Goal: Task Accomplishment & Management: Complete application form

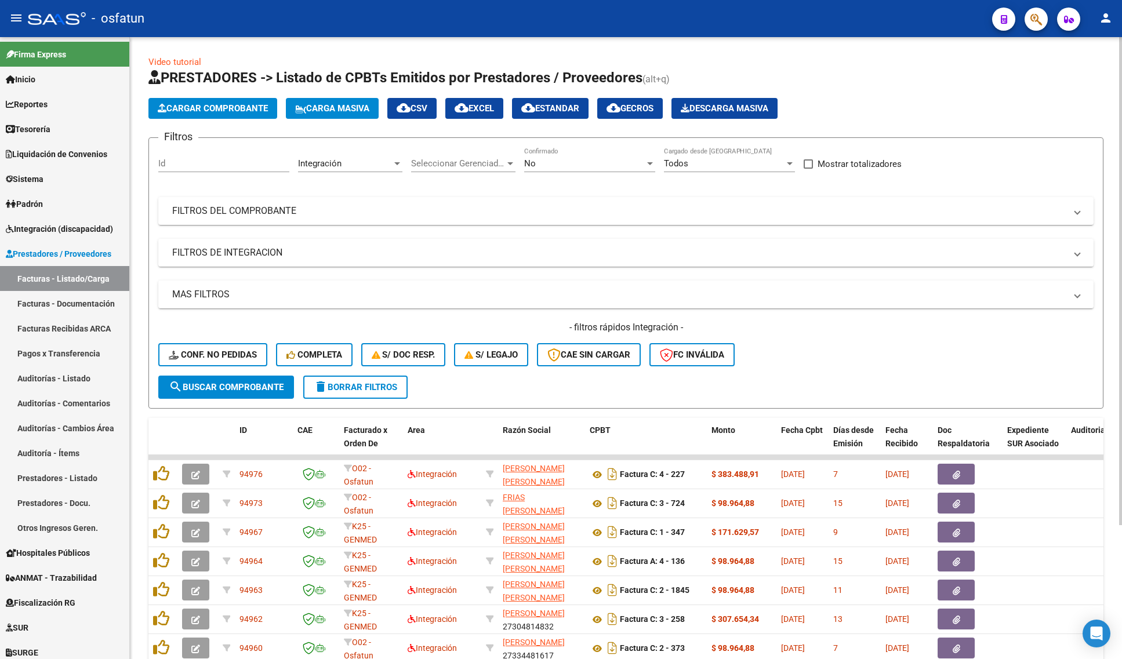
click at [844, 366] on div "- filtros rápidos Integración - Conf. no pedidas Completa S/ Doc Resp. S/ legaj…" at bounding box center [625, 348] width 935 height 55
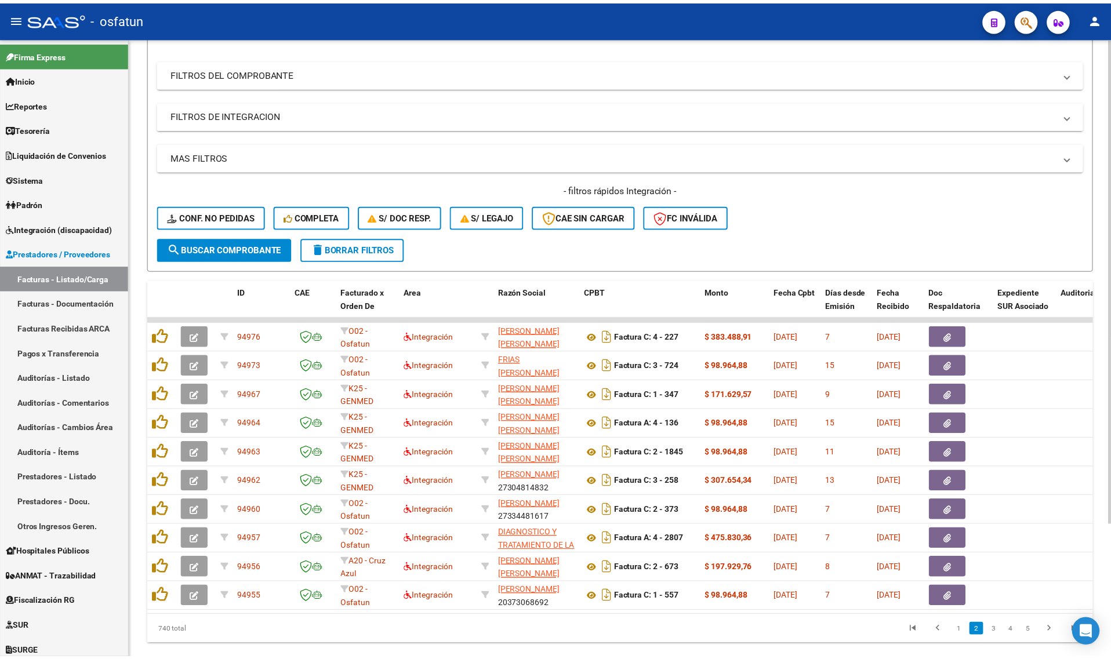
scroll to position [170, 0]
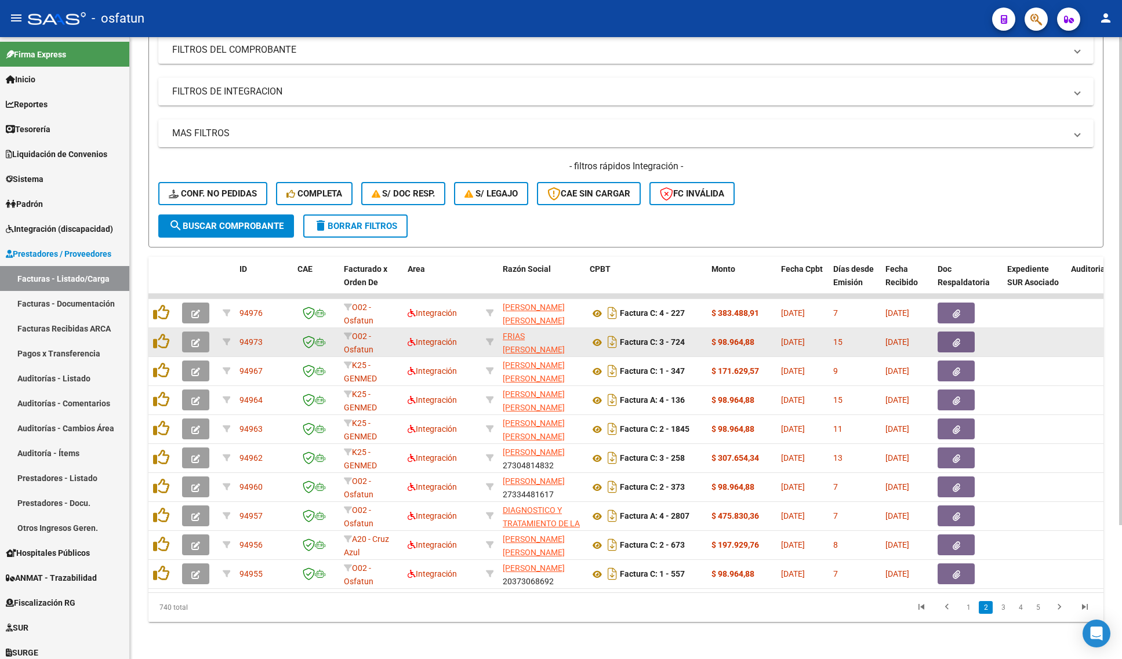
click at [195, 339] on icon "button" at bounding box center [195, 343] width 9 height 9
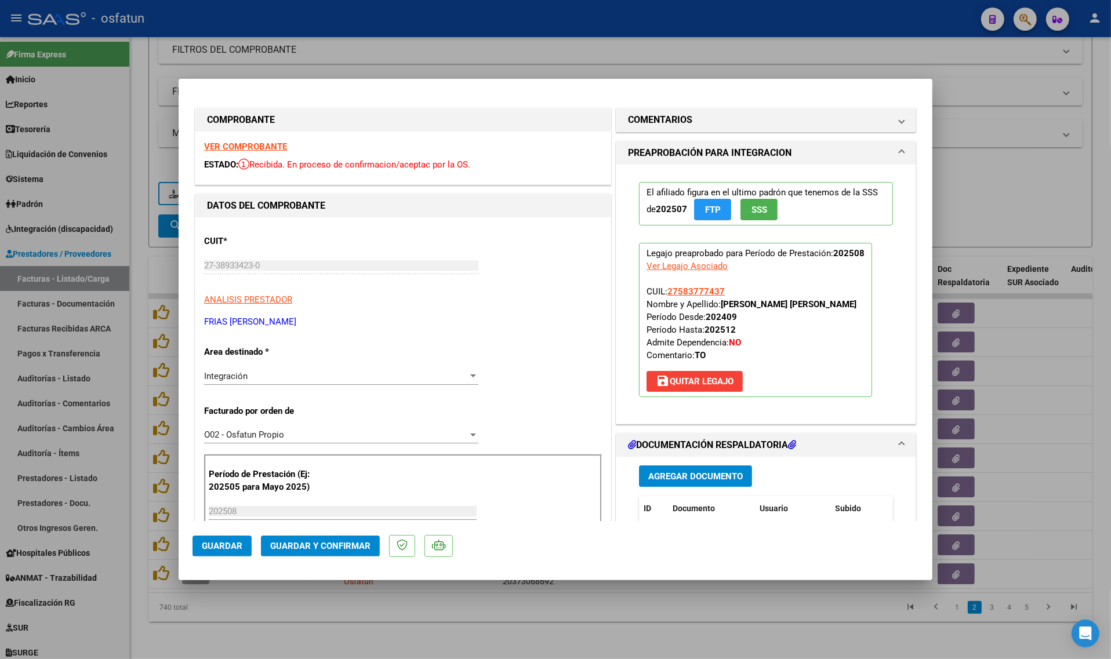
click at [244, 143] on strong "VER COMPROBANTE" at bounding box center [245, 147] width 83 height 10
click at [140, 228] on div at bounding box center [555, 329] width 1111 height 659
type input "$ 0,00"
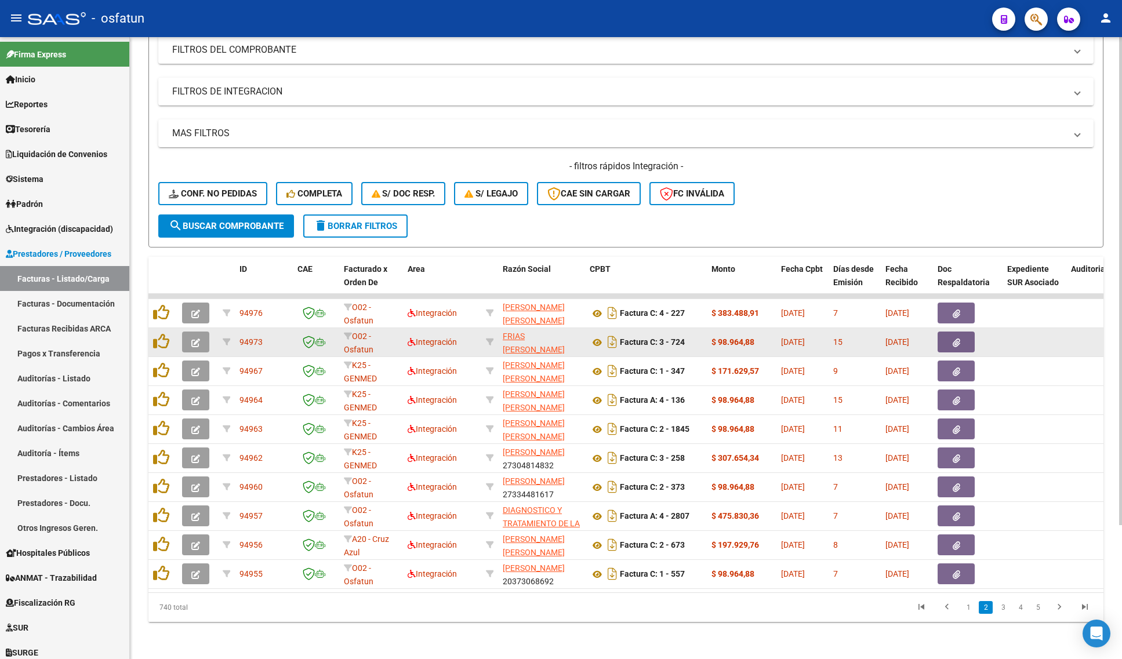
click at [189, 332] on button "button" at bounding box center [195, 342] width 27 height 21
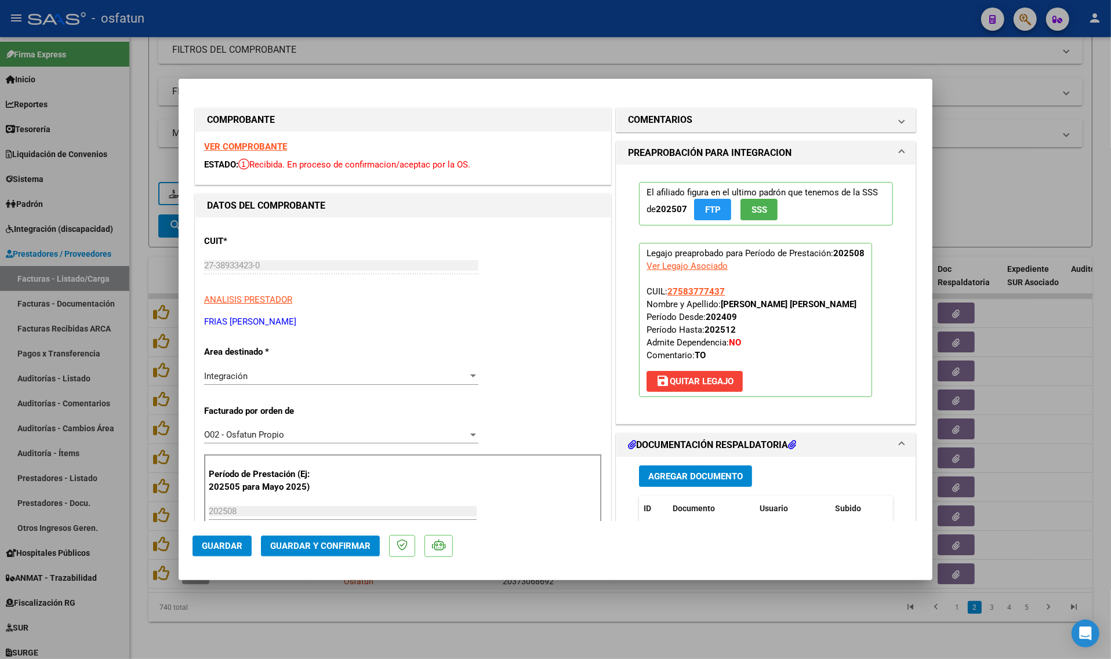
click at [228, 148] on strong "VER COMPROBANTE" at bounding box center [245, 147] width 83 height 10
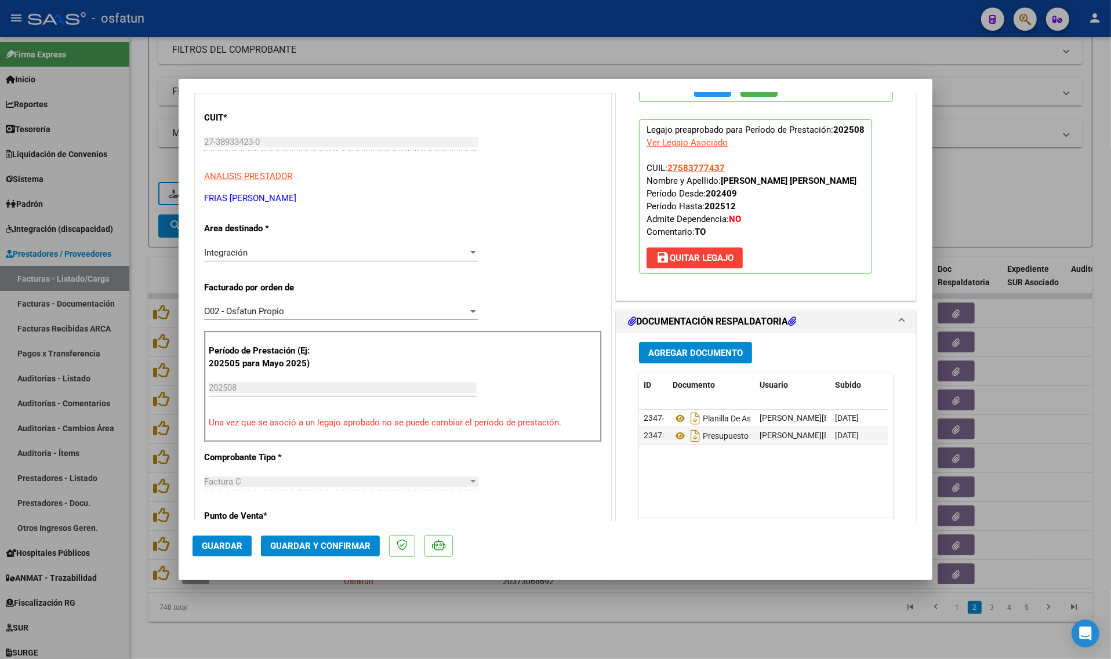
scroll to position [217, 0]
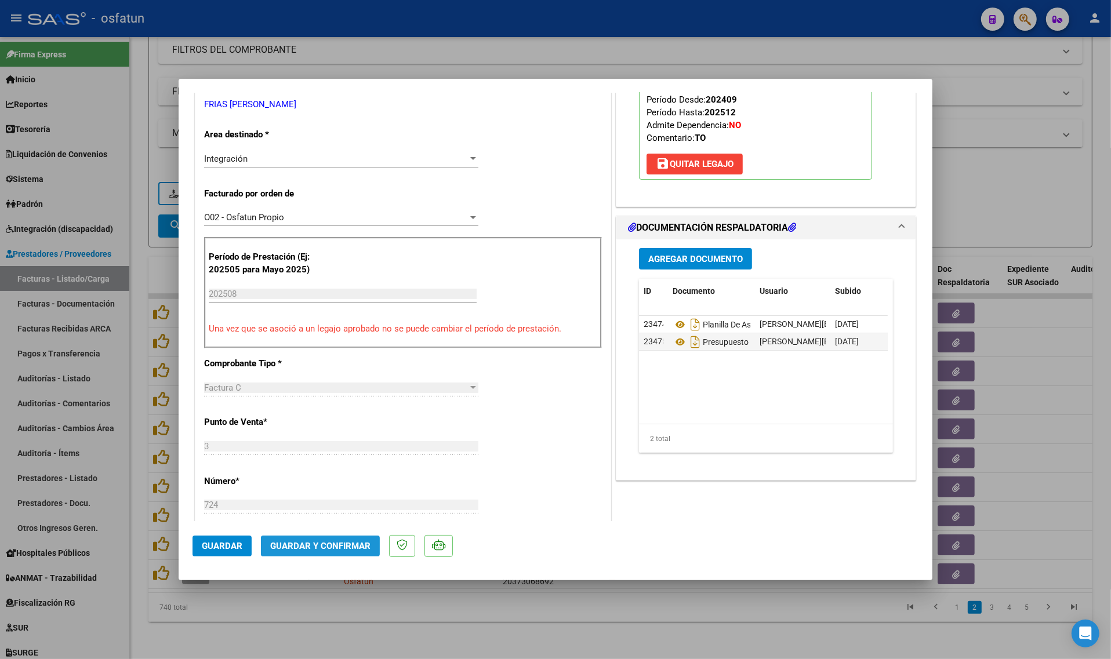
click at [331, 544] on span "Guardar y Confirmar" at bounding box center [320, 546] width 100 height 10
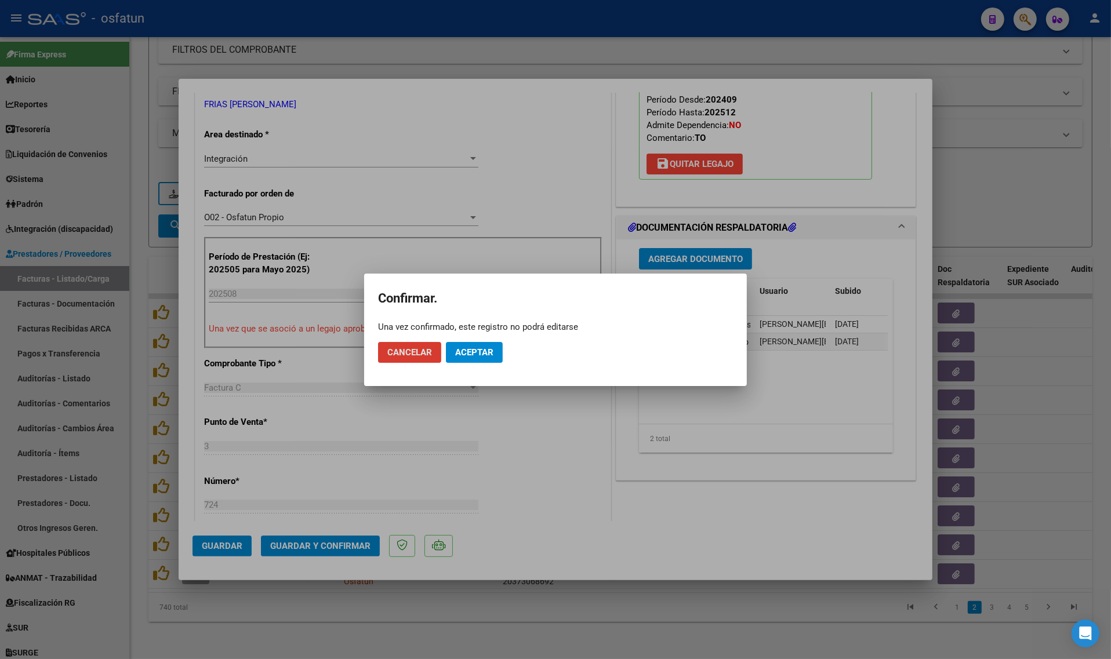
click at [444, 444] on div at bounding box center [555, 329] width 1111 height 659
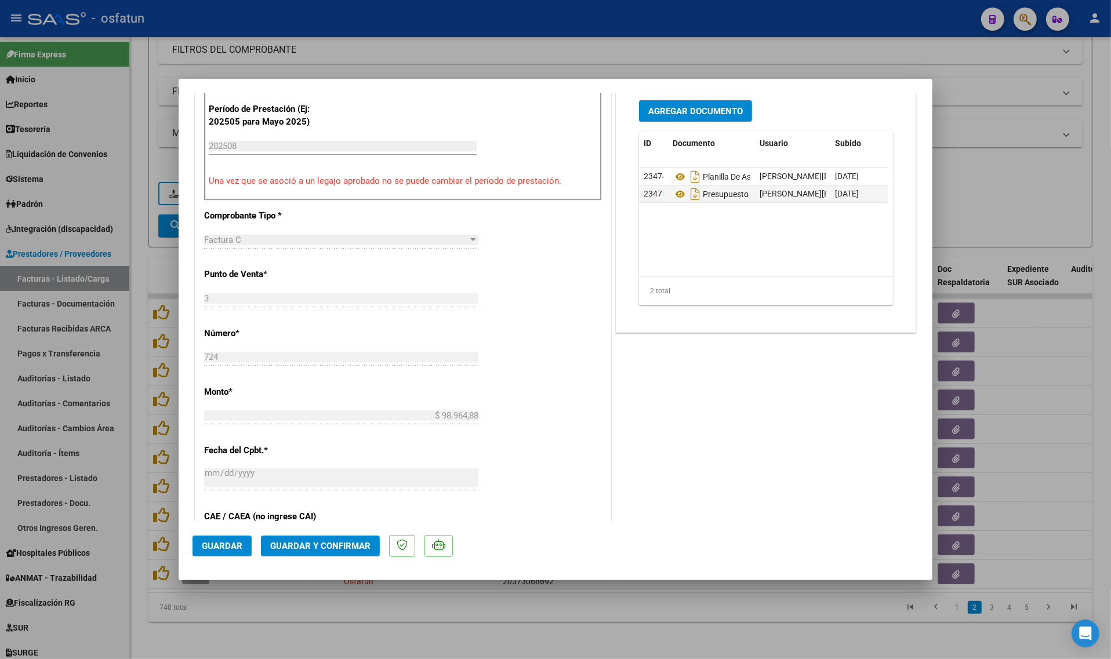
scroll to position [435, 0]
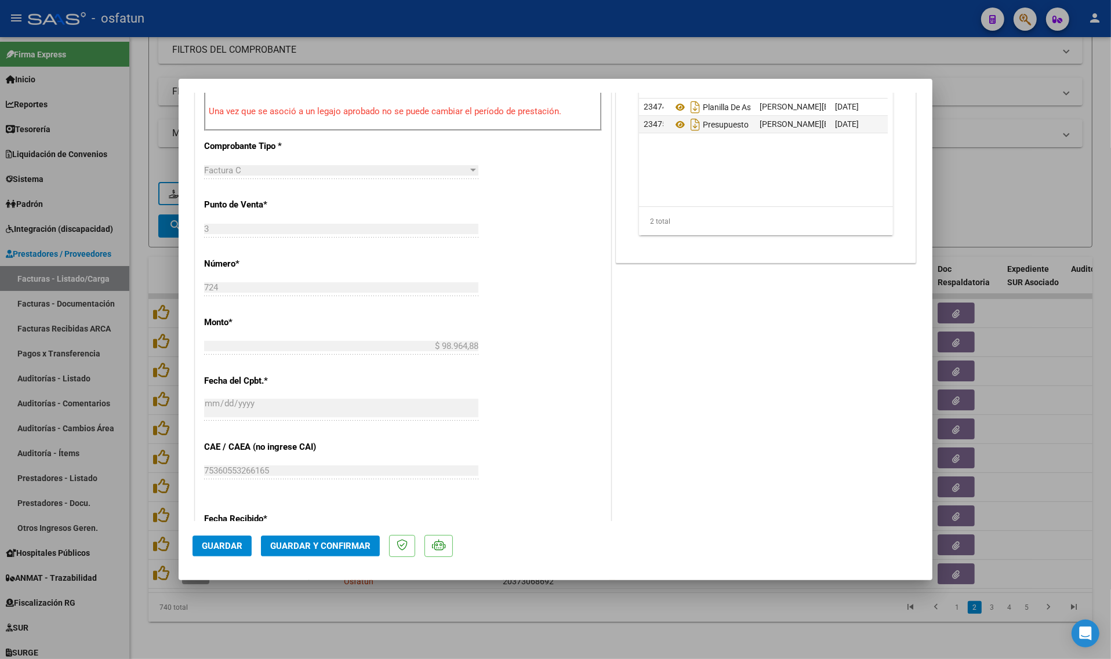
click at [318, 546] on span "Guardar y Confirmar" at bounding box center [320, 546] width 100 height 10
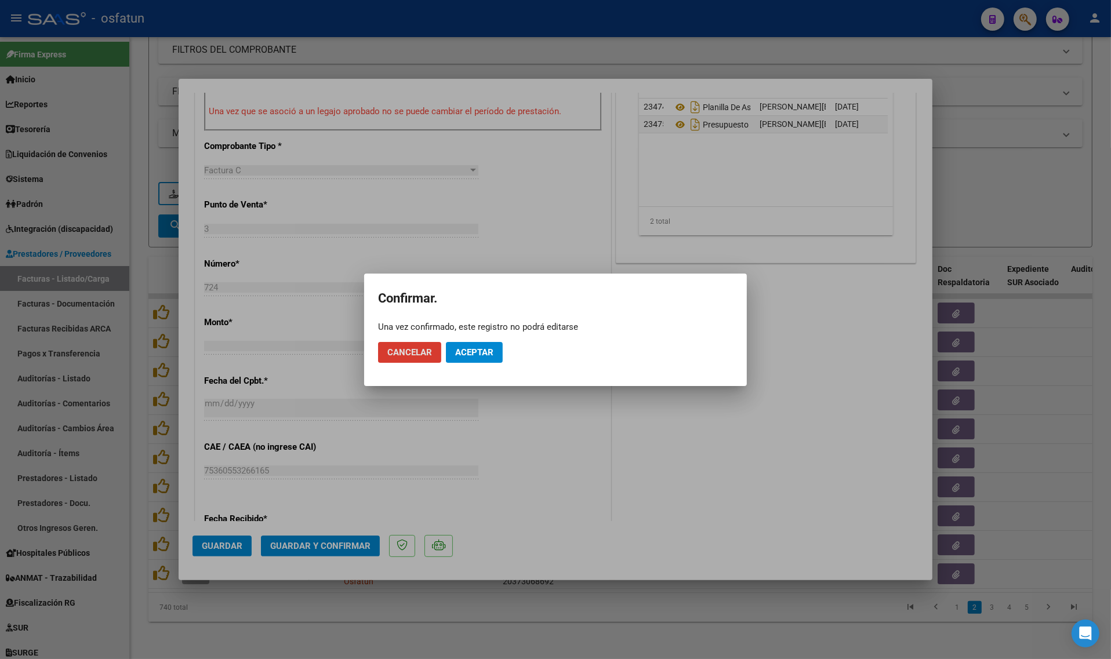
click at [466, 350] on span "Aceptar" at bounding box center [474, 352] width 38 height 10
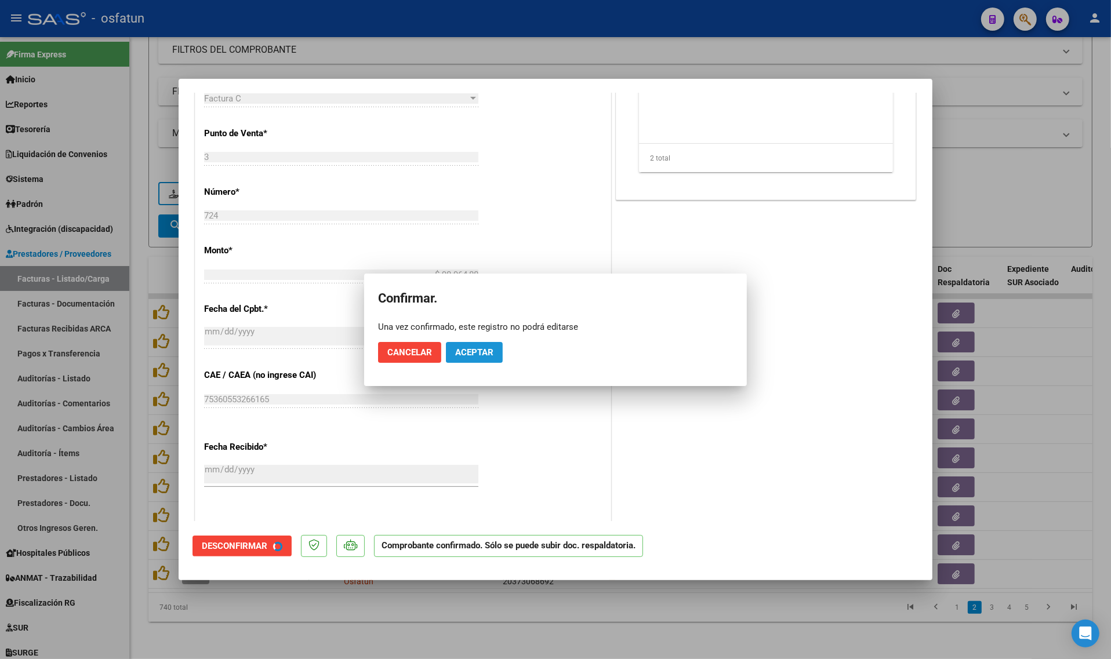
scroll to position [363, 0]
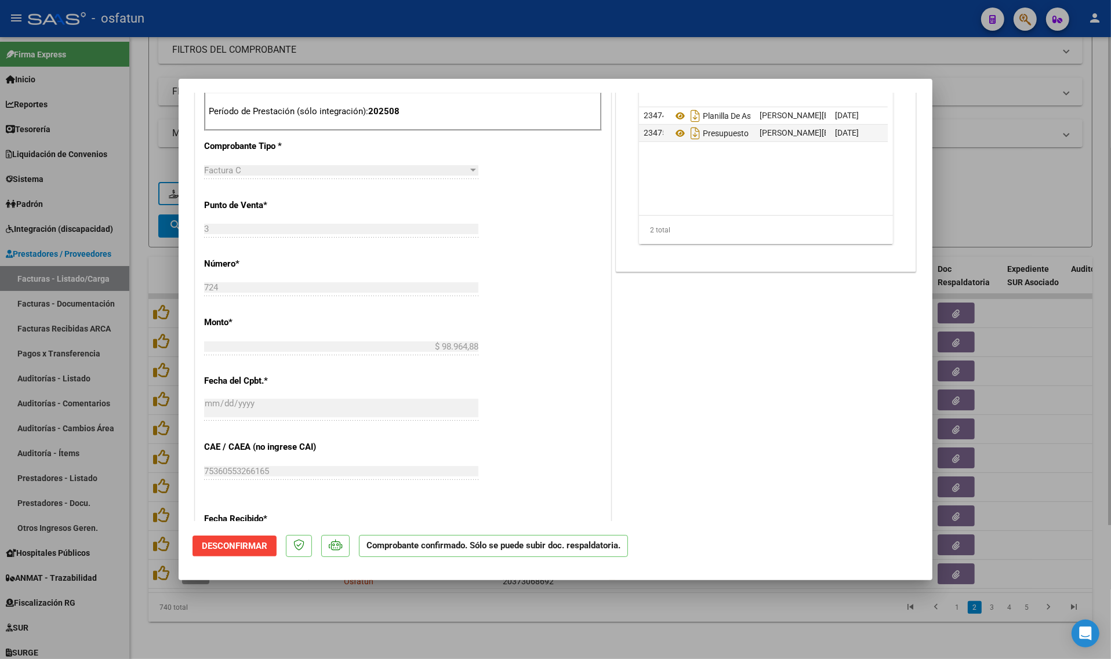
drag, startPoint x: 310, startPoint y: 625, endPoint x: 295, endPoint y: 621, distance: 16.3
click at [310, 626] on div at bounding box center [555, 329] width 1111 height 659
type input "$ 0,00"
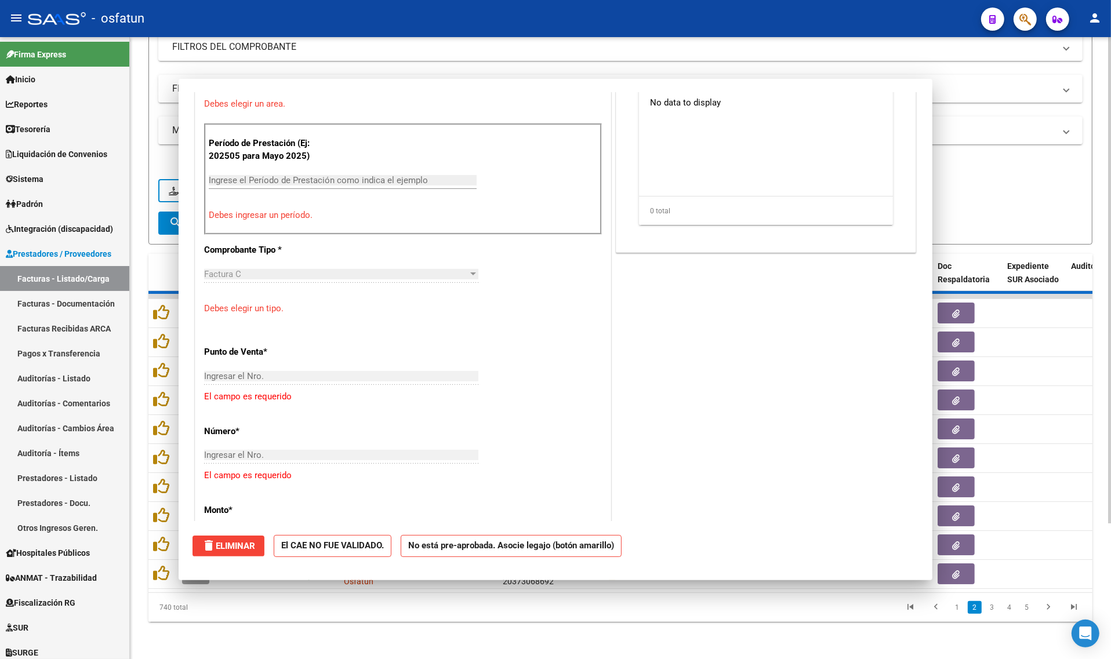
scroll to position [578, 0]
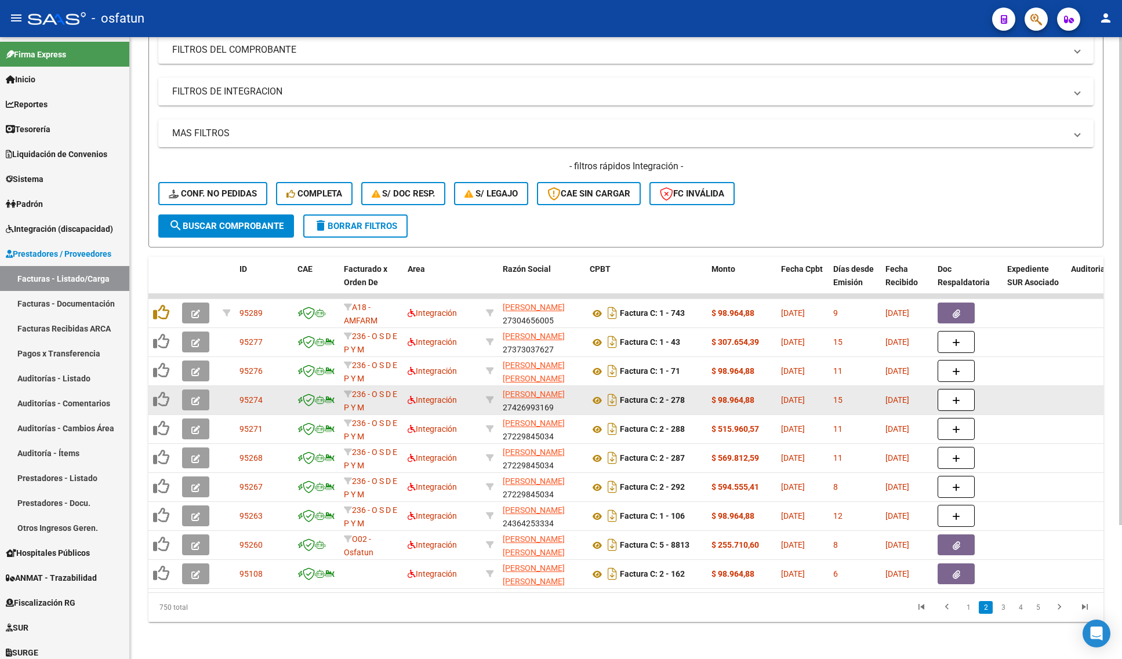
click at [194, 394] on button "button" at bounding box center [195, 400] width 27 height 21
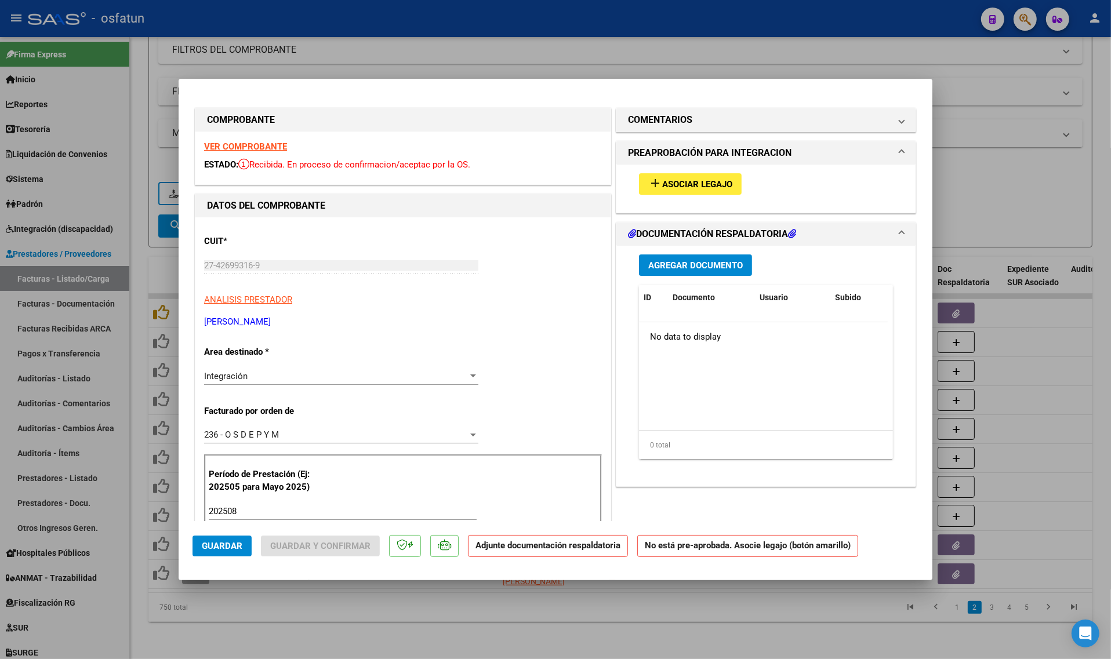
click at [183, 293] on mat-dialog-content "COMPROBANTE VER COMPROBANTE ESTADO: Recibida. En proceso de confirmacion/acepta…" at bounding box center [556, 307] width 754 height 429
click at [175, 303] on div at bounding box center [555, 329] width 1111 height 659
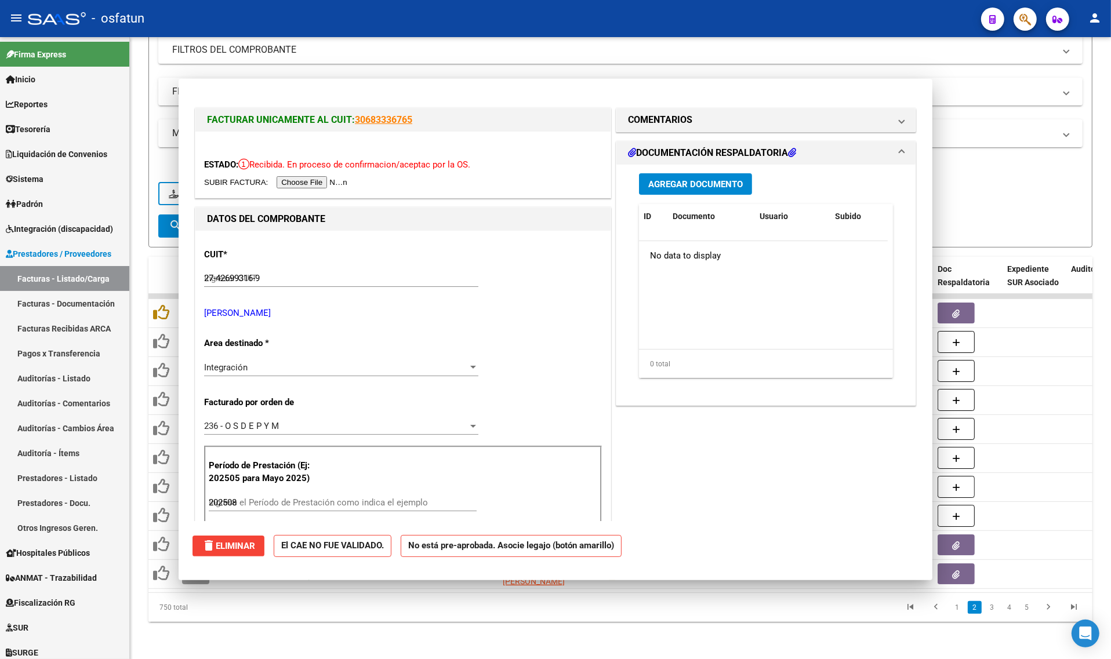
type input "$ 0,00"
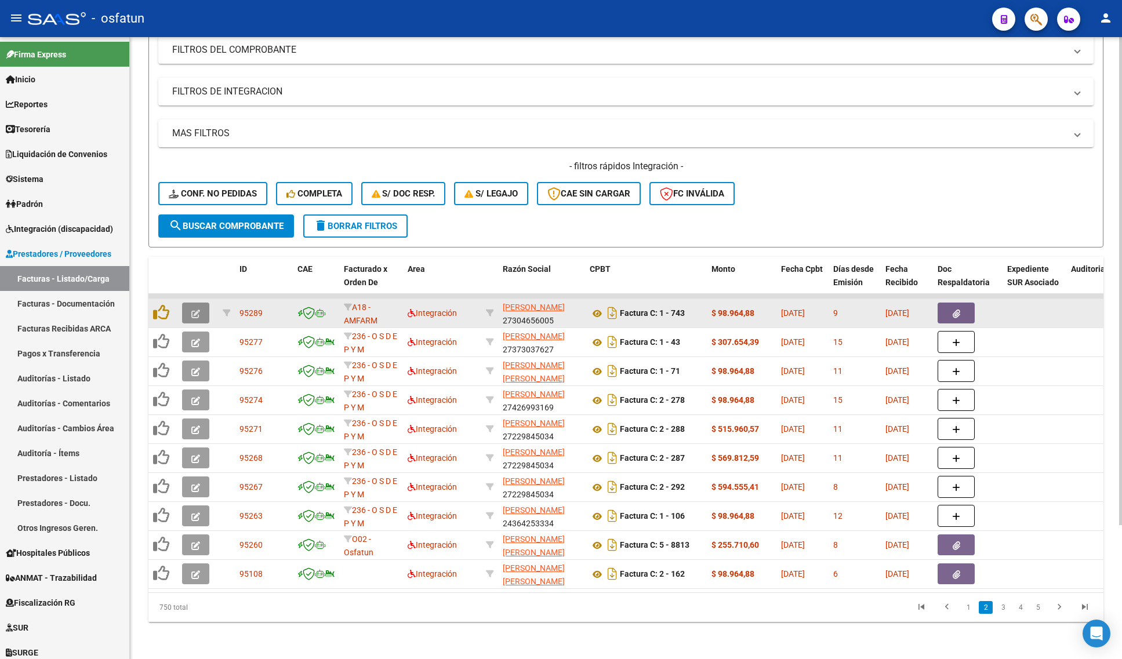
click at [195, 310] on icon "button" at bounding box center [195, 314] width 9 height 9
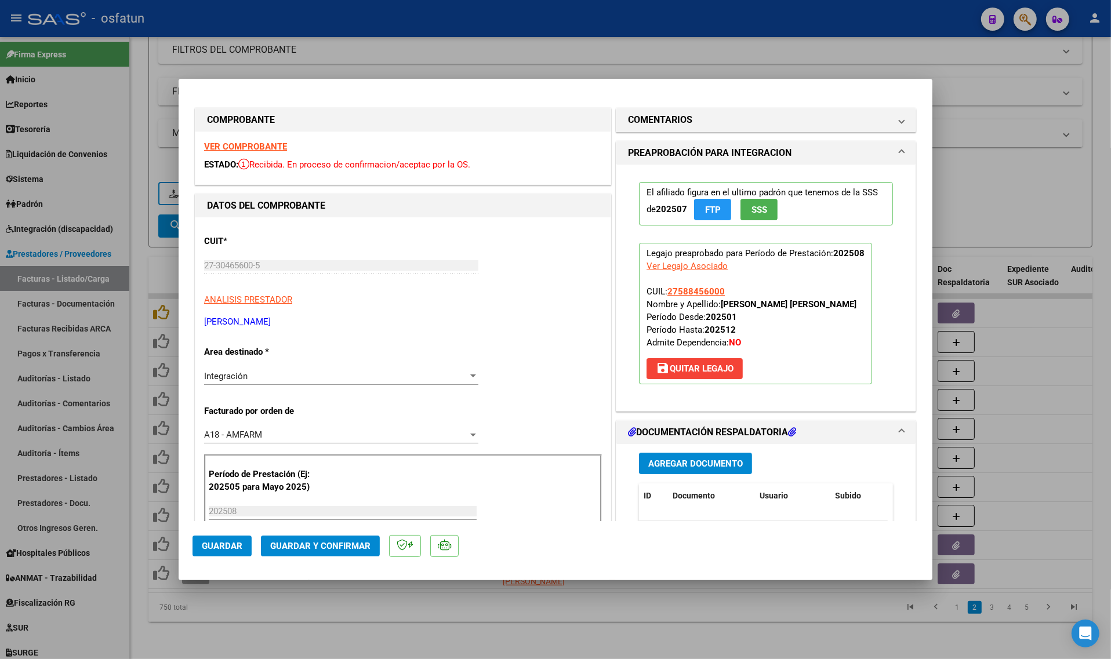
click at [251, 146] on strong "VER COMPROBANTE" at bounding box center [245, 147] width 83 height 10
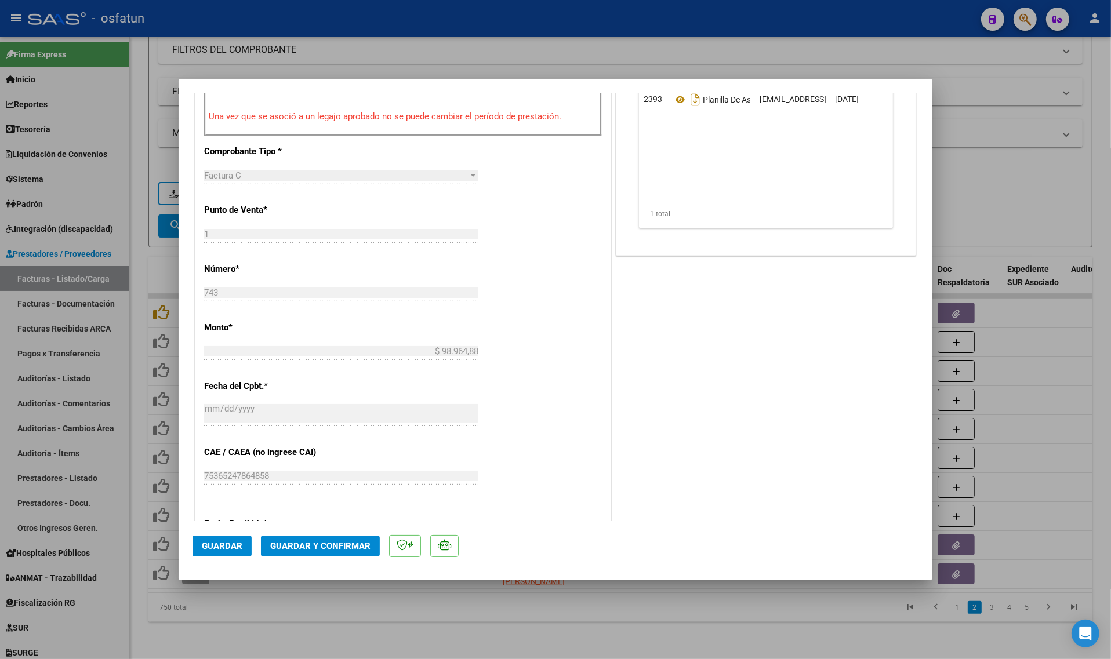
scroll to position [580, 0]
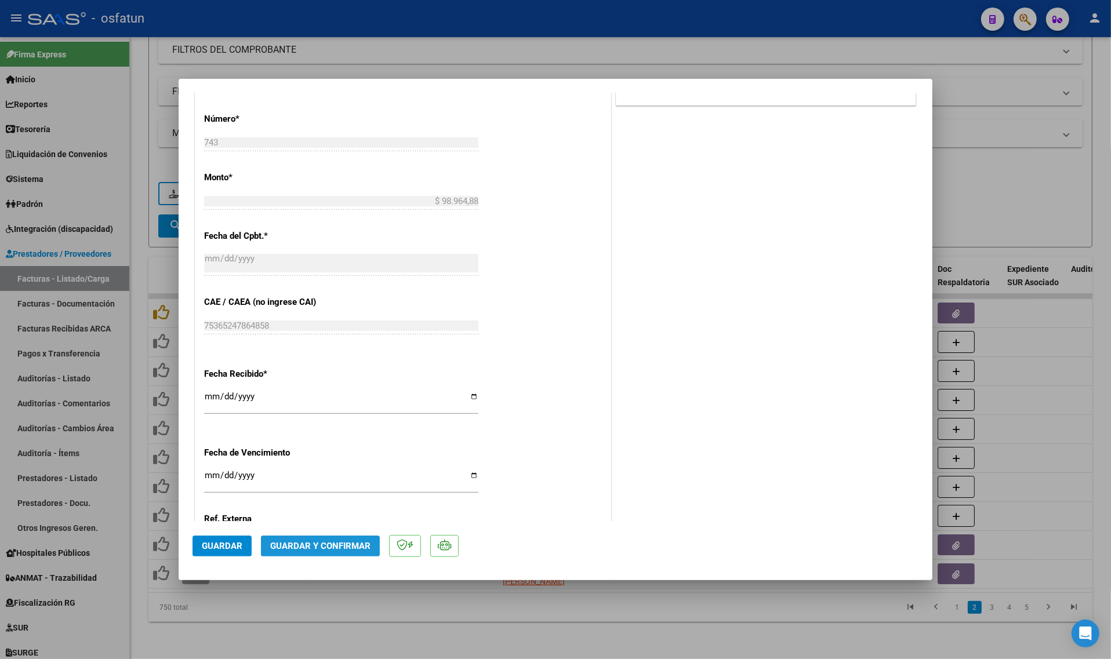
click at [317, 547] on span "Guardar y Confirmar" at bounding box center [320, 546] width 100 height 10
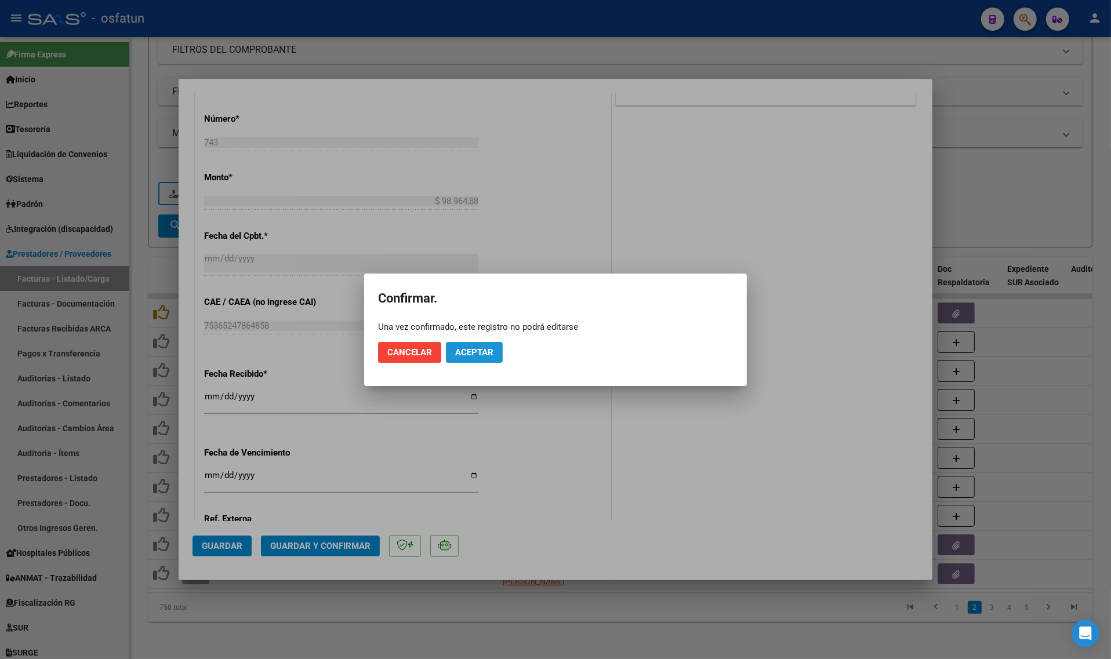
click at [464, 351] on span "Aceptar" at bounding box center [474, 352] width 38 height 10
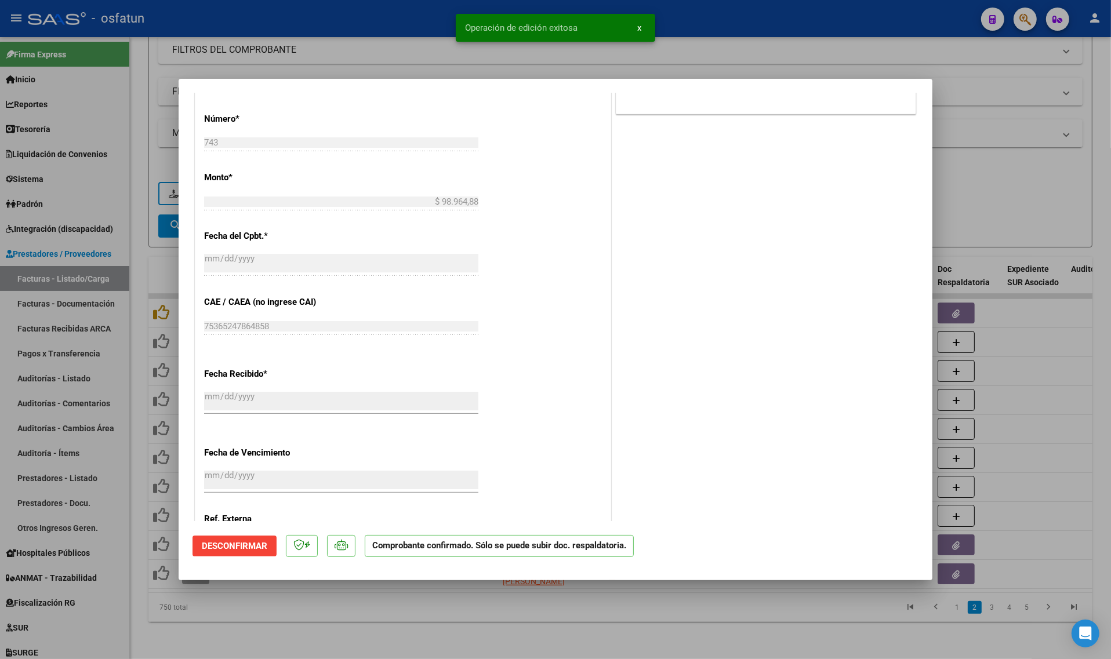
click at [312, 618] on div at bounding box center [555, 329] width 1111 height 659
type input "$ 0,00"
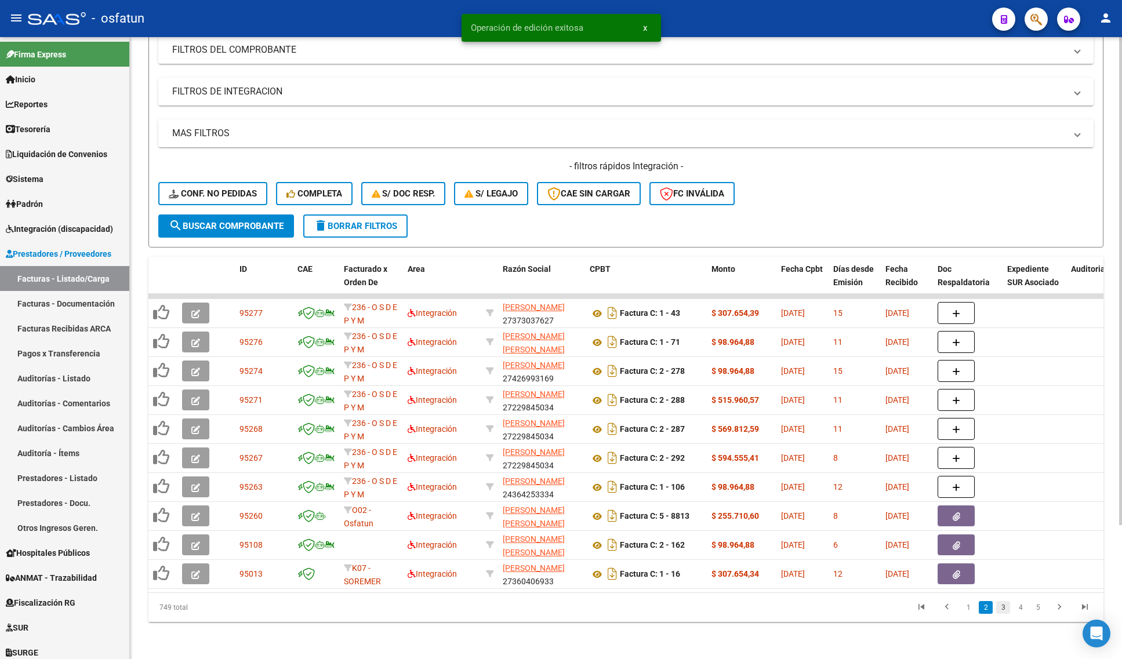
click at [999, 604] on link "3" at bounding box center [1003, 607] width 14 height 13
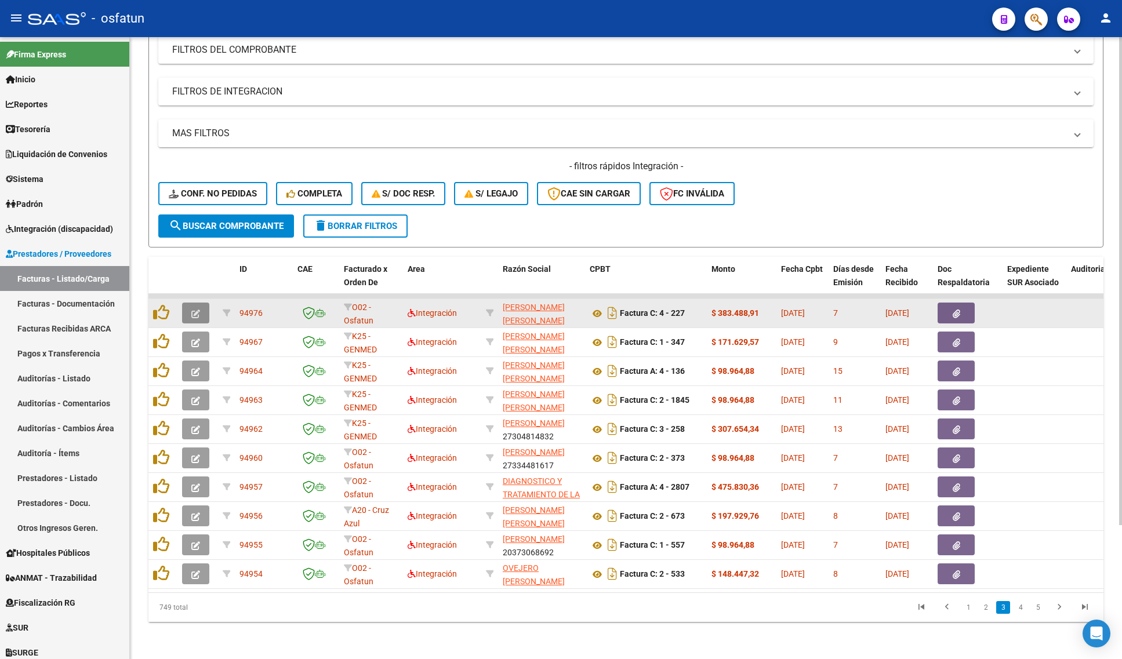
click at [195, 310] on icon "button" at bounding box center [195, 314] width 9 height 9
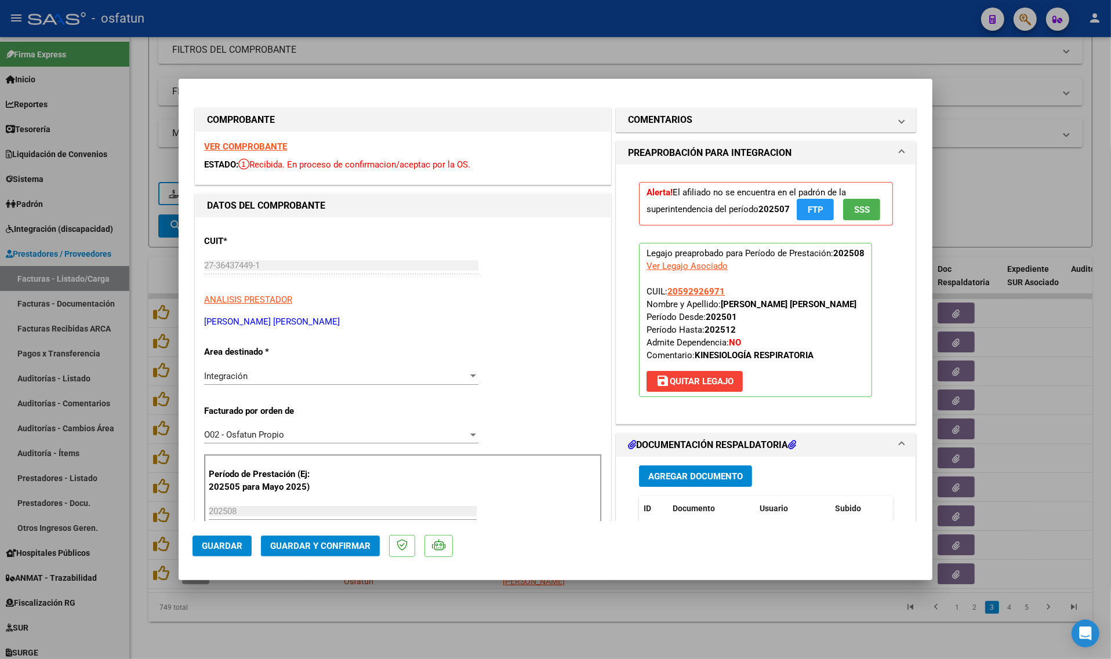
click at [244, 142] on strong "VER COMPROBANTE" at bounding box center [245, 147] width 83 height 10
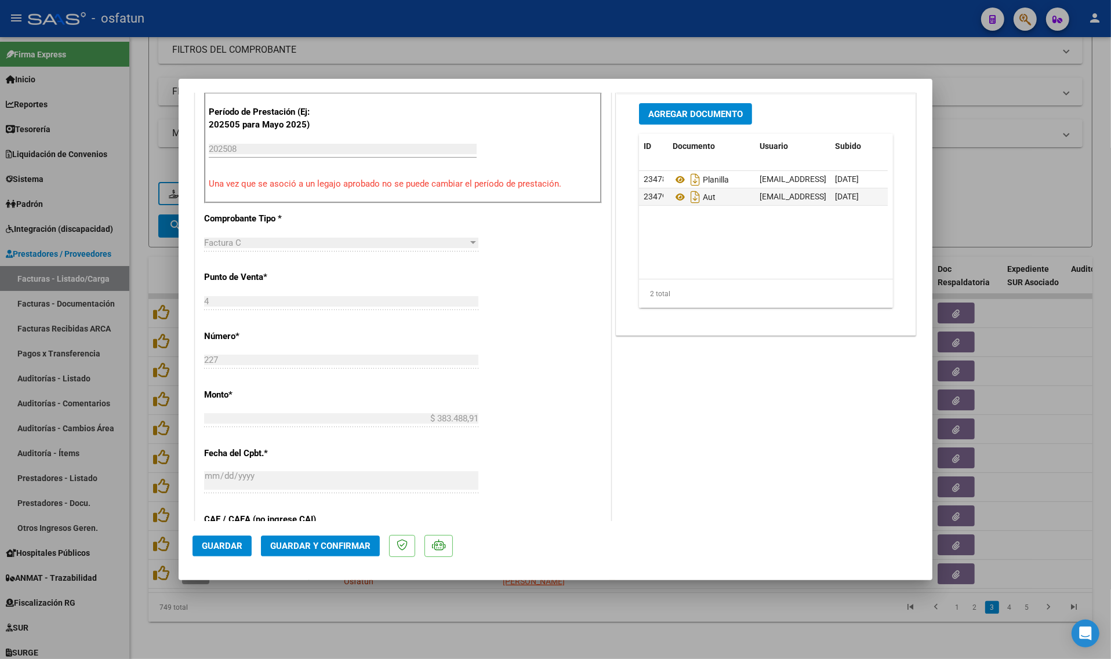
scroll to position [331, 0]
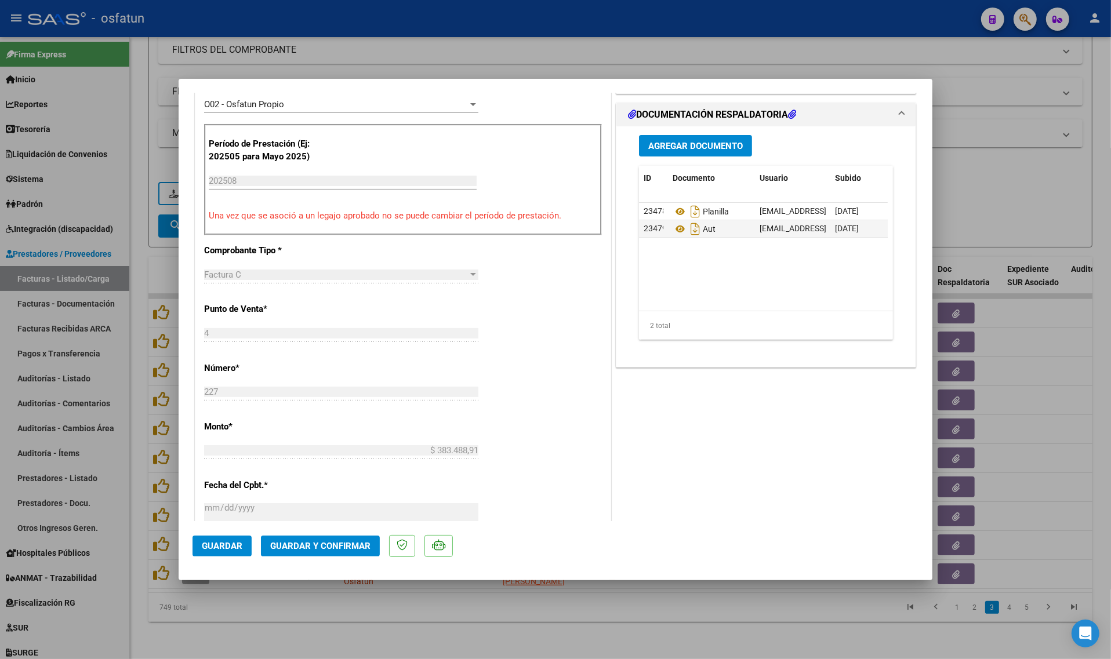
click at [311, 548] on span "Guardar y Confirmar" at bounding box center [320, 546] width 100 height 10
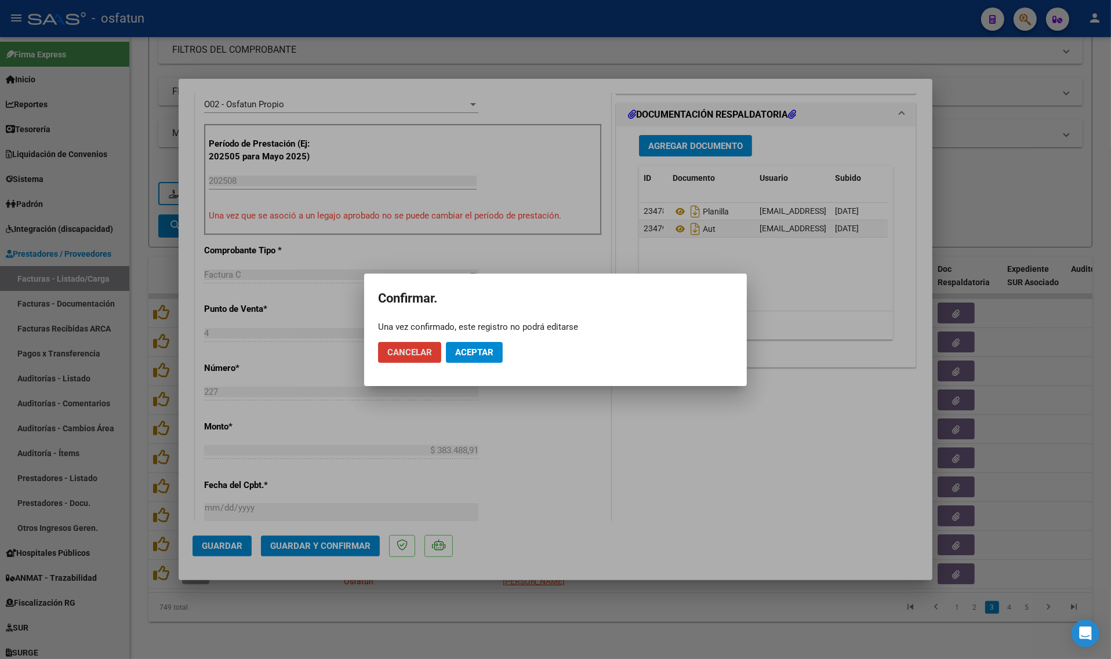
click at [466, 351] on span "Aceptar" at bounding box center [474, 352] width 38 height 10
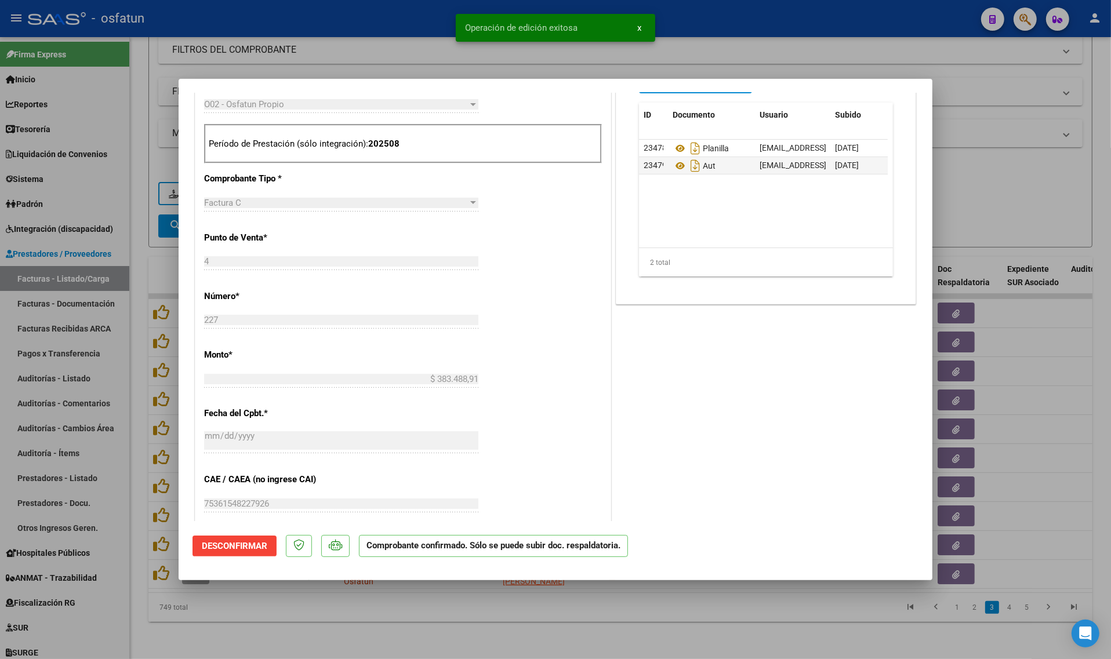
click at [274, 619] on div at bounding box center [555, 329] width 1111 height 659
type input "$ 0,00"
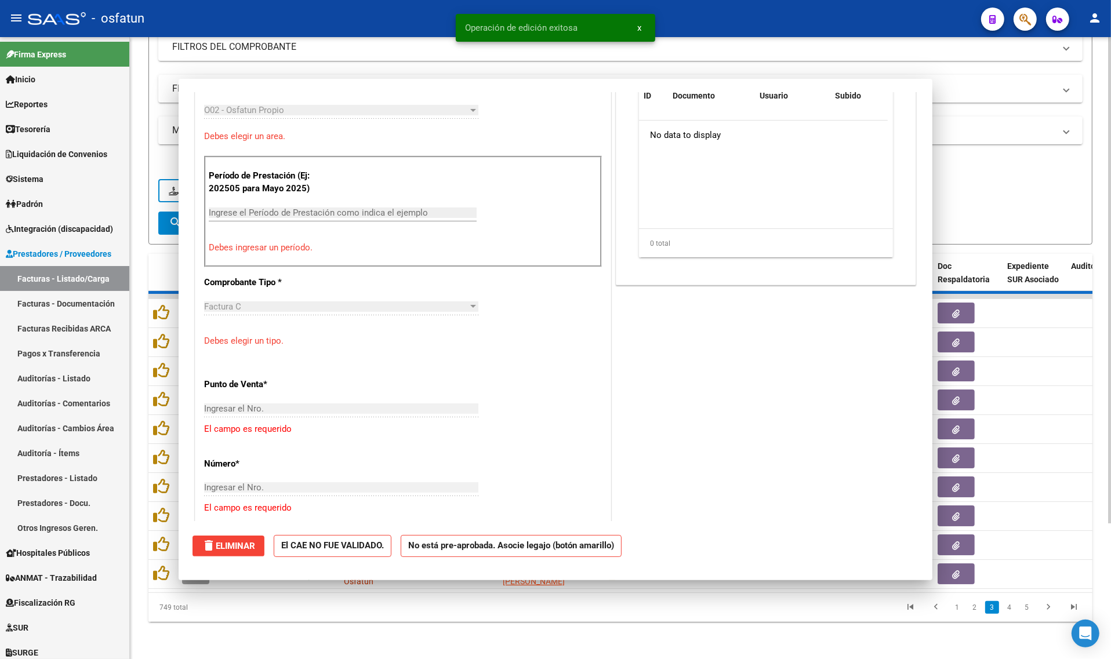
scroll to position [351, 0]
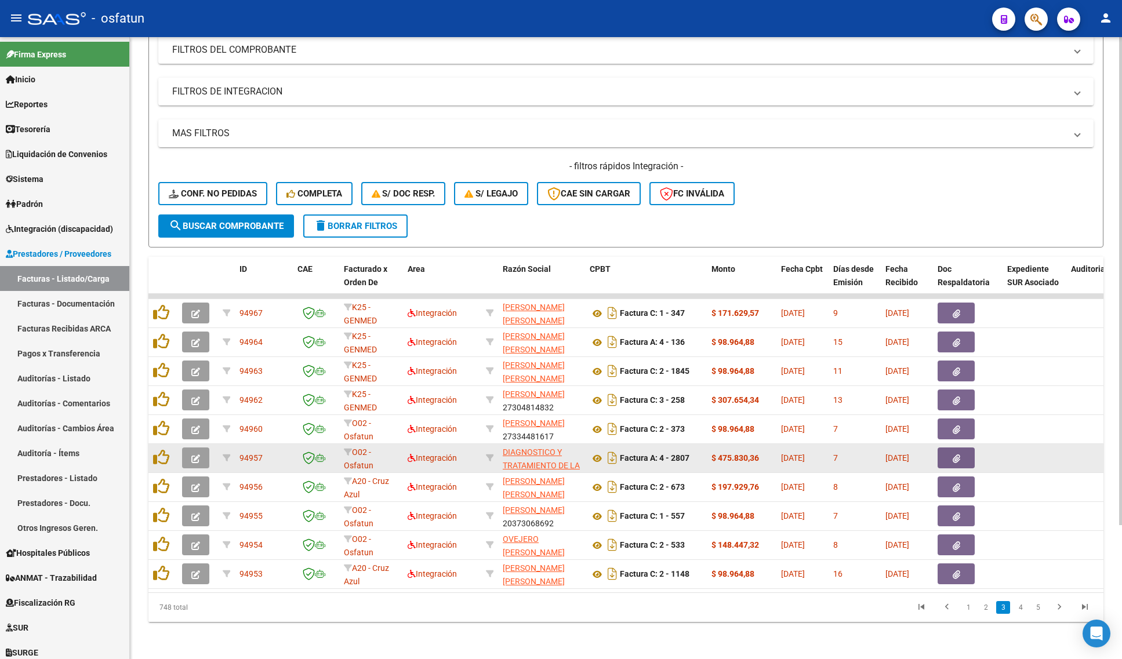
click at [189, 454] on button "button" at bounding box center [195, 458] width 27 height 21
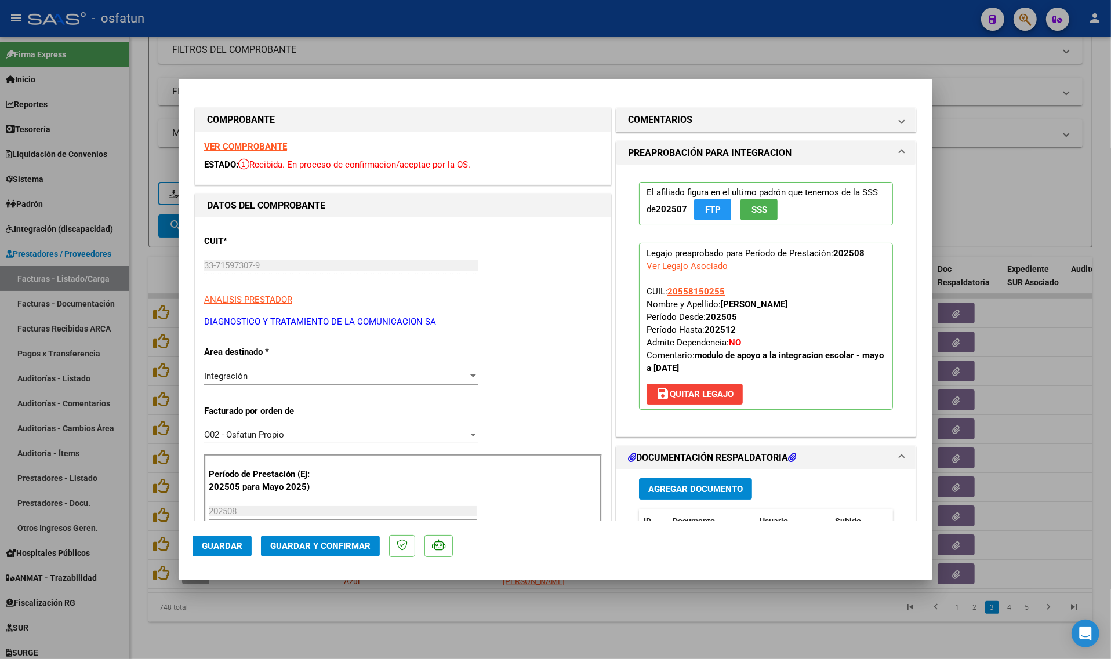
click at [242, 145] on strong "VER COMPROBANTE" at bounding box center [245, 147] width 83 height 10
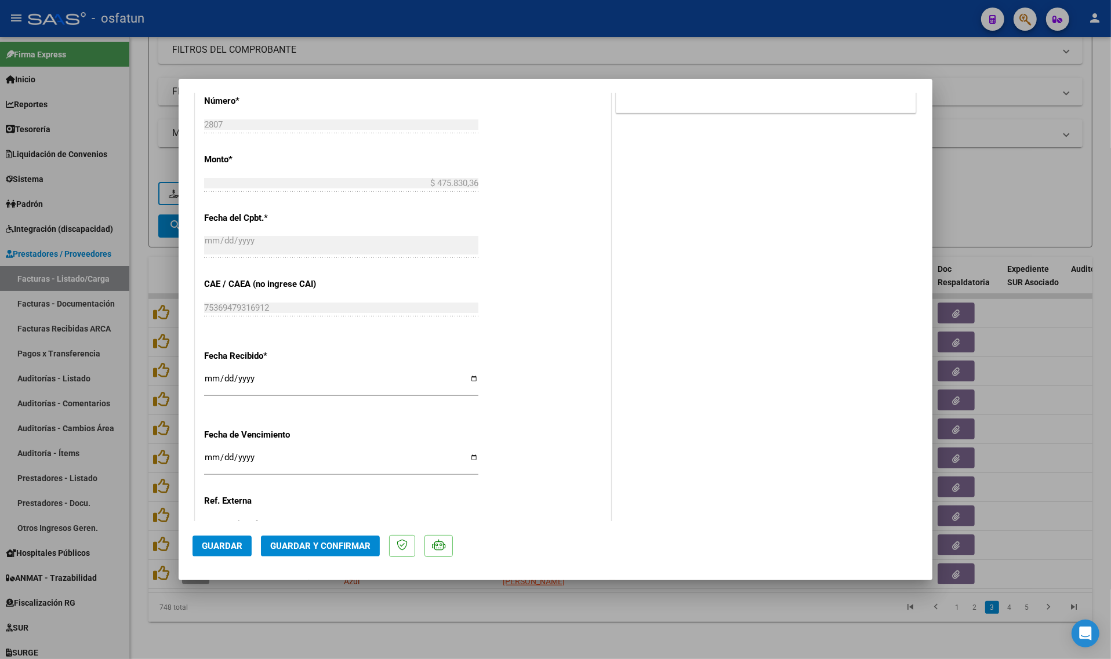
scroll to position [692, 0]
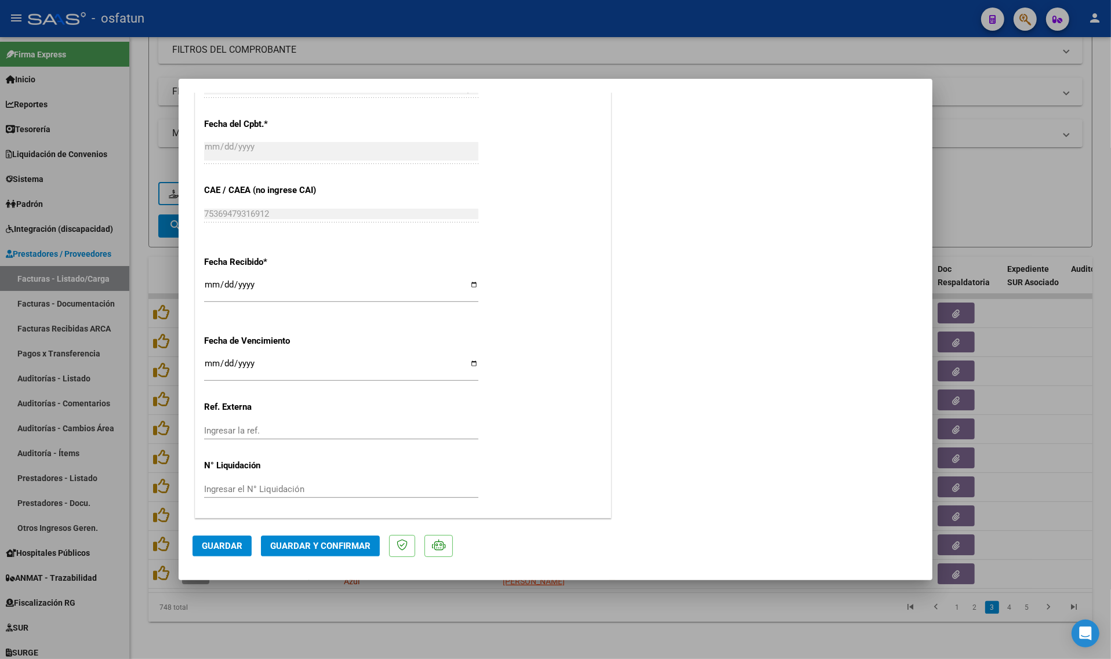
click at [317, 541] on span "Guardar y Confirmar" at bounding box center [320, 546] width 100 height 10
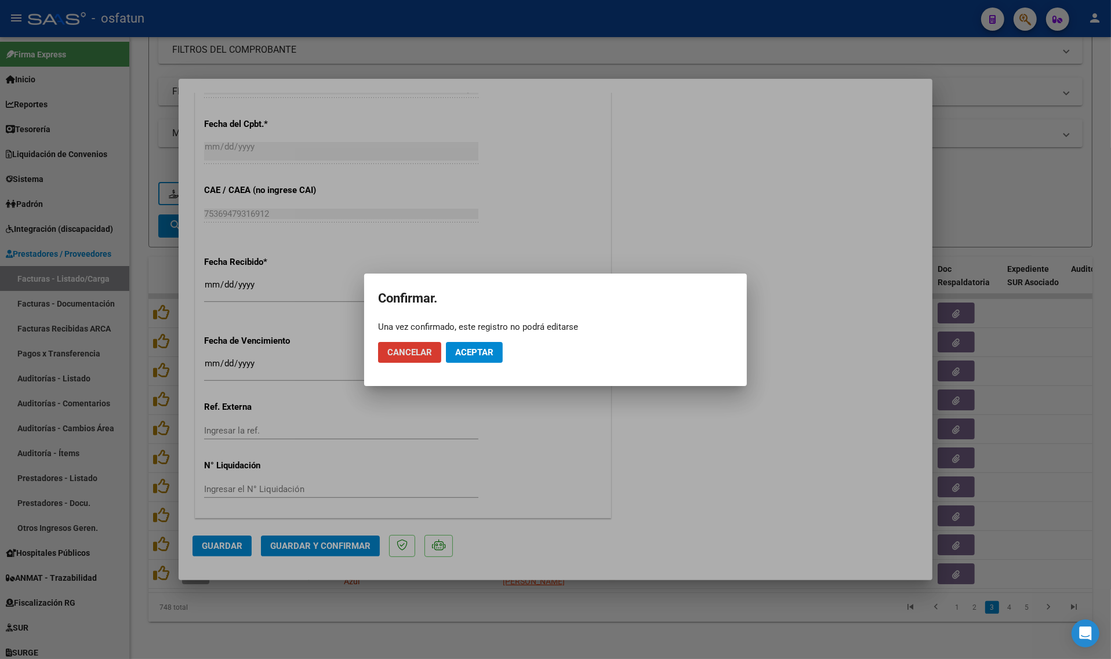
click at [466, 349] on span "Aceptar" at bounding box center [474, 352] width 38 height 10
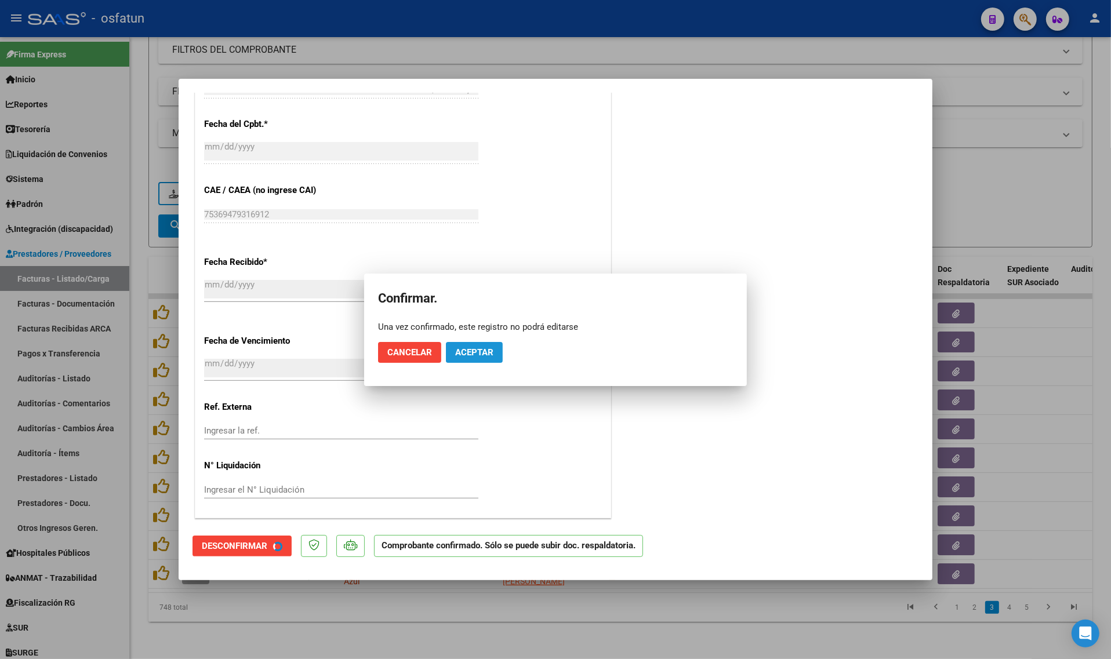
scroll to position [621, 0]
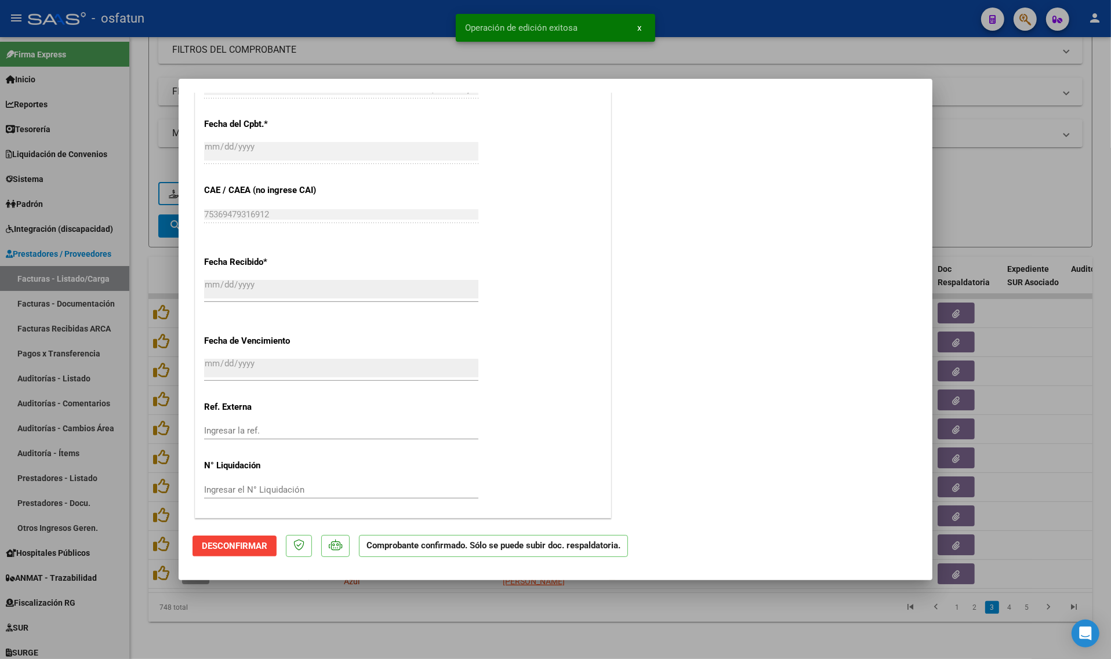
click at [249, 616] on div at bounding box center [555, 329] width 1111 height 659
type input "$ 0,00"
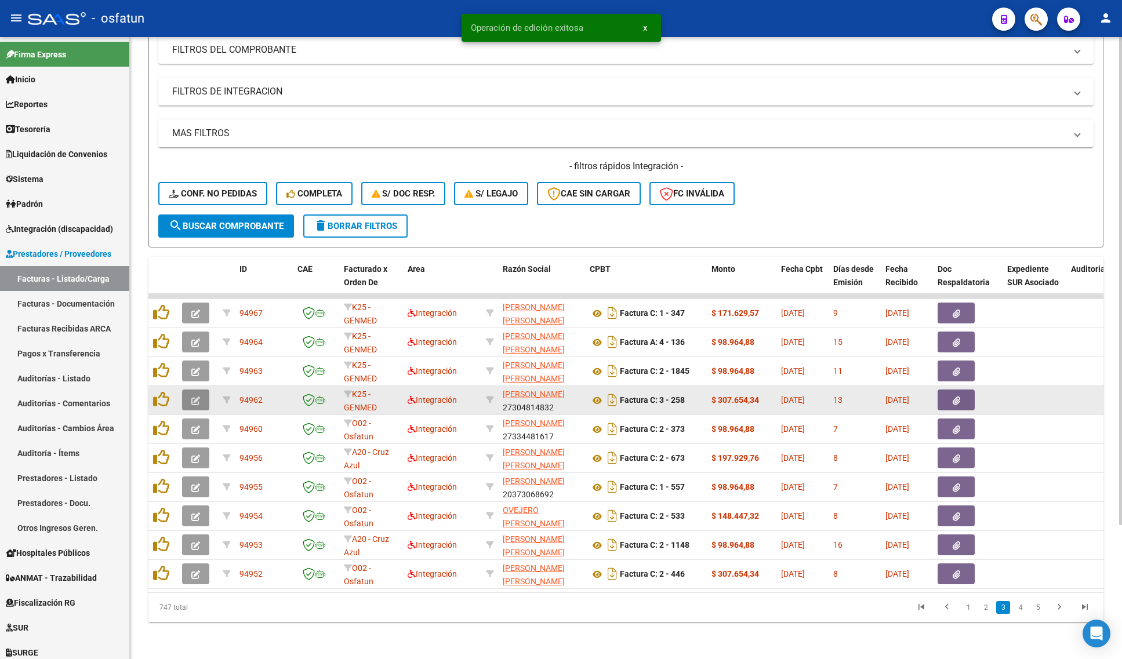
click at [195, 390] on button "button" at bounding box center [195, 400] width 27 height 21
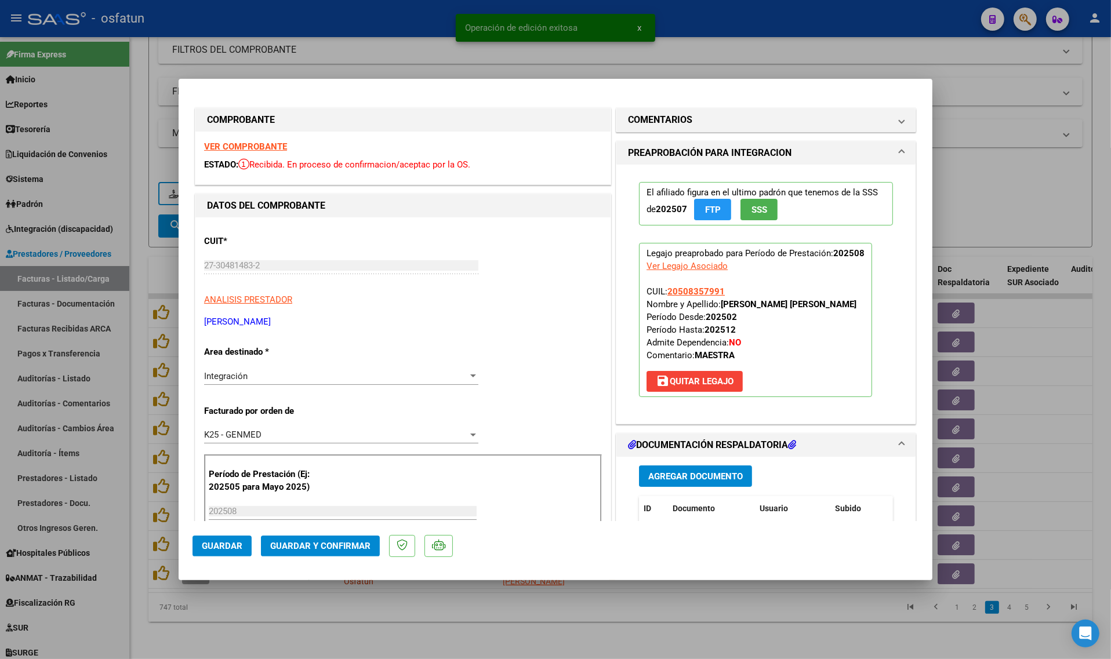
click at [217, 147] on strong "VER COMPROBANTE" at bounding box center [245, 147] width 83 height 10
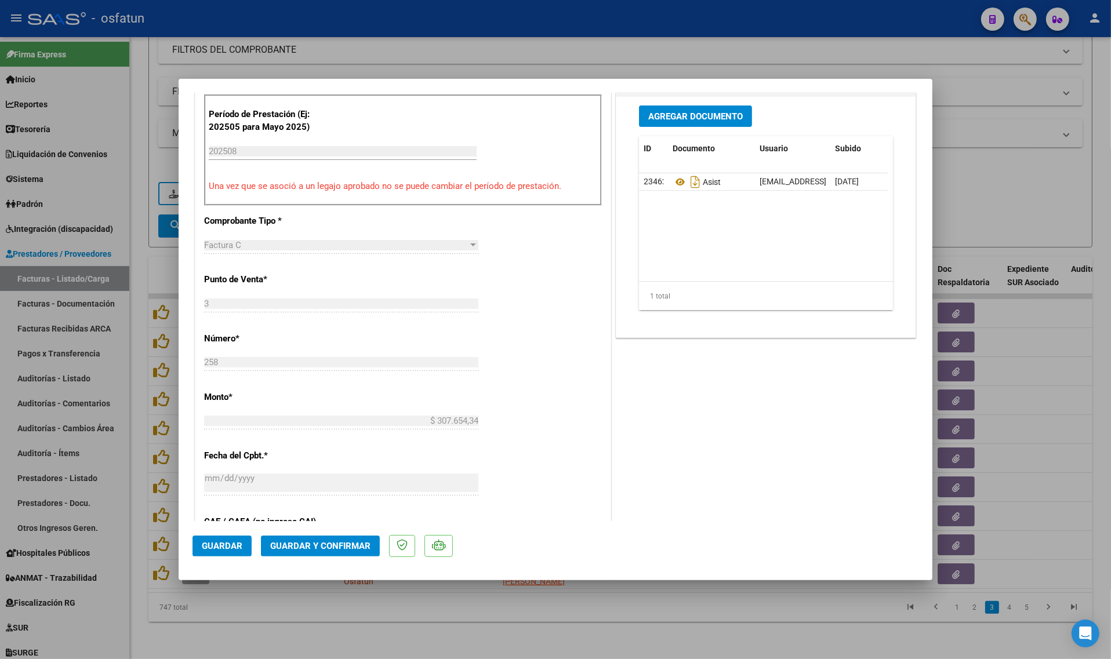
scroll to position [362, 0]
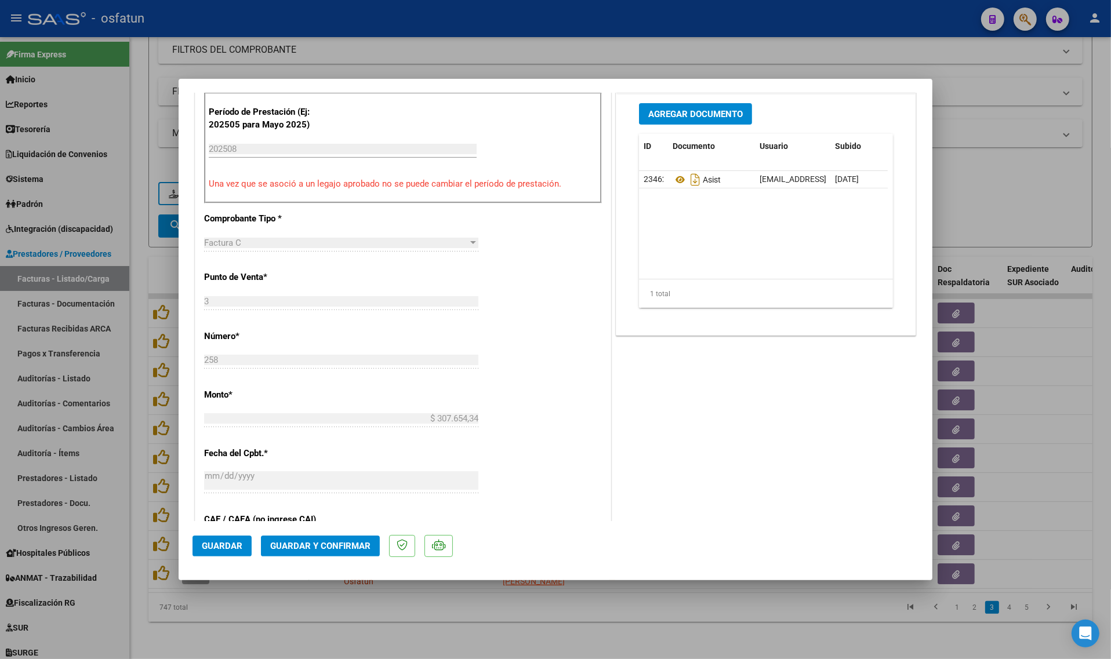
click at [309, 542] on span "Guardar y Confirmar" at bounding box center [320, 546] width 100 height 10
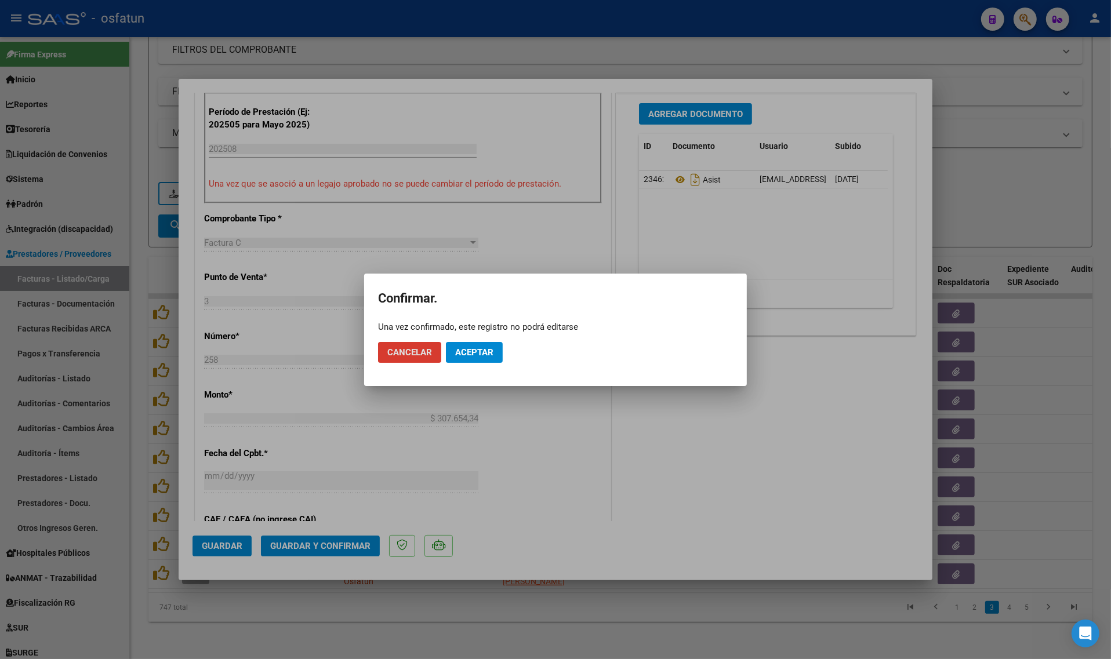
click at [461, 355] on span "Aceptar" at bounding box center [474, 352] width 38 height 10
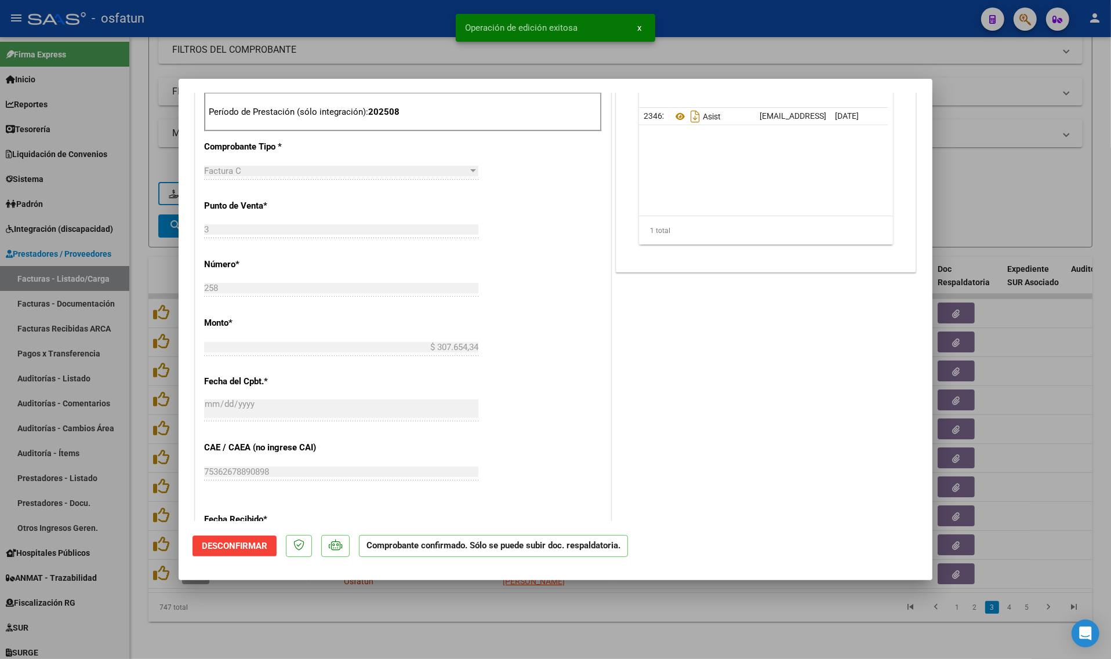
click at [296, 619] on div at bounding box center [555, 329] width 1111 height 659
type input "$ 0,00"
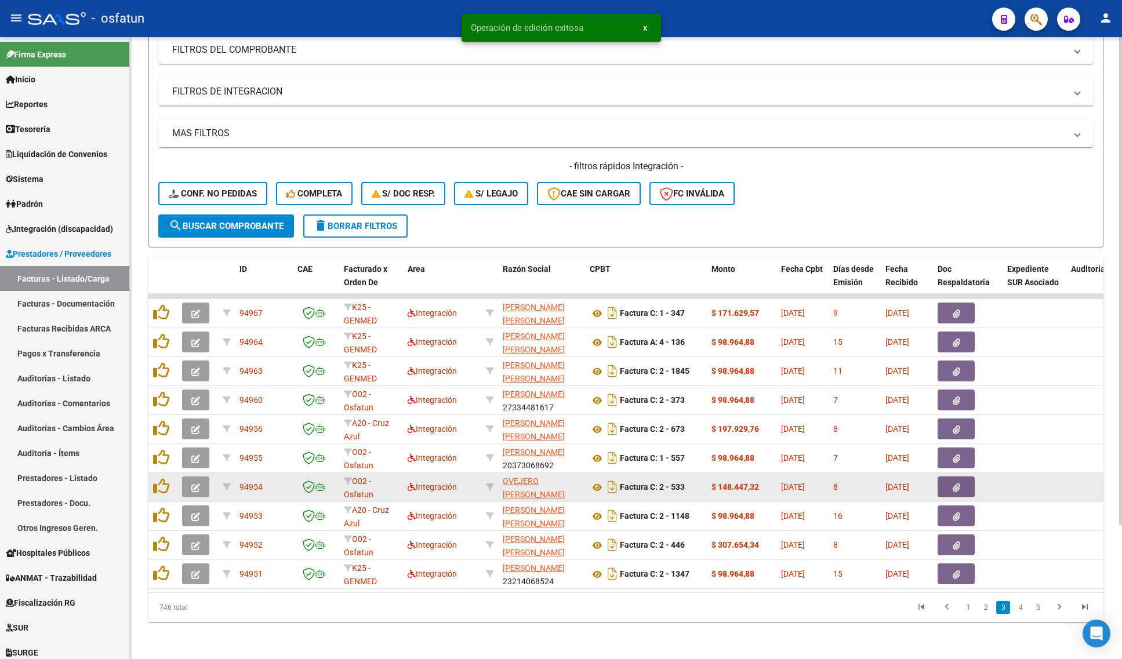
click at [193, 484] on icon "button" at bounding box center [195, 488] width 9 height 9
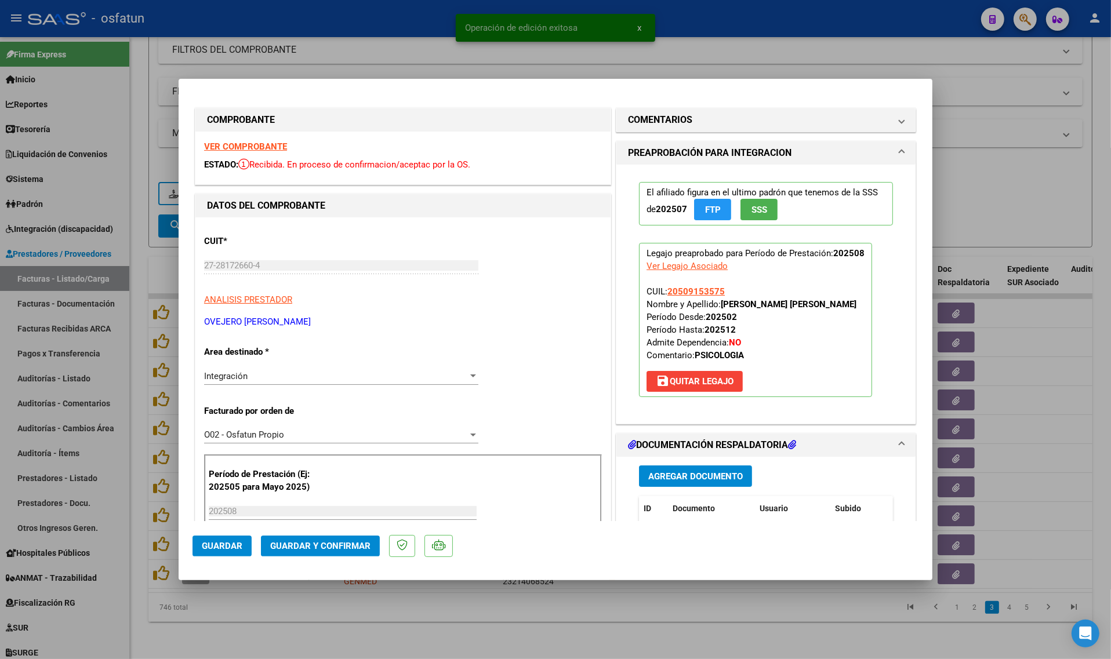
click at [235, 139] on div "VER COMPROBANTE ESTADO: Recibida. En proceso de confirmacion/aceptac por la OS." at bounding box center [402, 158] width 415 height 53
click at [235, 150] on strong "VER COMPROBANTE" at bounding box center [245, 147] width 83 height 10
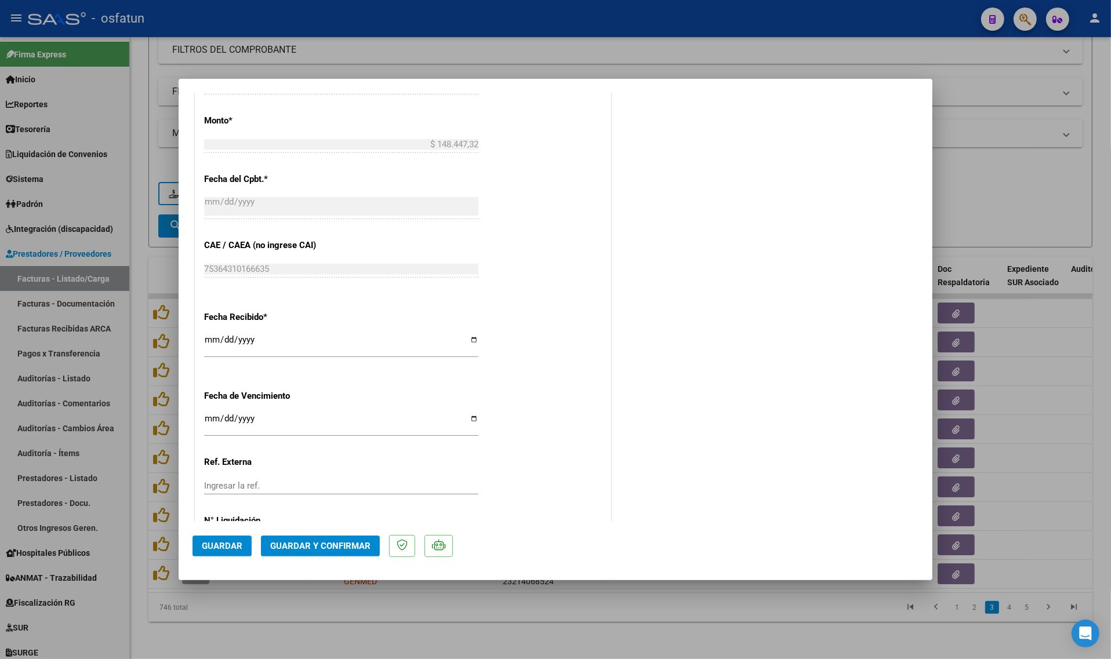
scroll to position [621, 0]
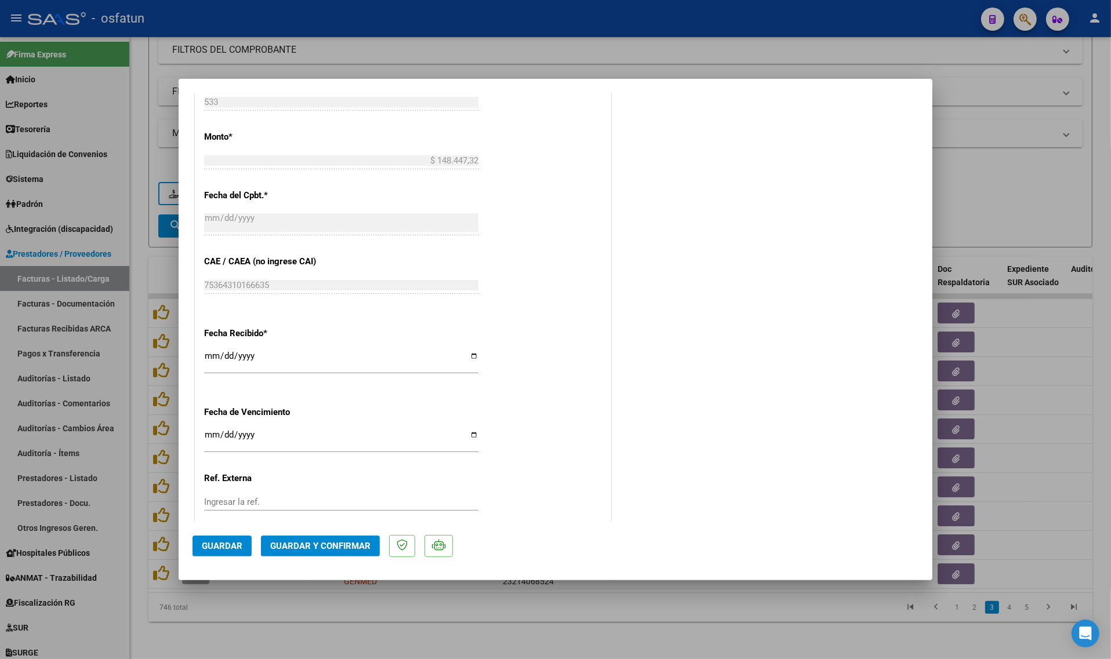
click at [324, 544] on span "Guardar y Confirmar" at bounding box center [320, 546] width 100 height 10
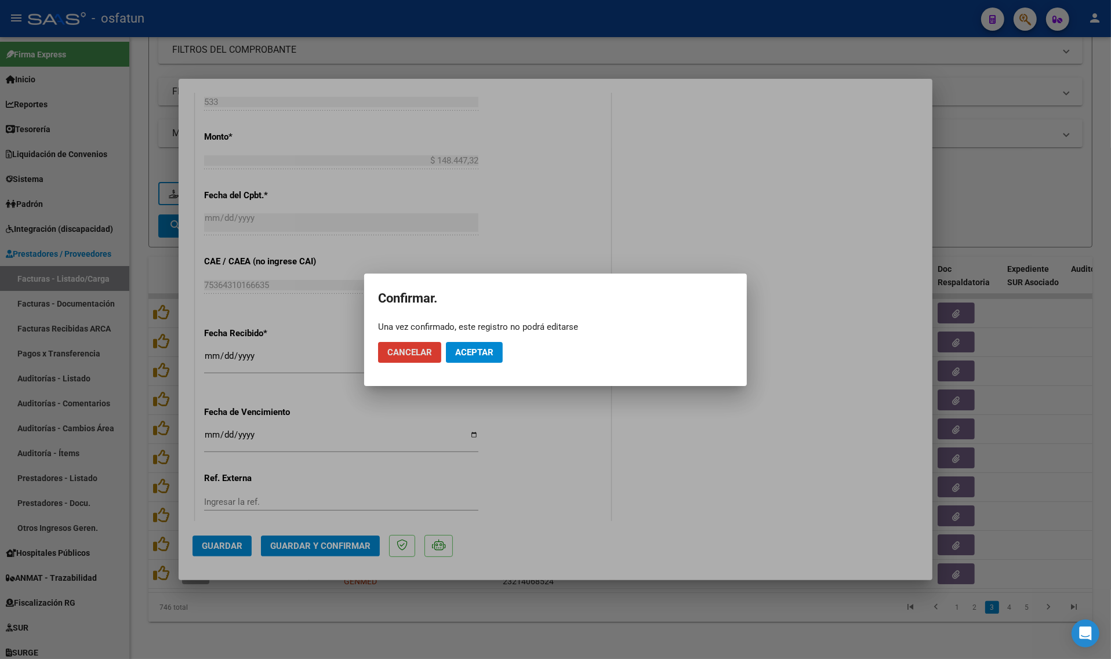
click at [469, 354] on span "Aceptar" at bounding box center [474, 352] width 38 height 10
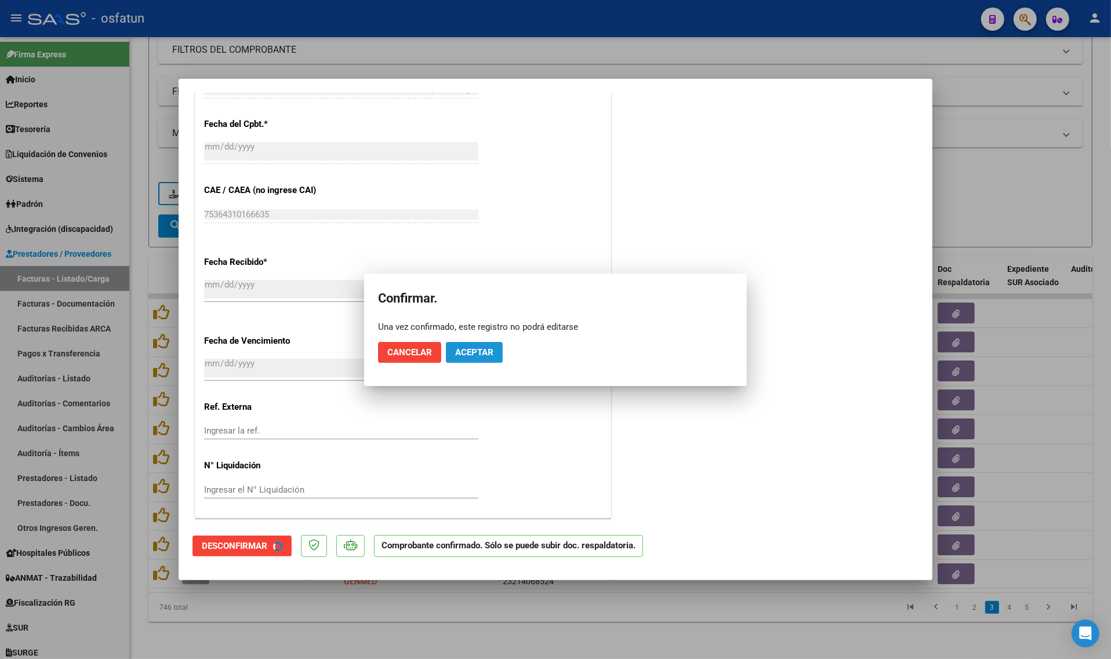
scroll to position [549, 0]
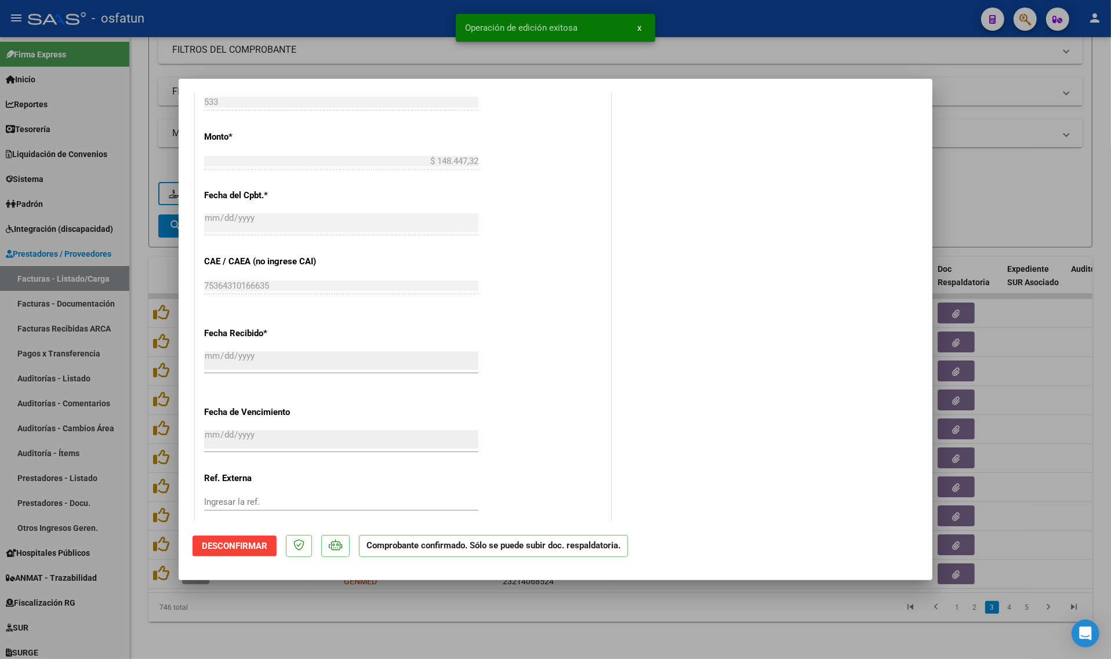
click at [216, 632] on div at bounding box center [555, 329] width 1111 height 659
type input "$ 0,00"
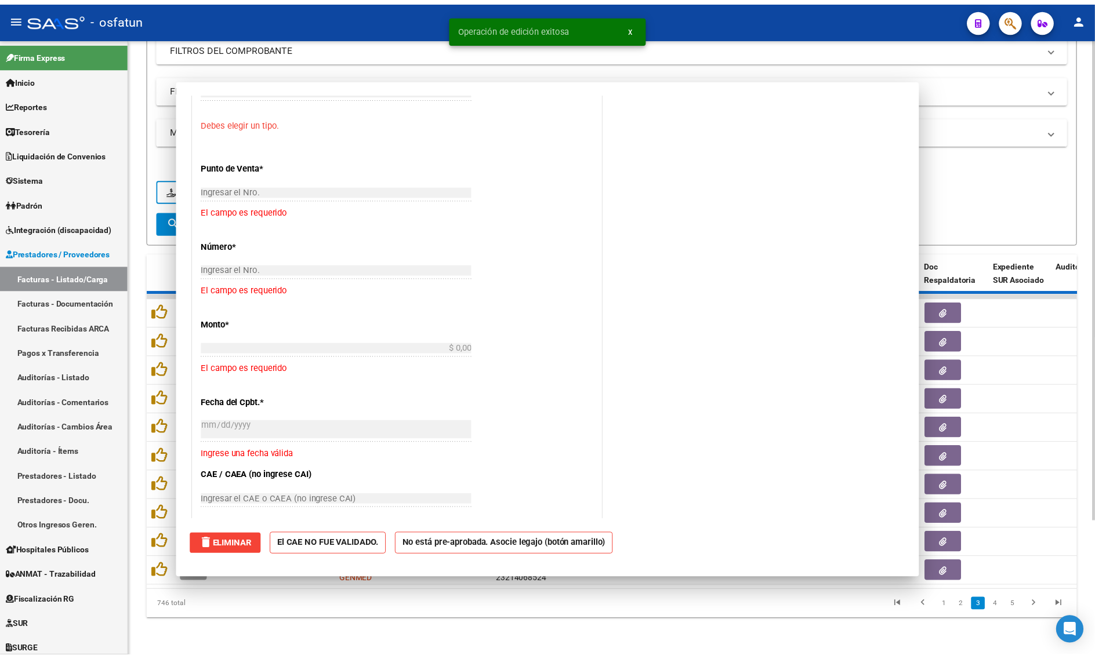
scroll to position [764, 0]
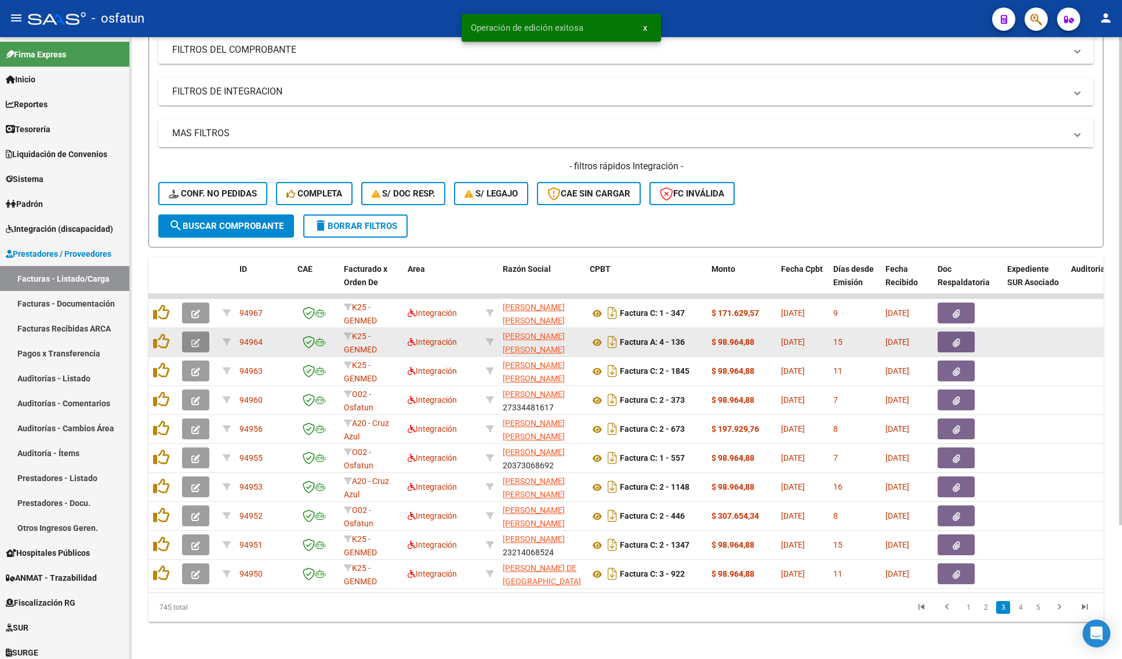
click at [202, 332] on button "button" at bounding box center [195, 342] width 27 height 21
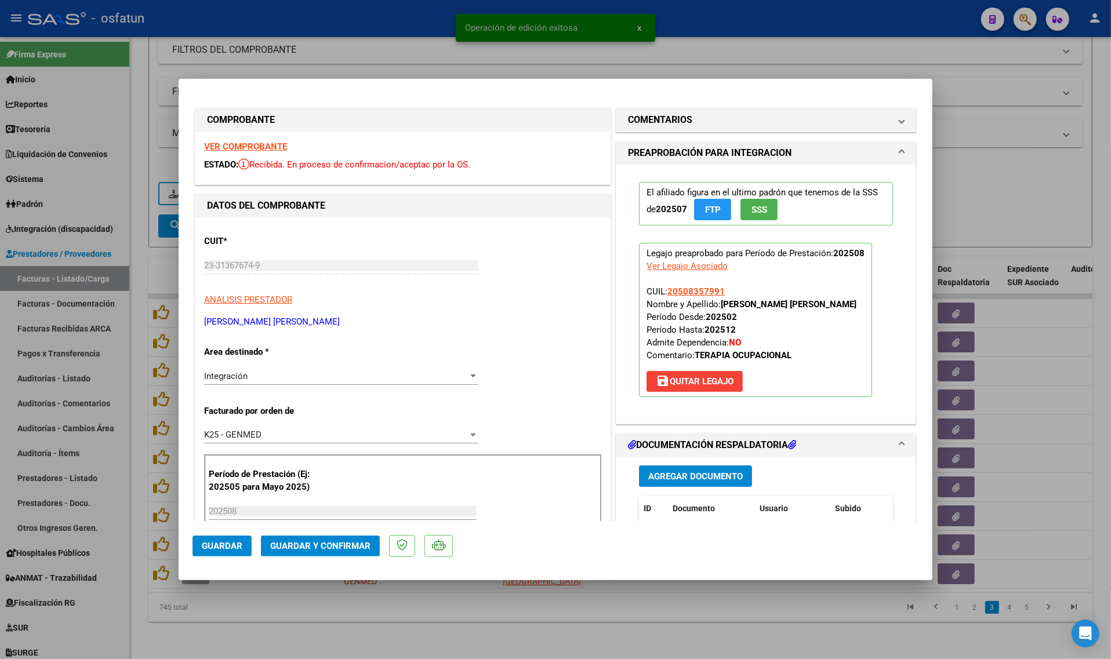
click at [230, 143] on strong "VER COMPROBANTE" at bounding box center [245, 147] width 83 height 10
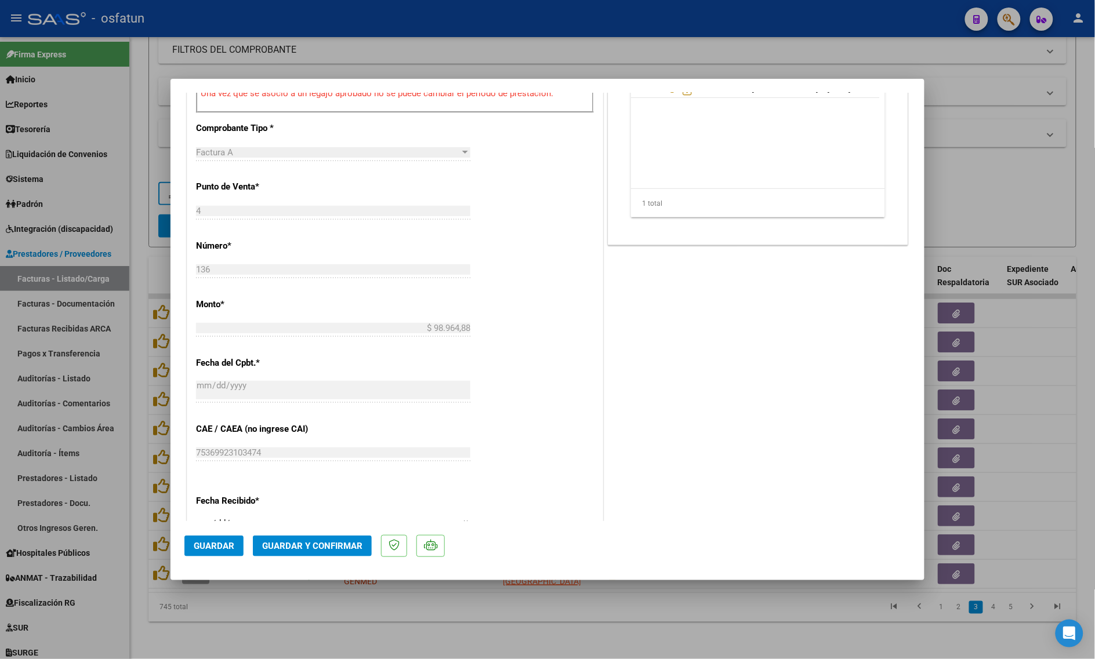
scroll to position [403, 0]
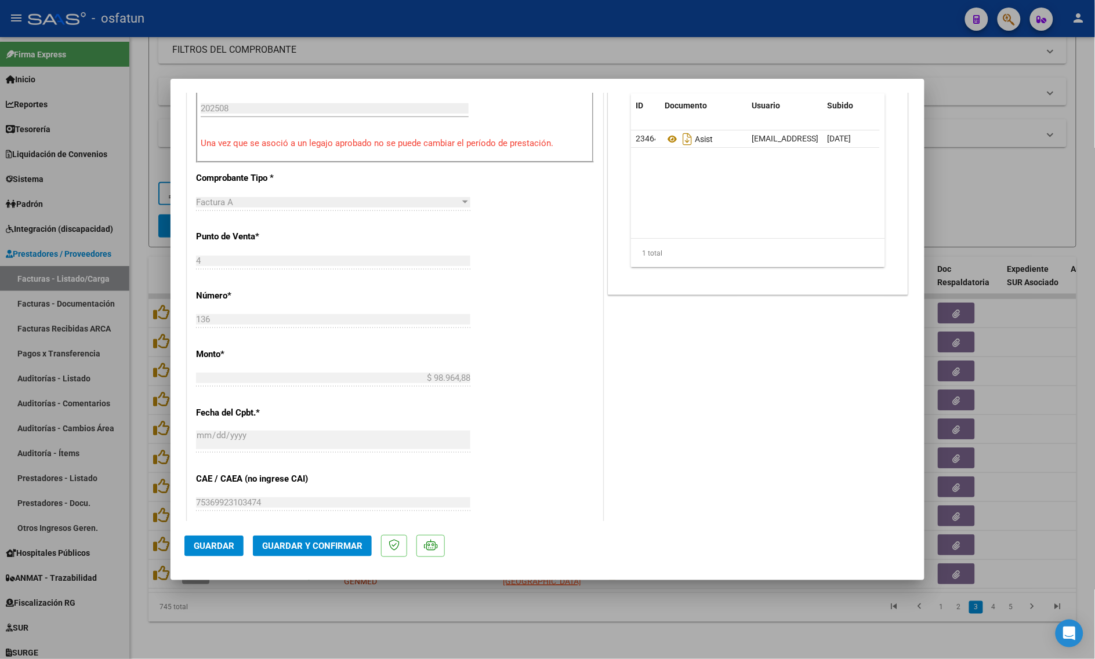
click at [291, 543] on span "Guardar y Confirmar" at bounding box center [312, 546] width 100 height 10
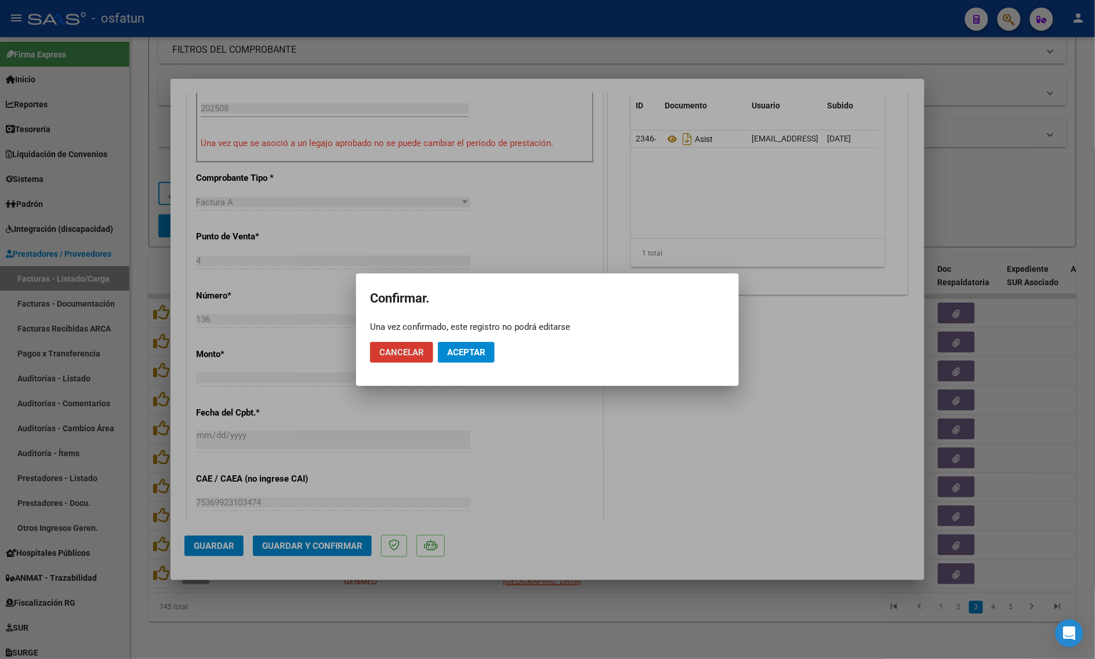
click at [465, 358] on button "Aceptar" at bounding box center [466, 352] width 57 height 21
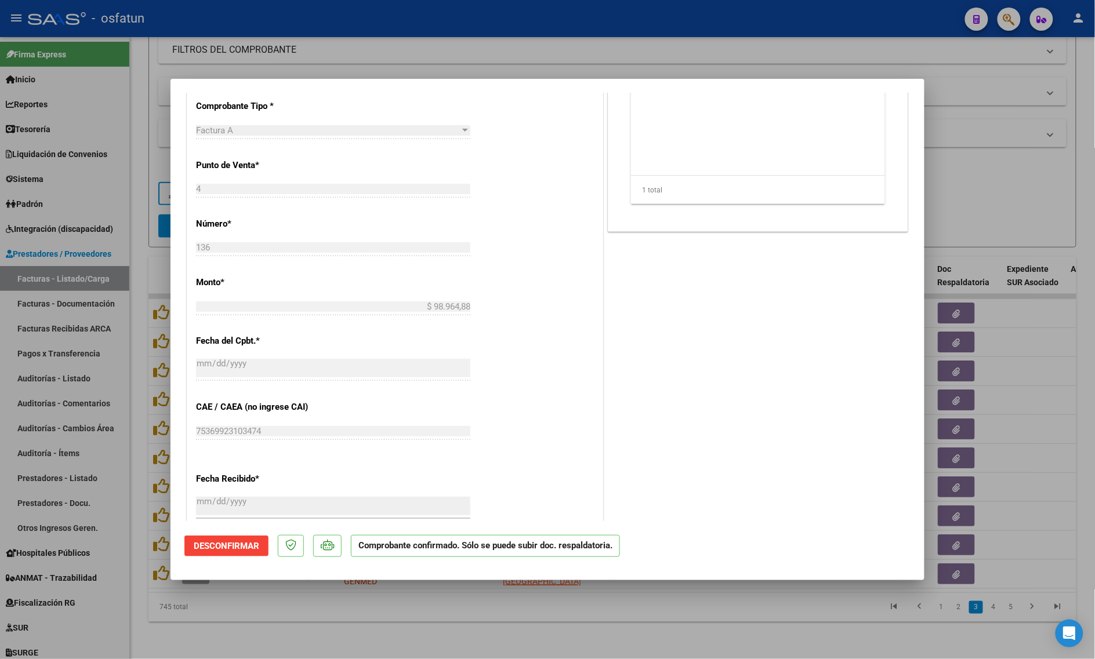
click at [383, 627] on div at bounding box center [547, 329] width 1095 height 659
type input "$ 0,00"
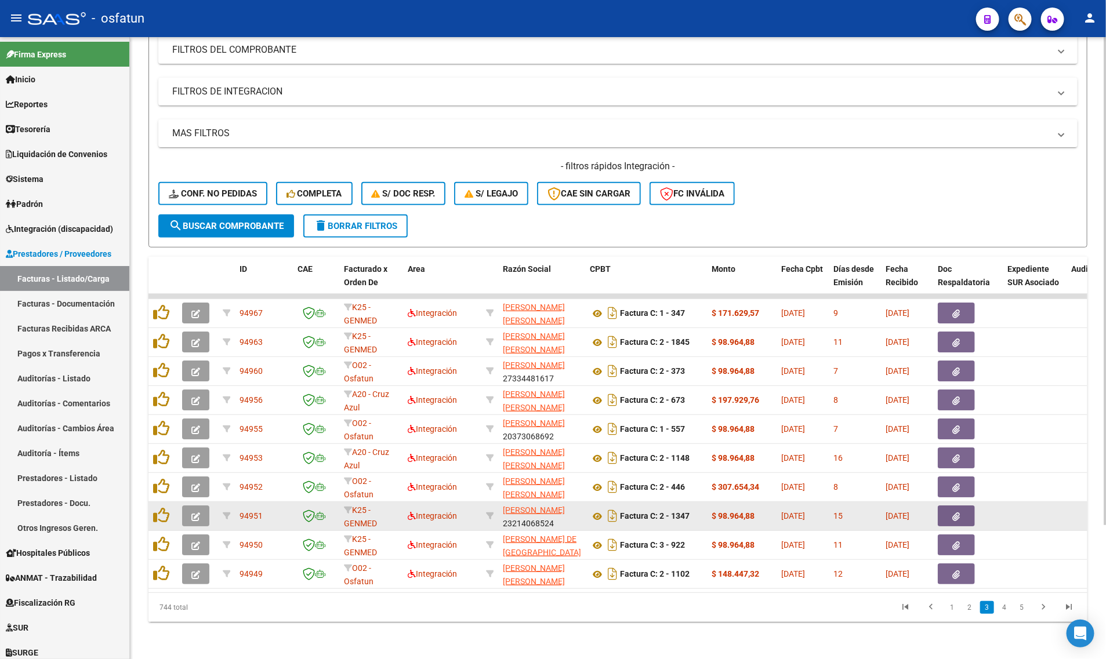
click at [197, 511] on button "button" at bounding box center [195, 516] width 27 height 21
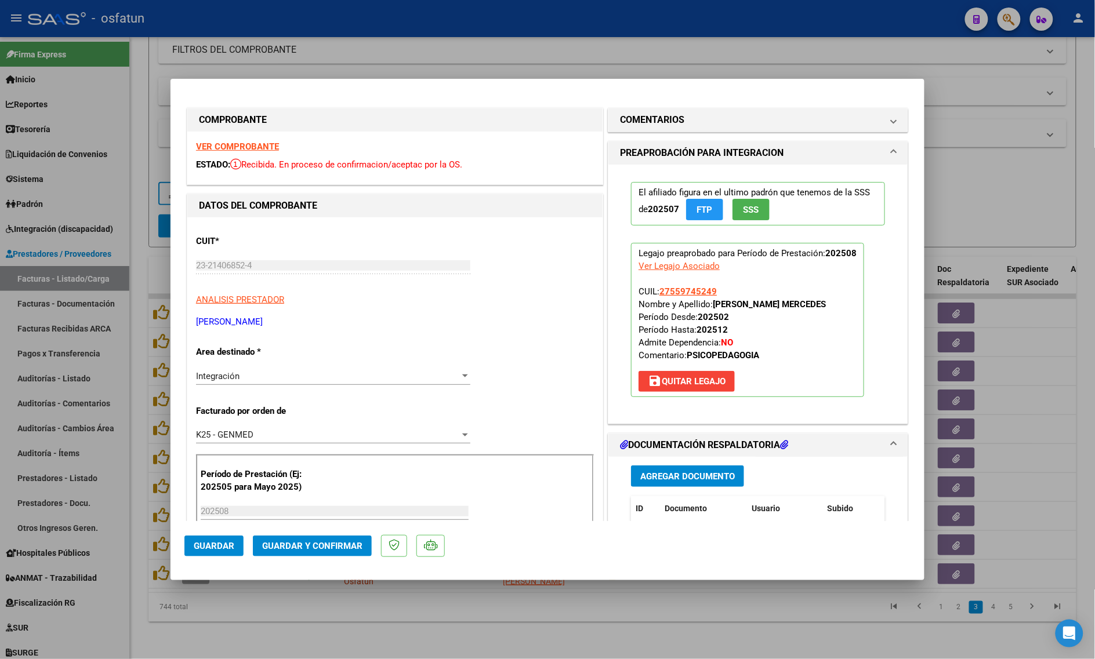
click at [236, 146] on strong "VER COMPROBANTE" at bounding box center [237, 147] width 83 height 10
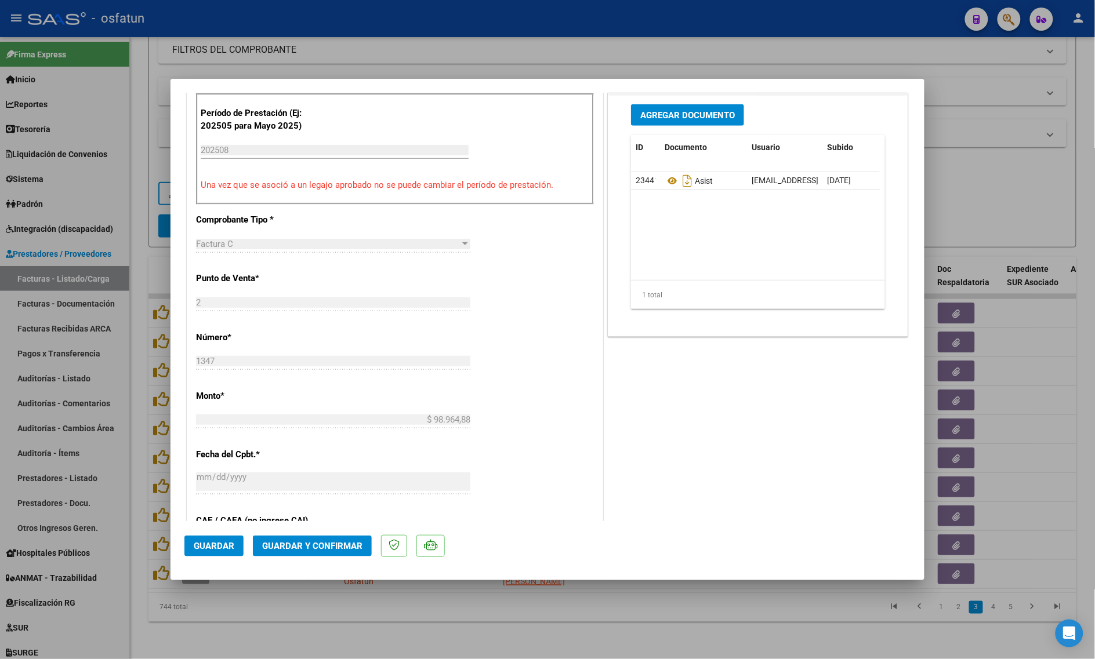
scroll to position [362, 0]
click at [283, 551] on span "Guardar y Confirmar" at bounding box center [312, 546] width 100 height 10
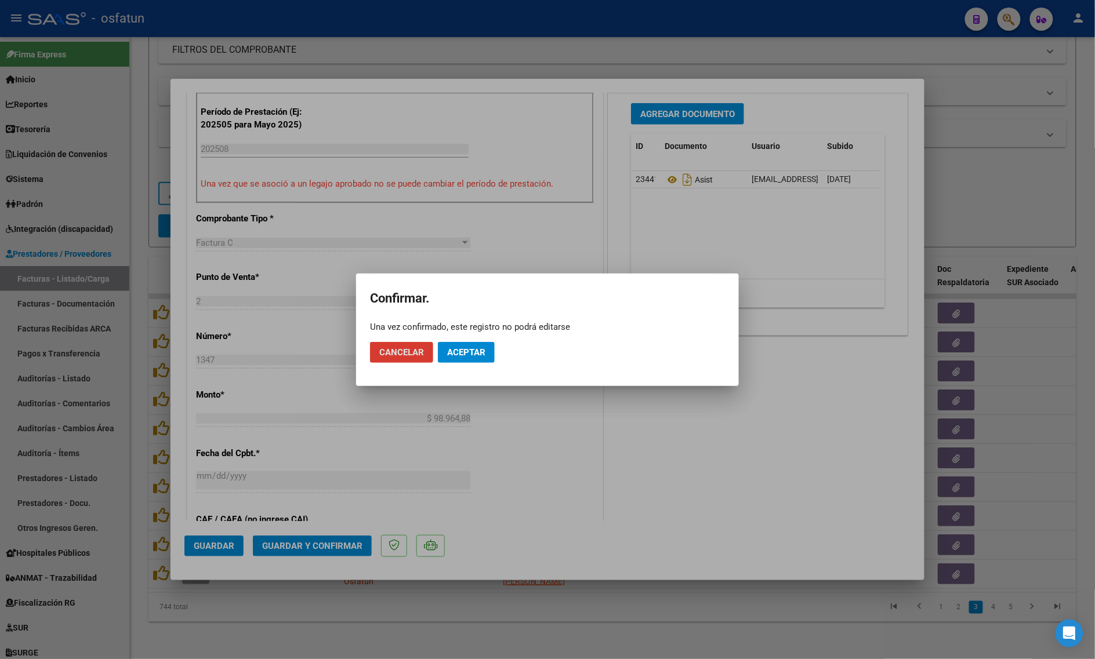
click at [485, 363] on mat-dialog-actions "Cancelar Aceptar" at bounding box center [547, 352] width 355 height 39
click at [454, 351] on span "Aceptar" at bounding box center [466, 352] width 38 height 10
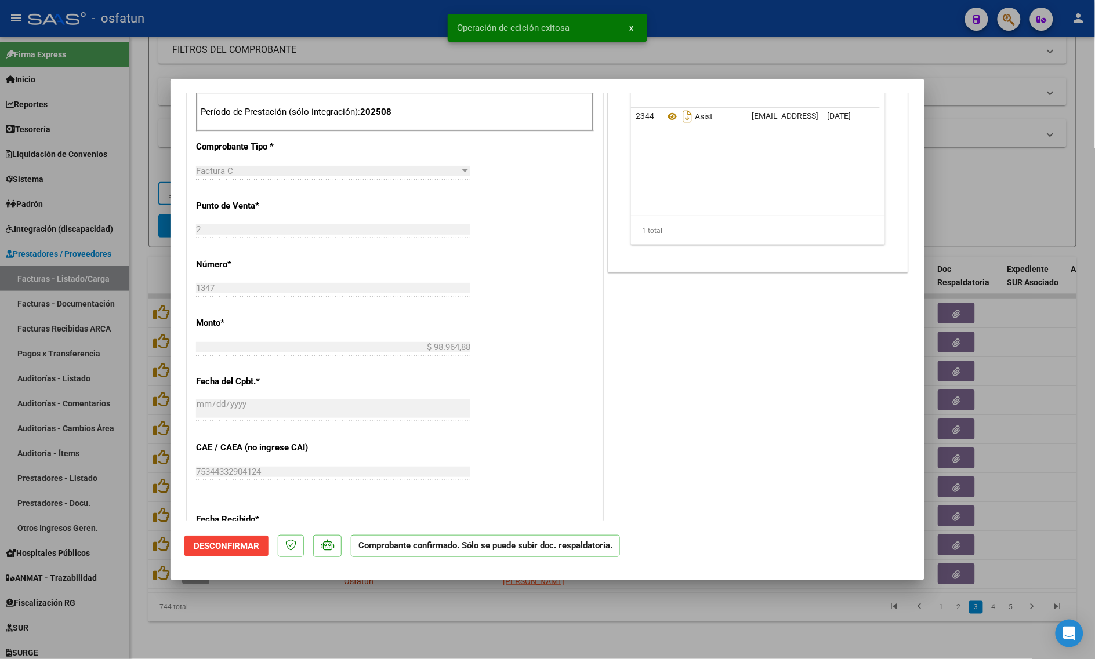
click at [303, 637] on div at bounding box center [547, 329] width 1095 height 659
type input "$ 0,00"
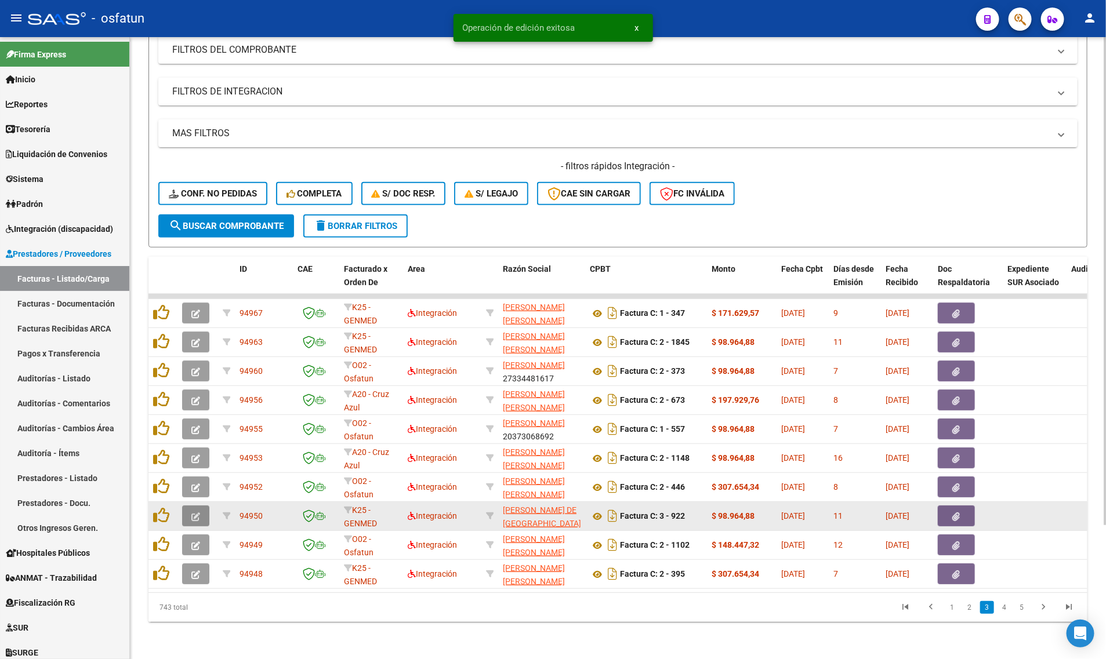
click at [200, 506] on button "button" at bounding box center [195, 516] width 27 height 21
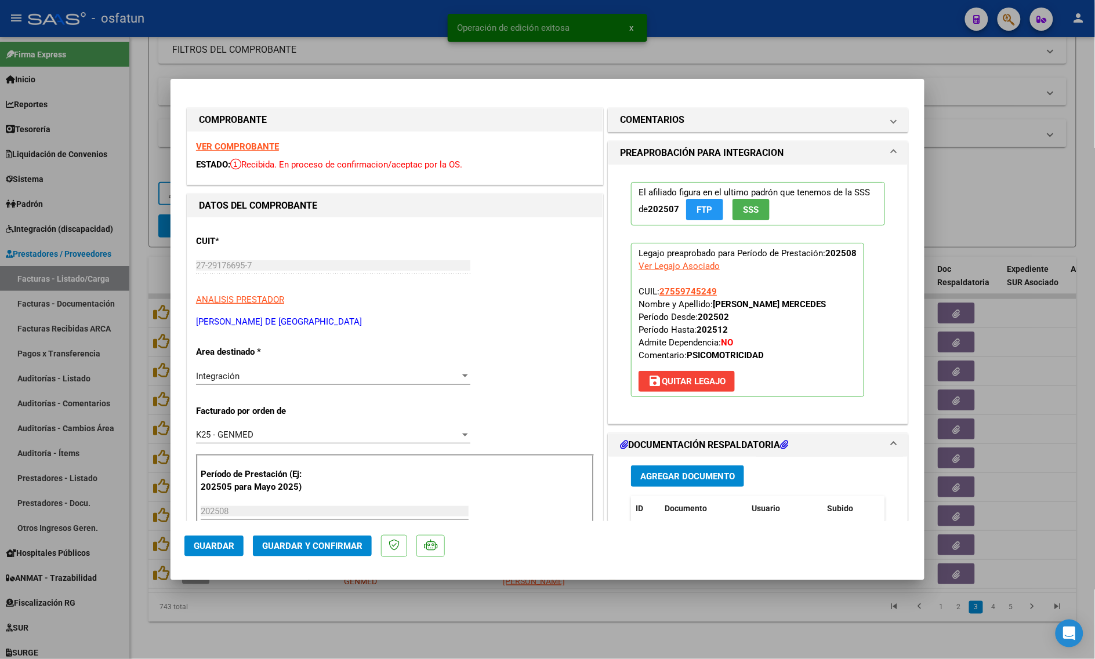
click at [211, 149] on strong "VER COMPROBANTE" at bounding box center [237, 147] width 83 height 10
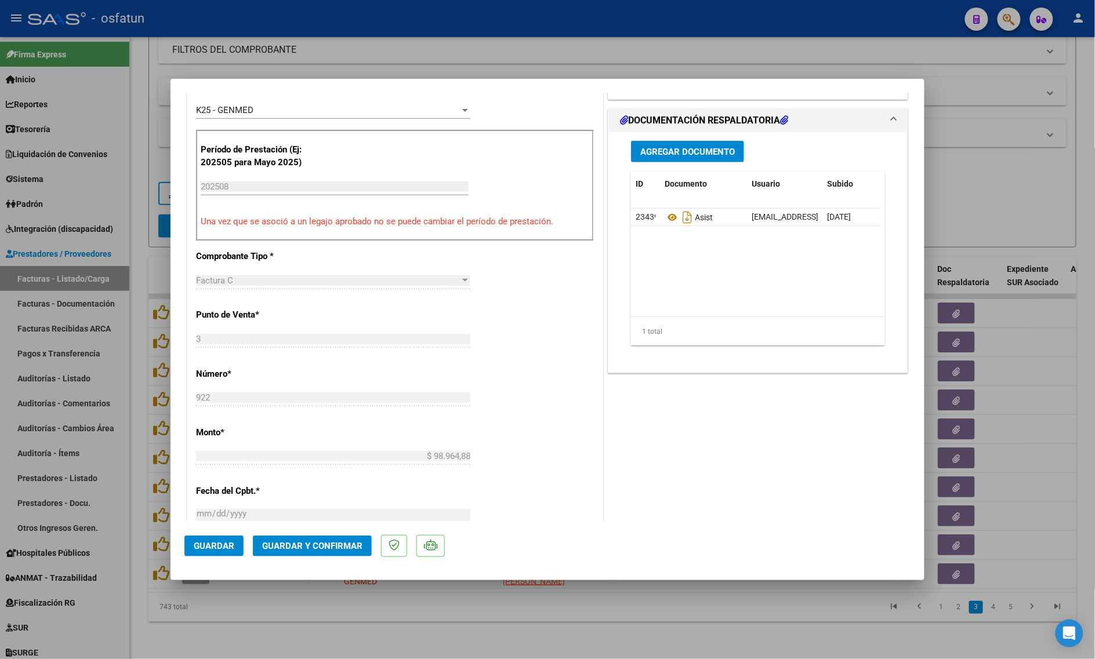
scroll to position [362, 0]
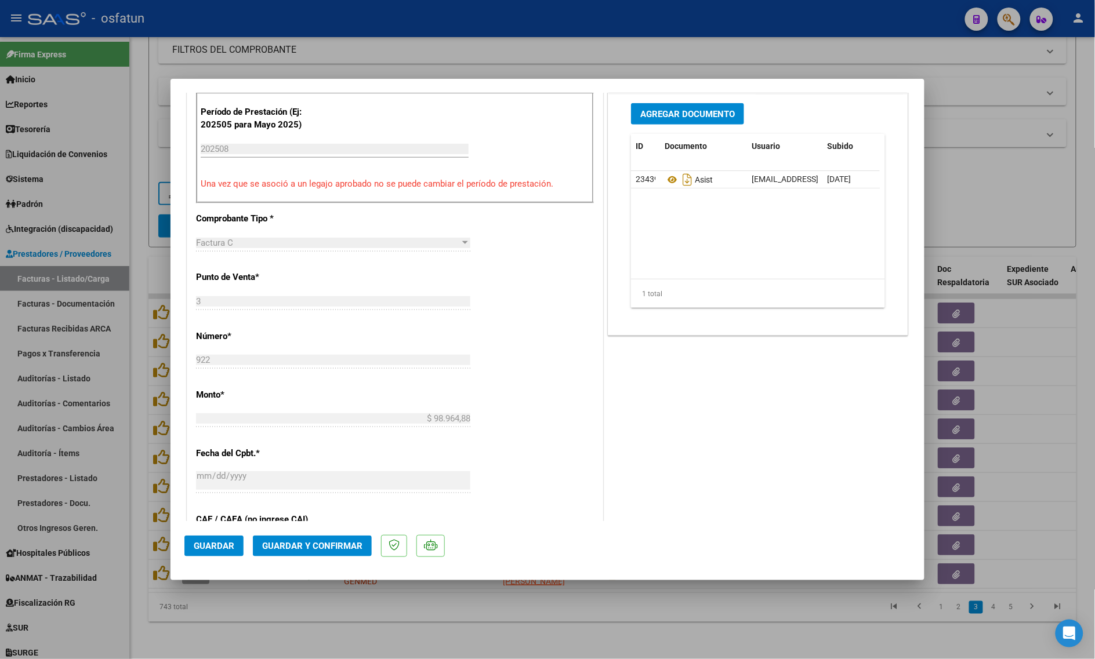
click at [305, 556] on button "Guardar y Confirmar" at bounding box center [312, 546] width 119 height 21
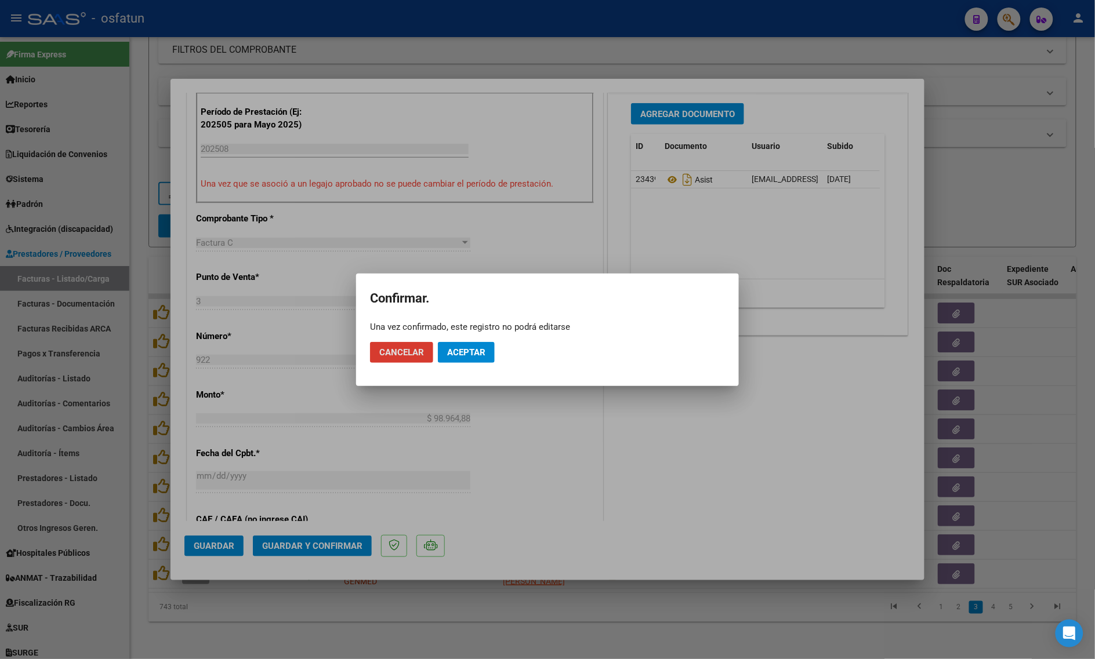
click at [483, 340] on mat-dialog-actions "Cancelar Aceptar" at bounding box center [547, 352] width 355 height 39
click at [471, 347] on span "Aceptar" at bounding box center [466, 352] width 38 height 10
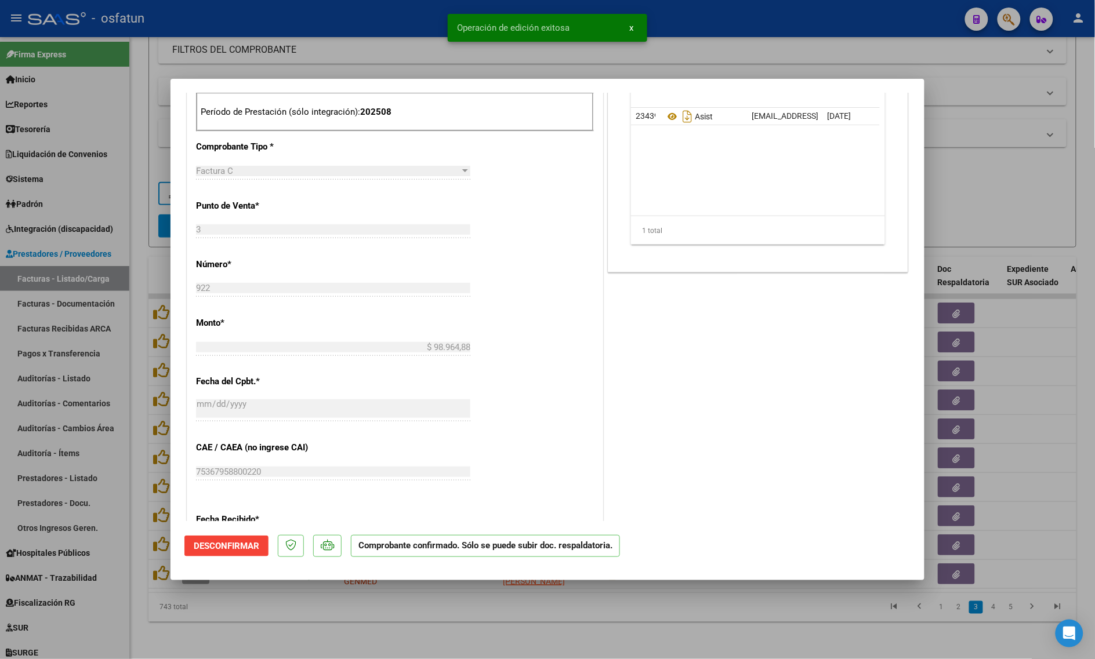
click at [326, 623] on div at bounding box center [547, 329] width 1095 height 659
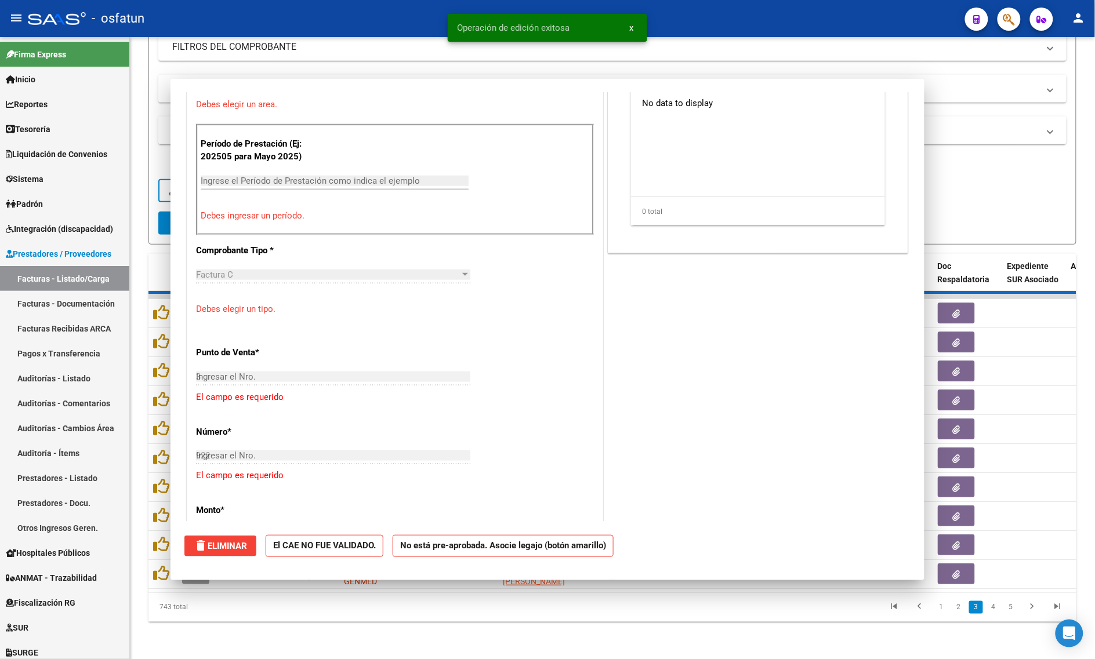
type input "$ 0,00"
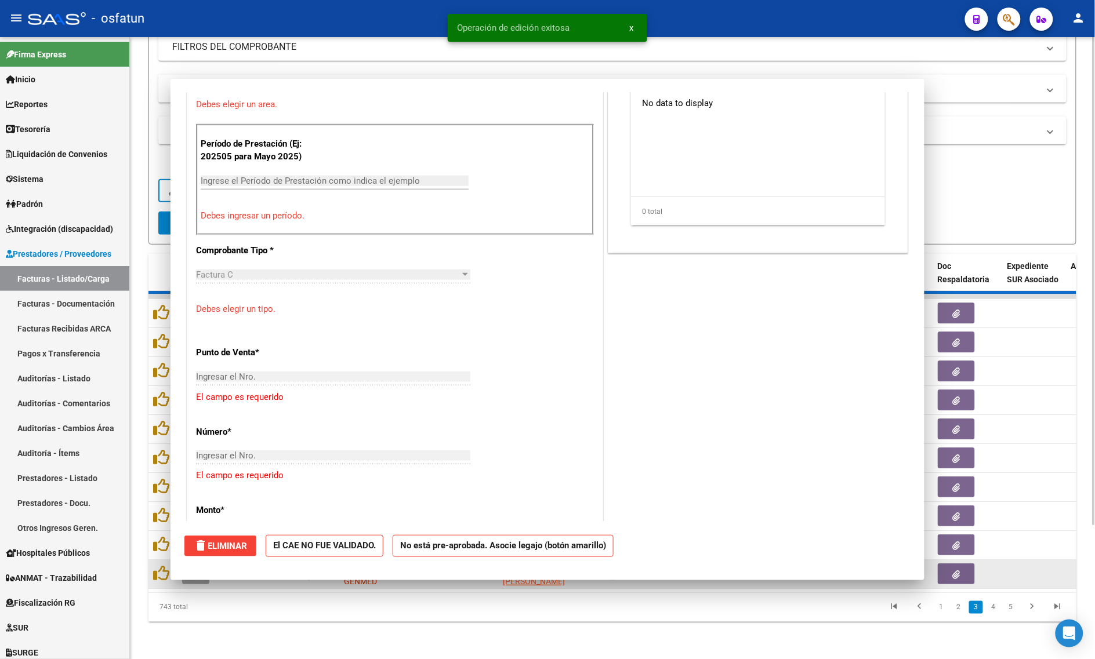
scroll to position [383, 0]
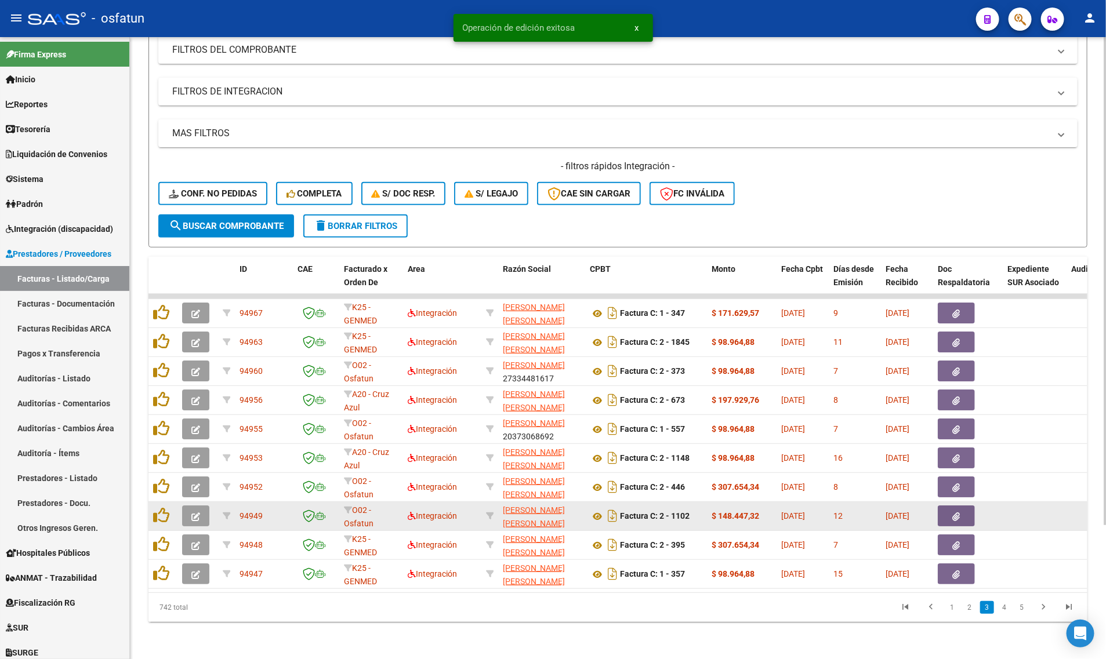
click at [190, 507] on button "button" at bounding box center [195, 516] width 27 height 21
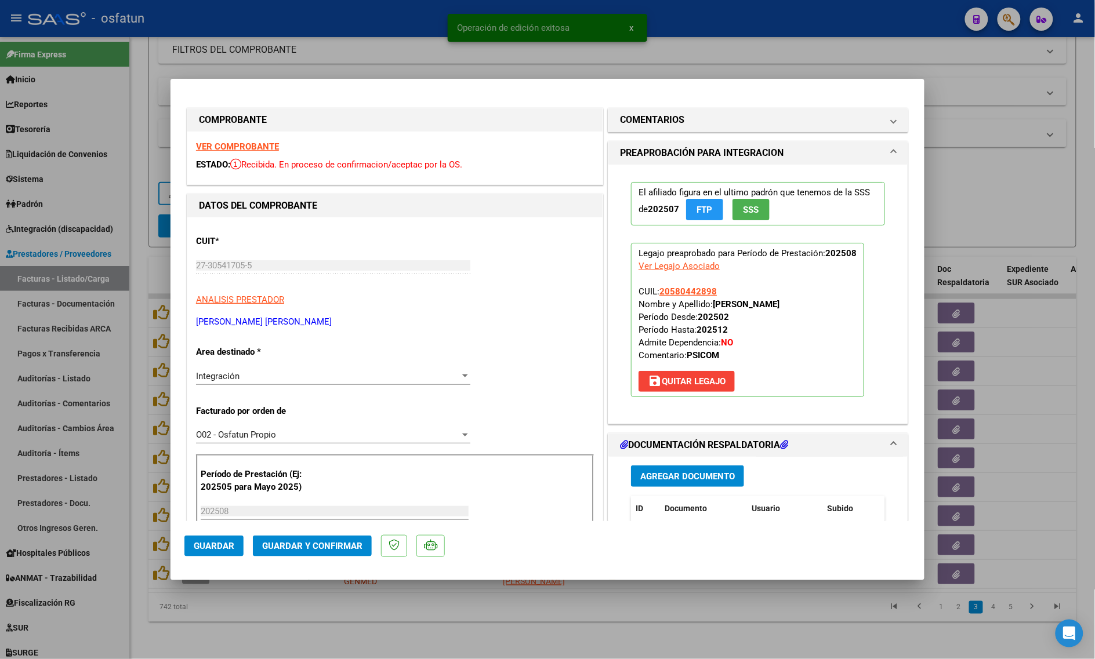
click at [212, 146] on strong "VER COMPROBANTE" at bounding box center [237, 147] width 83 height 10
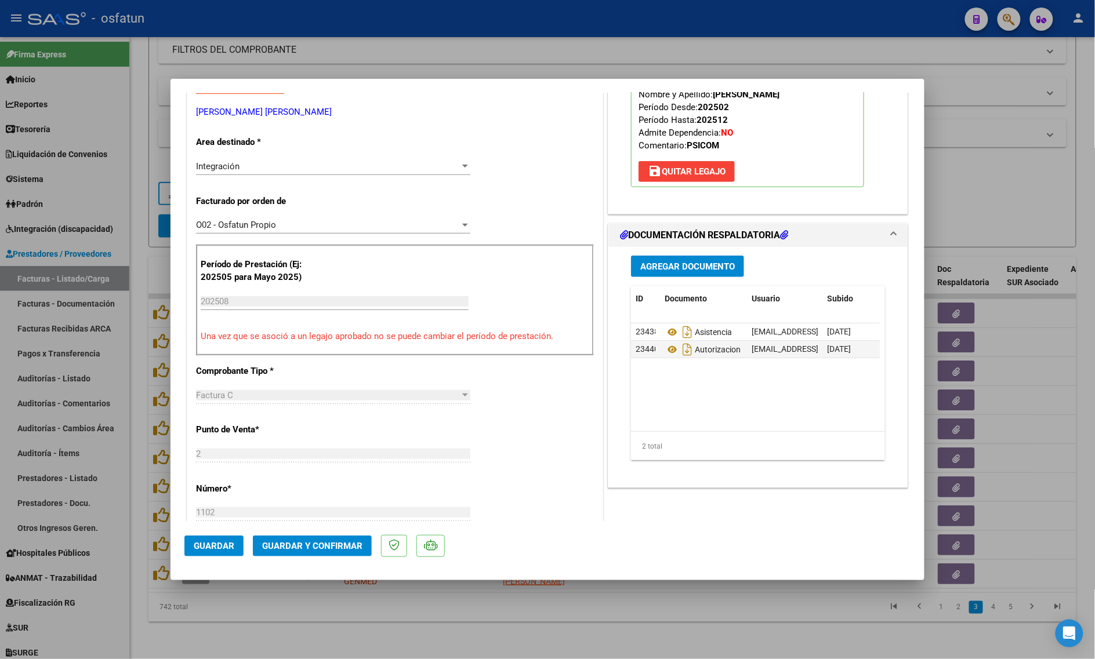
scroll to position [362, 0]
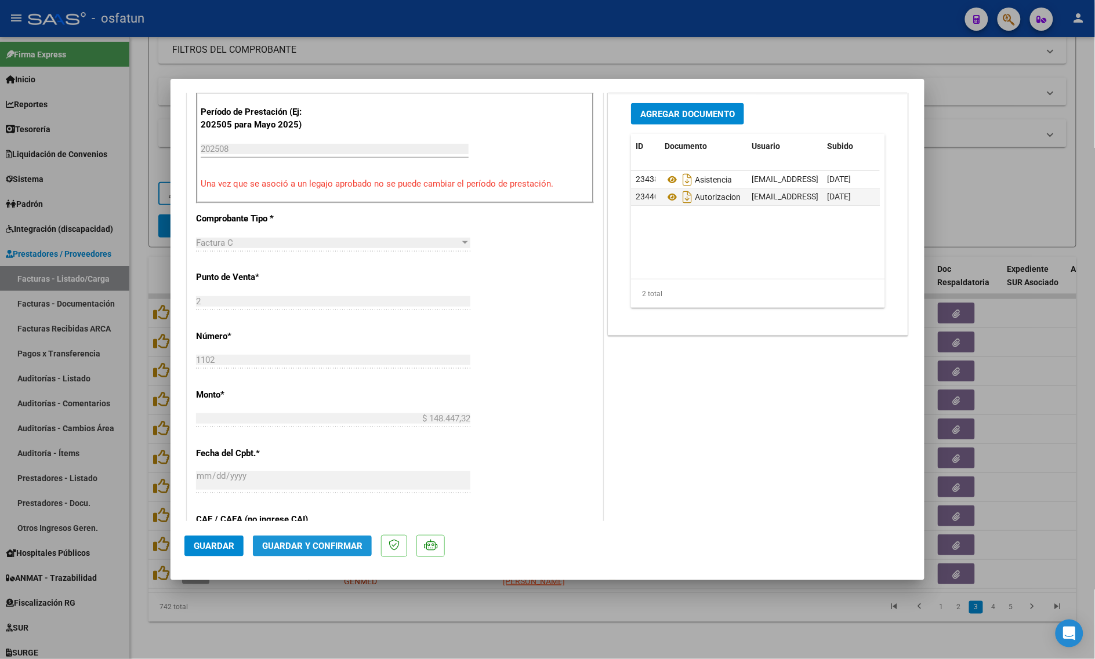
click at [300, 542] on span "Guardar y Confirmar" at bounding box center [312, 546] width 100 height 10
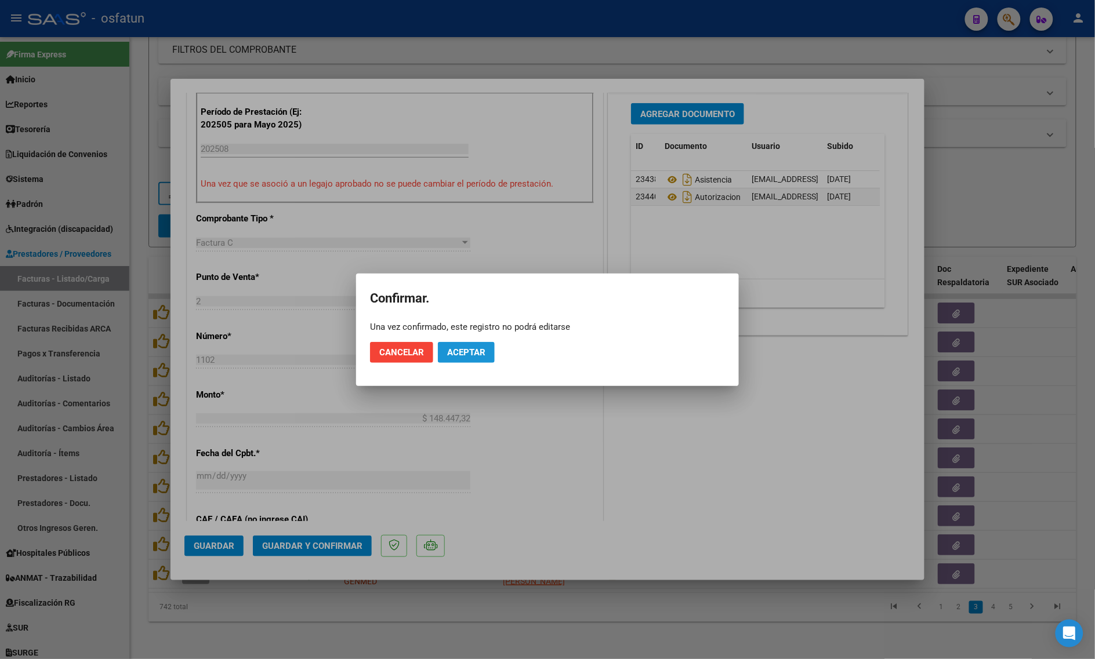
drag, startPoint x: 480, startPoint y: 346, endPoint x: 398, endPoint y: 470, distance: 148.3
click at [480, 347] on span "Aceptar" at bounding box center [466, 352] width 38 height 10
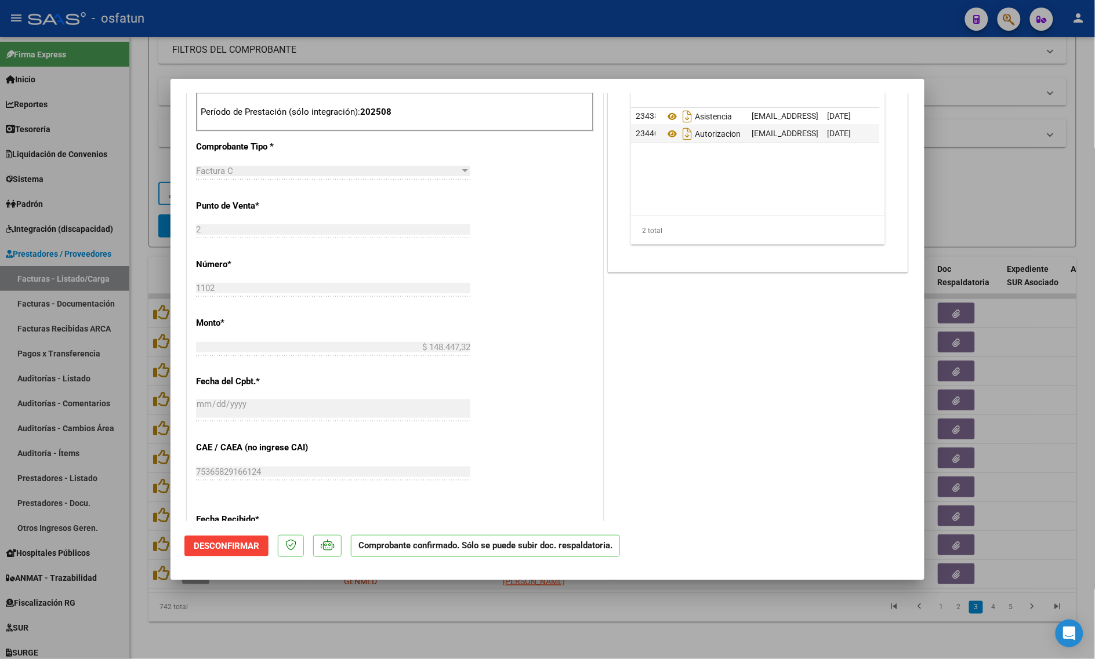
drag, startPoint x: 292, startPoint y: 615, endPoint x: 268, endPoint y: 599, distance: 28.5
click at [291, 615] on div at bounding box center [547, 329] width 1095 height 659
type input "$ 0,00"
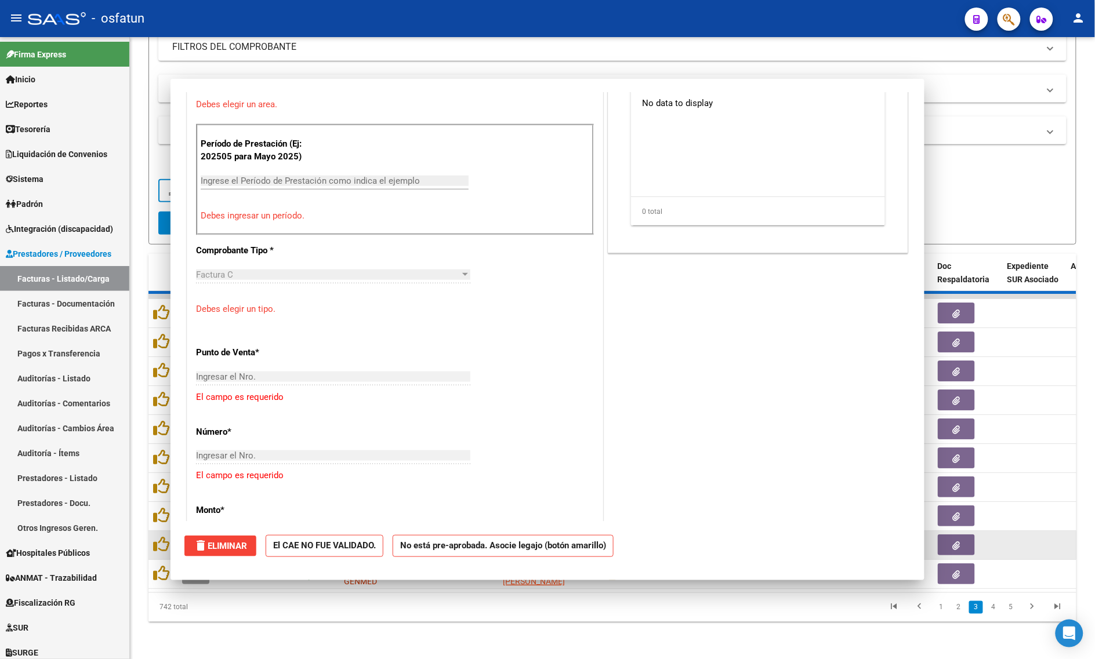
scroll to position [383, 0]
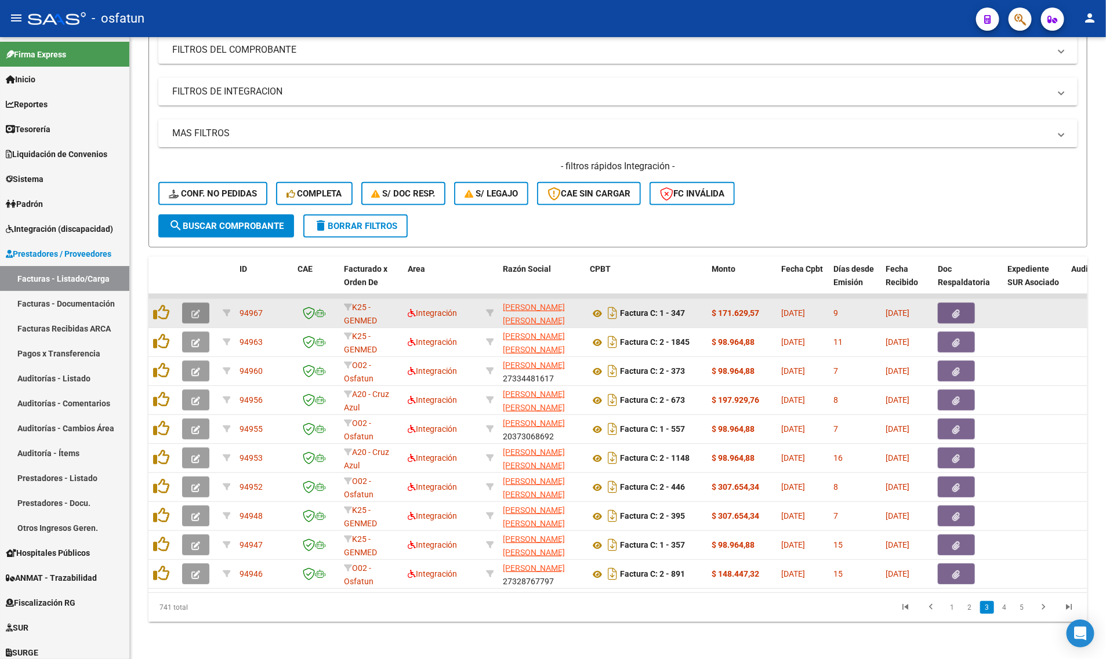
click at [190, 308] on button "button" at bounding box center [195, 313] width 27 height 21
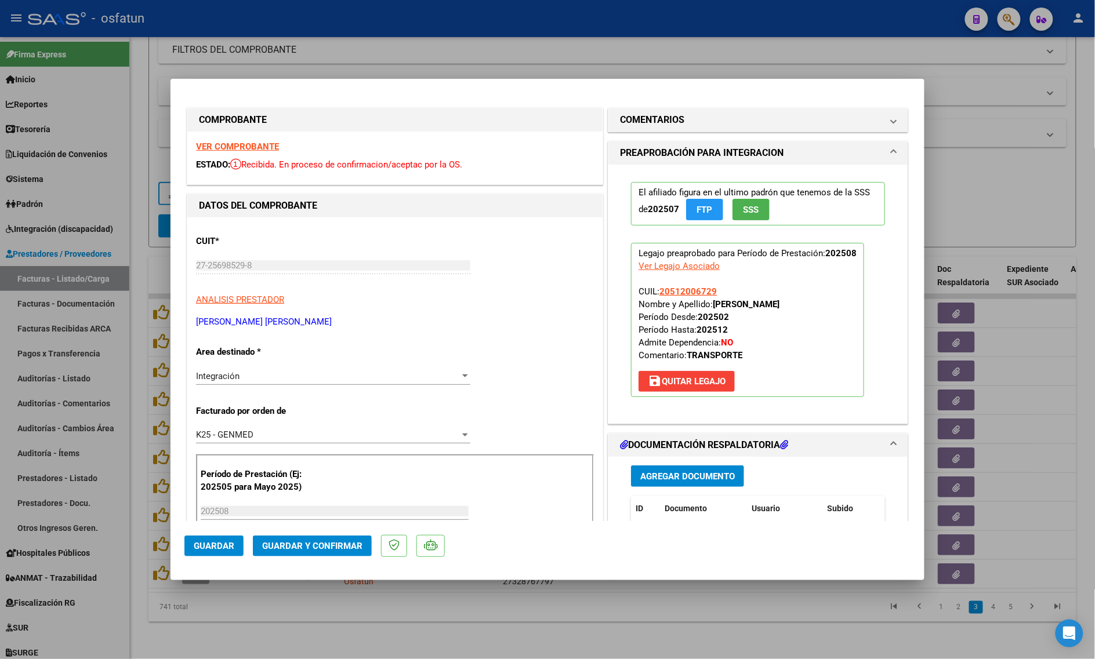
click at [233, 140] on div "VER COMPROBANTE ESTADO: Recibida. En proceso de confirmacion/aceptac por la OS." at bounding box center [394, 158] width 415 height 53
click at [230, 143] on strong "VER COMPROBANTE" at bounding box center [237, 147] width 83 height 10
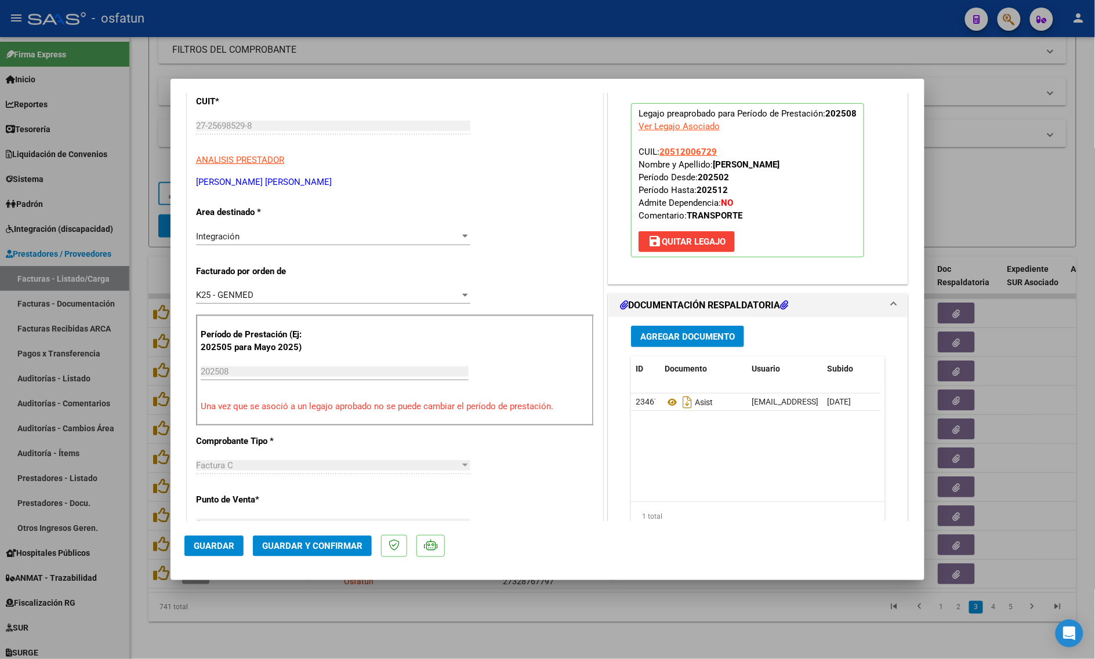
scroll to position [145, 0]
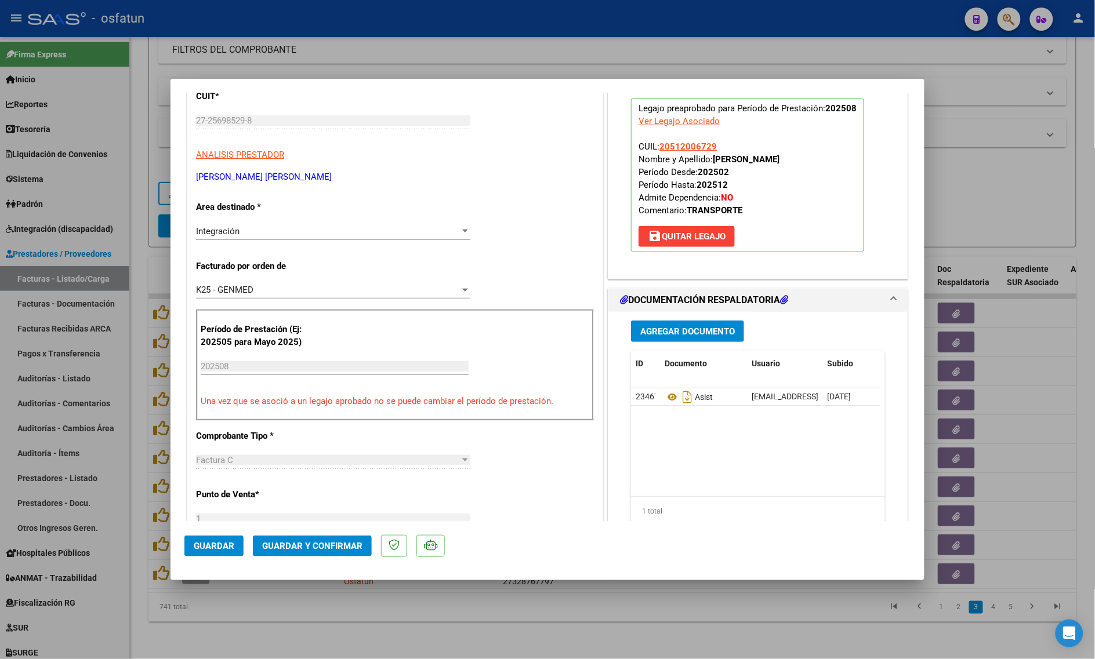
click at [288, 549] on span "Guardar y Confirmar" at bounding box center [312, 546] width 100 height 10
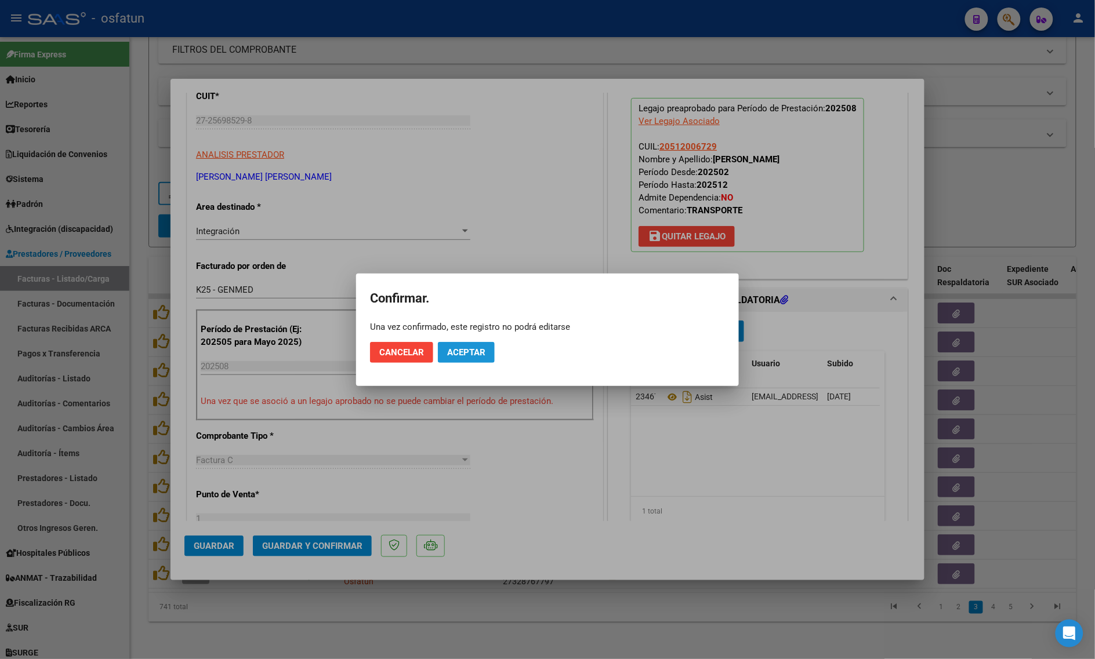
click at [458, 357] on span "Aceptar" at bounding box center [466, 352] width 38 height 10
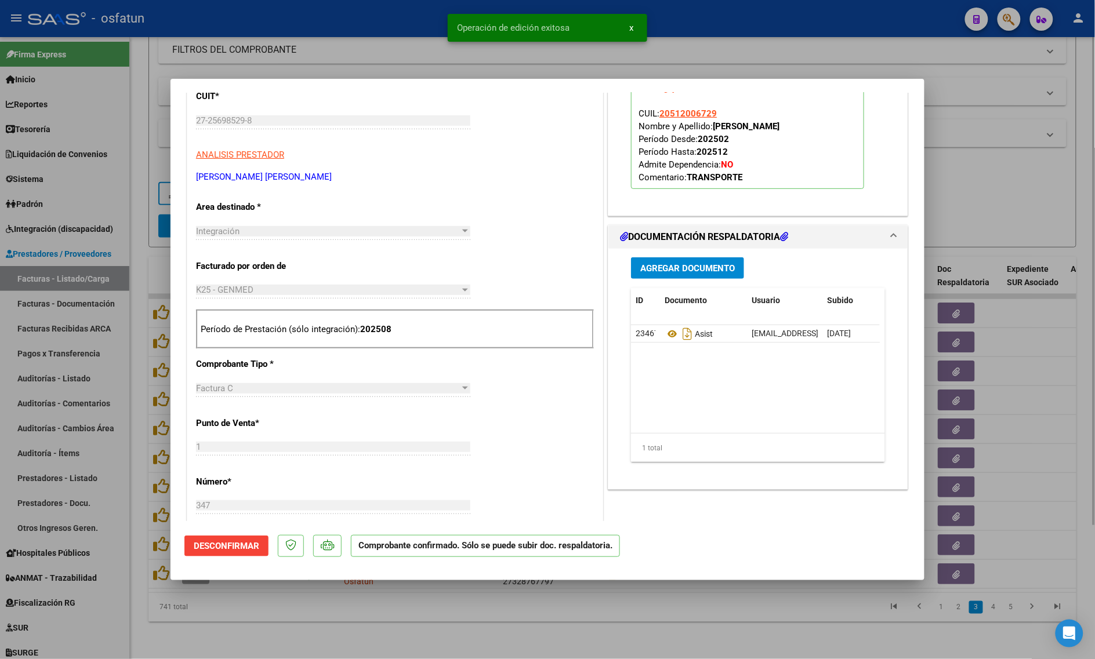
click at [314, 634] on div at bounding box center [547, 329] width 1095 height 659
type input "$ 0,00"
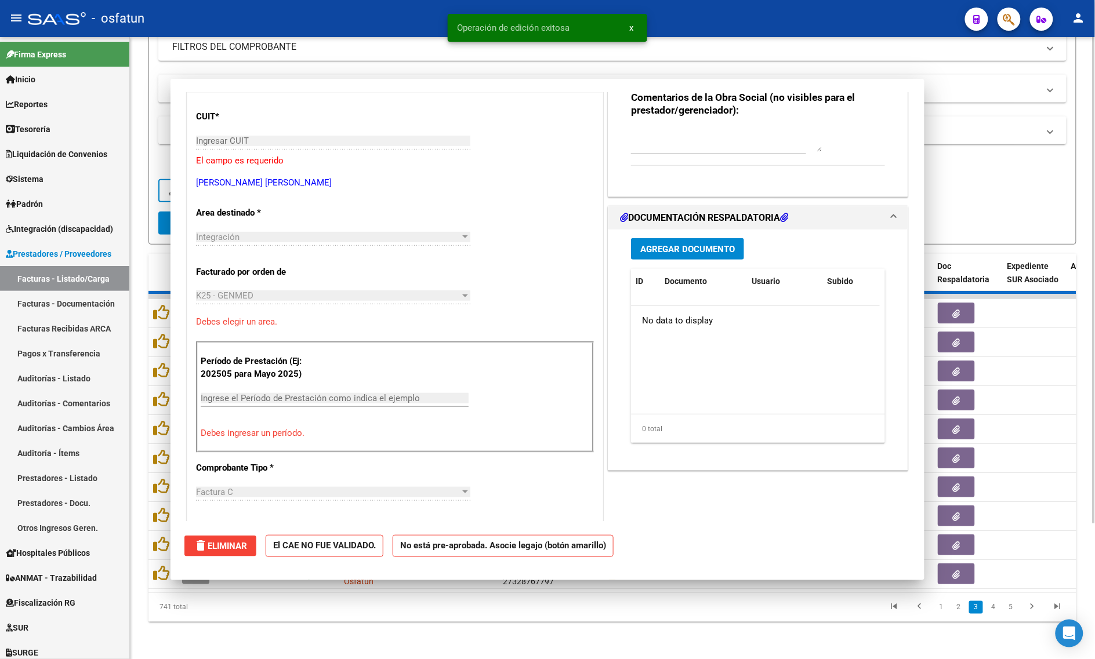
scroll to position [165, 0]
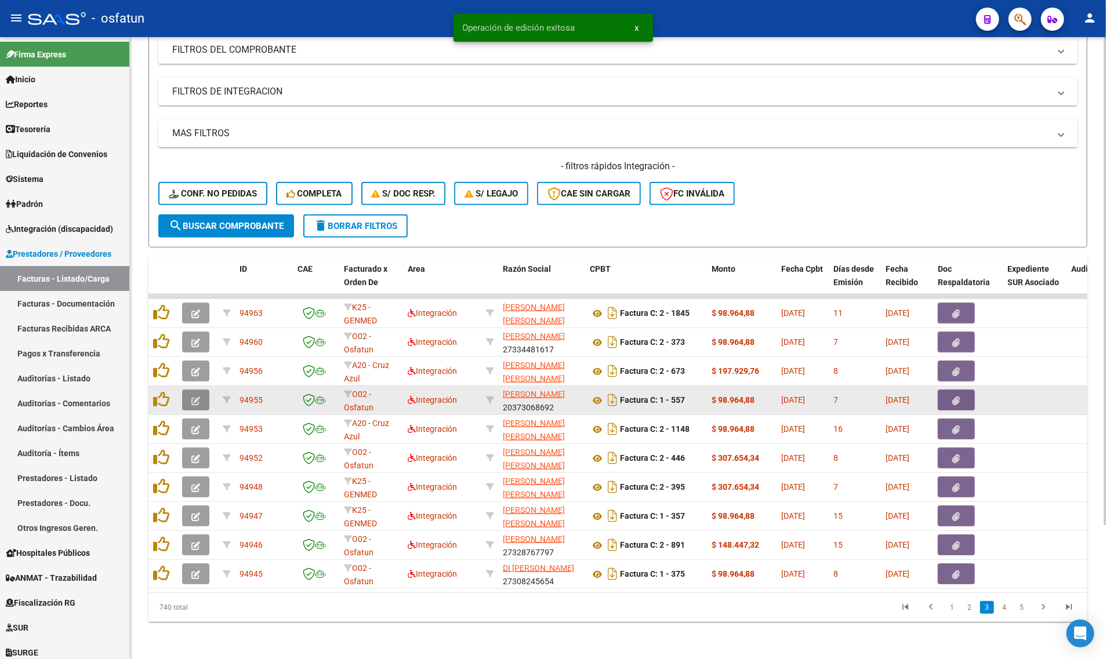
click at [195, 397] on icon "button" at bounding box center [195, 401] width 9 height 9
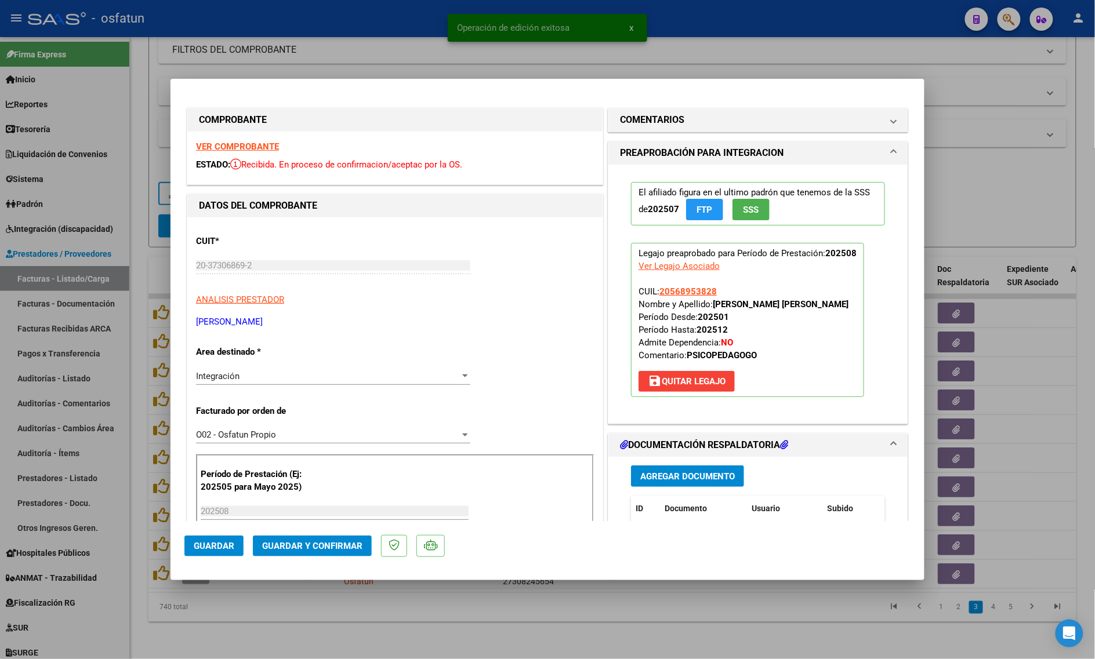
click at [198, 148] on strong "VER COMPROBANTE" at bounding box center [237, 147] width 83 height 10
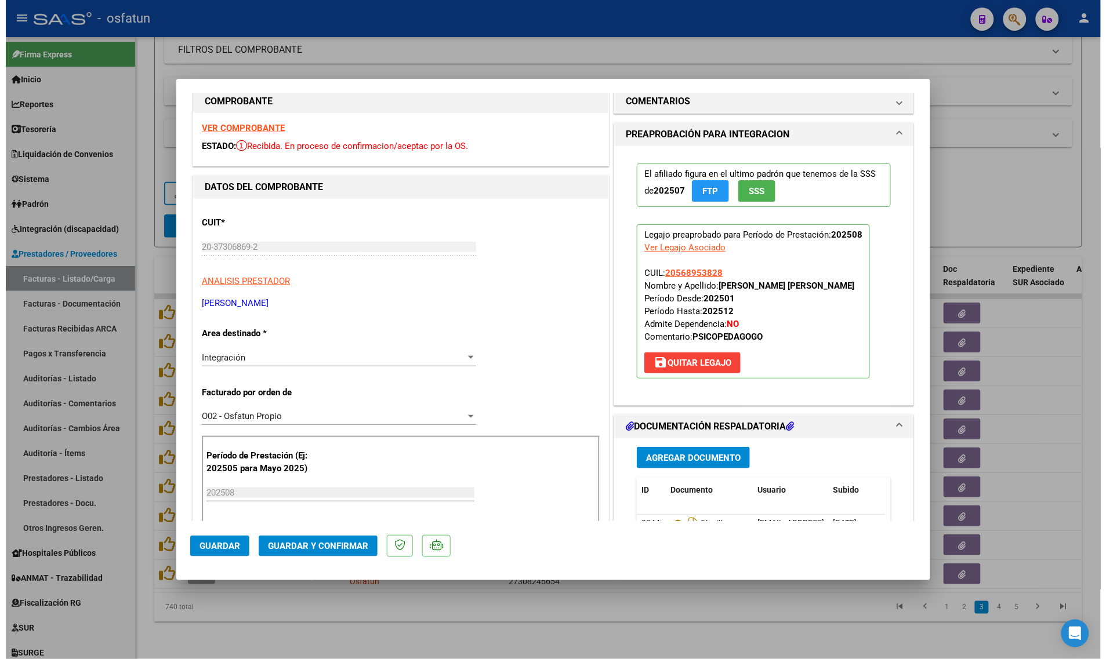
scroll to position [0, 0]
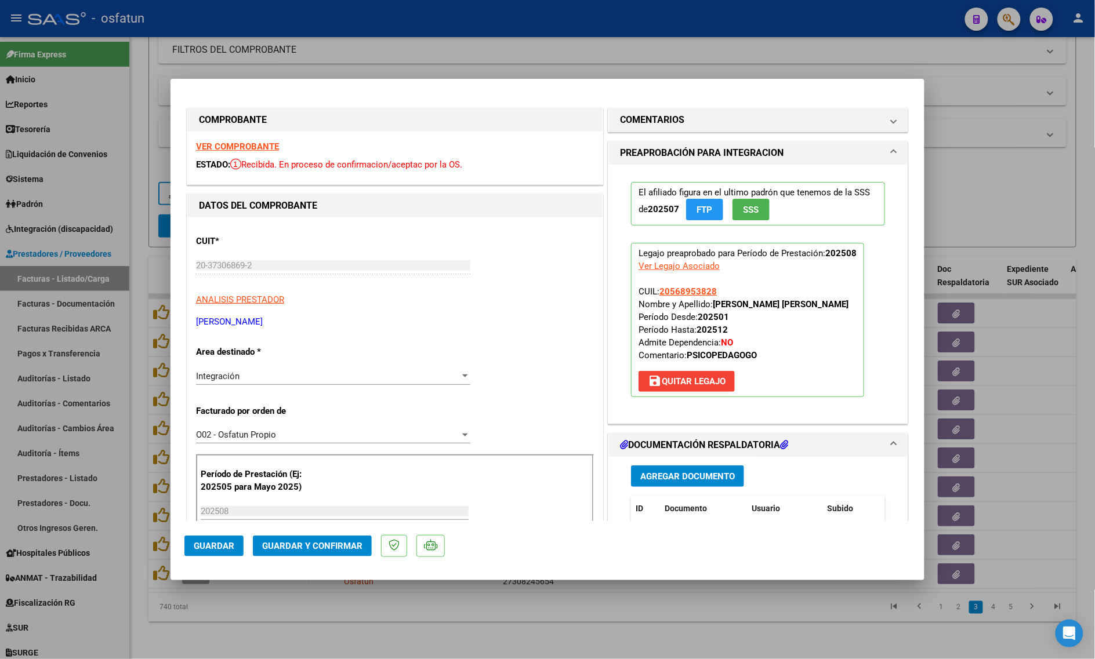
click at [244, 147] on strong "VER COMPROBANTE" at bounding box center [237, 147] width 83 height 10
click at [282, 548] on span "Guardar y Confirmar" at bounding box center [312, 546] width 100 height 10
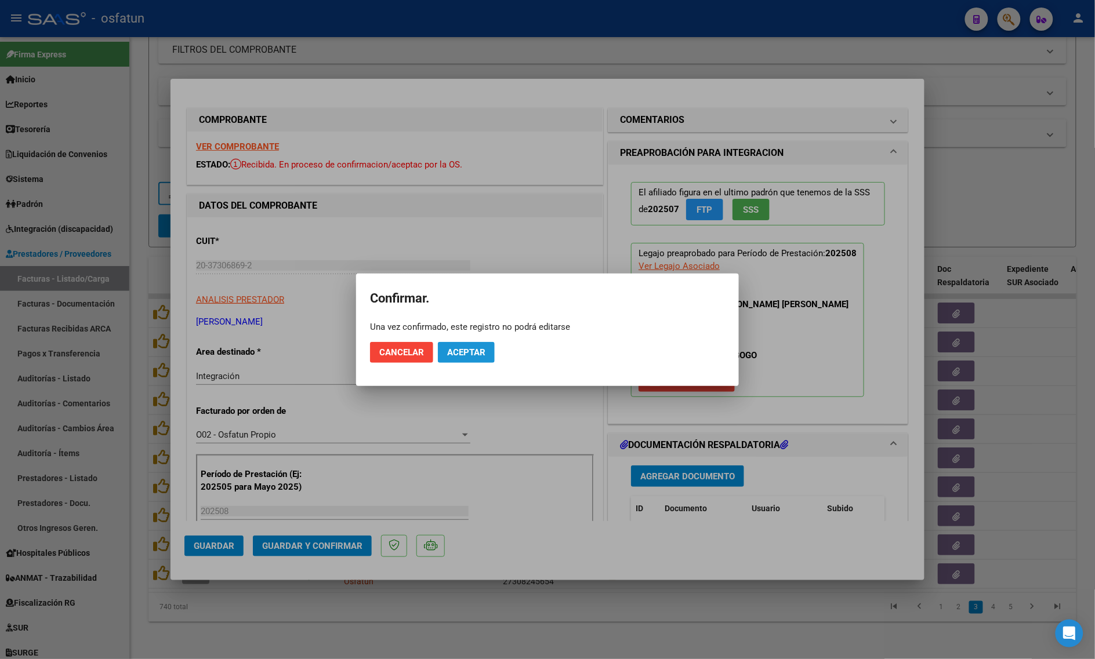
click at [466, 351] on span "Aceptar" at bounding box center [466, 352] width 38 height 10
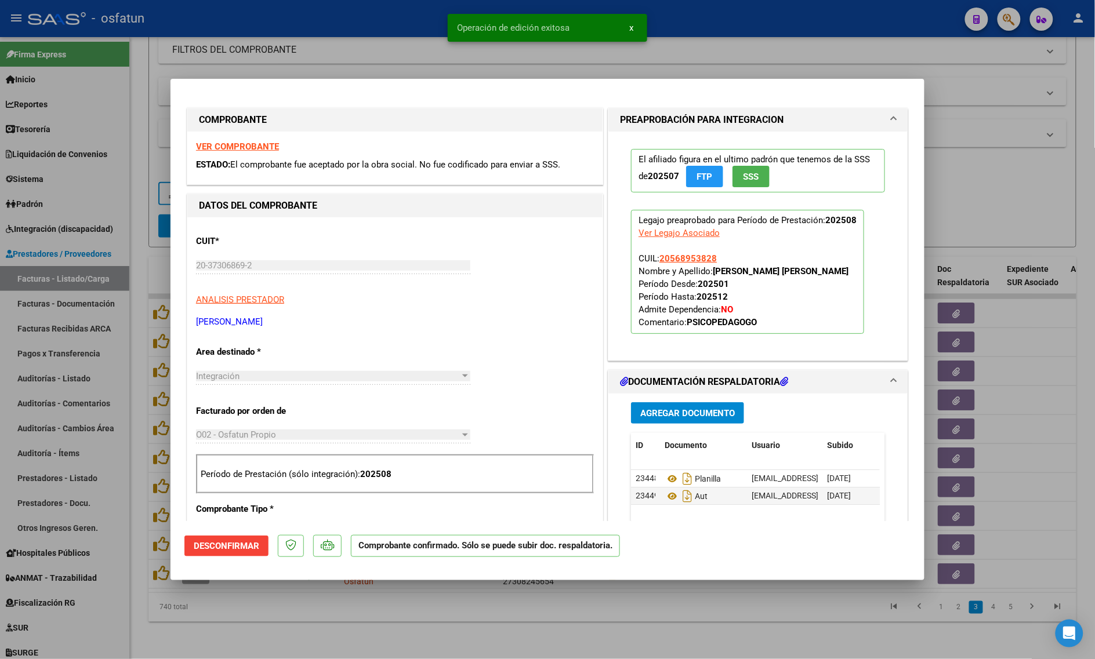
click at [355, 616] on div at bounding box center [547, 329] width 1095 height 659
type input "$ 0,00"
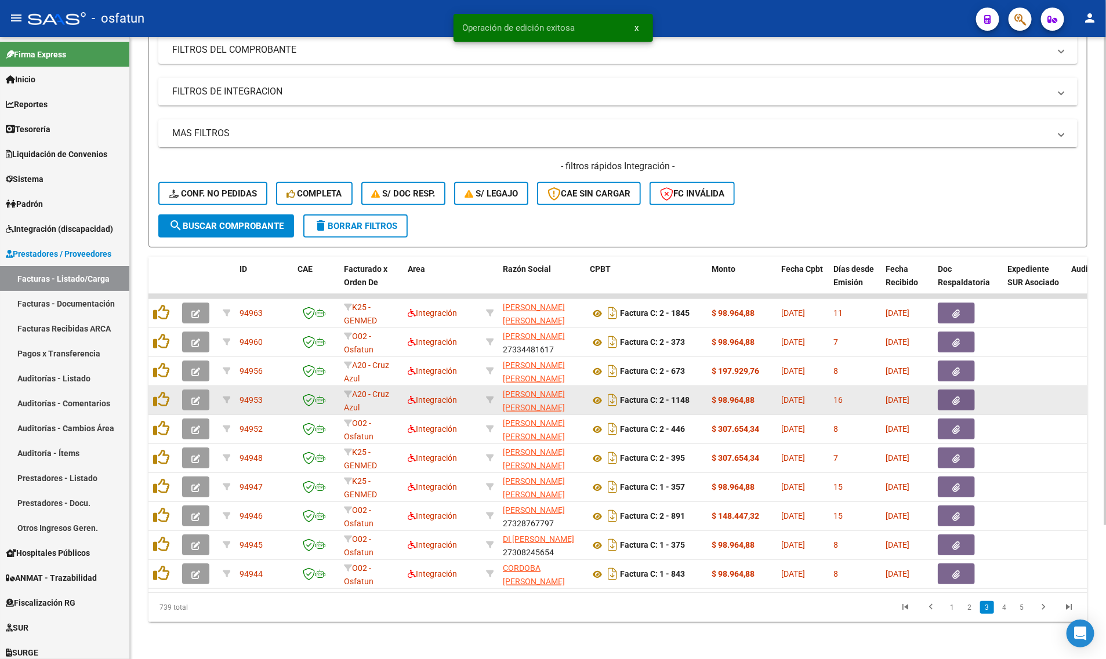
click at [201, 393] on button "button" at bounding box center [195, 400] width 27 height 21
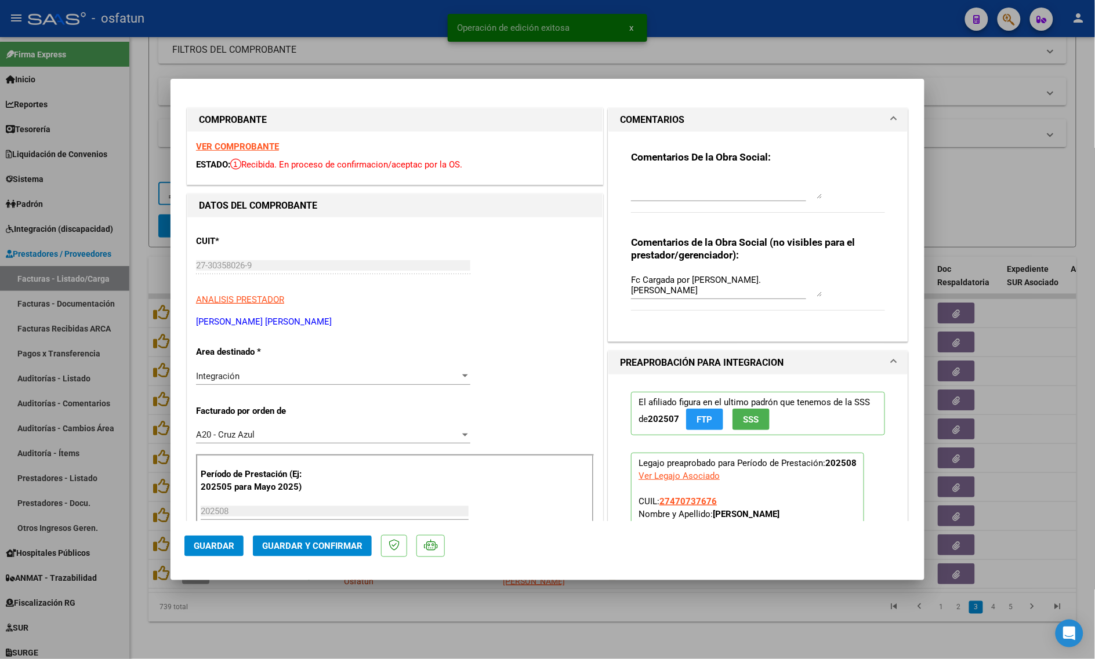
click at [219, 152] on div "VER COMPROBANTE ESTADO: Recibida. En proceso de confirmacion/aceptac por la OS." at bounding box center [394, 158] width 415 height 53
click at [221, 145] on strong "VER COMPROBANTE" at bounding box center [237, 147] width 83 height 10
click at [197, 42] on div at bounding box center [547, 329] width 1095 height 659
type input "$ 0,00"
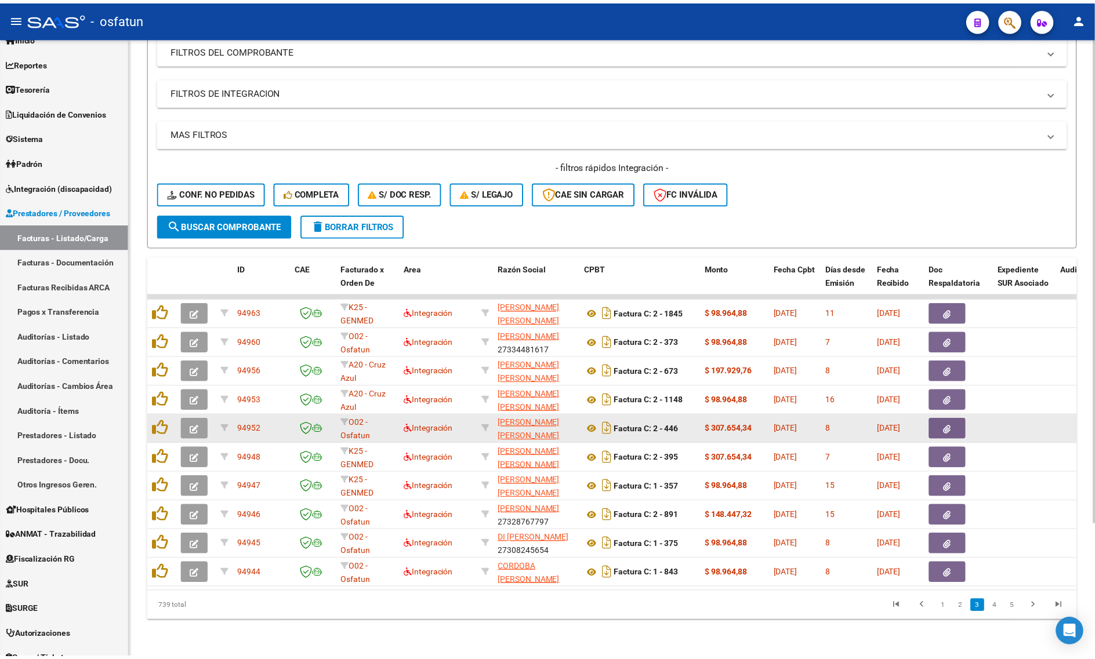
scroll to position [129, 0]
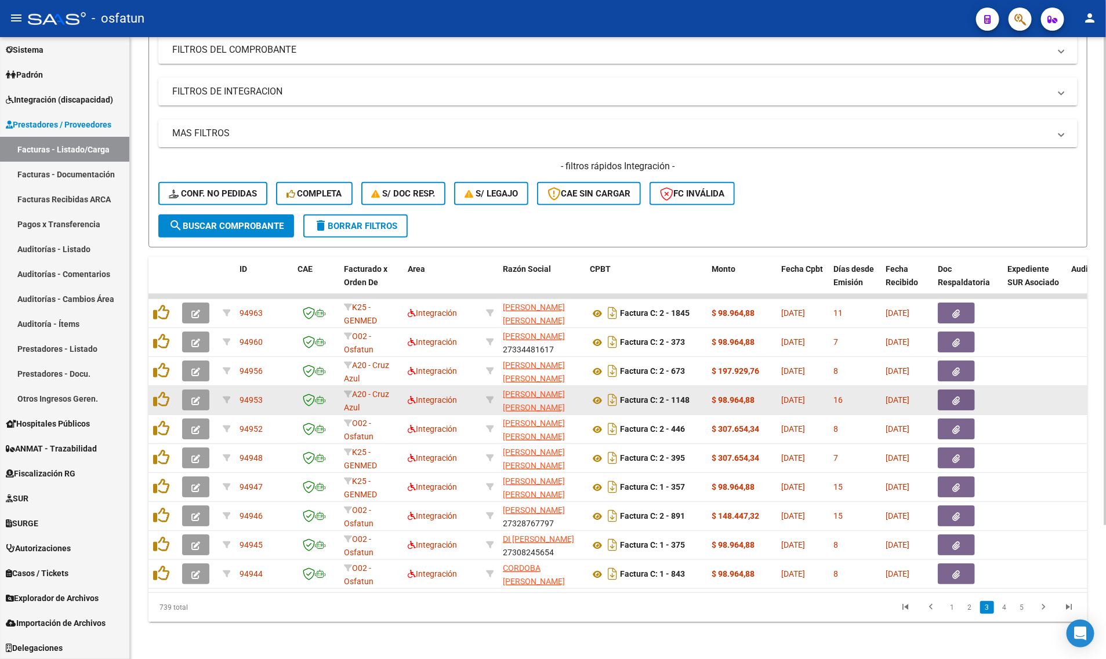
click at [184, 390] on button "button" at bounding box center [195, 400] width 27 height 21
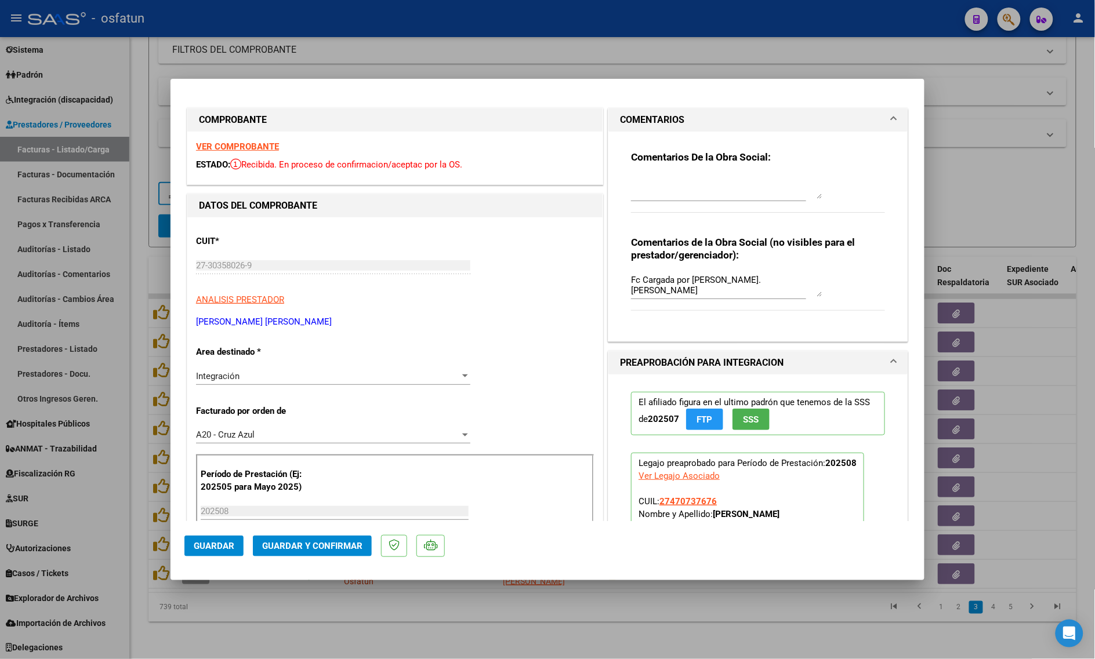
click at [224, 146] on strong "VER COMPROBANTE" at bounding box center [237, 147] width 83 height 10
click at [1005, 219] on div at bounding box center [547, 329] width 1095 height 659
type input "$ 0,00"
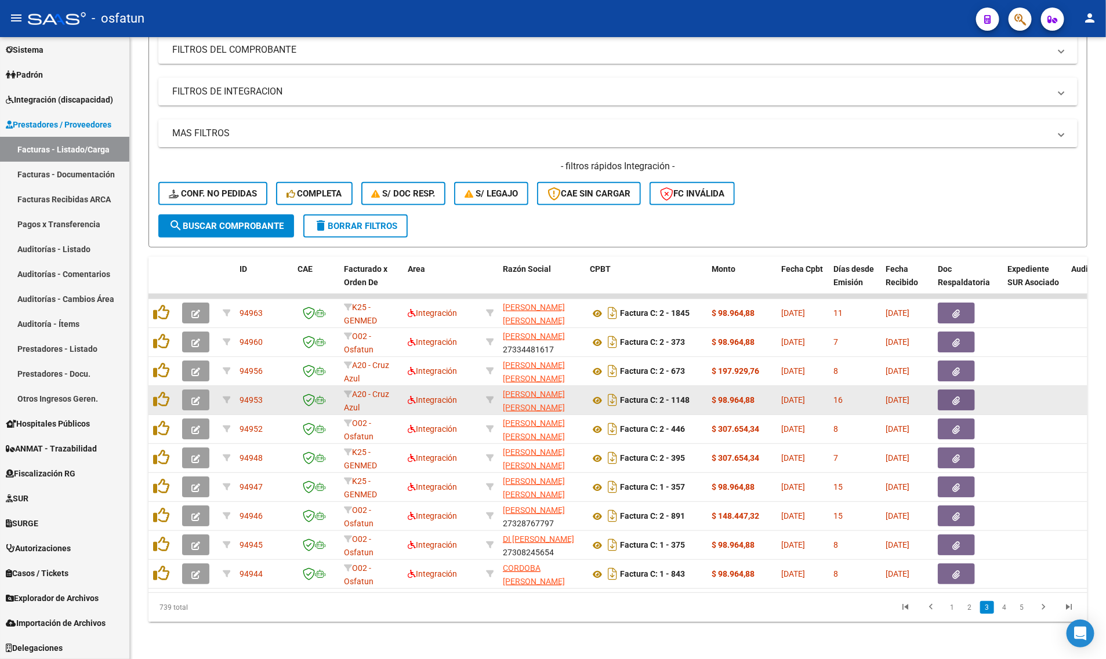
click at [198, 386] on datatable-body-cell at bounding box center [197, 400] width 41 height 28
click at [187, 390] on button "button" at bounding box center [195, 400] width 27 height 21
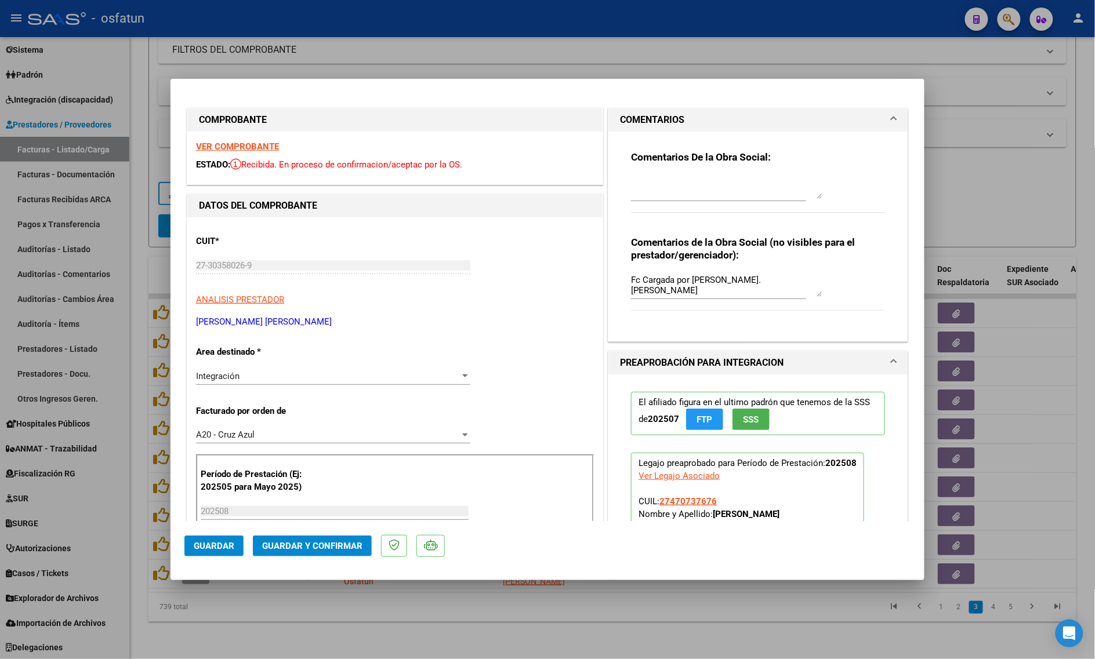
click at [224, 145] on strong "VER COMPROBANTE" at bounding box center [237, 147] width 83 height 10
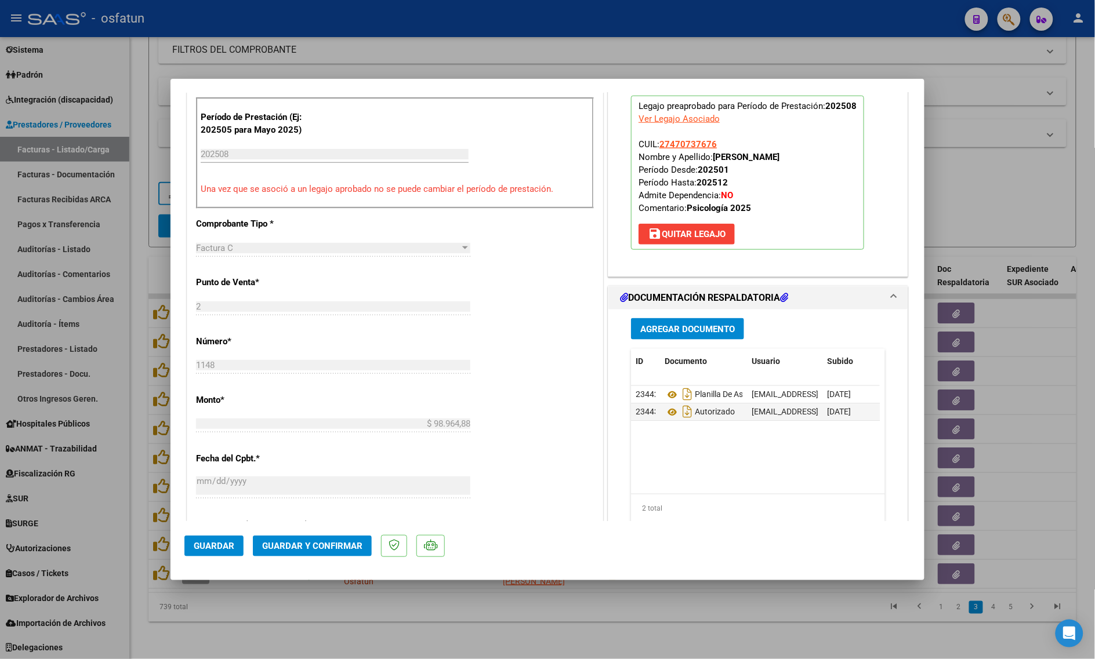
scroll to position [362, 0]
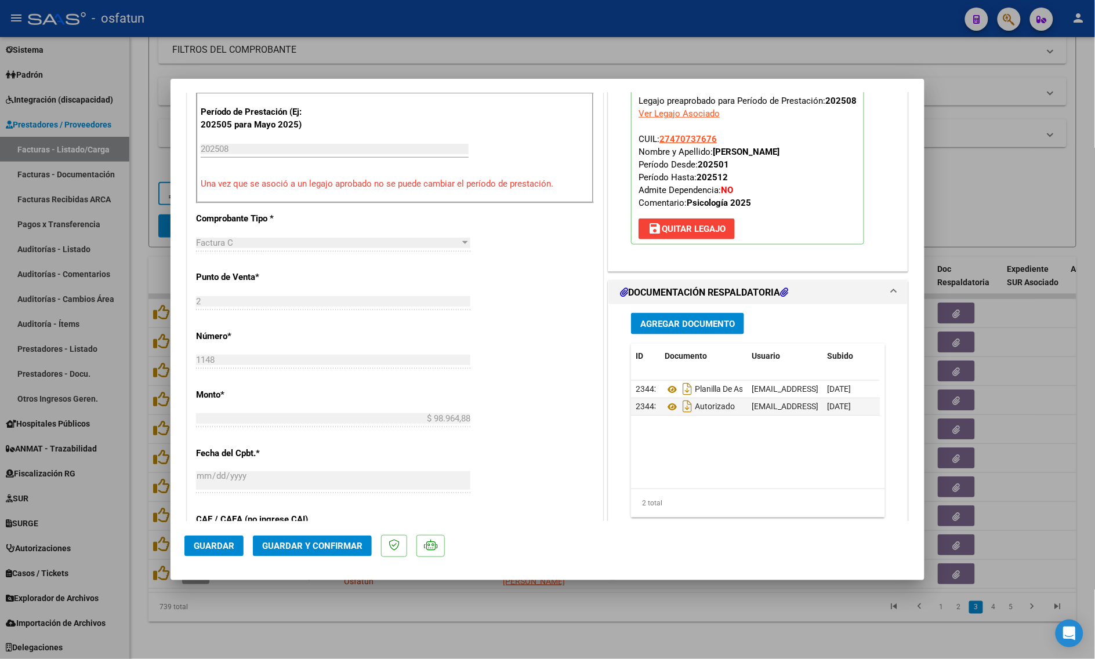
click at [321, 549] on span "Guardar y Confirmar" at bounding box center [312, 546] width 100 height 10
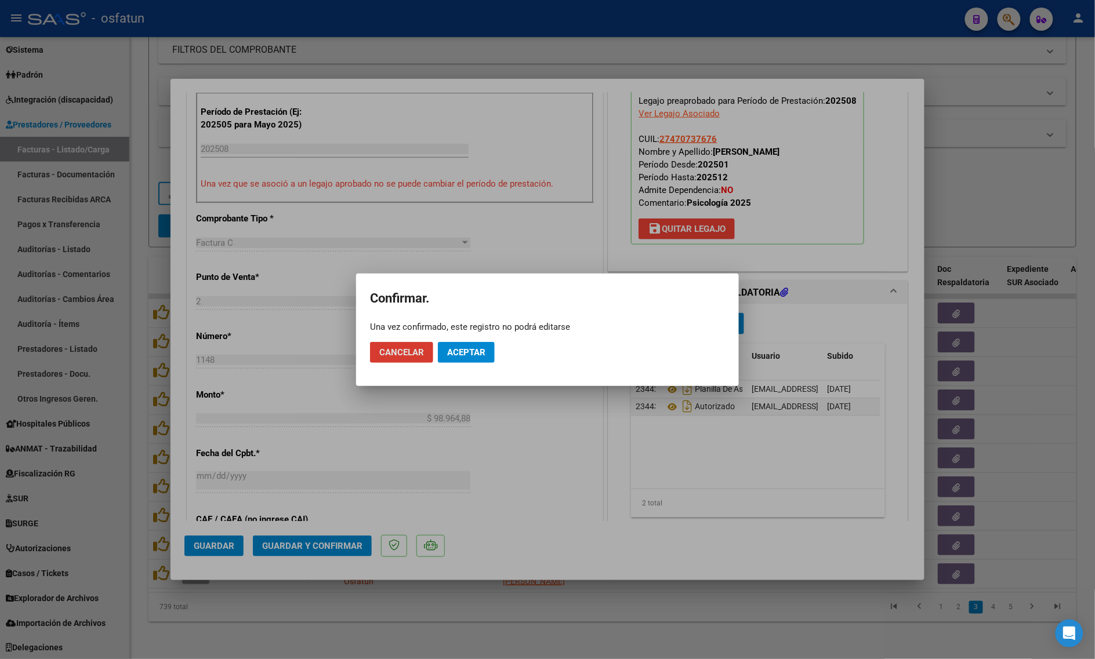
click at [466, 355] on span "Aceptar" at bounding box center [466, 352] width 38 height 10
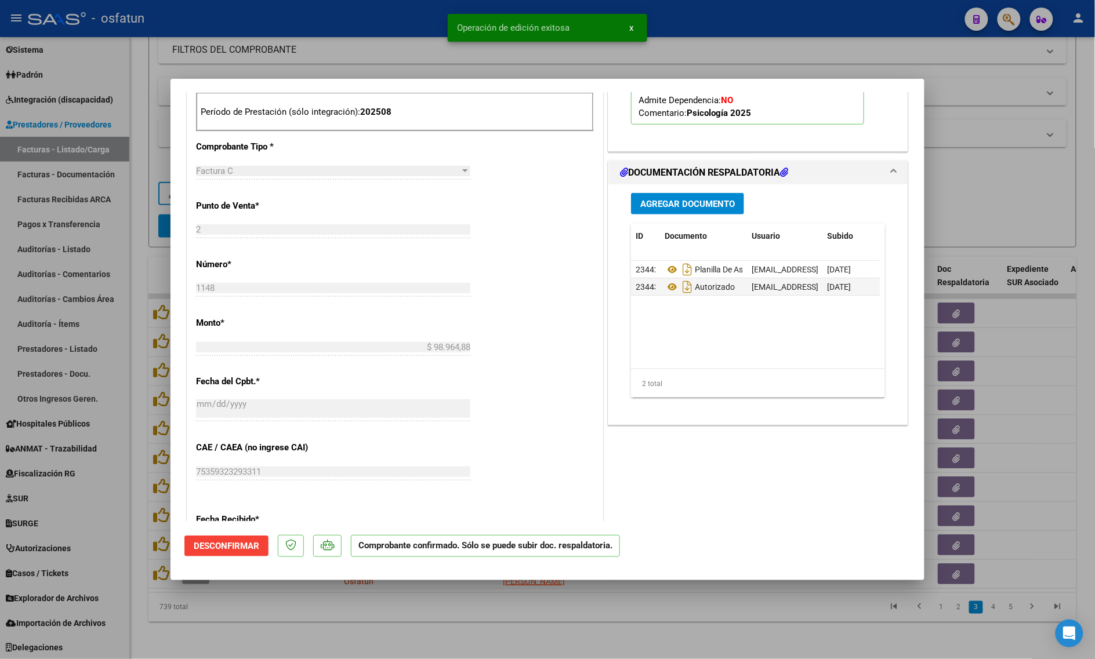
click at [360, 599] on div at bounding box center [547, 329] width 1095 height 659
type input "$ 0,00"
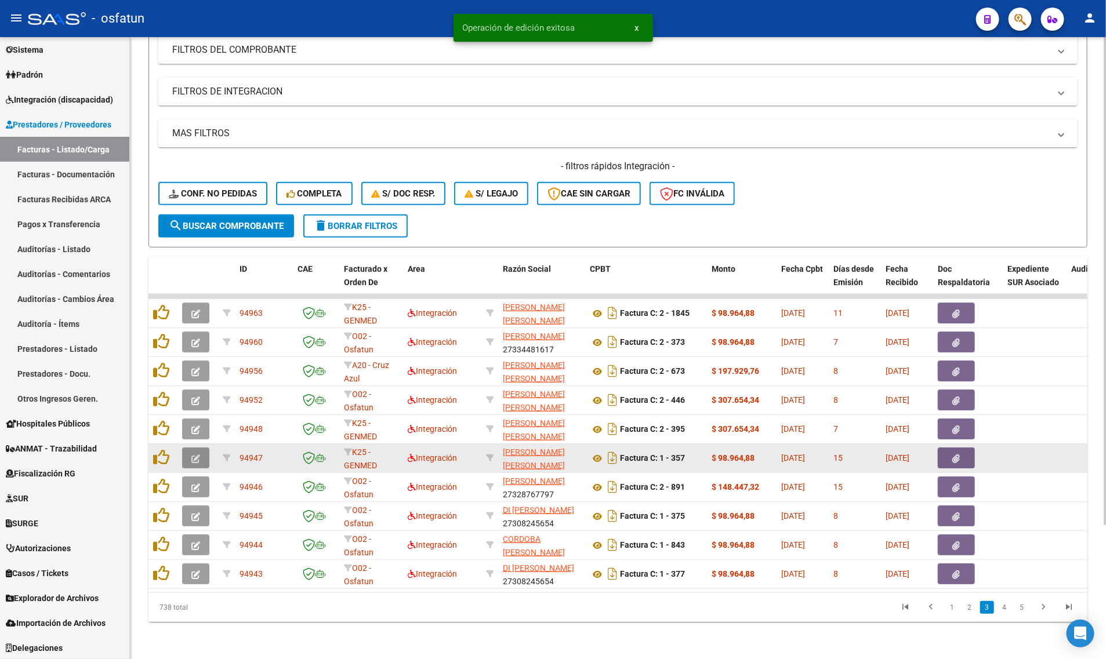
drag, startPoint x: 200, startPoint y: 445, endPoint x: 194, endPoint y: 448, distance: 6.5
click at [194, 455] on icon "button" at bounding box center [195, 459] width 9 height 9
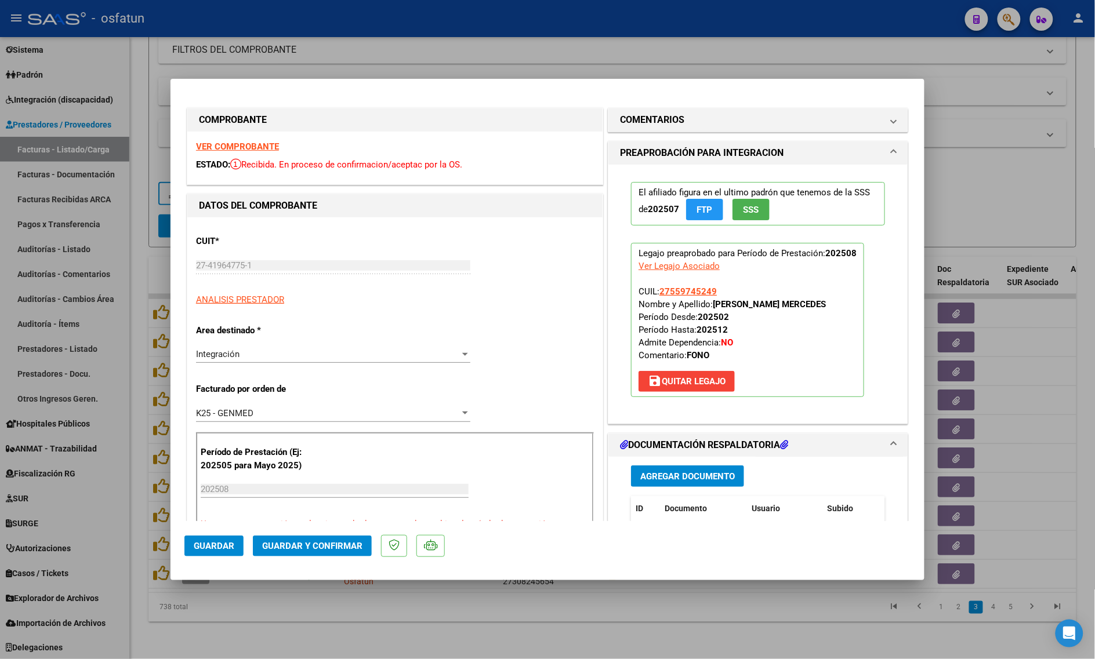
click at [221, 144] on strong "VER COMPROBANTE" at bounding box center [237, 147] width 83 height 10
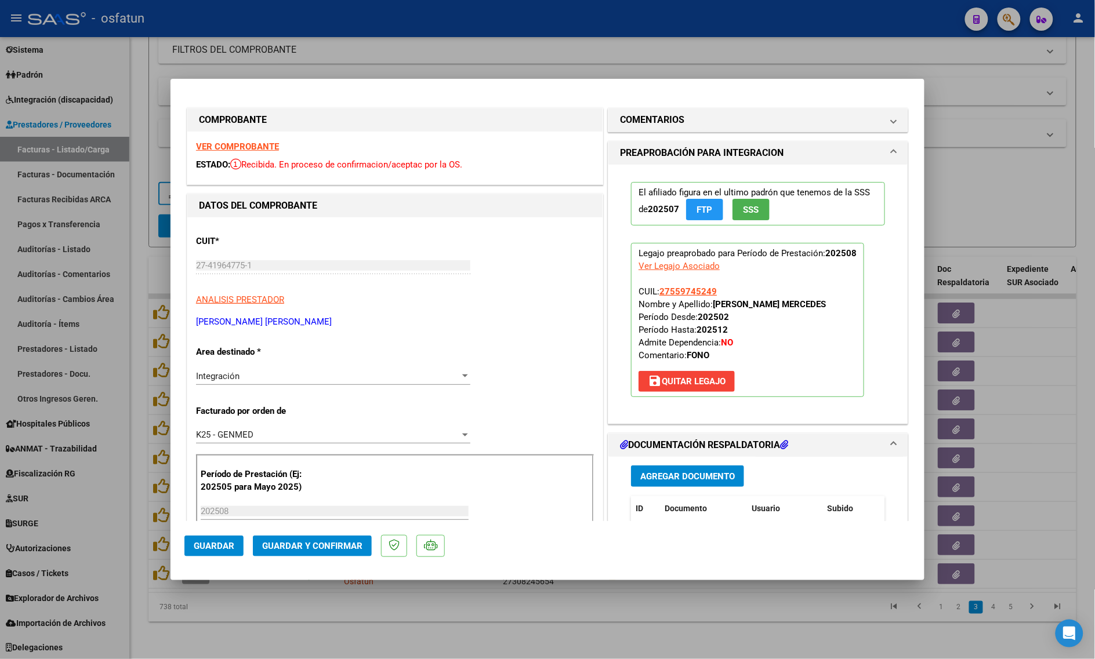
click at [259, 70] on div at bounding box center [547, 329] width 1095 height 659
type input "$ 0,00"
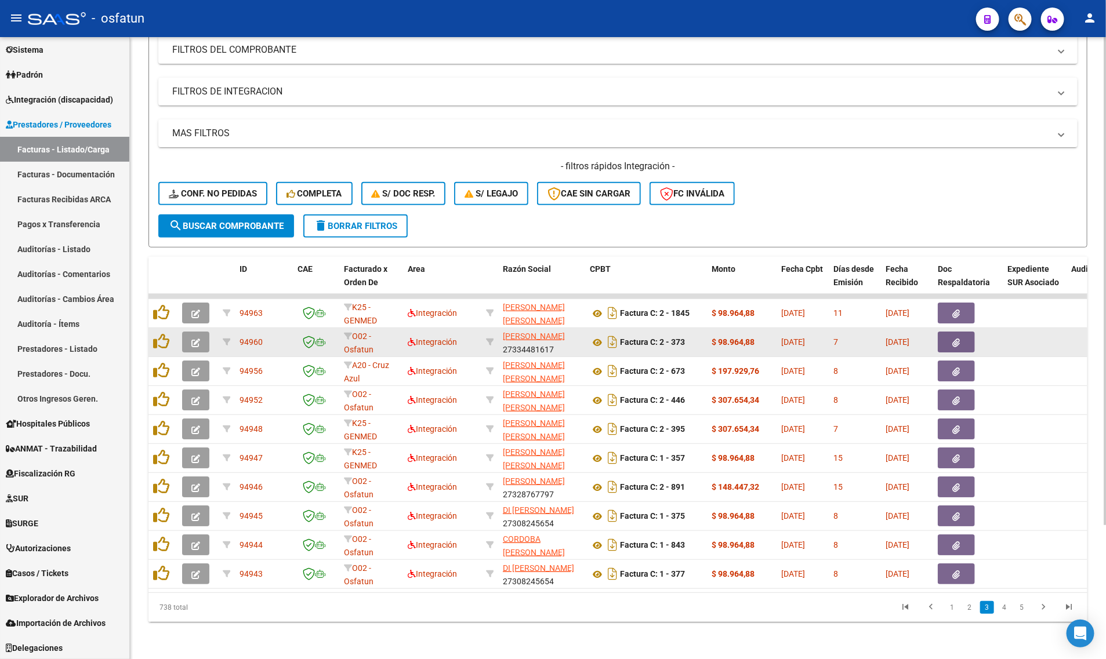
click at [202, 332] on button "button" at bounding box center [195, 342] width 27 height 21
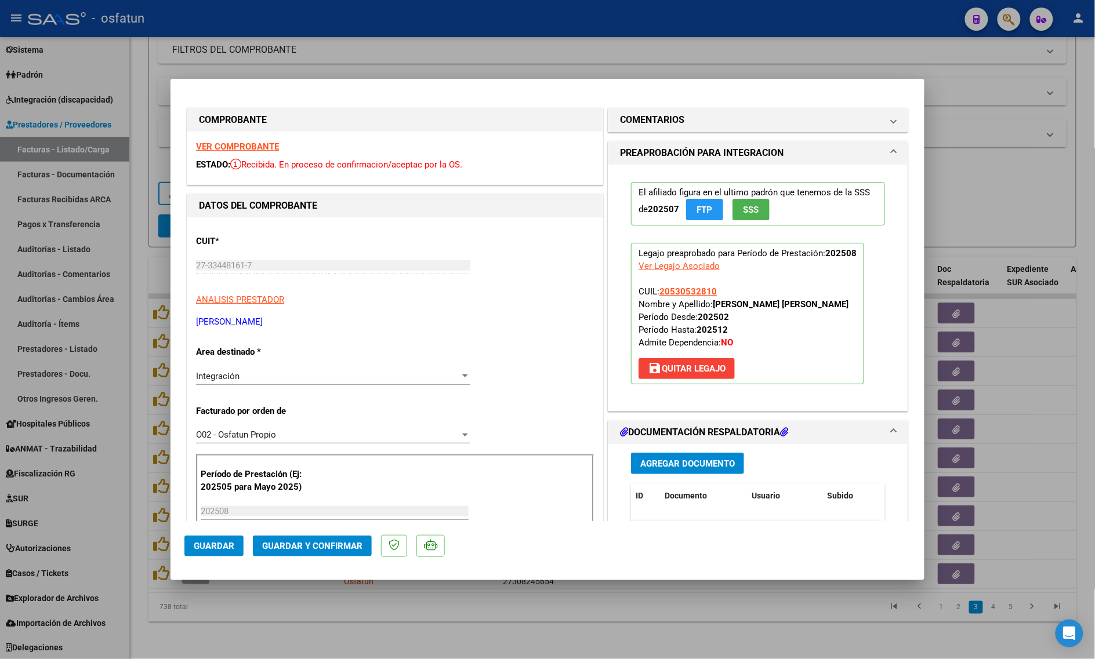
click at [255, 147] on strong "VER COMPROBANTE" at bounding box center [237, 147] width 83 height 10
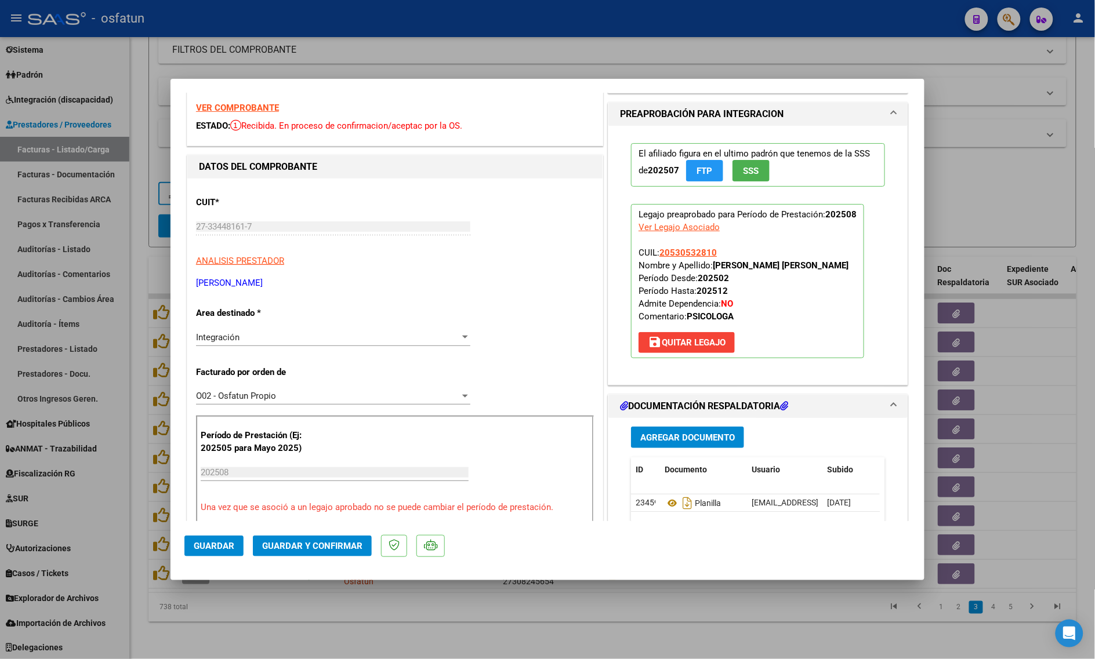
scroll to position [145, 0]
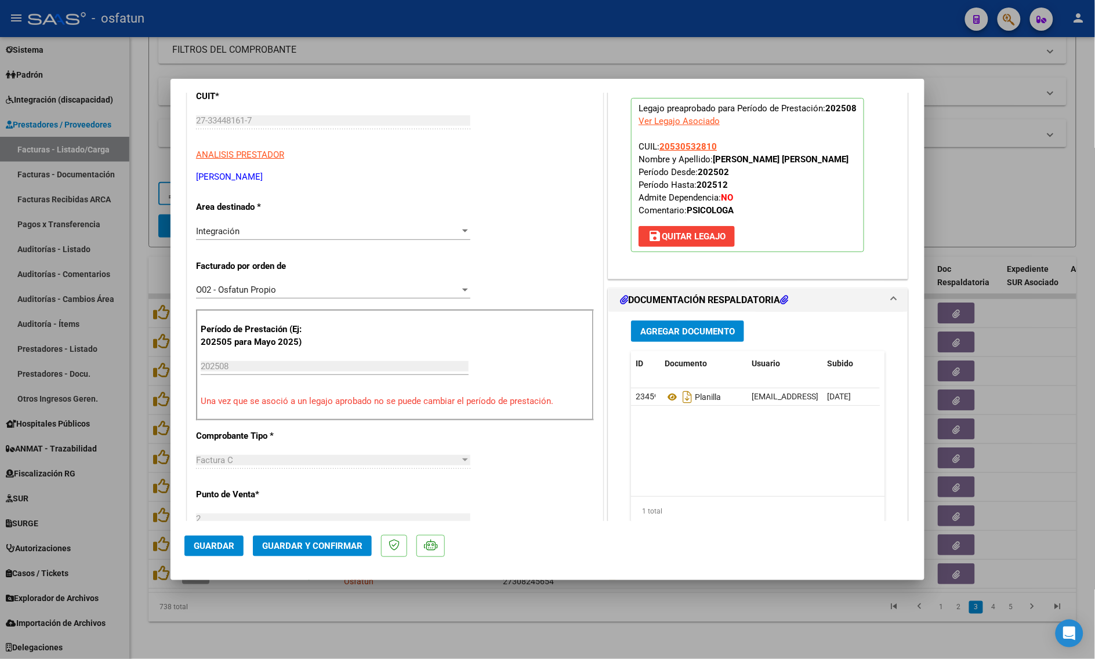
click at [315, 550] on span "Guardar y Confirmar" at bounding box center [312, 546] width 100 height 10
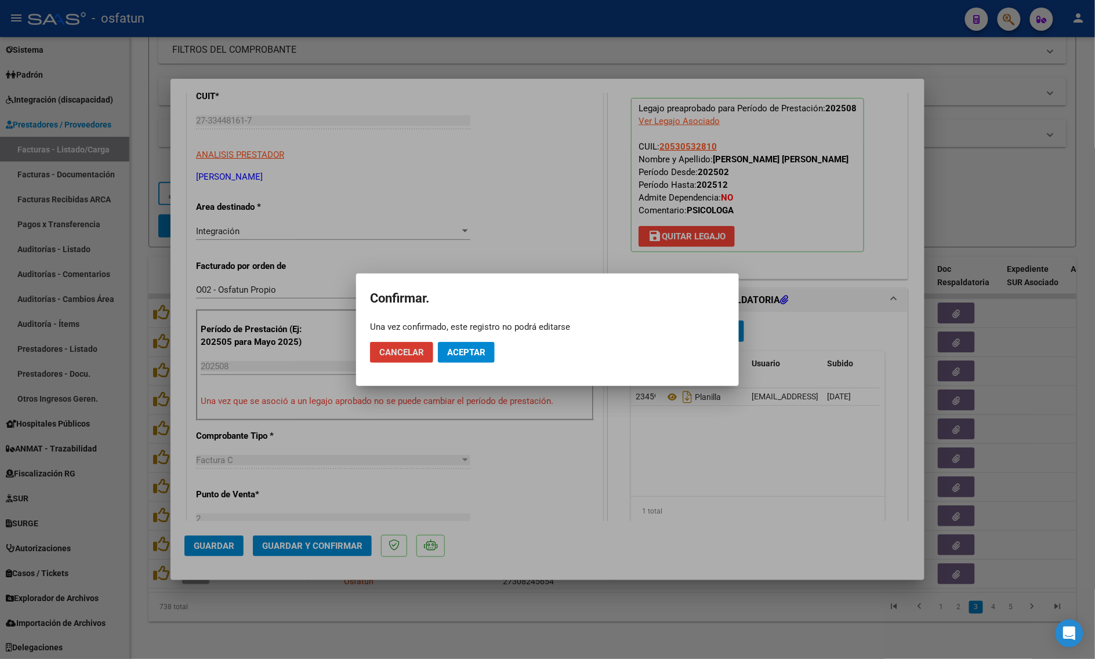
click at [428, 430] on div at bounding box center [547, 329] width 1095 height 659
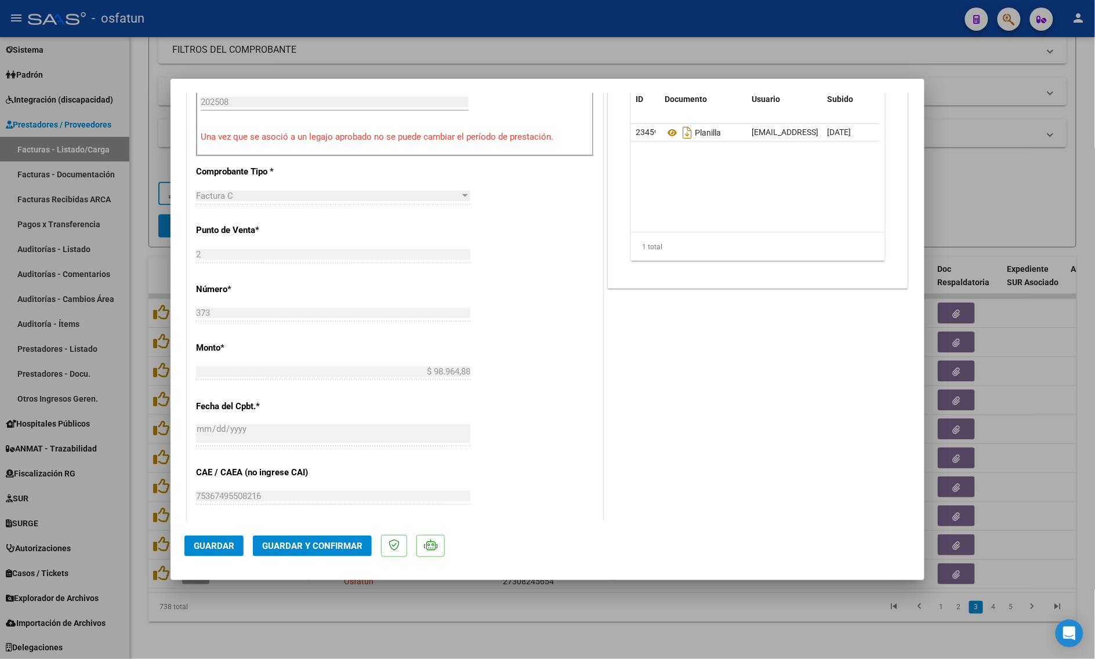
scroll to position [435, 0]
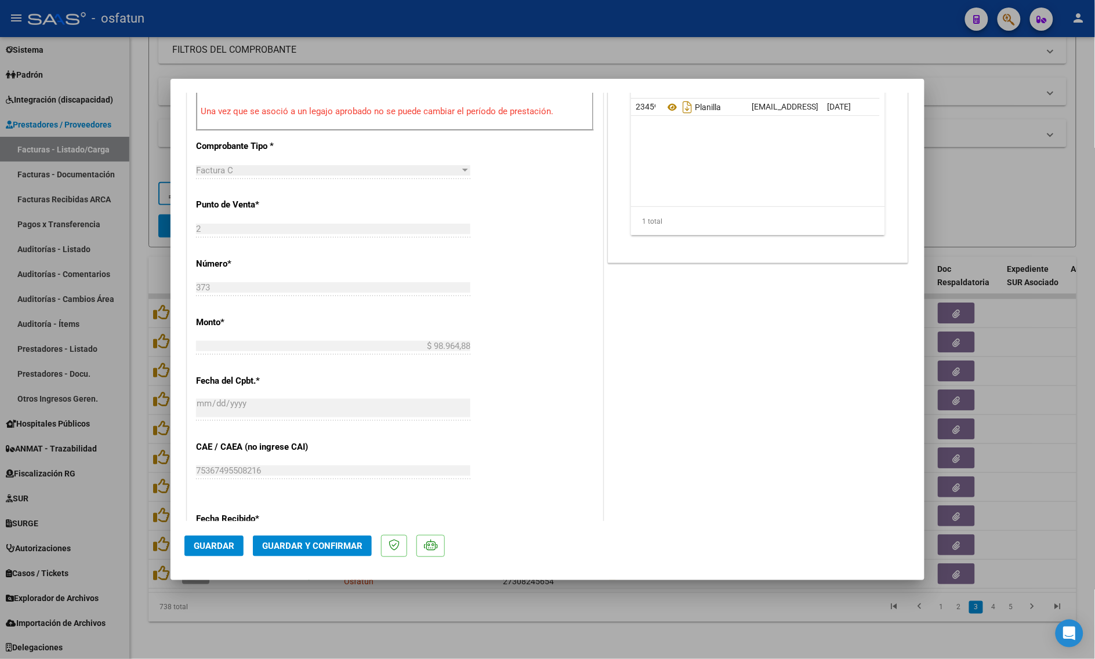
click at [331, 555] on button "Guardar y Confirmar" at bounding box center [312, 546] width 119 height 21
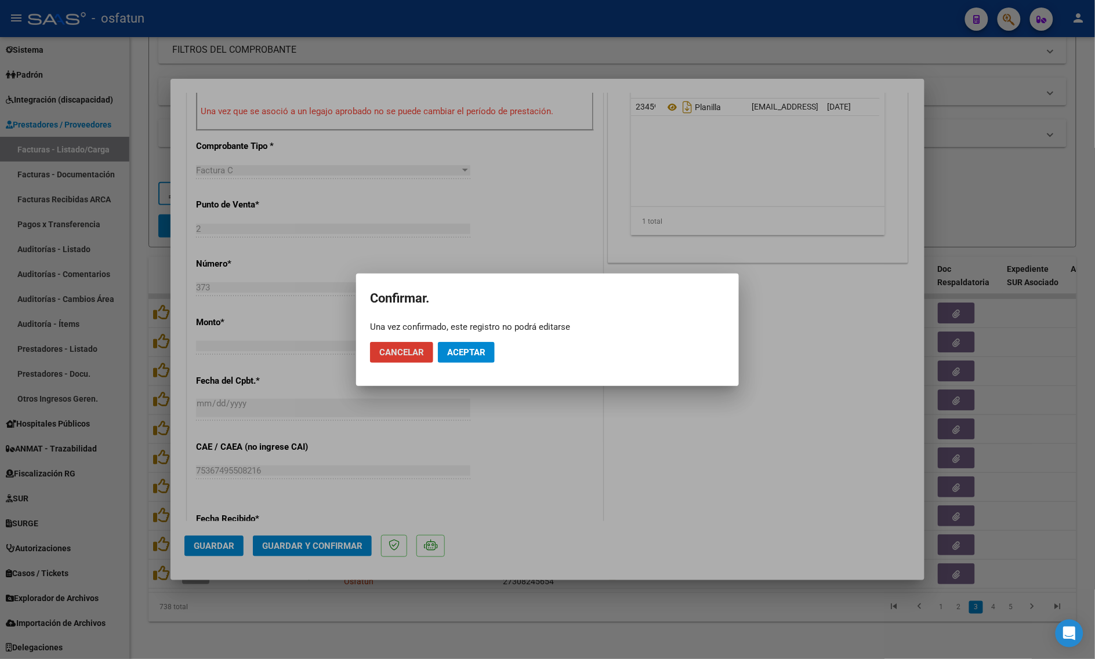
click at [477, 355] on span "Aceptar" at bounding box center [466, 352] width 38 height 10
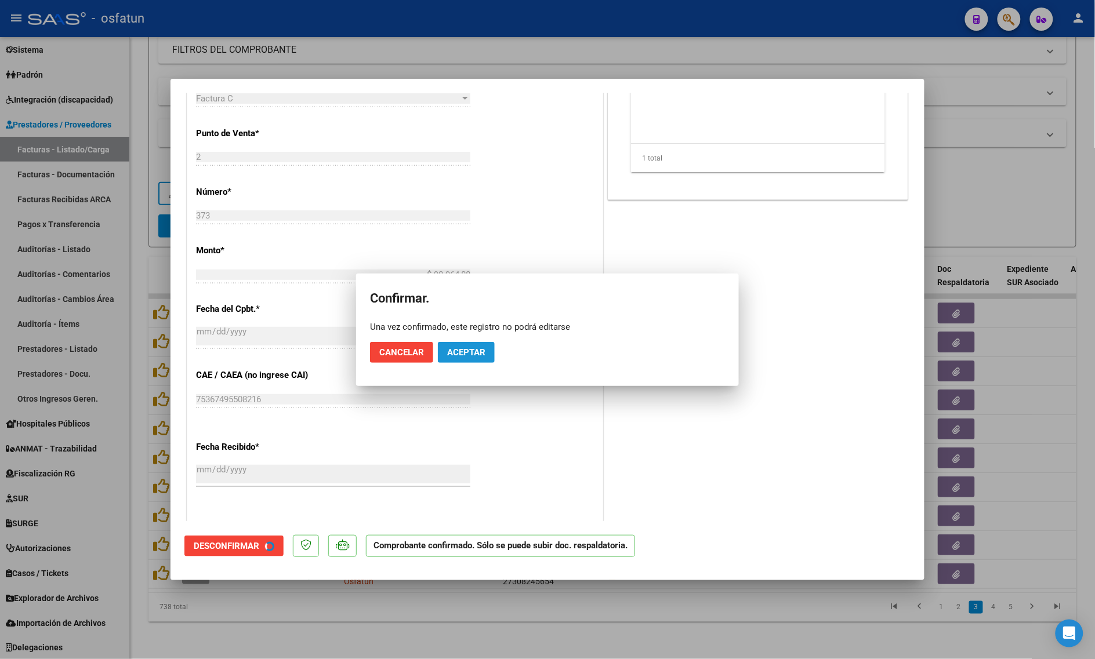
scroll to position [363, 0]
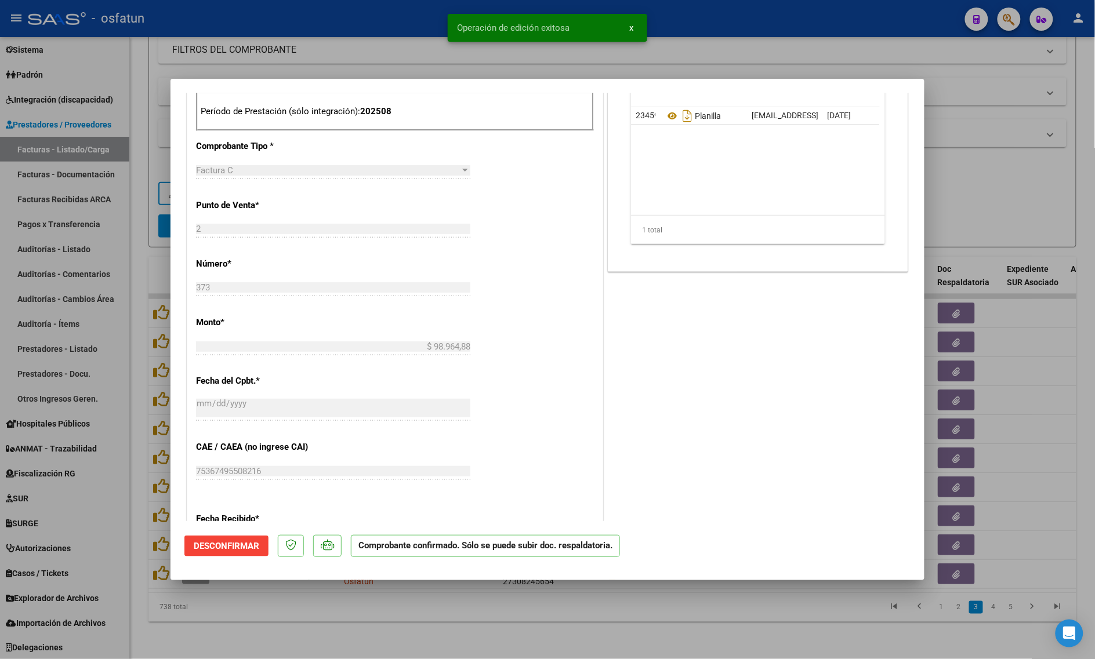
click at [262, 607] on div at bounding box center [547, 329] width 1095 height 659
type input "$ 0,00"
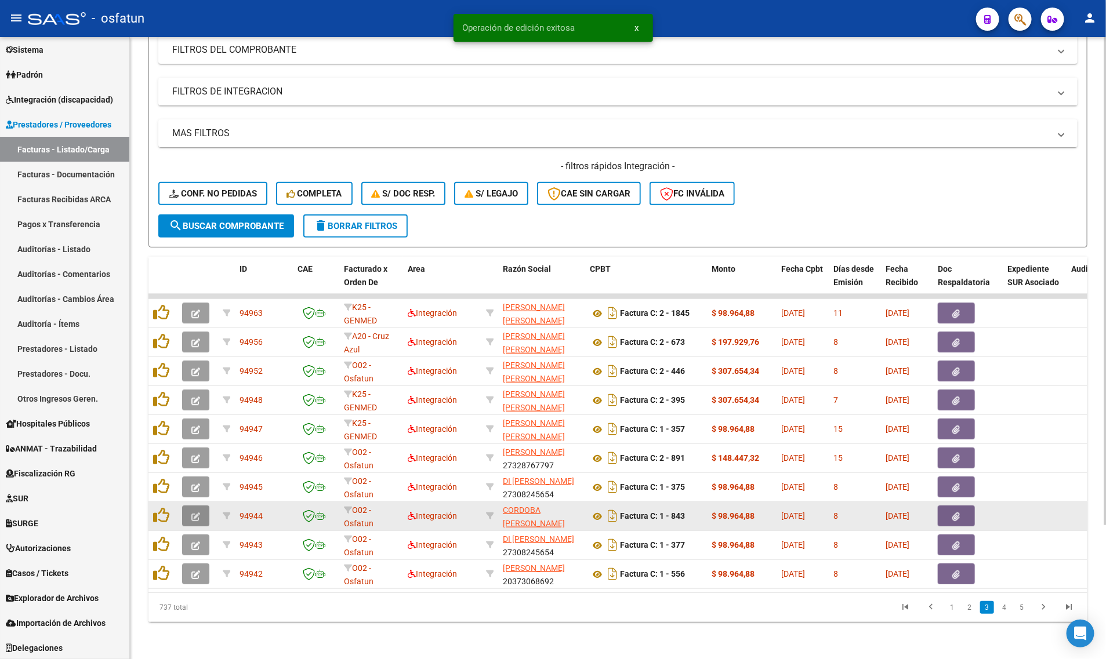
click at [193, 513] on icon "button" at bounding box center [195, 517] width 9 height 9
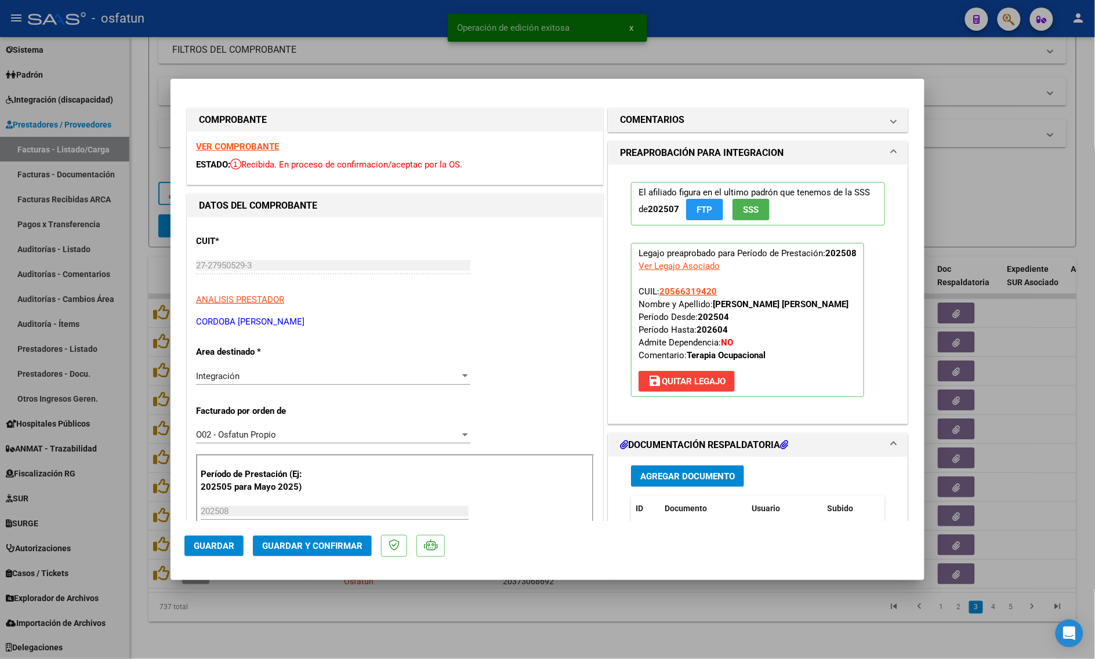
click at [238, 142] on strong "VER COMPROBANTE" at bounding box center [237, 147] width 83 height 10
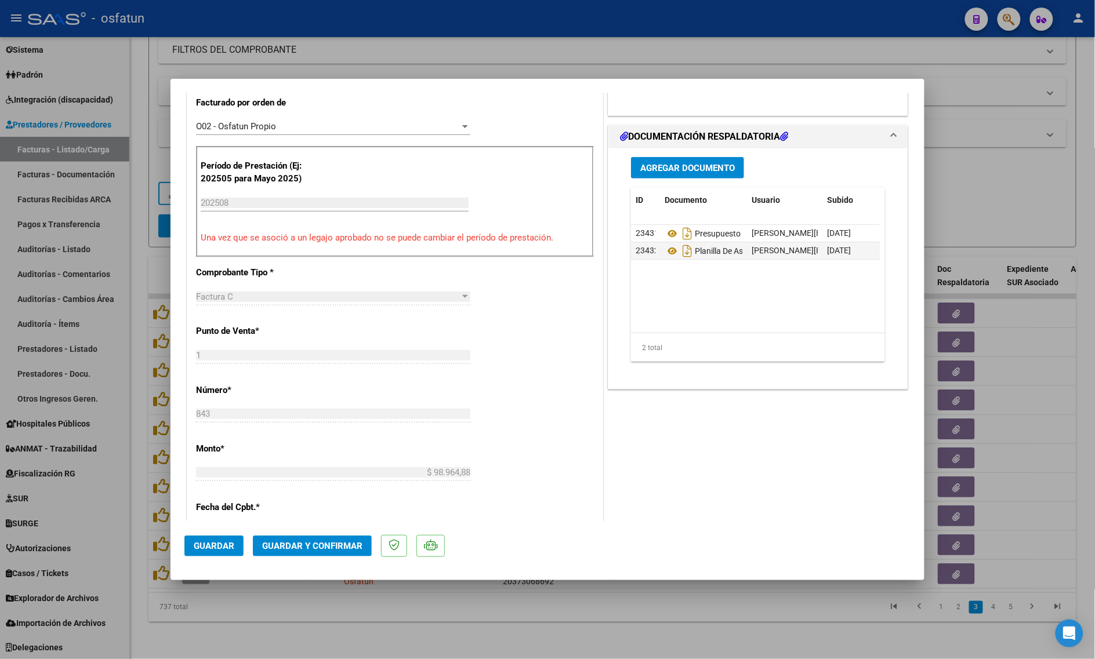
scroll to position [435, 0]
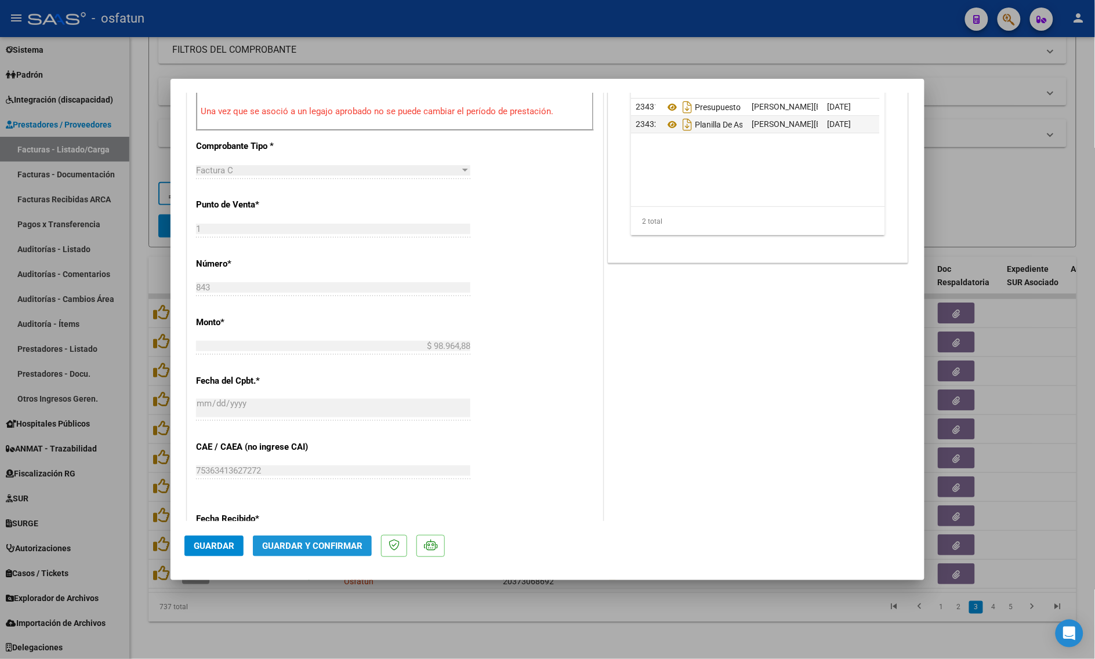
click at [307, 543] on span "Guardar y Confirmar" at bounding box center [312, 546] width 100 height 10
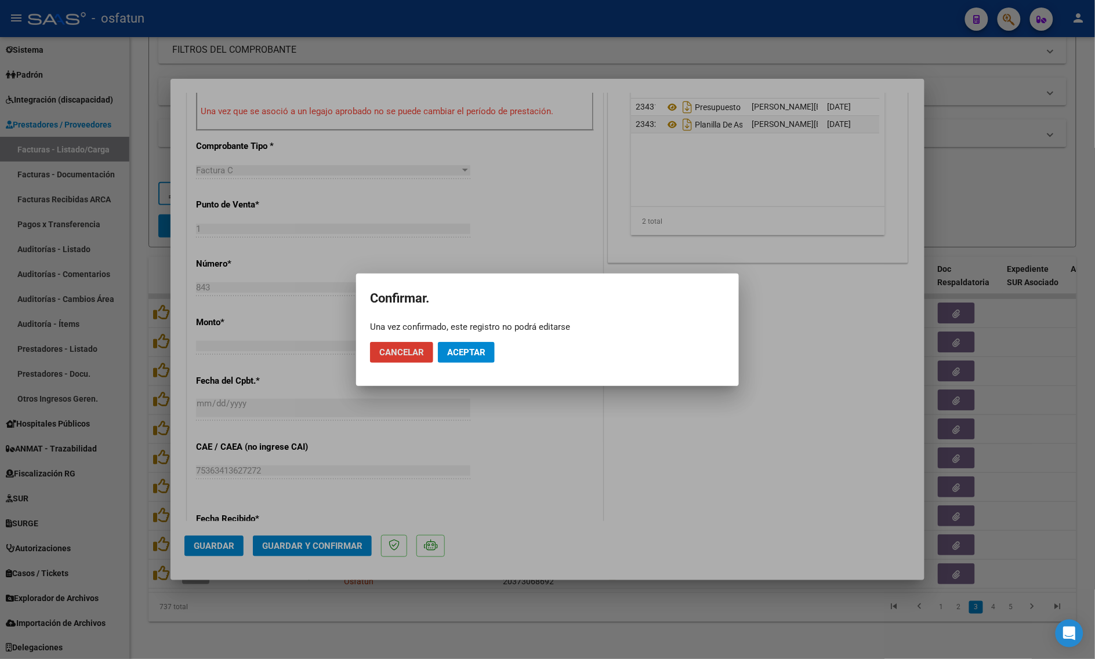
click at [485, 351] on span "Aceptar" at bounding box center [466, 352] width 38 height 10
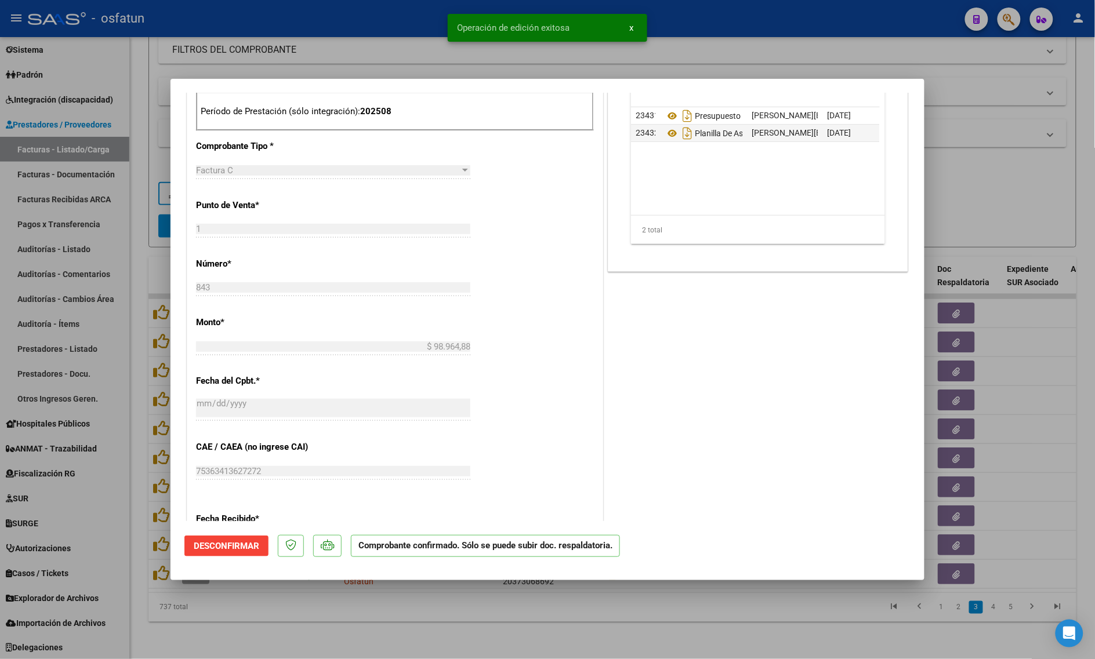
click at [386, 614] on div at bounding box center [547, 329] width 1095 height 659
type input "$ 0,00"
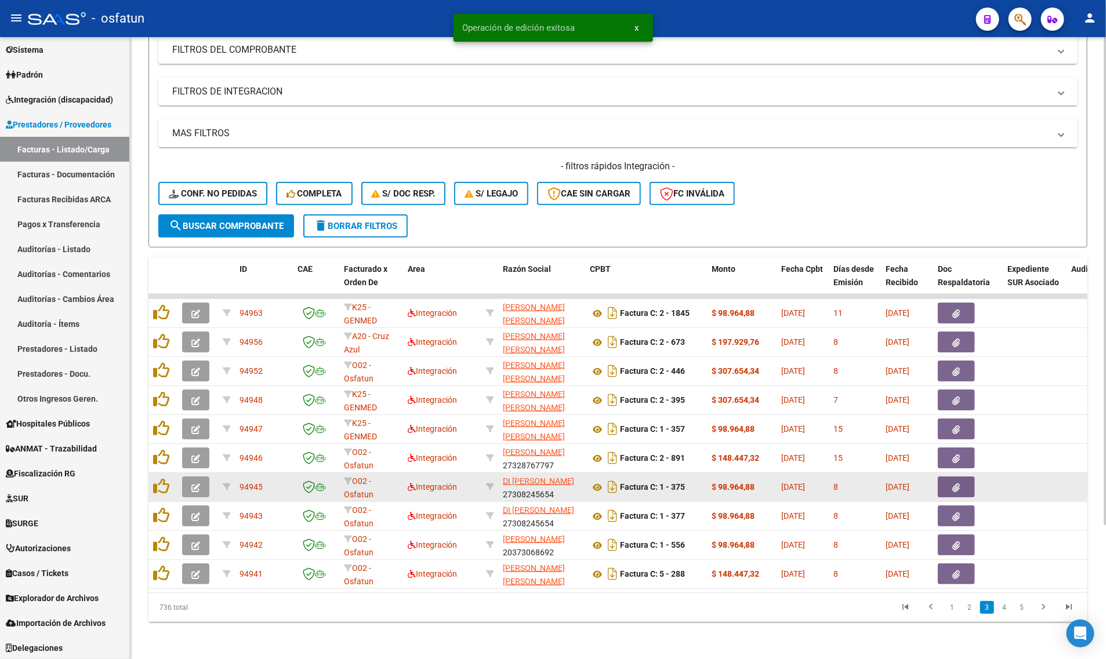
click at [188, 477] on button "button" at bounding box center [195, 487] width 27 height 21
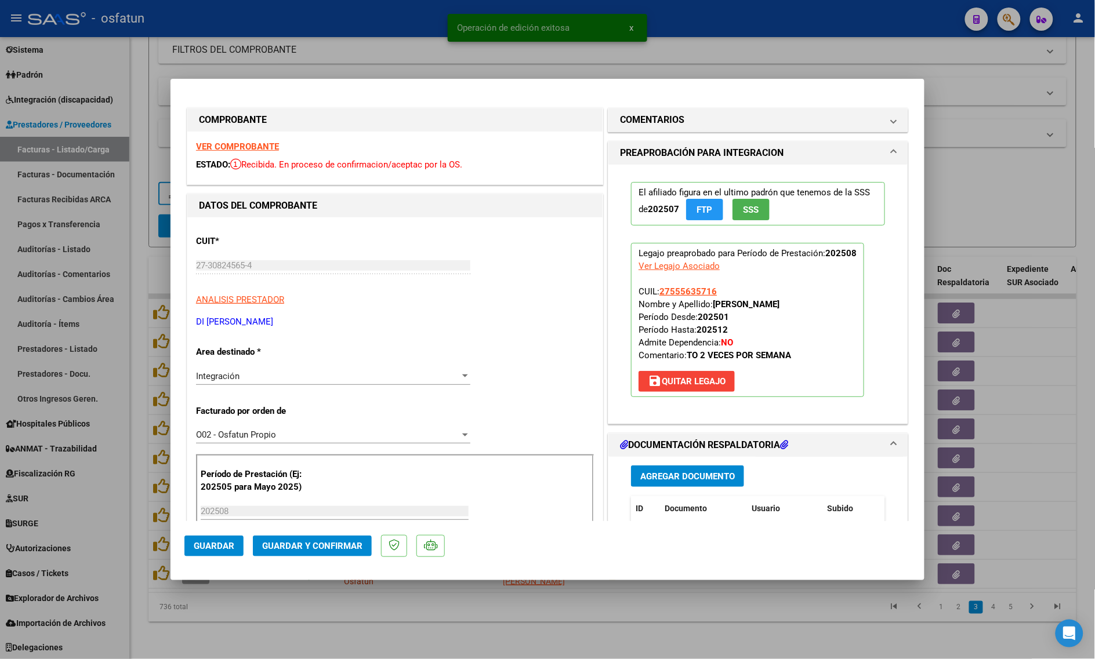
click at [218, 143] on strong "VER COMPROBANTE" at bounding box center [237, 147] width 83 height 10
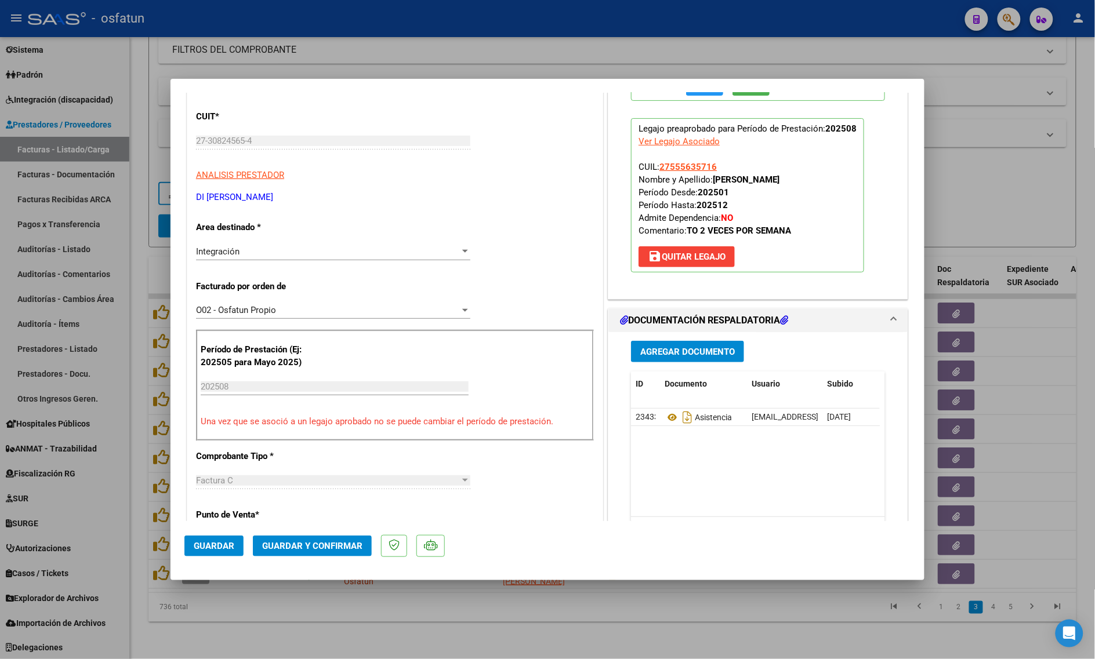
scroll to position [290, 0]
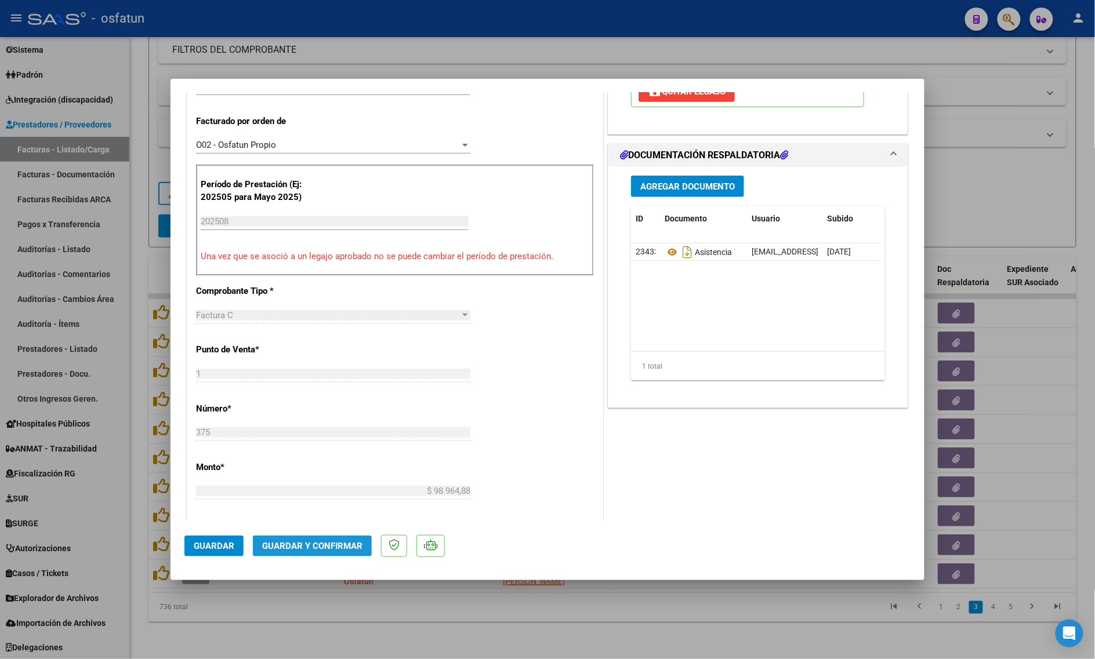
click at [279, 545] on span "Guardar y Confirmar" at bounding box center [312, 546] width 100 height 10
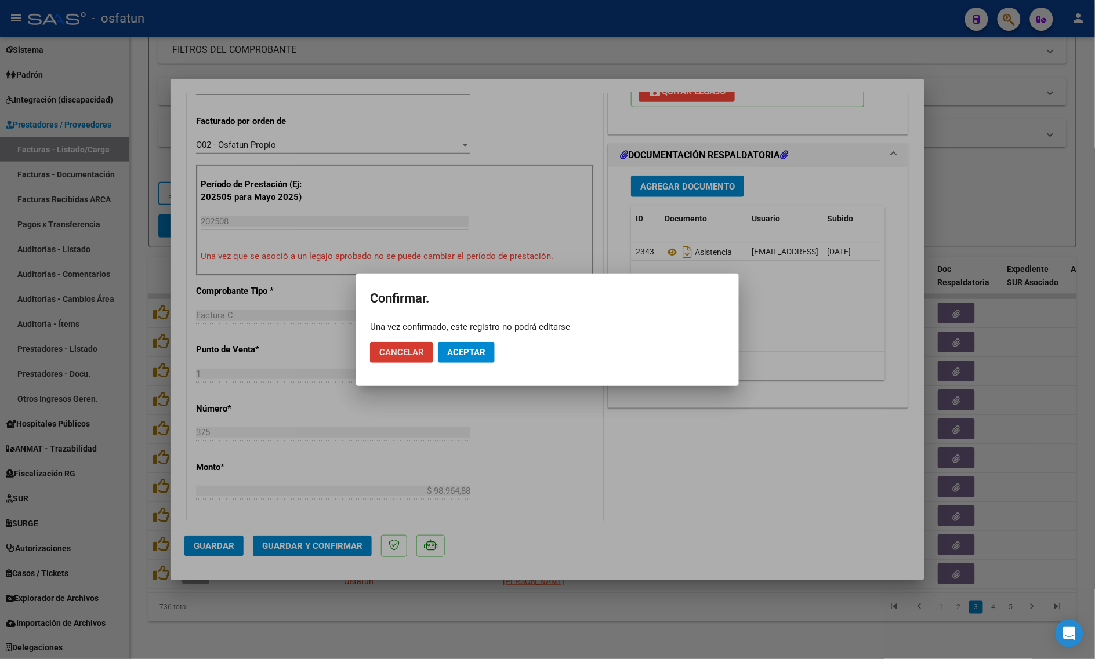
click at [462, 360] on button "Aceptar" at bounding box center [466, 352] width 57 height 21
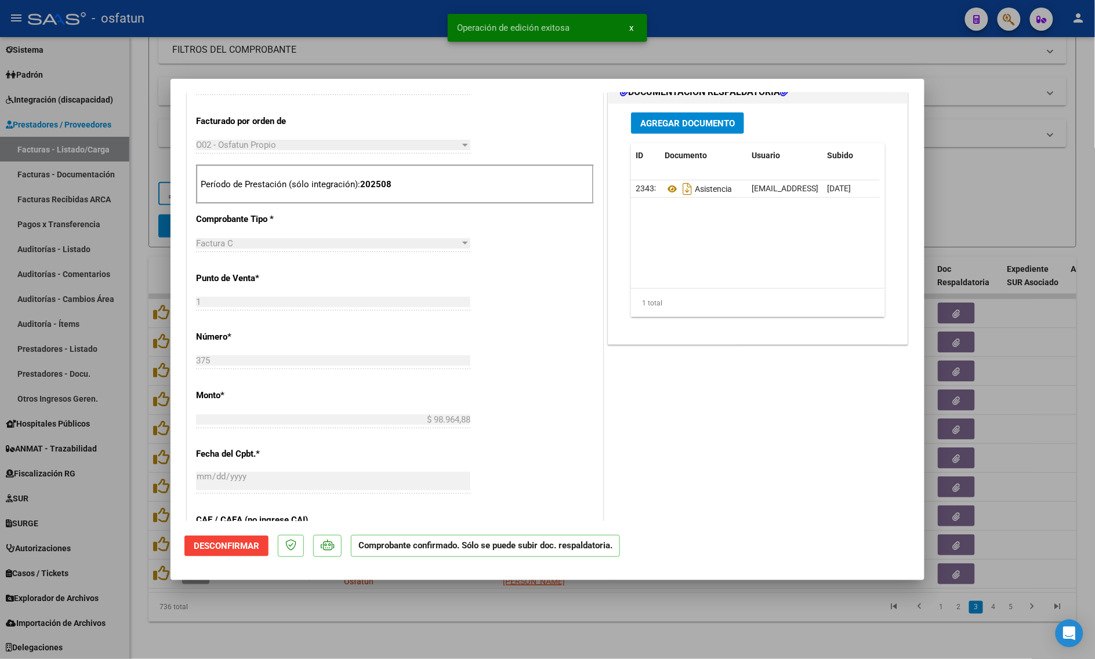
click at [438, 604] on div at bounding box center [547, 329] width 1095 height 659
type input "$ 0,00"
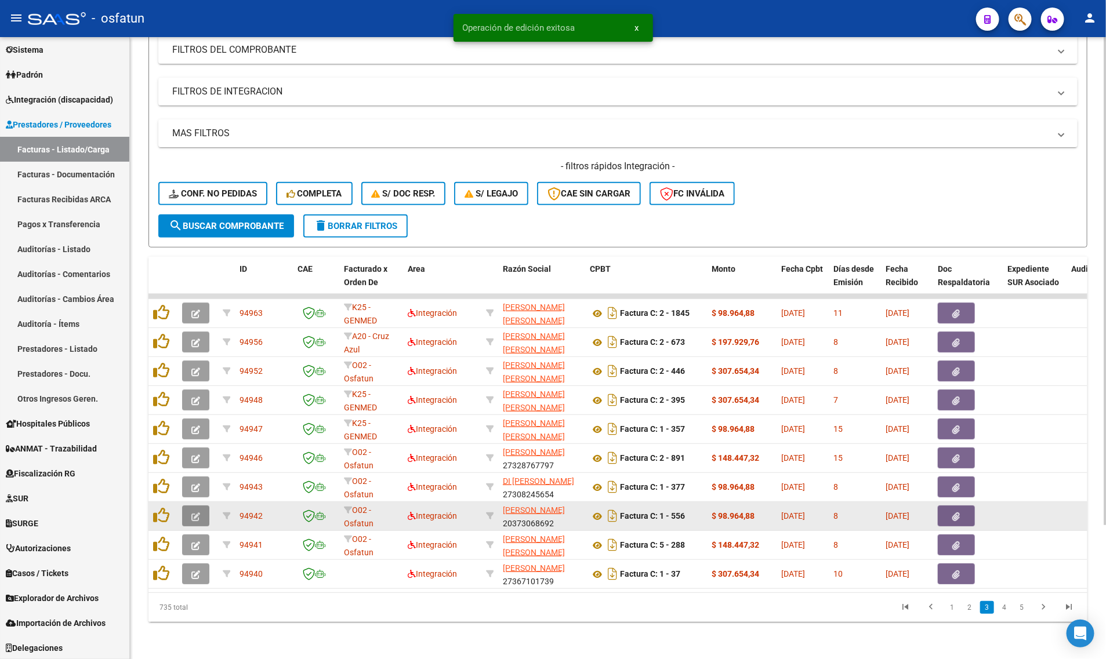
click at [187, 506] on button "button" at bounding box center [195, 516] width 27 height 21
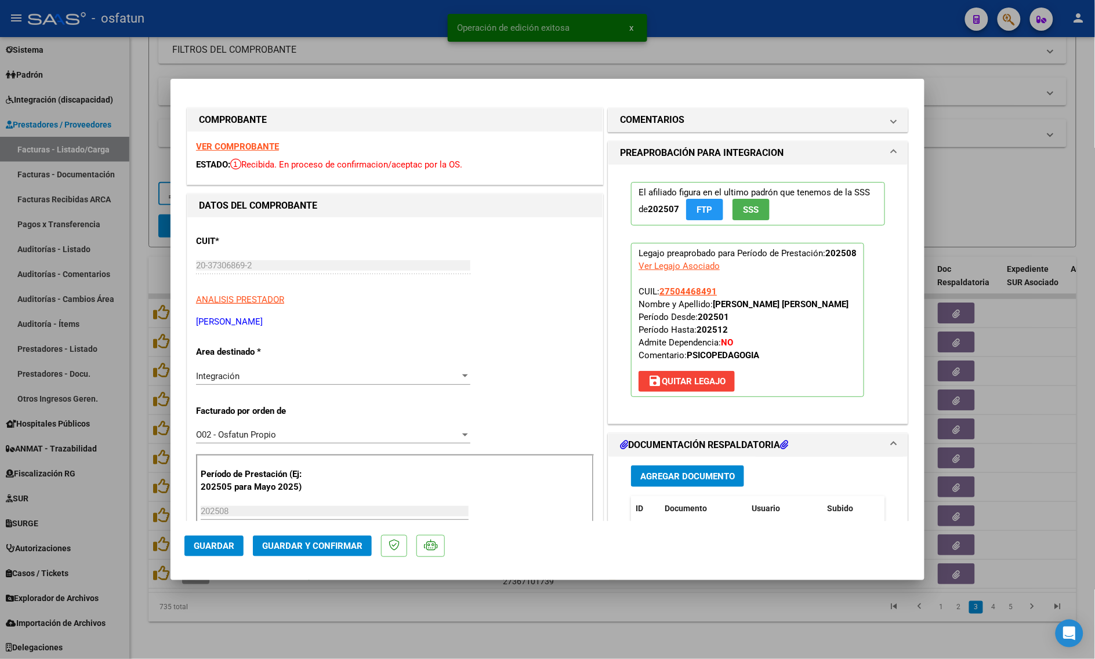
click at [230, 143] on strong "VER COMPROBANTE" at bounding box center [237, 147] width 83 height 10
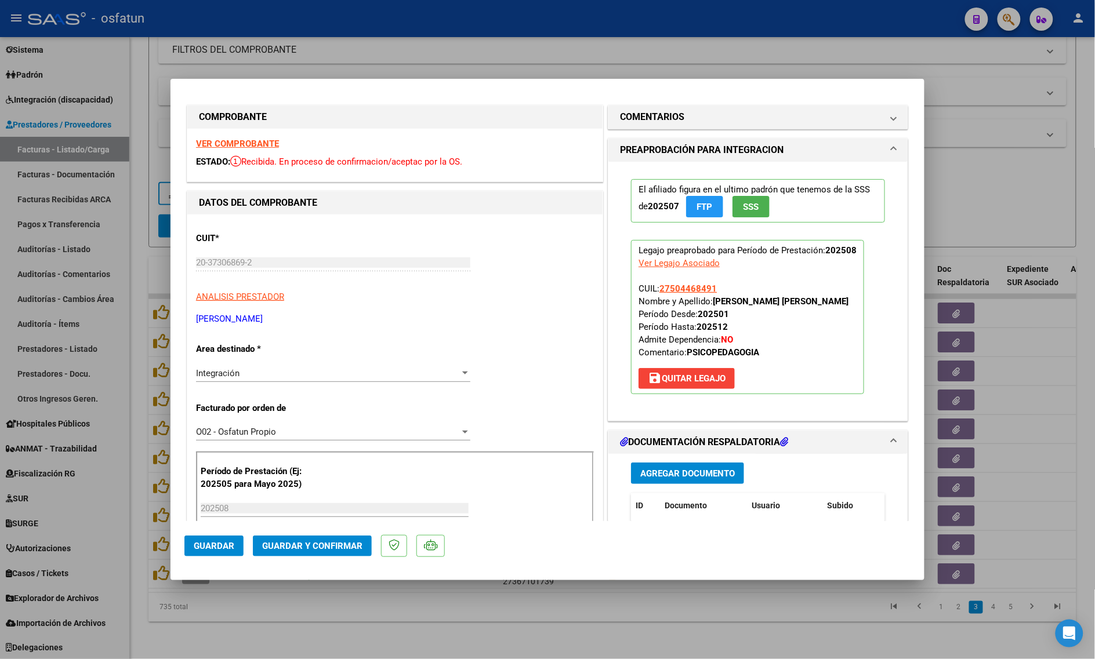
scroll to position [0, 0]
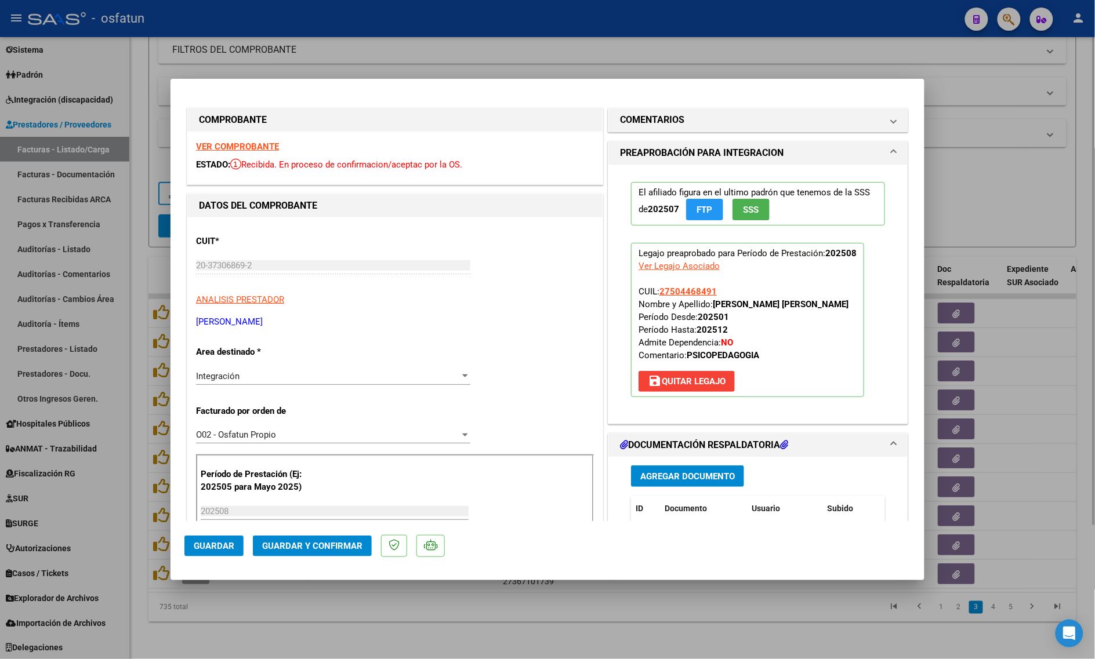
click at [474, 631] on div at bounding box center [547, 329] width 1095 height 659
type input "$ 0,00"
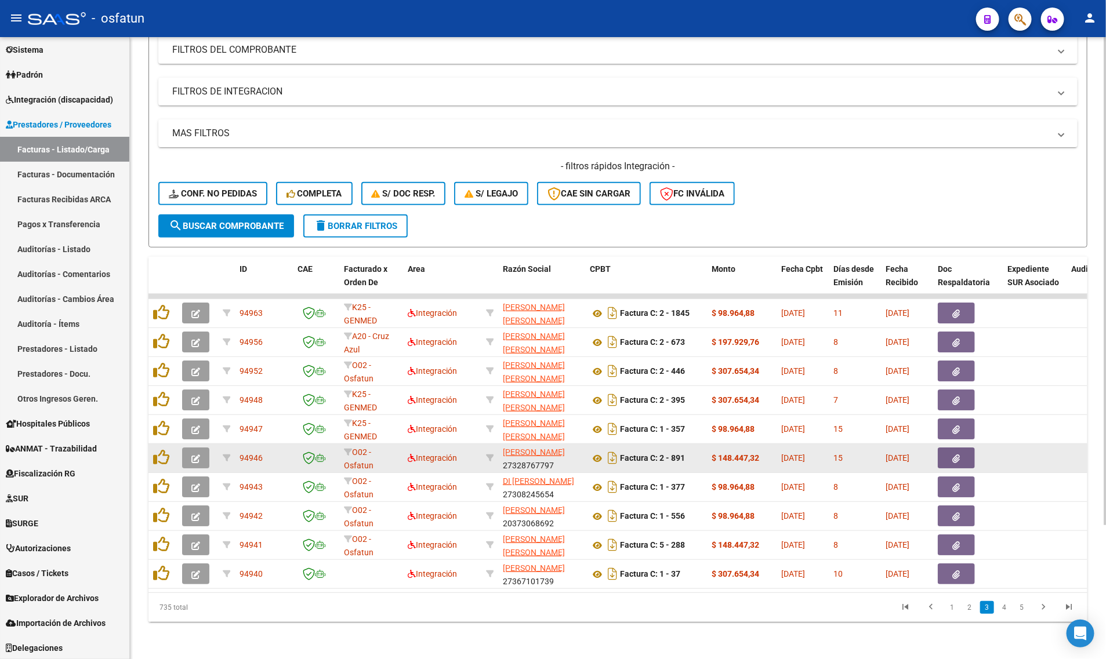
click at [195, 455] on icon "button" at bounding box center [195, 459] width 9 height 9
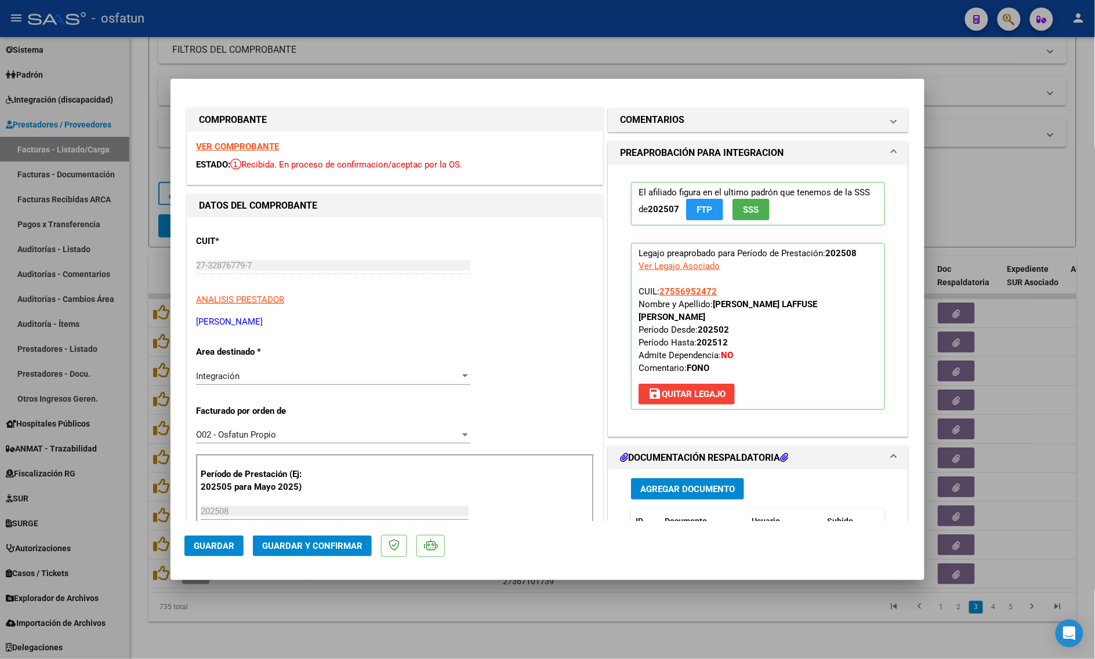
click at [241, 148] on strong "VER COMPROBANTE" at bounding box center [237, 147] width 83 height 10
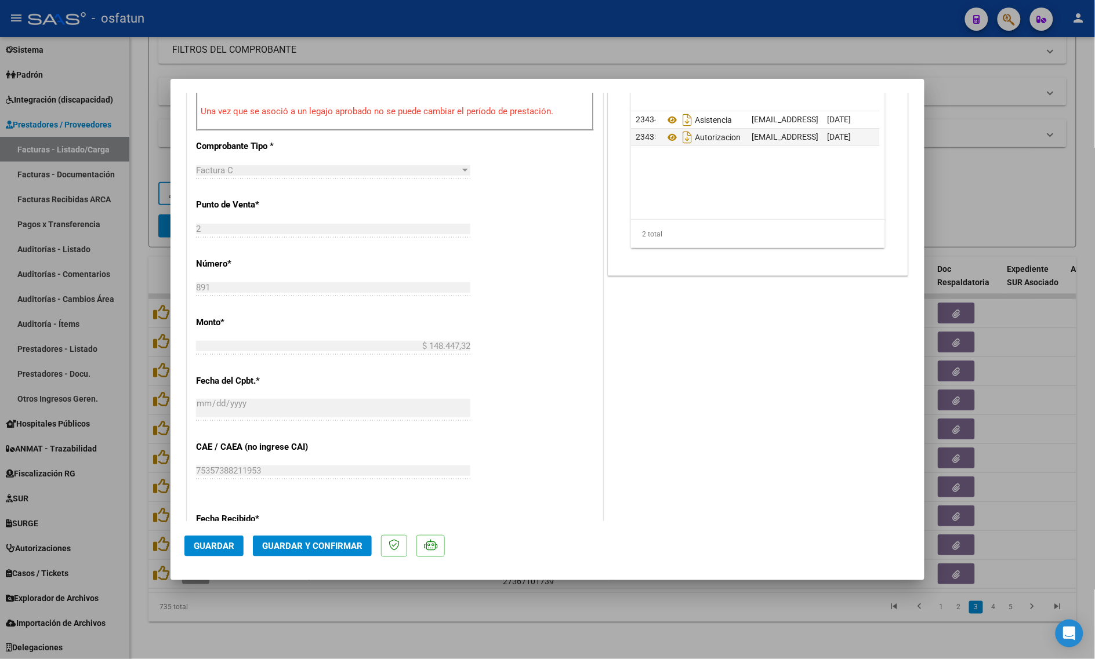
scroll to position [692, 0]
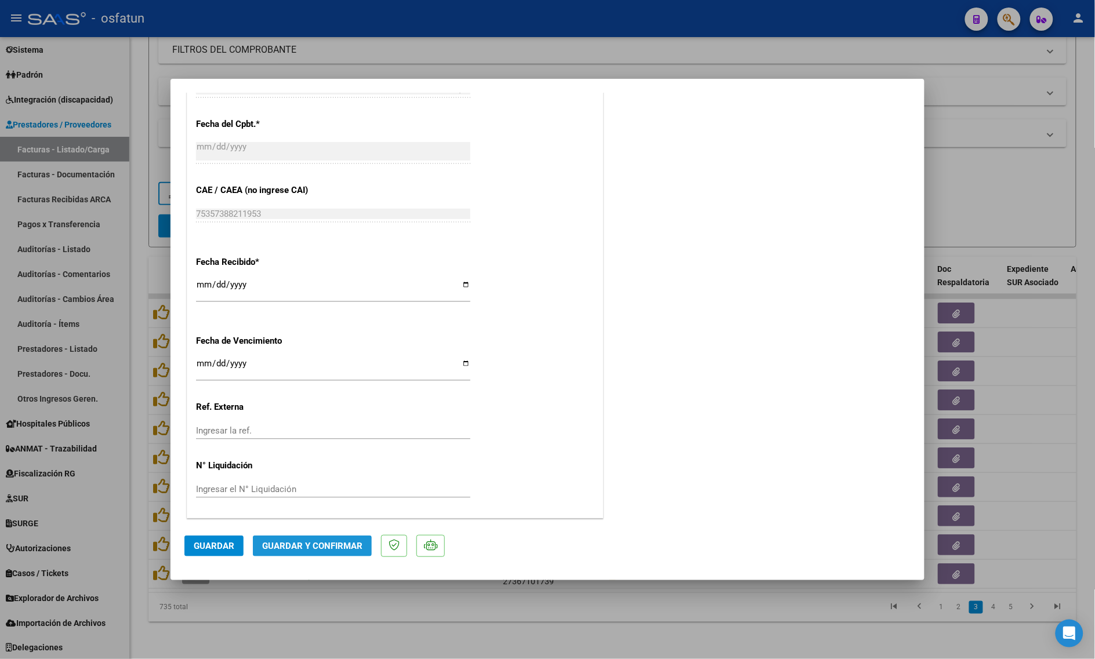
click at [311, 554] on button "Guardar y Confirmar" at bounding box center [312, 546] width 119 height 21
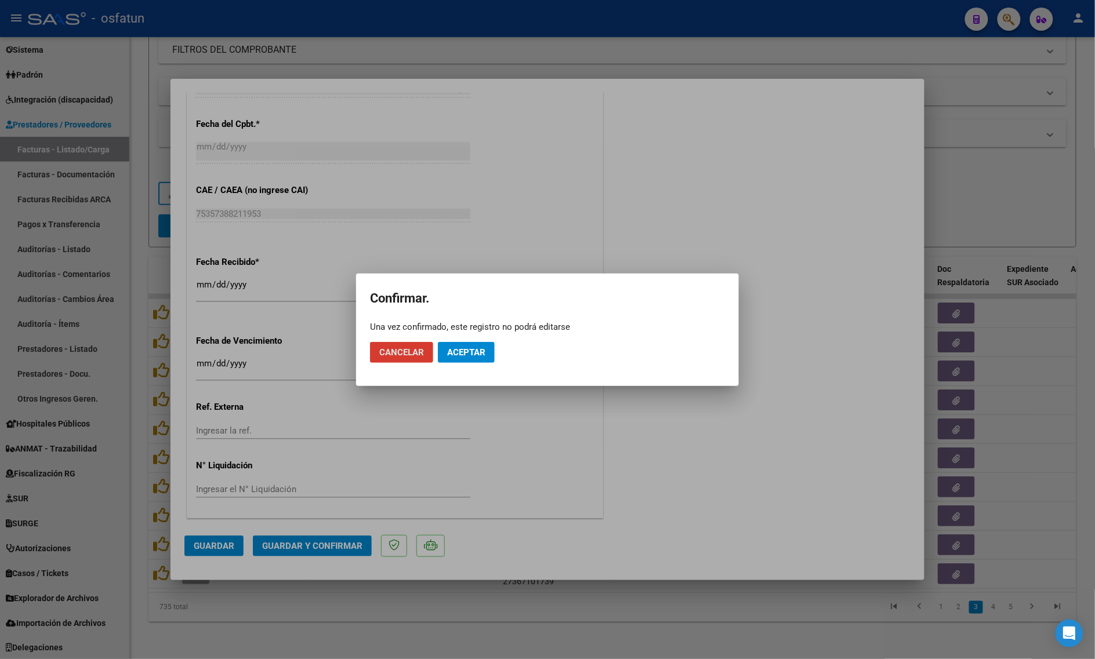
click at [458, 347] on span "Aceptar" at bounding box center [466, 352] width 38 height 10
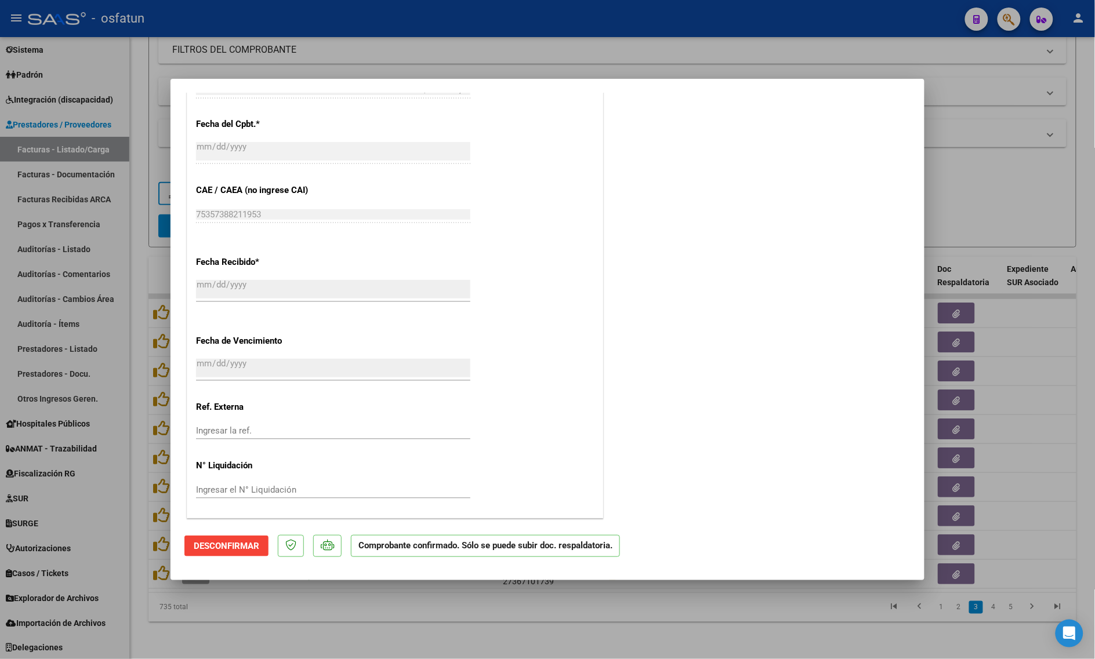
click at [288, 630] on div at bounding box center [547, 329] width 1095 height 659
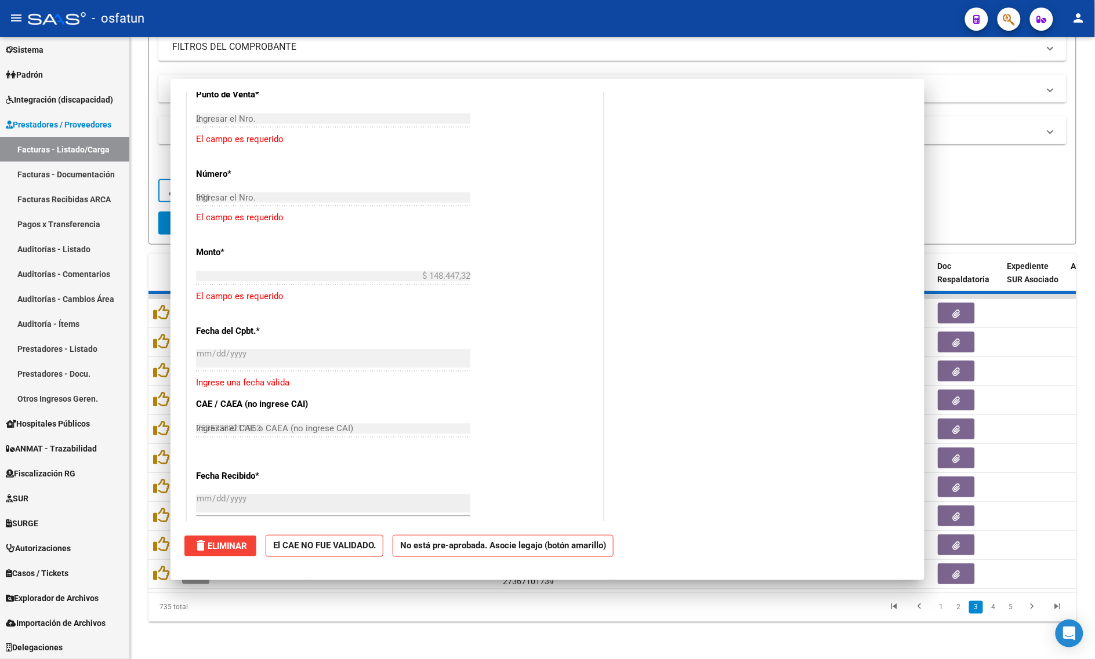
type input "$ 0,00"
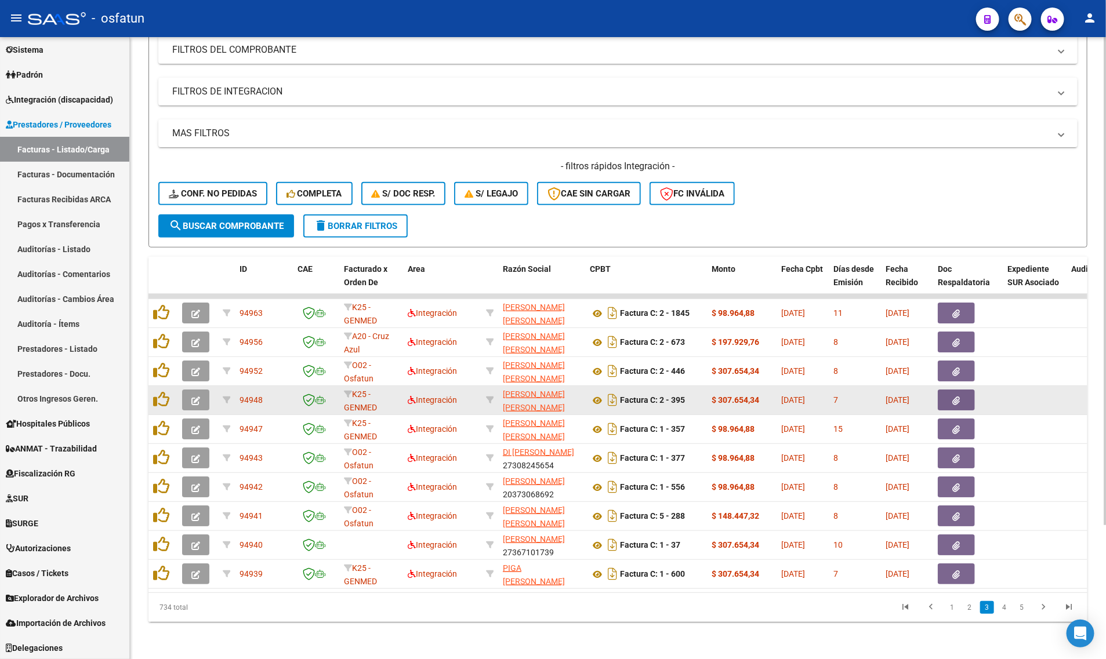
click at [200, 390] on button "button" at bounding box center [195, 400] width 27 height 21
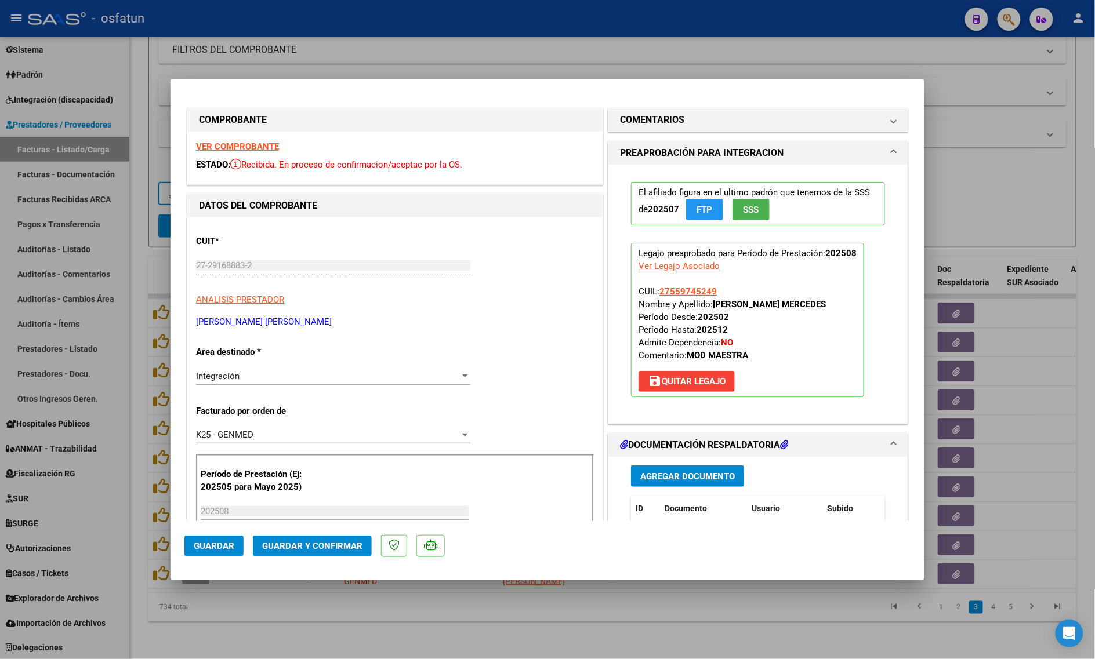
click at [245, 145] on strong "VER COMPROBANTE" at bounding box center [237, 147] width 83 height 10
drag, startPoint x: 268, startPoint y: 64, endPoint x: 267, endPoint y: 71, distance: 6.5
click at [268, 64] on div at bounding box center [547, 329] width 1095 height 659
type input "$ 0,00"
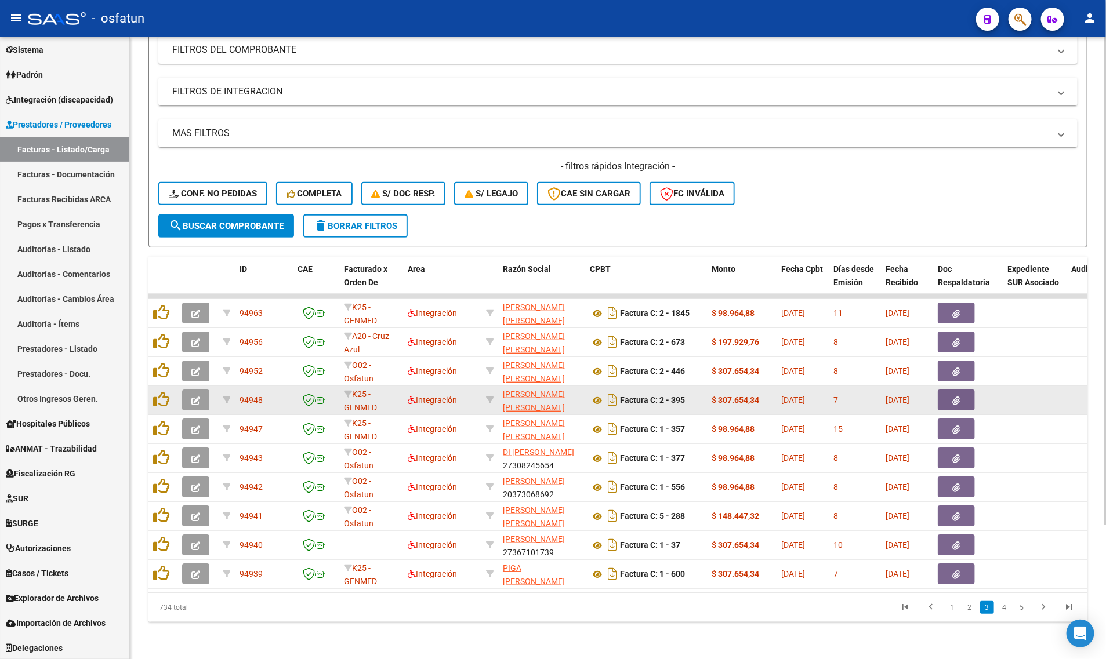
click at [201, 390] on button "button" at bounding box center [195, 400] width 27 height 21
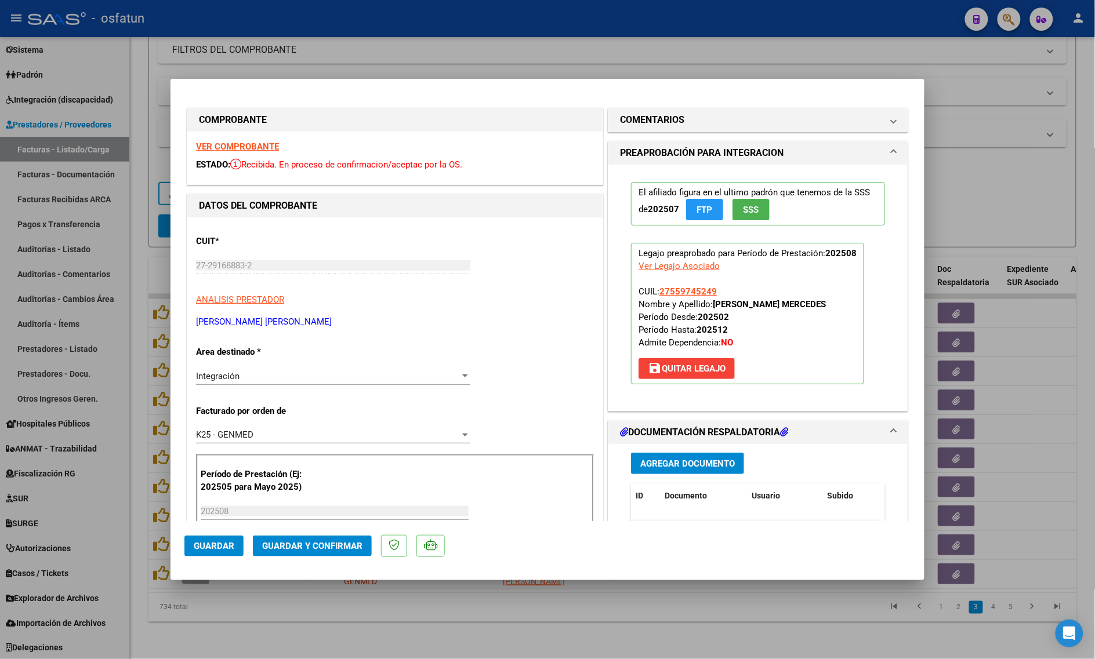
click at [225, 148] on strong "VER COMPROBANTE" at bounding box center [237, 147] width 83 height 10
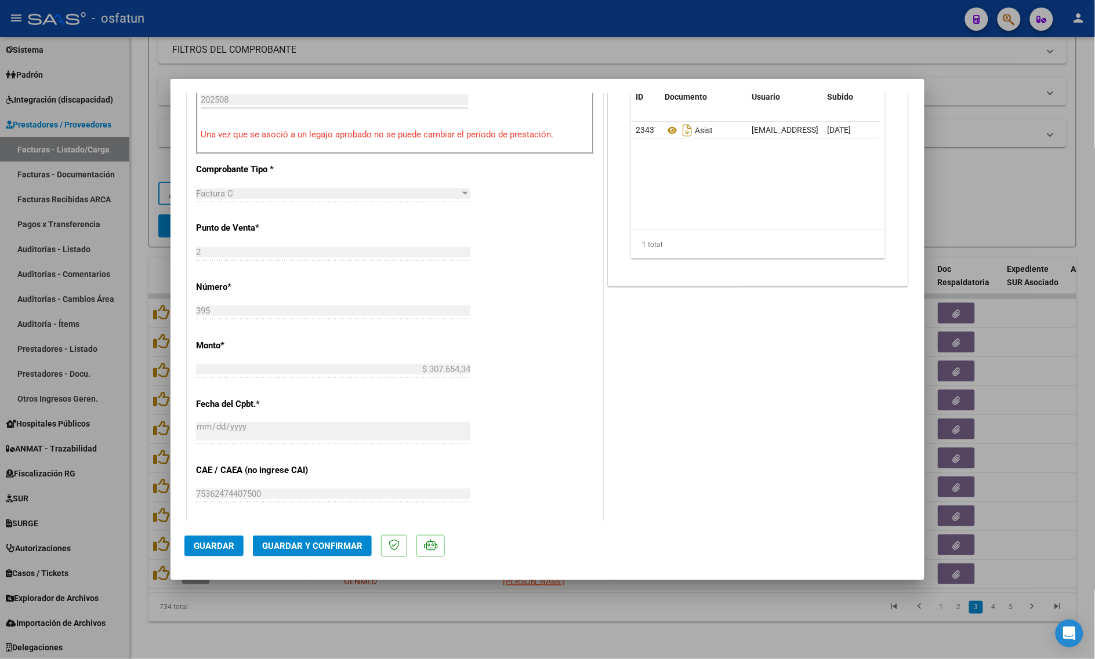
scroll to position [507, 0]
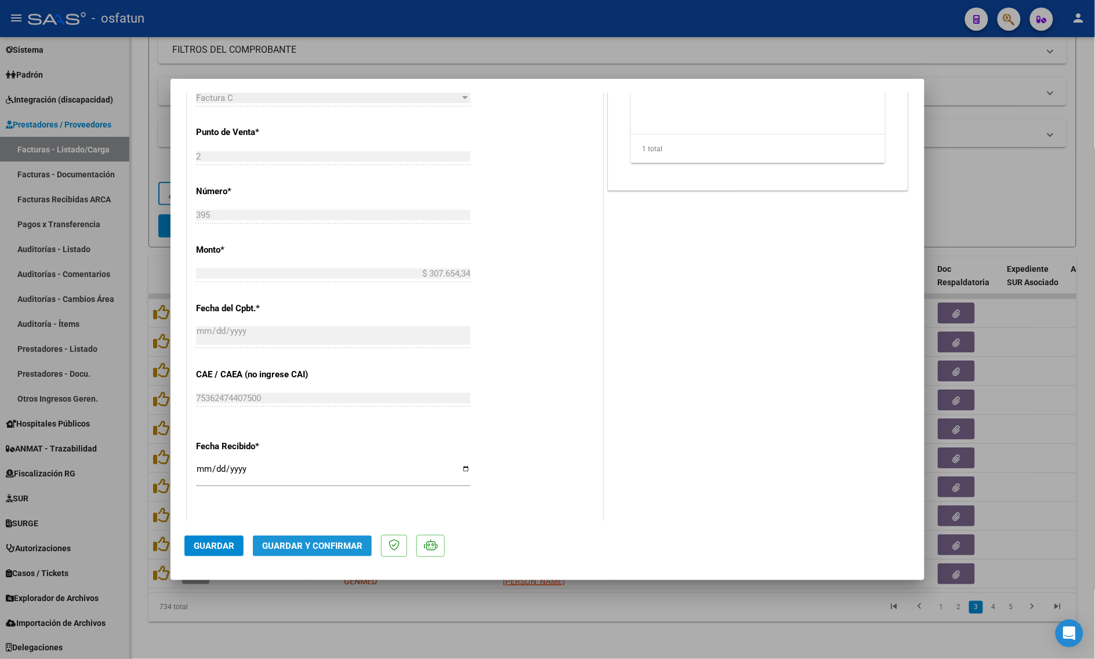
click at [314, 549] on span "Guardar y Confirmar" at bounding box center [312, 546] width 100 height 10
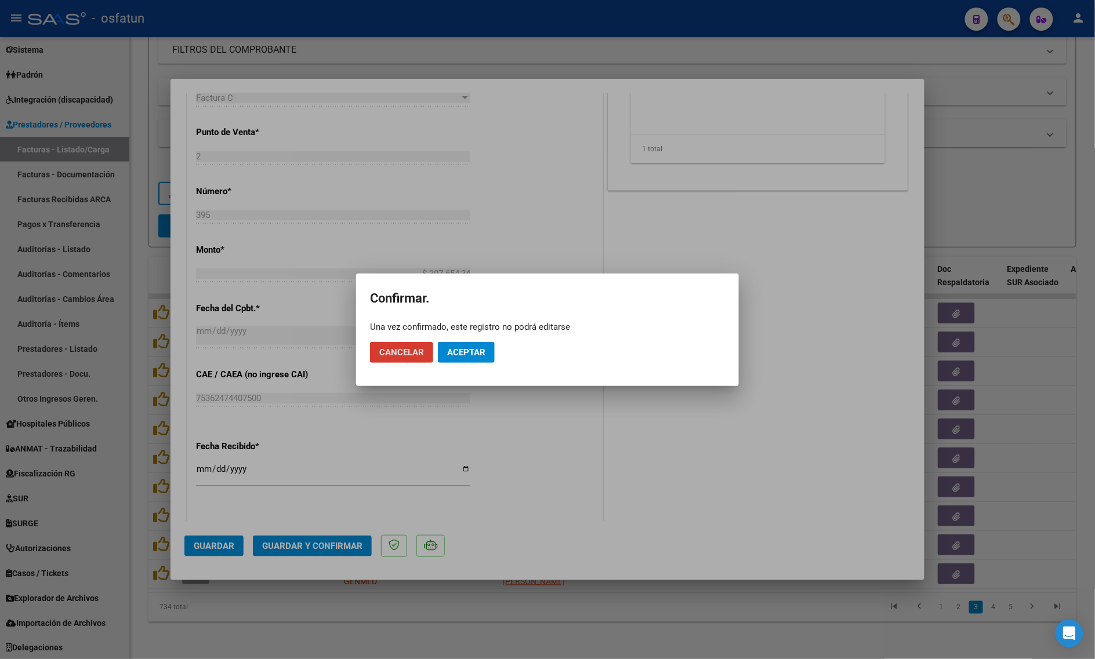
click at [461, 349] on span "Aceptar" at bounding box center [466, 352] width 38 height 10
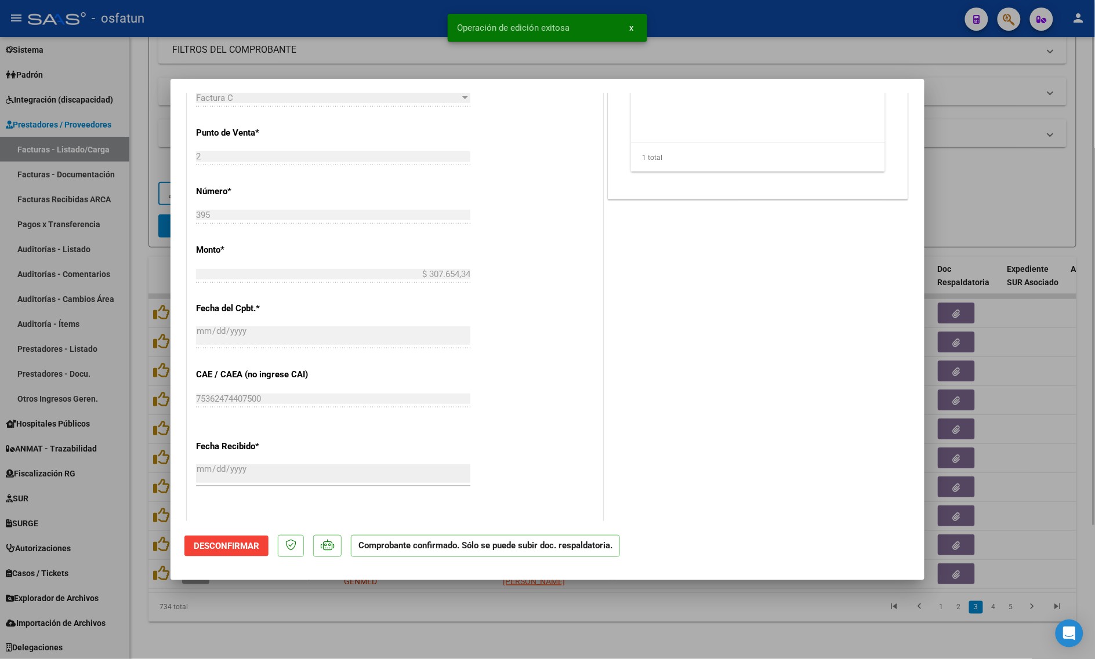
drag, startPoint x: 227, startPoint y: 628, endPoint x: 222, endPoint y: 637, distance: 10.1
click at [222, 637] on div at bounding box center [547, 329] width 1095 height 659
type input "$ 0,00"
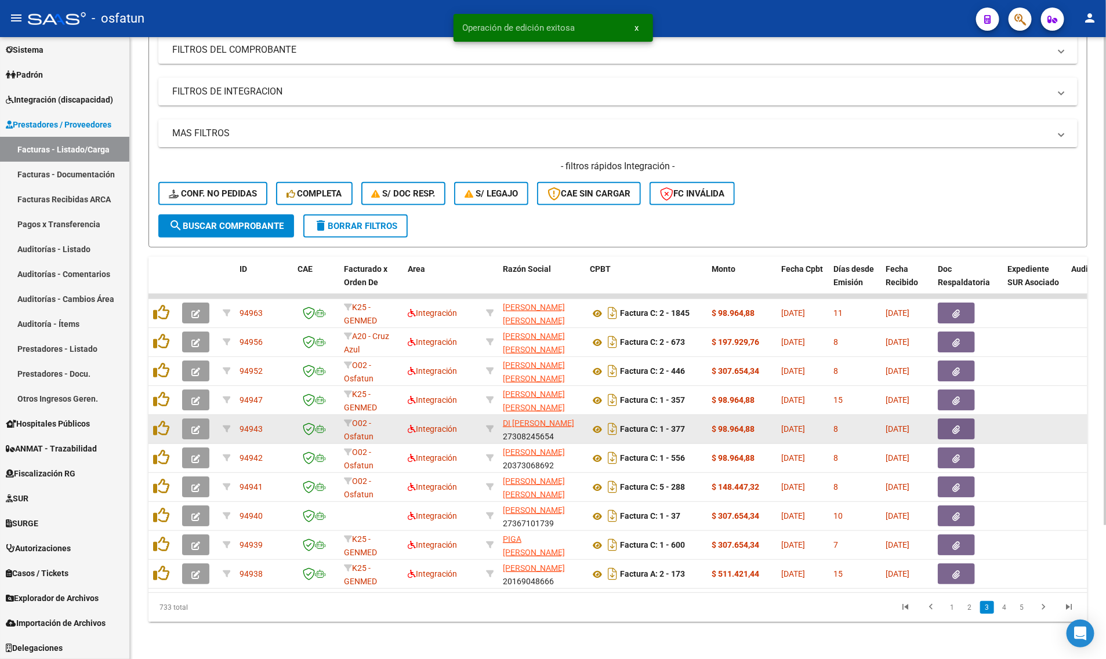
click at [195, 426] on icon "button" at bounding box center [195, 430] width 9 height 9
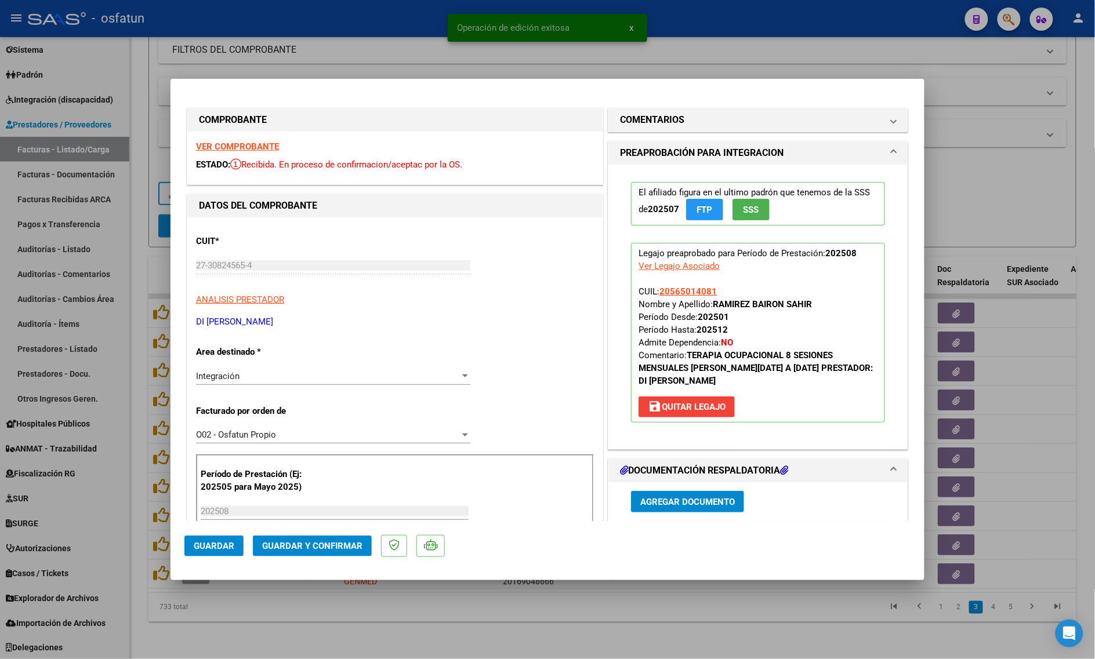
click at [210, 151] on strong "VER COMPROBANTE" at bounding box center [237, 147] width 83 height 10
click at [939, 195] on div at bounding box center [547, 329] width 1095 height 659
type input "$ 0,00"
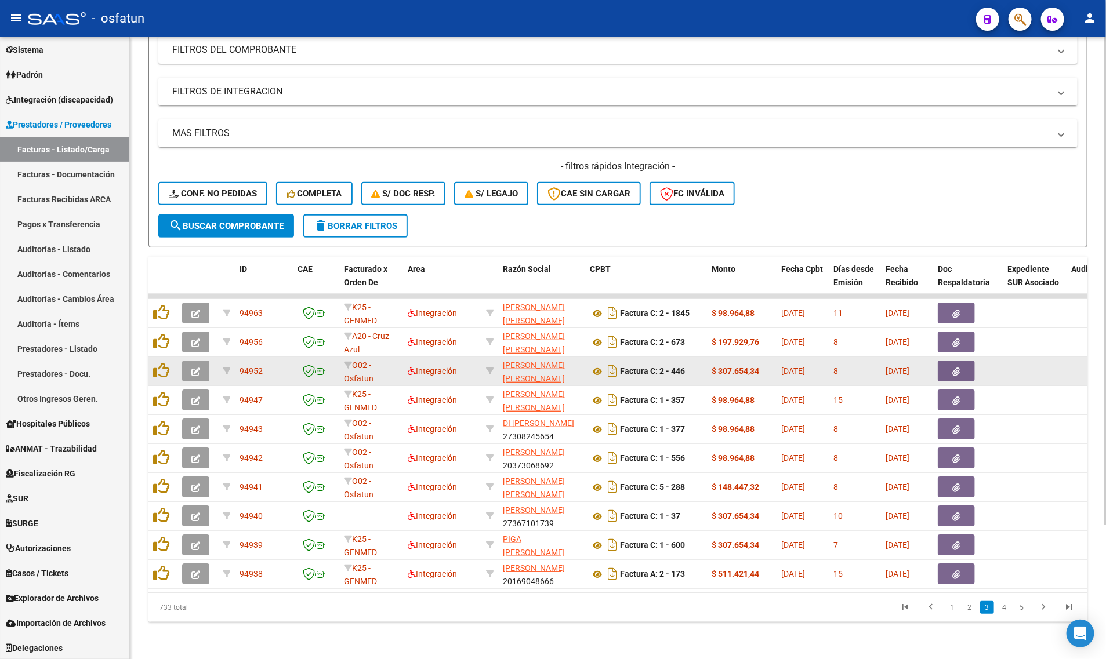
click at [204, 363] on button "button" at bounding box center [195, 371] width 27 height 21
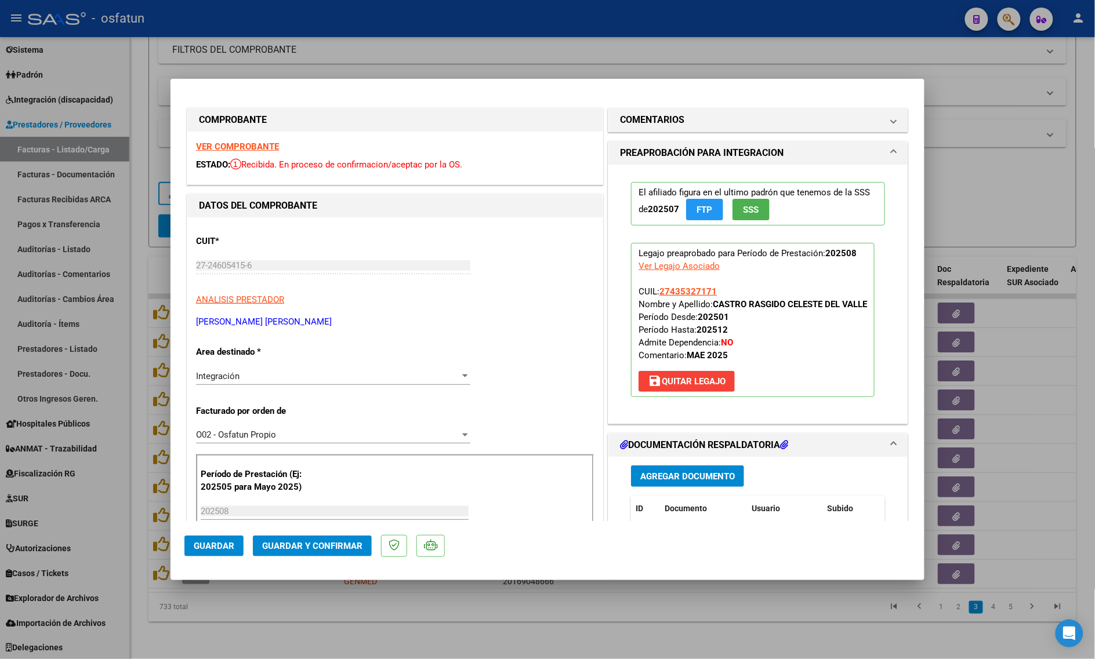
click at [241, 147] on strong "VER COMPROBANTE" at bounding box center [237, 147] width 83 height 10
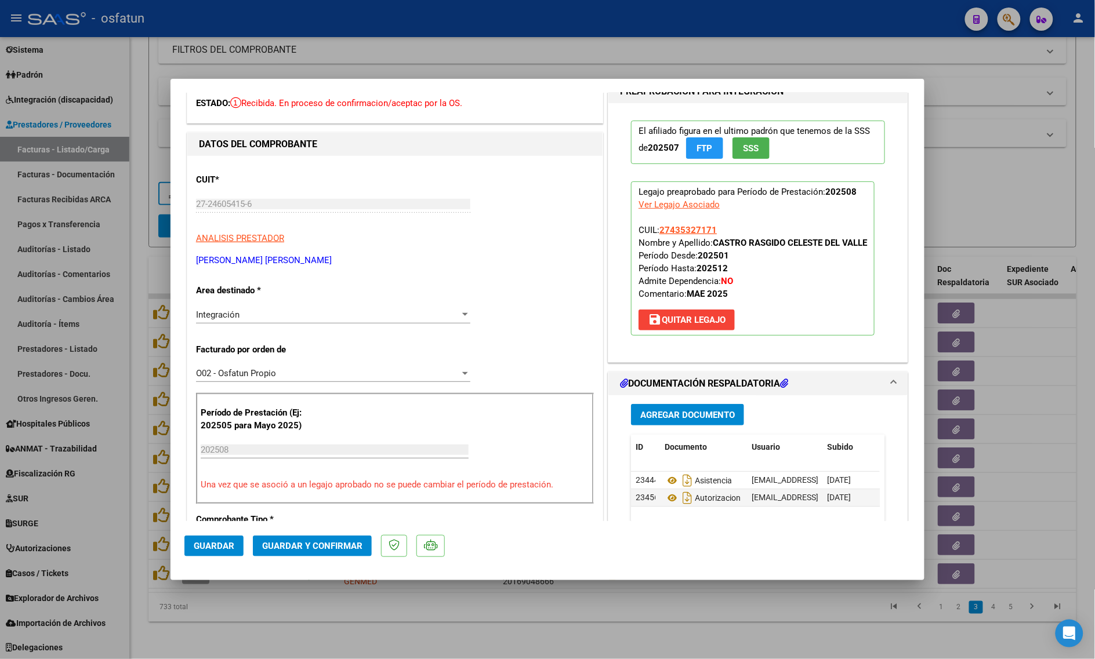
scroll to position [41, 0]
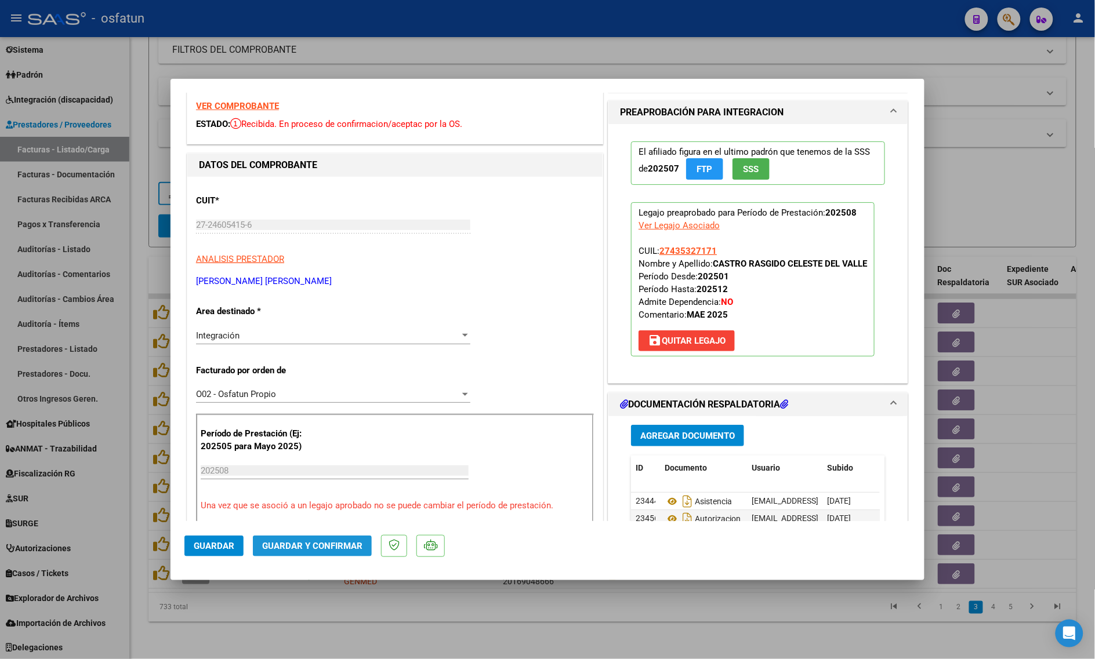
click at [314, 537] on button "Guardar y Confirmar" at bounding box center [312, 546] width 119 height 21
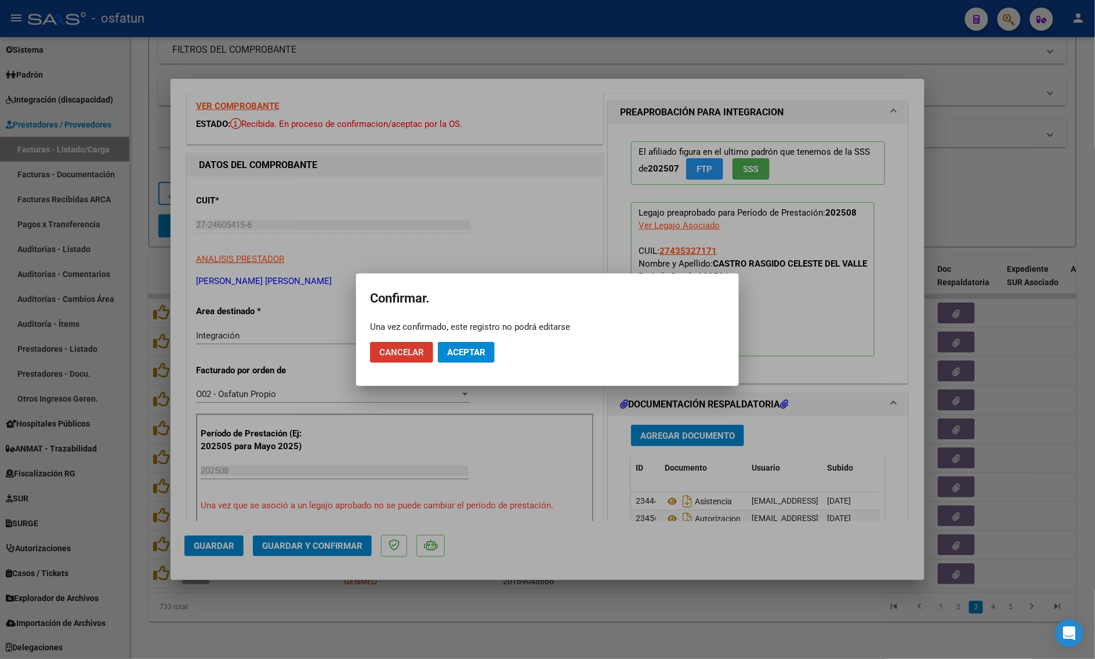
click at [459, 367] on mat-dialog-actions "Cancelar Aceptar" at bounding box center [547, 352] width 355 height 39
click at [470, 363] on mat-dialog-actions "Cancelar Aceptar" at bounding box center [547, 352] width 355 height 39
click at [448, 345] on button "Aceptar" at bounding box center [466, 352] width 57 height 21
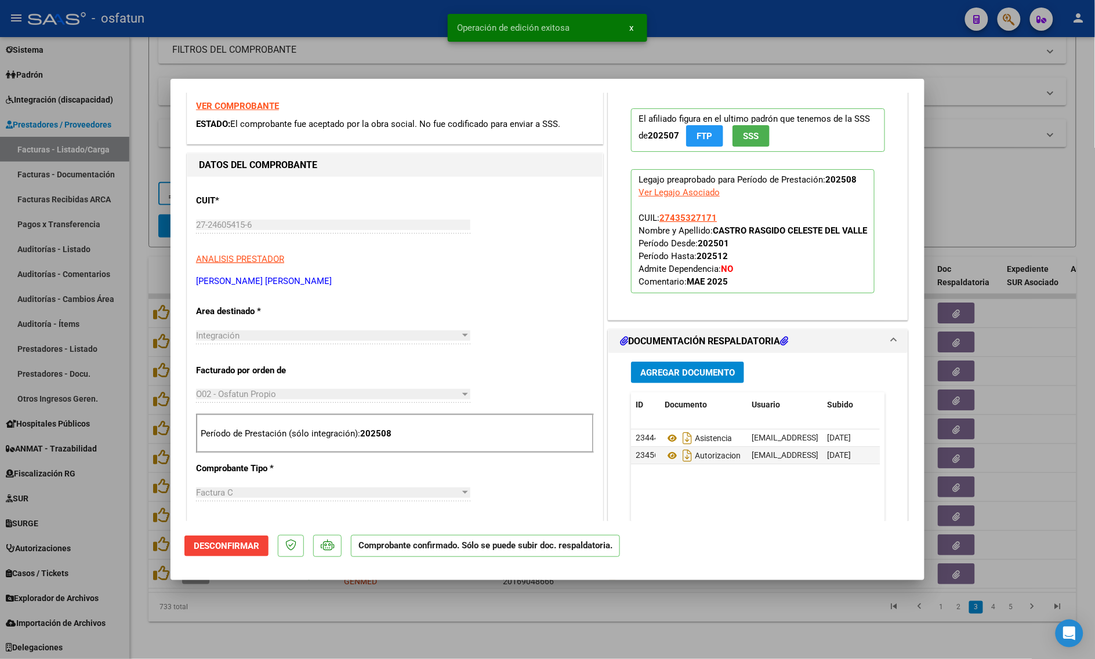
click at [349, 608] on div at bounding box center [547, 329] width 1095 height 659
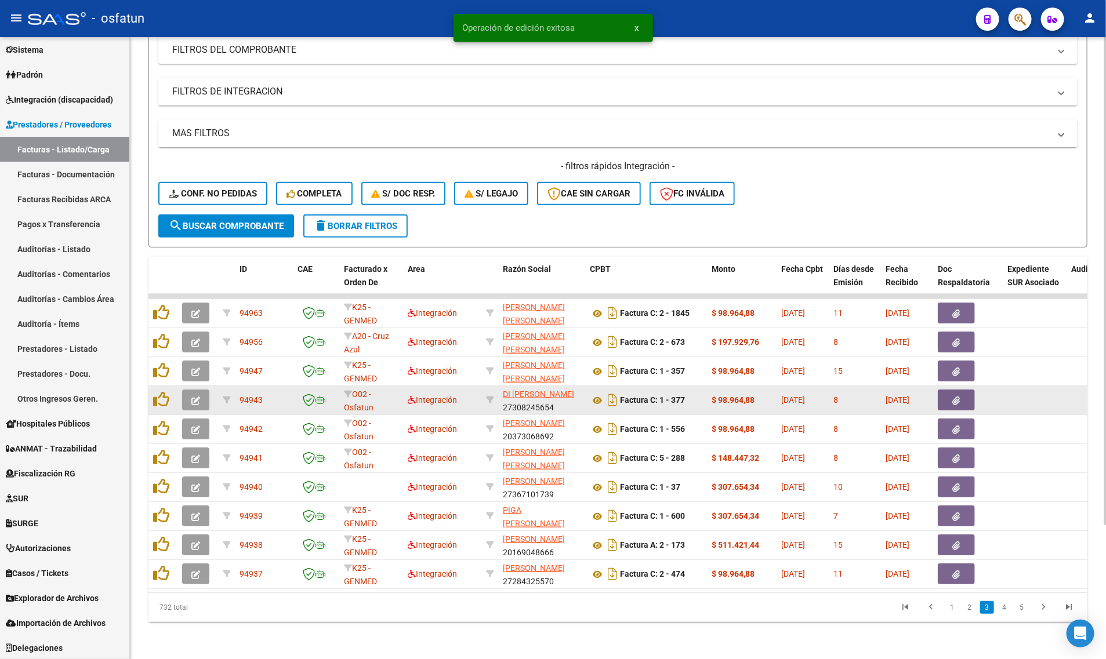
click at [193, 397] on button "button" at bounding box center [195, 400] width 27 height 21
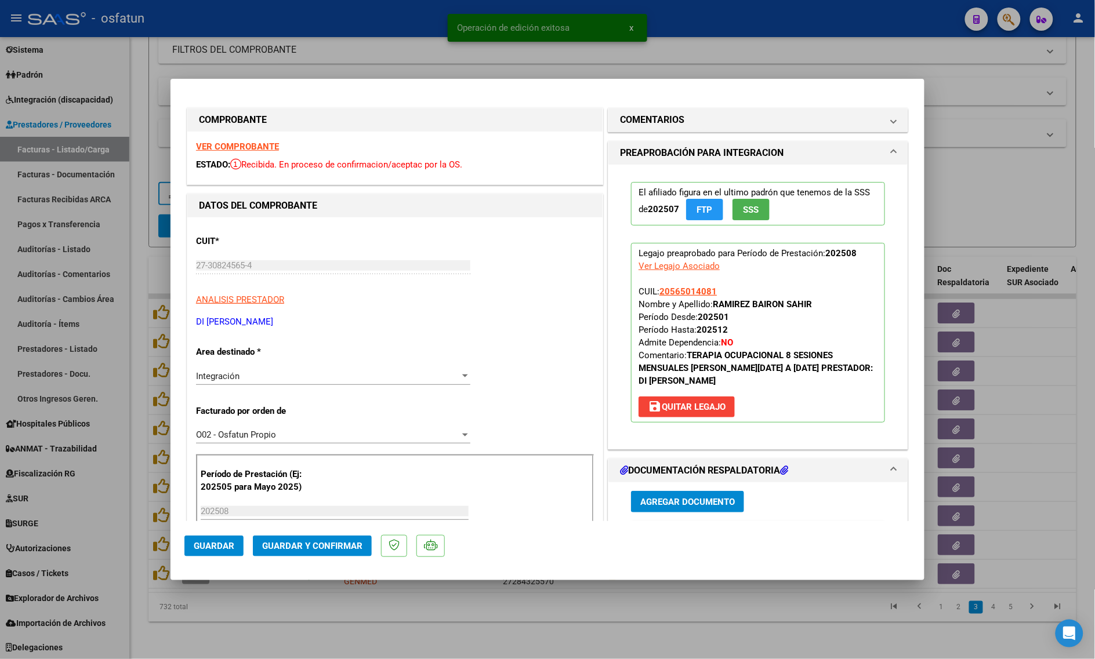
click at [236, 148] on strong "VER COMPROBANTE" at bounding box center [237, 147] width 83 height 10
click at [277, 543] on span "Guardar y Confirmar" at bounding box center [312, 546] width 100 height 10
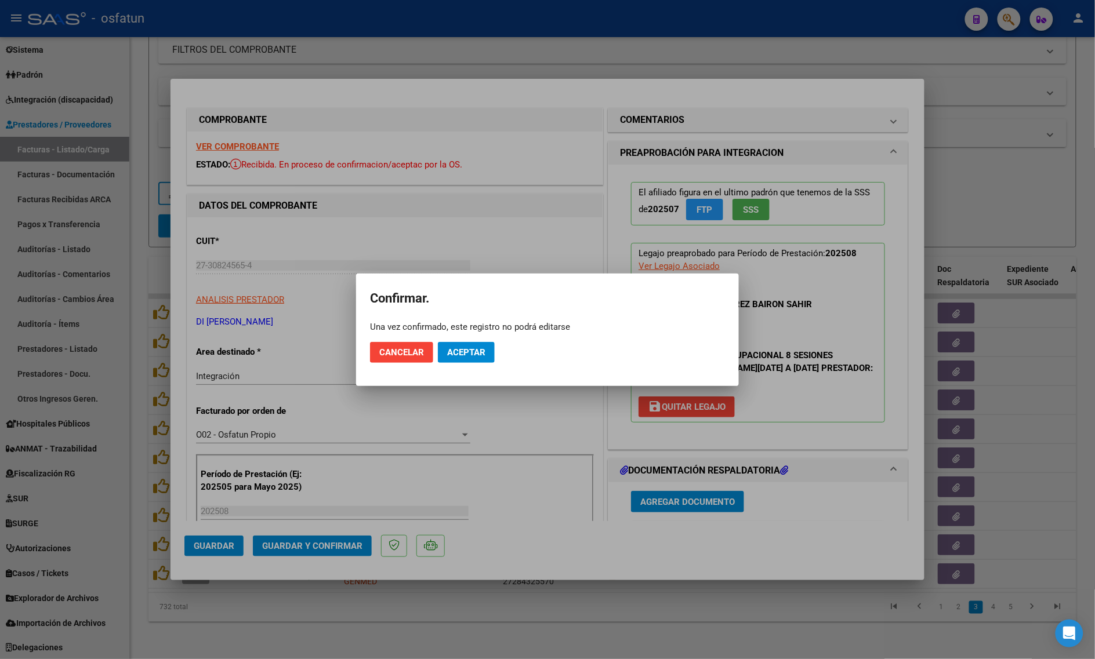
drag, startPoint x: 473, startPoint y: 340, endPoint x: 474, endPoint y: 348, distance: 8.1
click at [474, 340] on mat-dialog-actions "Cancelar Aceptar" at bounding box center [547, 352] width 355 height 39
click at [474, 352] on span "Aceptar" at bounding box center [466, 352] width 38 height 10
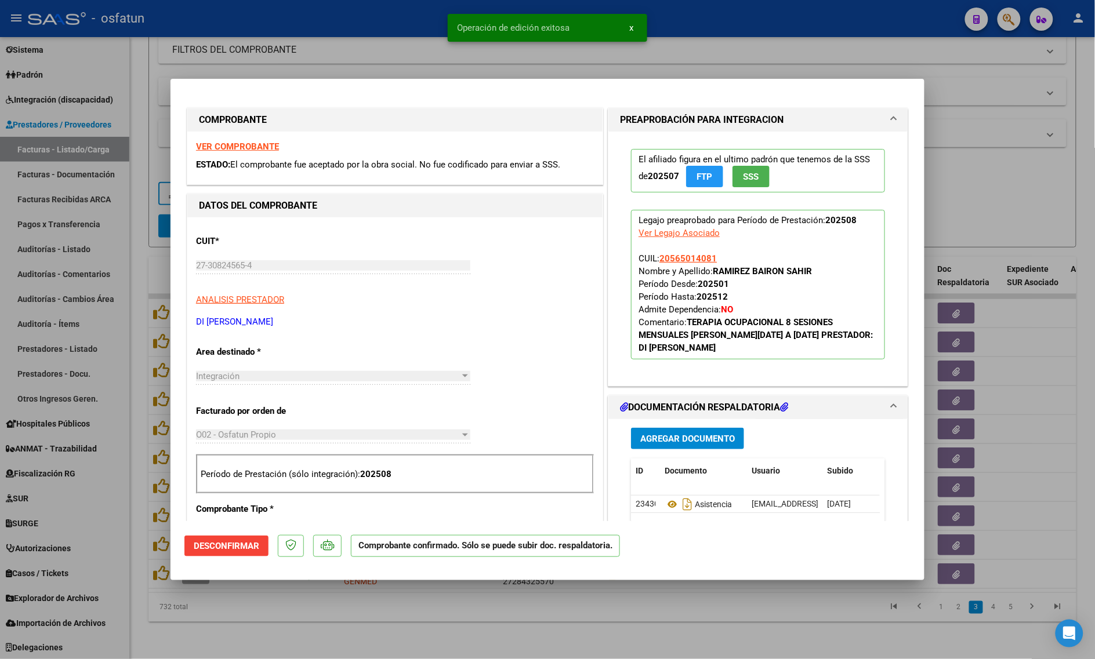
click at [387, 629] on div at bounding box center [547, 329] width 1095 height 659
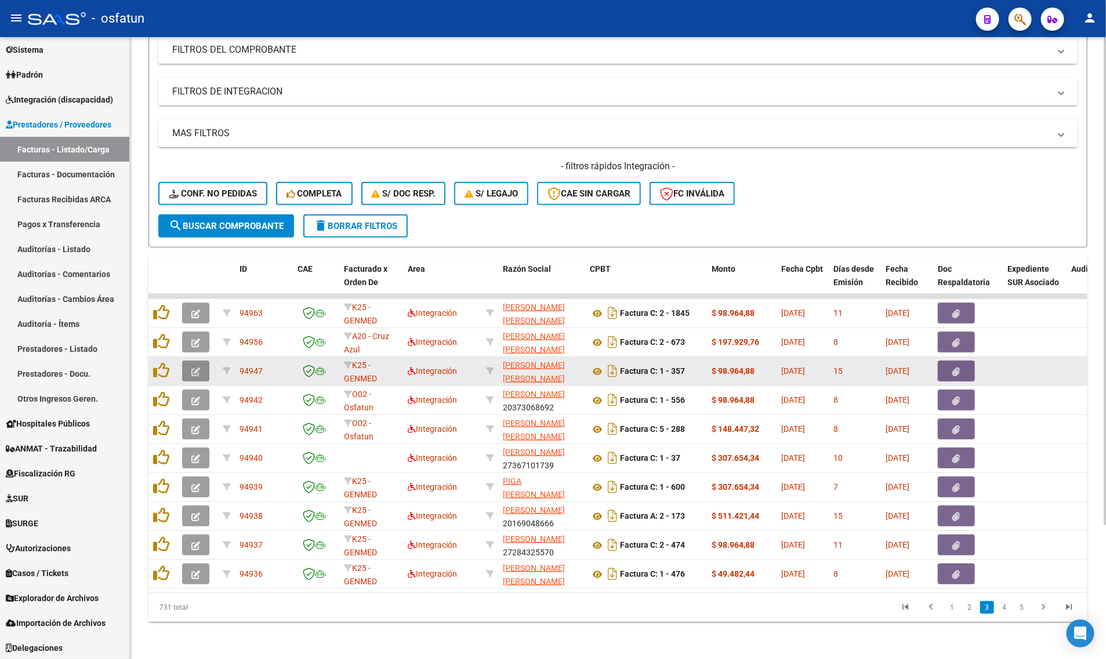
click at [195, 368] on icon "button" at bounding box center [195, 372] width 9 height 9
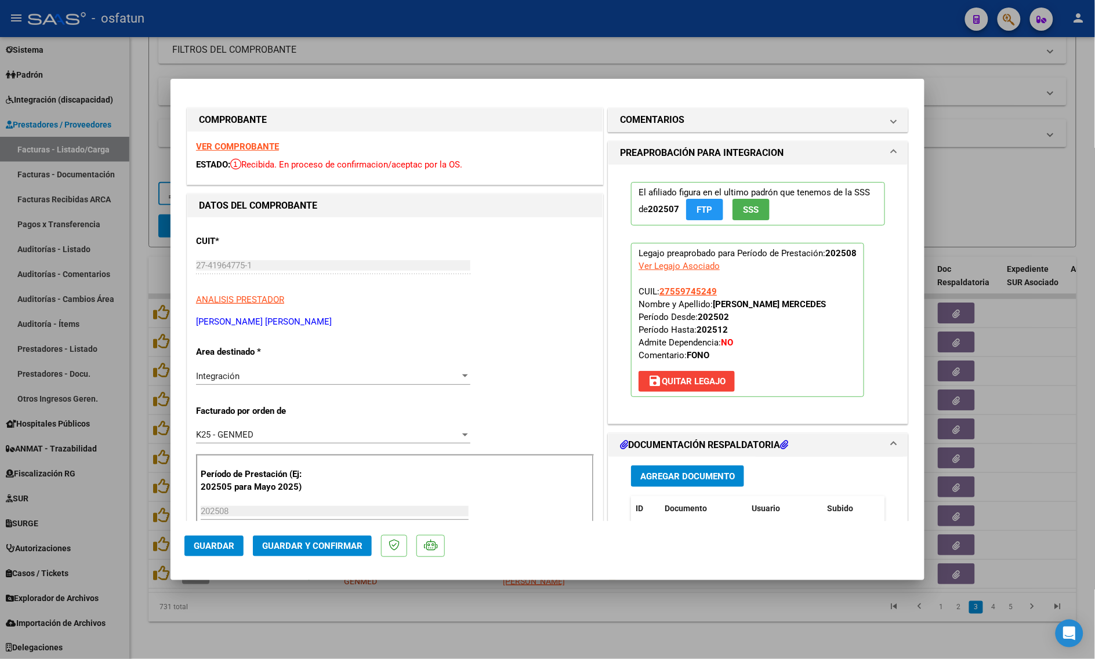
click at [215, 151] on strong "VER COMPROBANTE" at bounding box center [237, 147] width 83 height 10
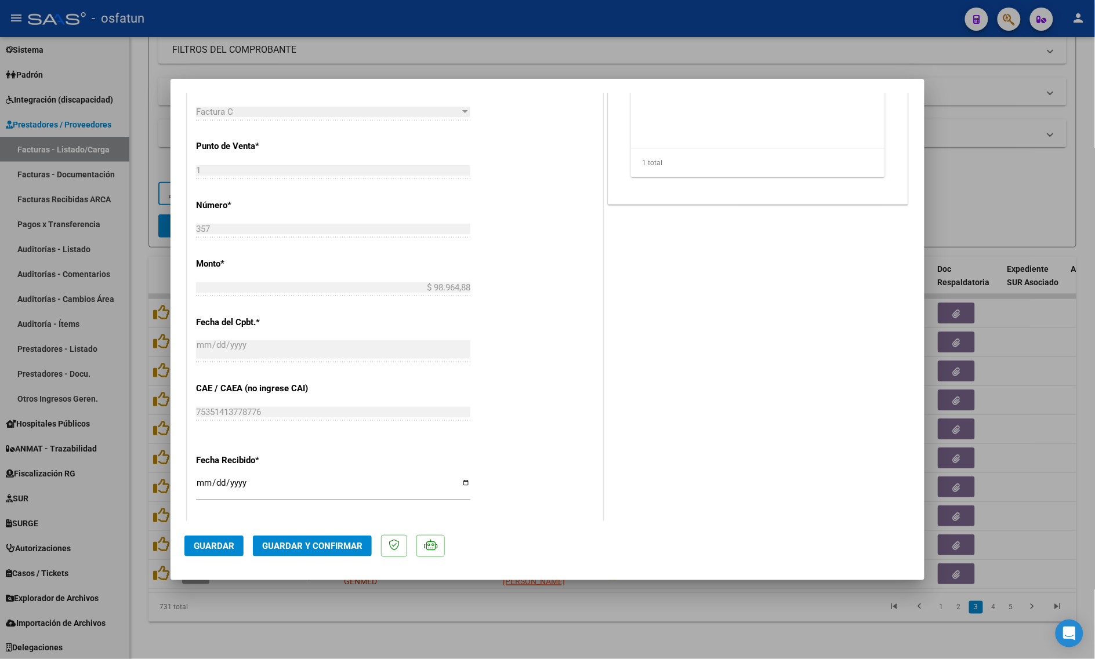
scroll to position [474, 0]
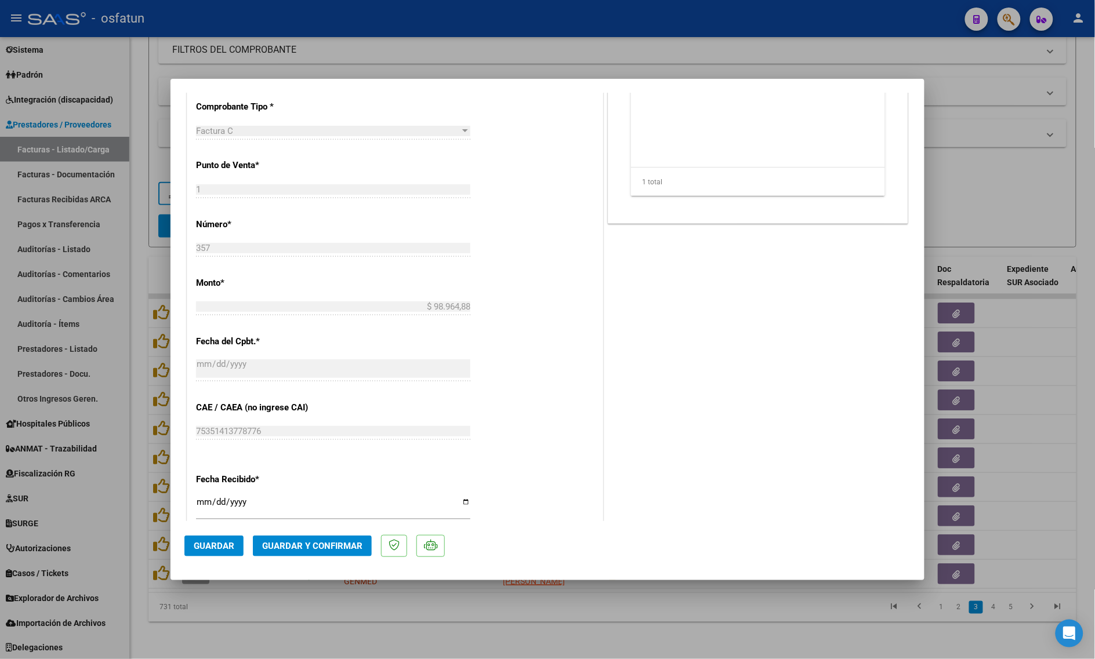
click at [289, 554] on button "Guardar y Confirmar" at bounding box center [312, 546] width 119 height 21
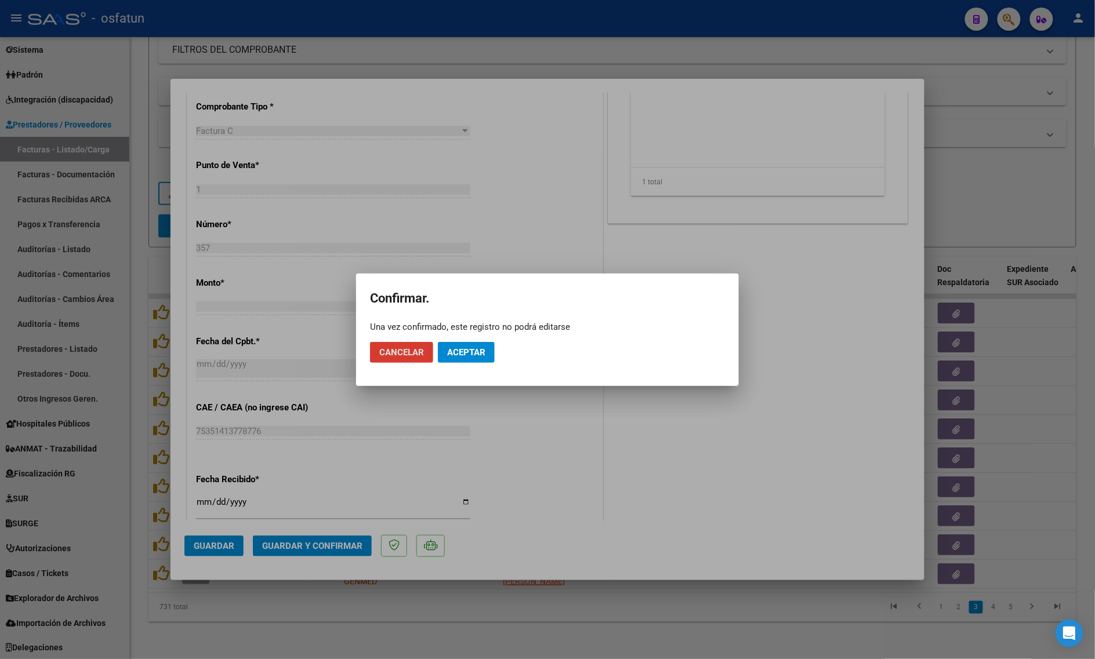
click at [460, 360] on button "Aceptar" at bounding box center [466, 352] width 57 height 21
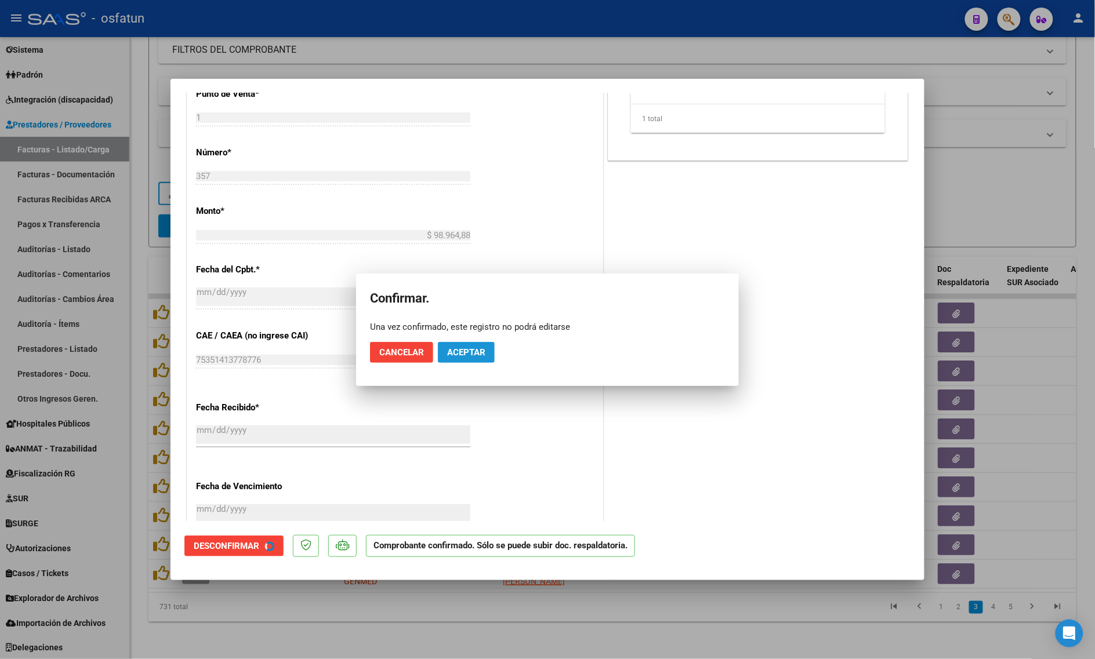
scroll to position [403, 0]
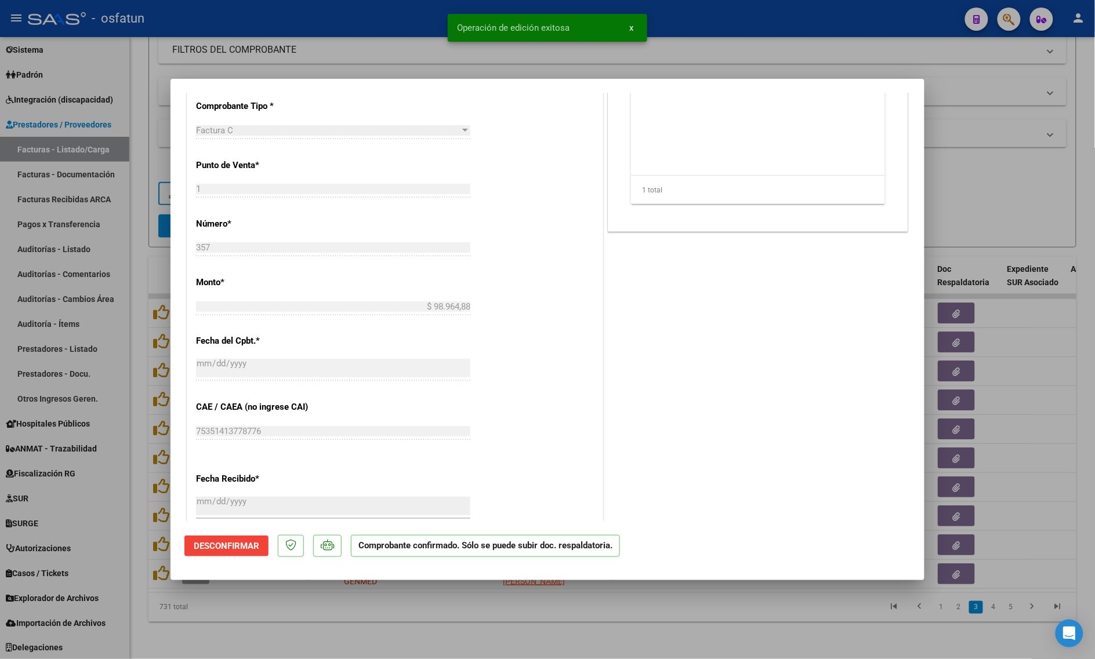
click at [270, 616] on div at bounding box center [547, 329] width 1095 height 659
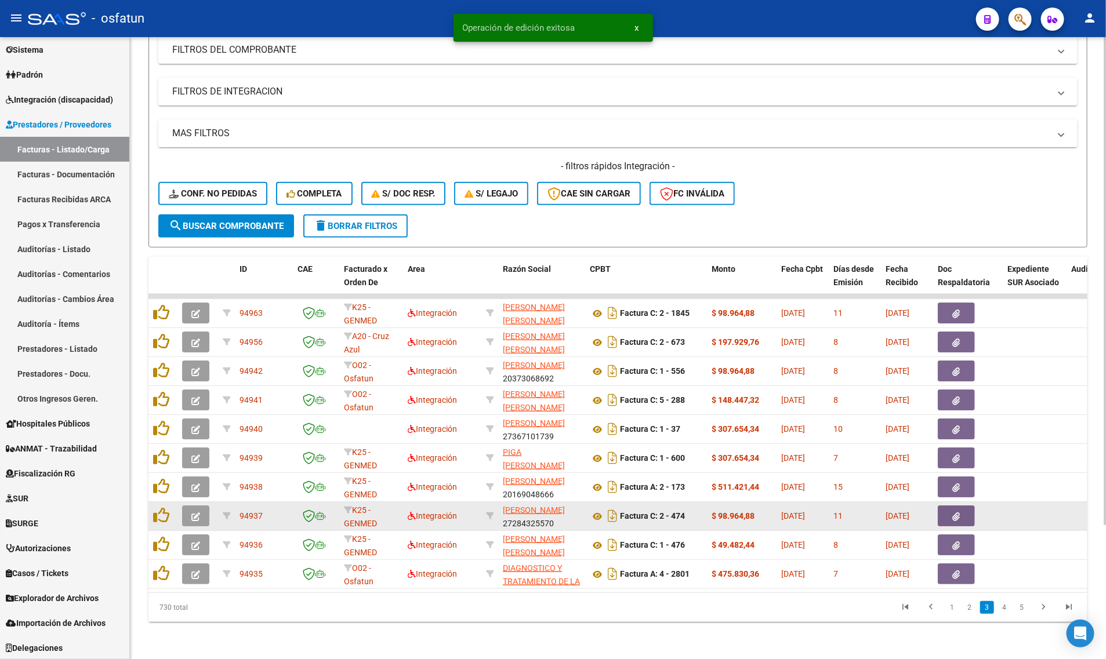
click at [195, 511] on span "button" at bounding box center [195, 516] width 9 height 10
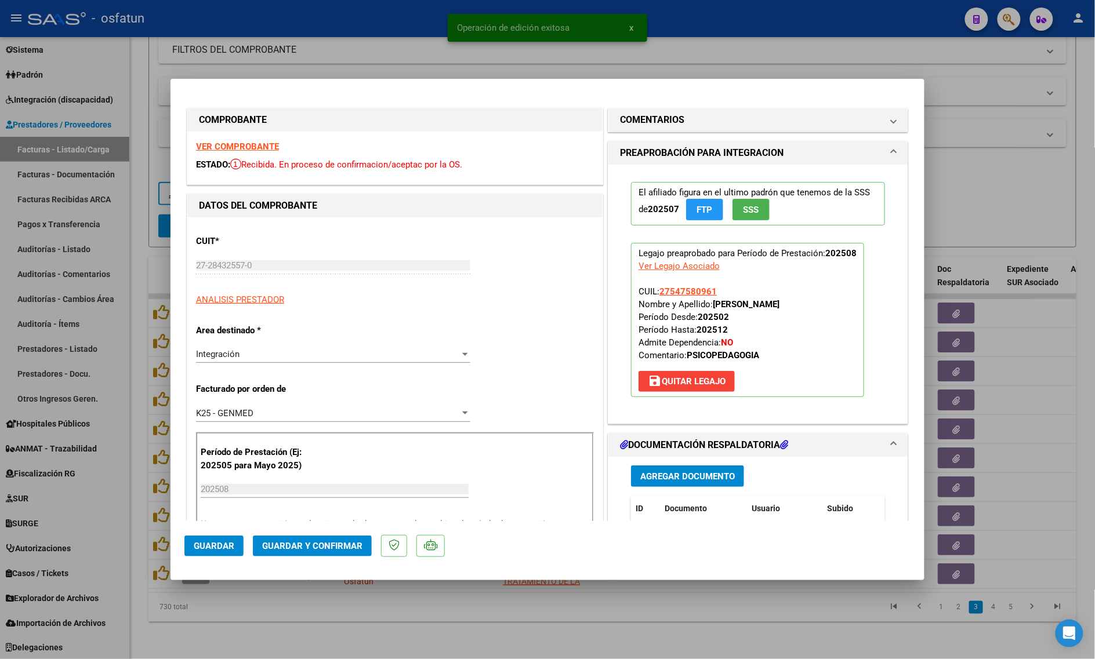
click at [239, 143] on strong "VER COMPROBANTE" at bounding box center [237, 147] width 83 height 10
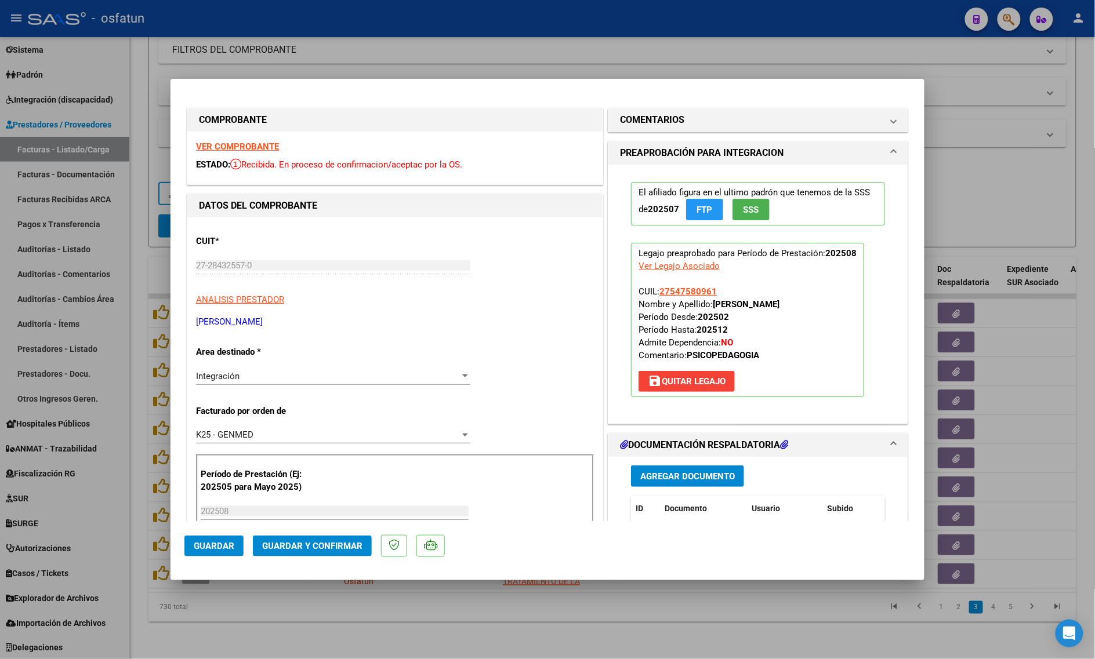
click at [302, 79] on mat-dialog-container "COMPROBANTE VER COMPROBANTE ESTADO: Recibida. En proceso de confirmacion/acepta…" at bounding box center [547, 330] width 754 height 502
click at [305, 67] on div at bounding box center [547, 329] width 1095 height 659
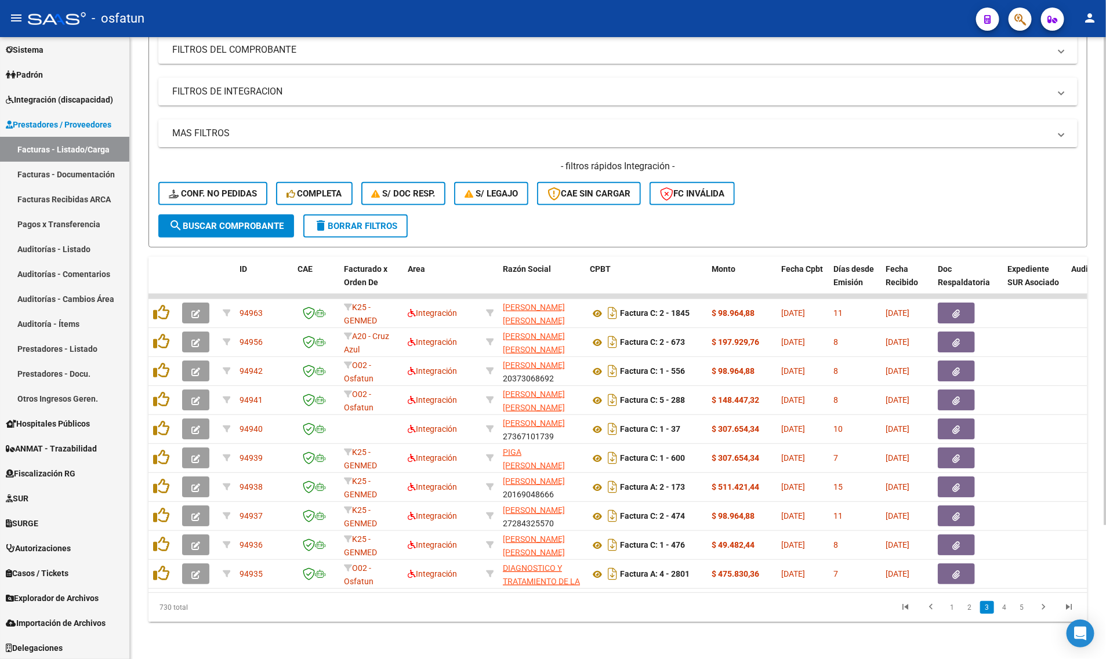
drag, startPoint x: 299, startPoint y: 129, endPoint x: 277, endPoint y: 201, distance: 75.2
click at [299, 129] on mat-panel-title "MAS FILTROS" at bounding box center [610, 133] width 877 height 13
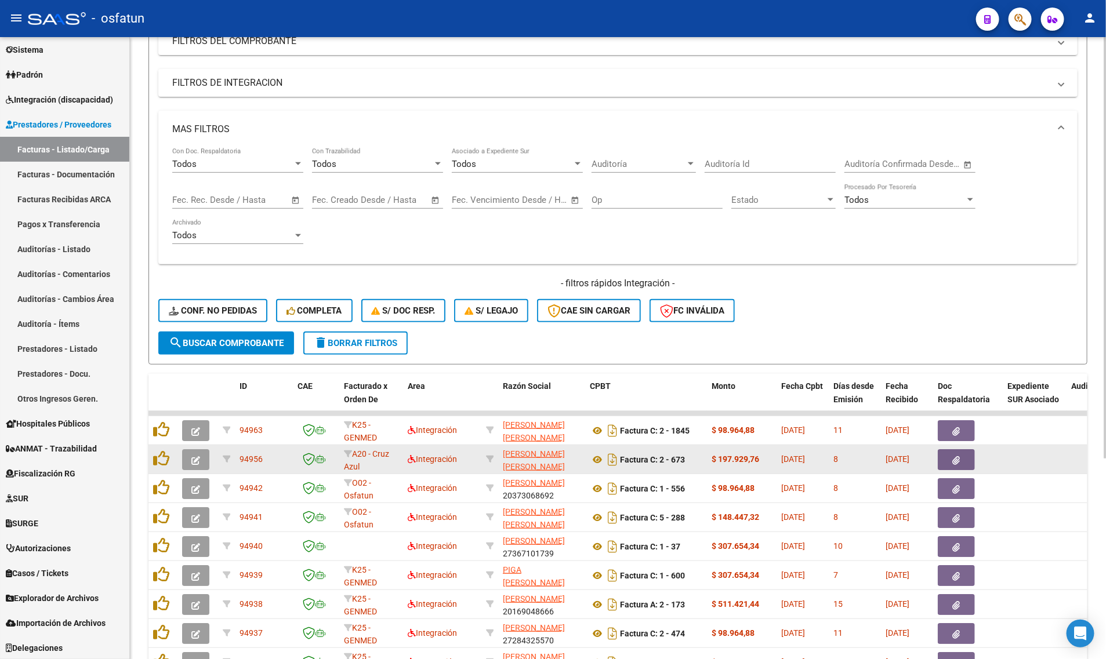
click at [189, 457] on button "button" at bounding box center [195, 459] width 27 height 21
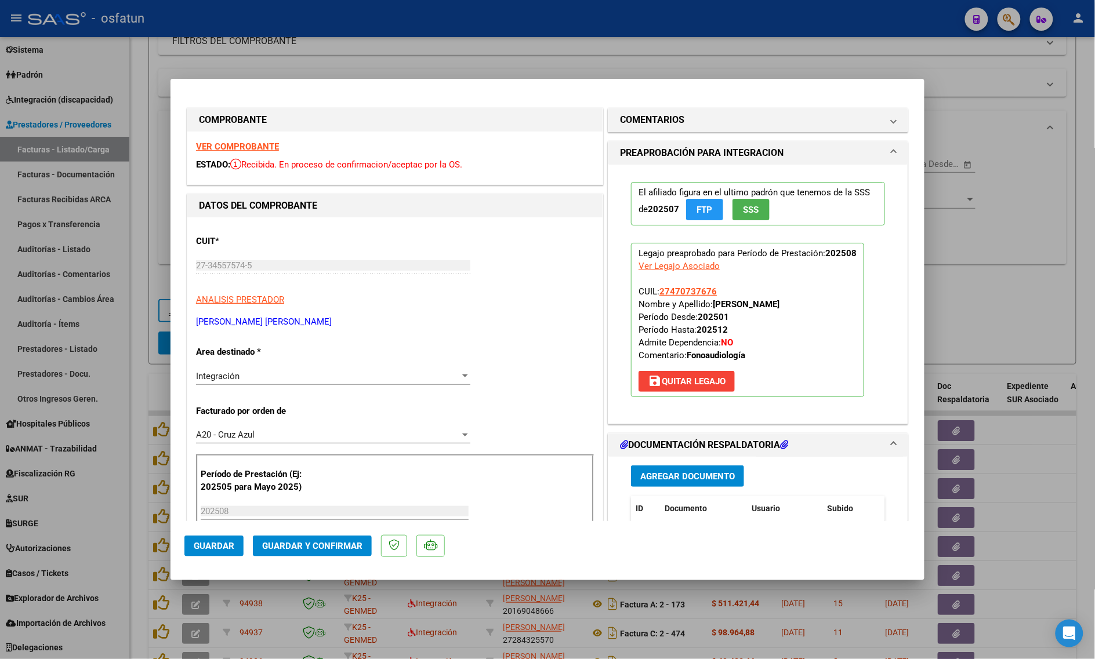
click at [220, 149] on strong "VER COMPROBANTE" at bounding box center [237, 147] width 83 height 10
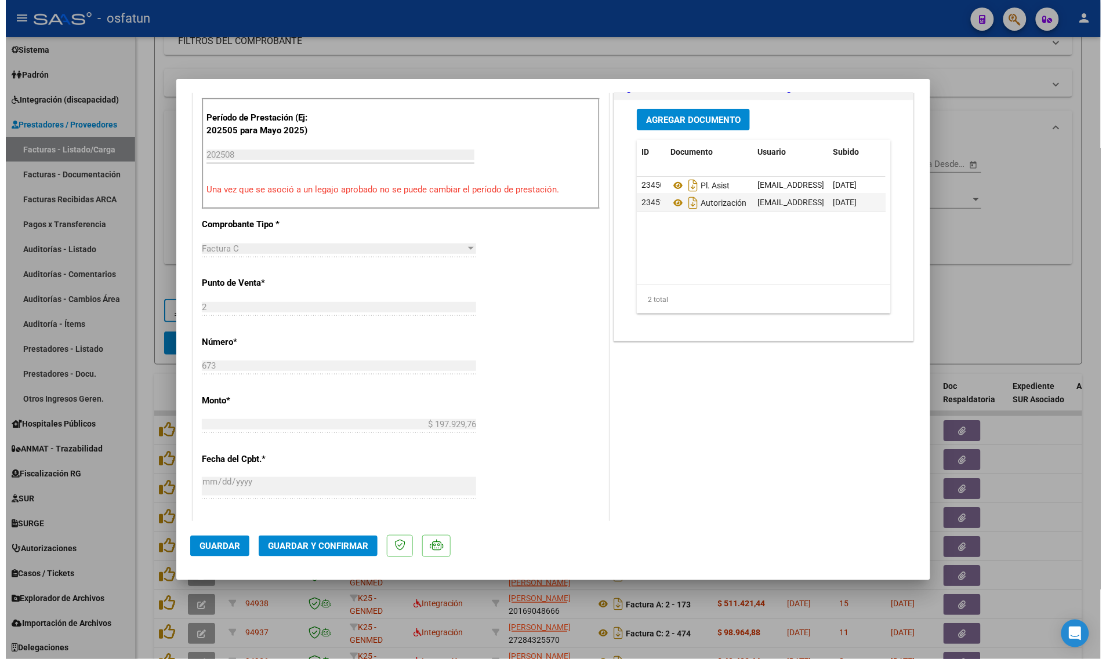
scroll to position [362, 0]
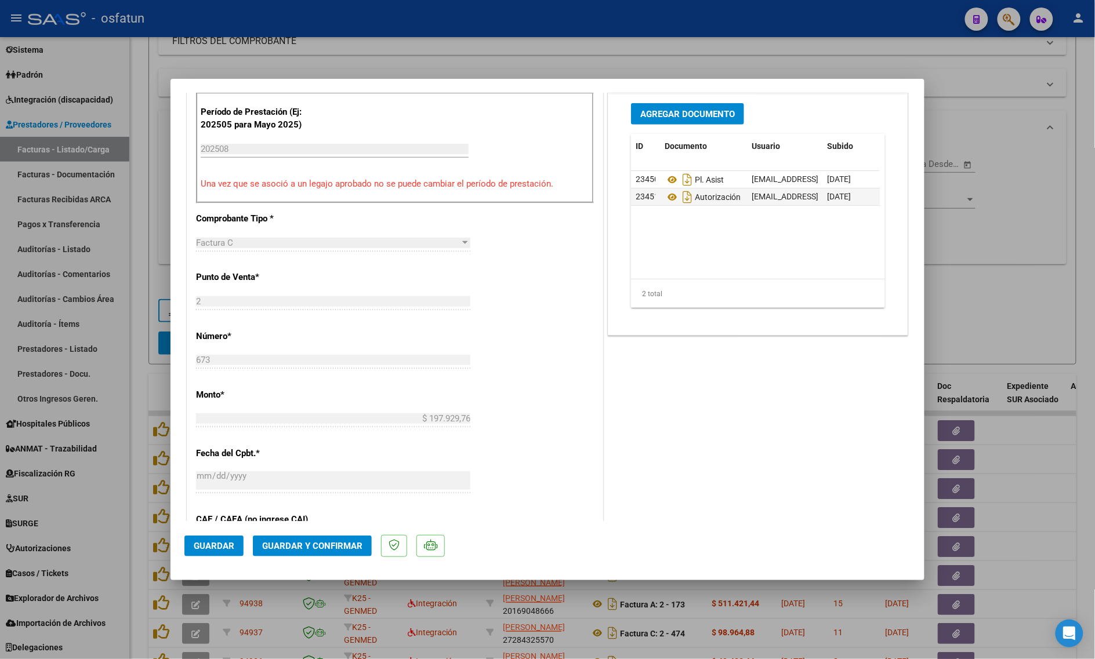
click at [342, 538] on button "Guardar y Confirmar" at bounding box center [312, 546] width 119 height 21
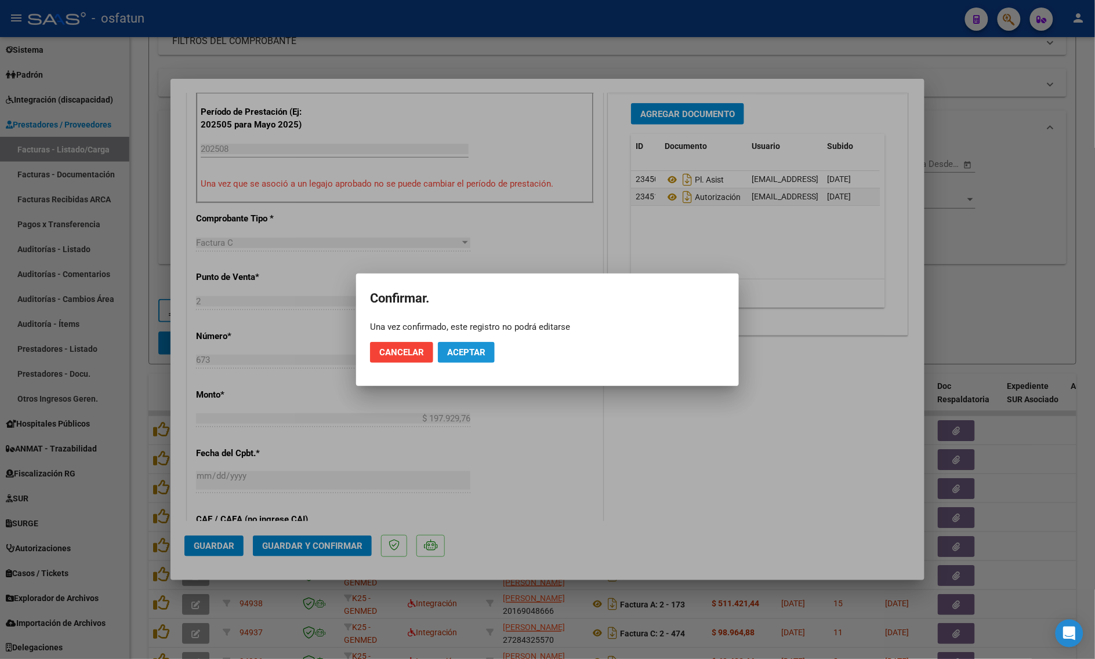
click at [462, 353] on span "Aceptar" at bounding box center [466, 352] width 38 height 10
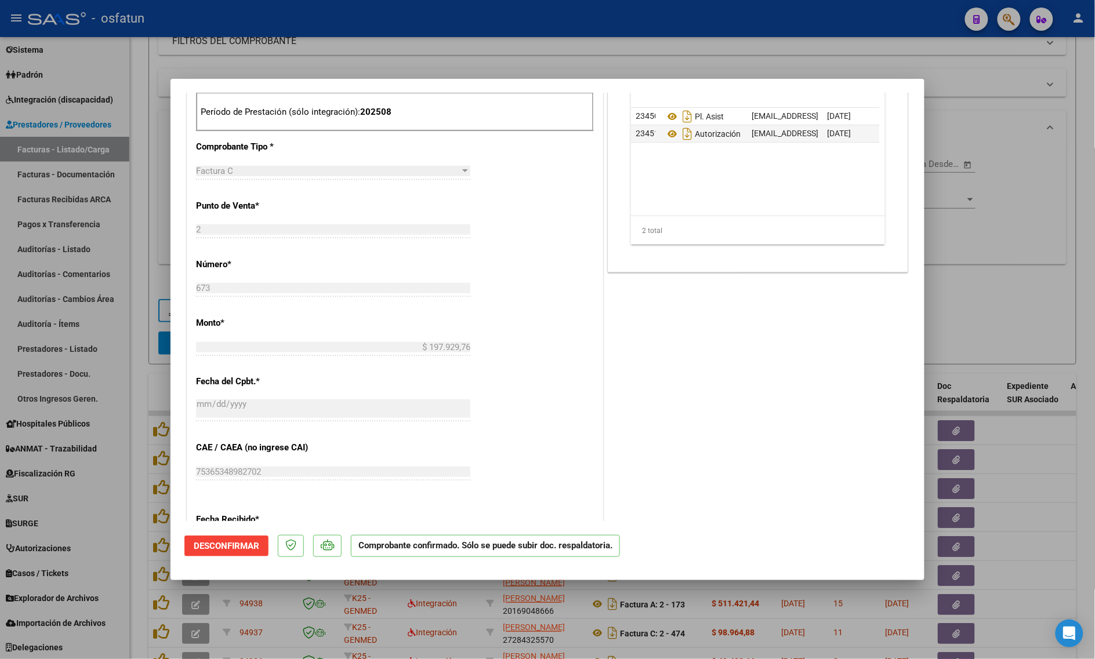
click at [141, 474] on div at bounding box center [547, 329] width 1095 height 659
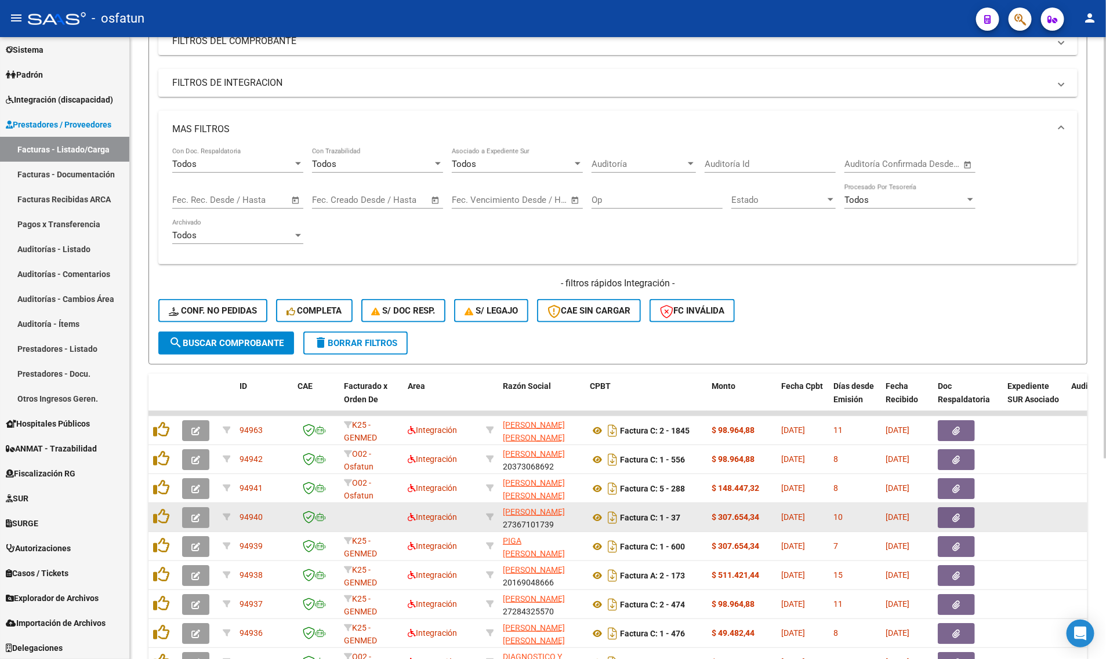
click at [194, 522] on button "button" at bounding box center [195, 517] width 27 height 21
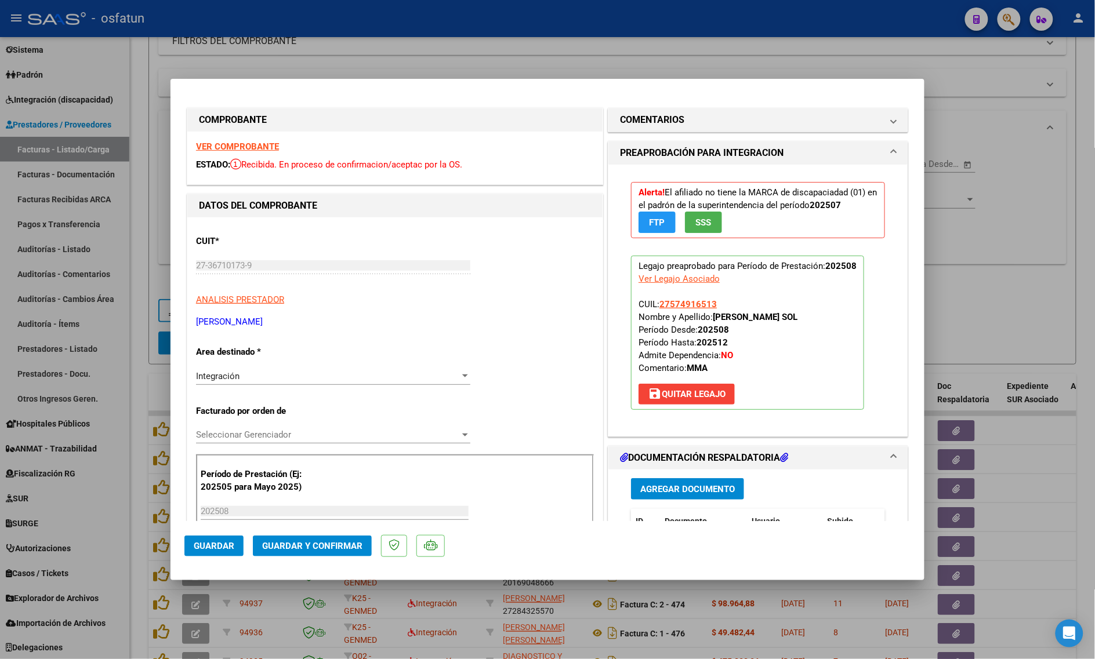
click at [984, 296] on div at bounding box center [547, 329] width 1095 height 659
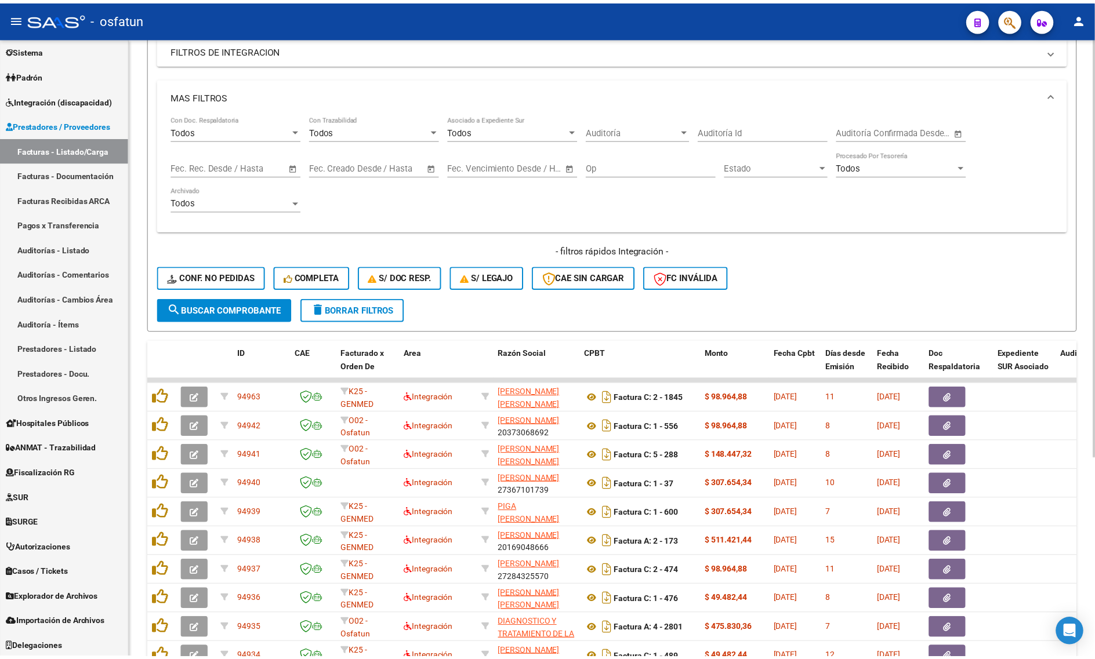
scroll to position [295, 0]
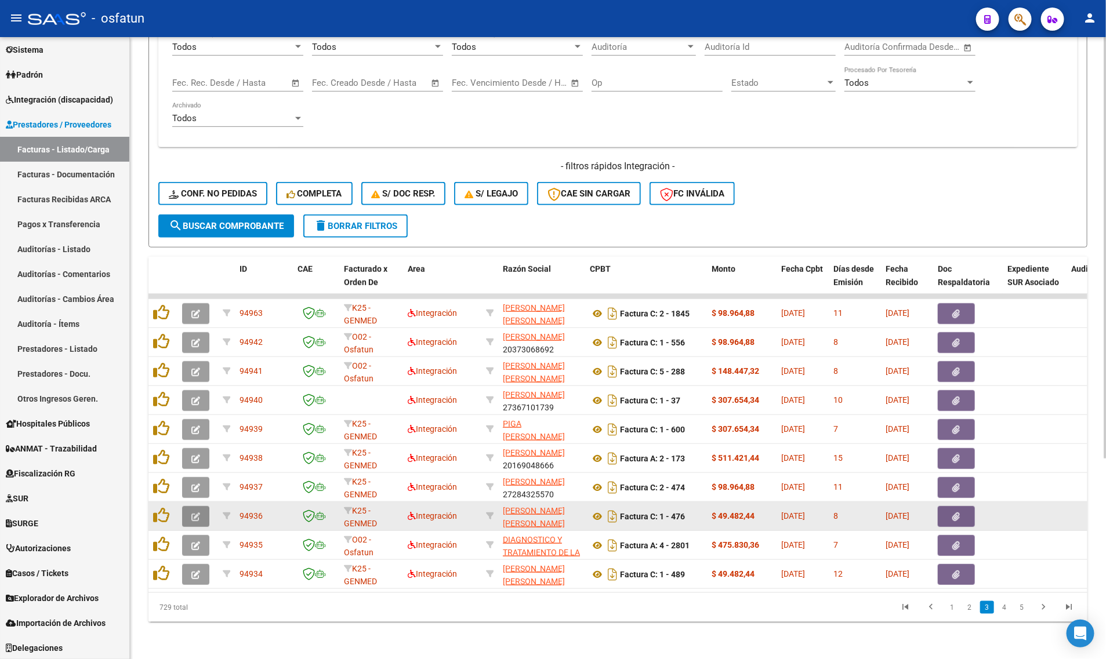
click at [196, 513] on icon "button" at bounding box center [195, 517] width 9 height 9
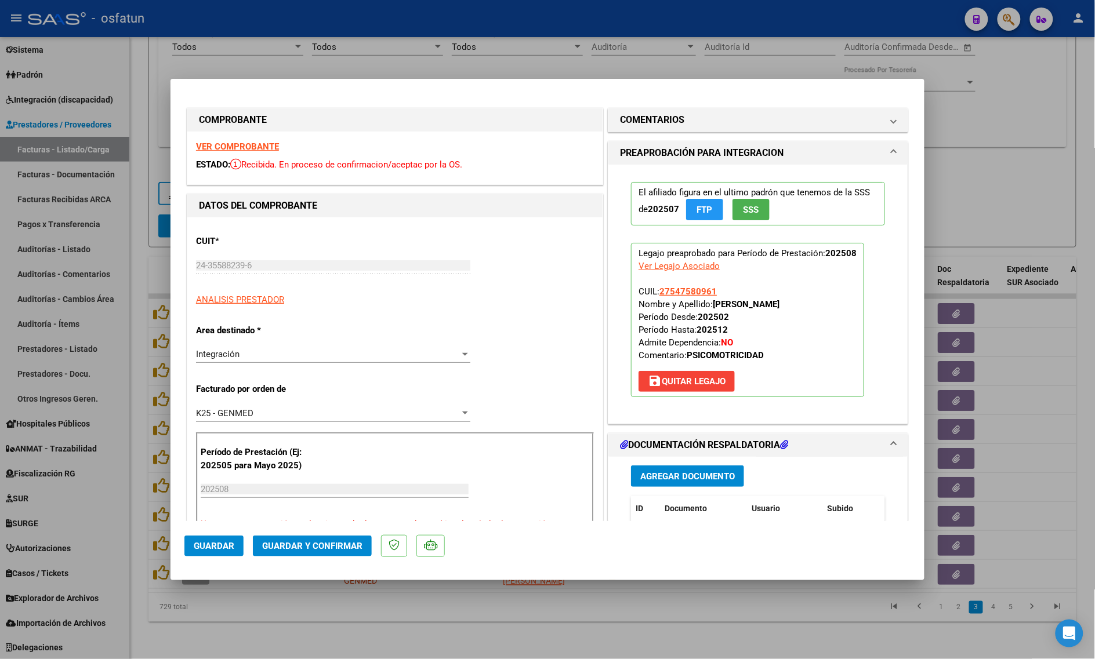
click at [229, 146] on strong "VER COMPROBANTE" at bounding box center [237, 147] width 83 height 10
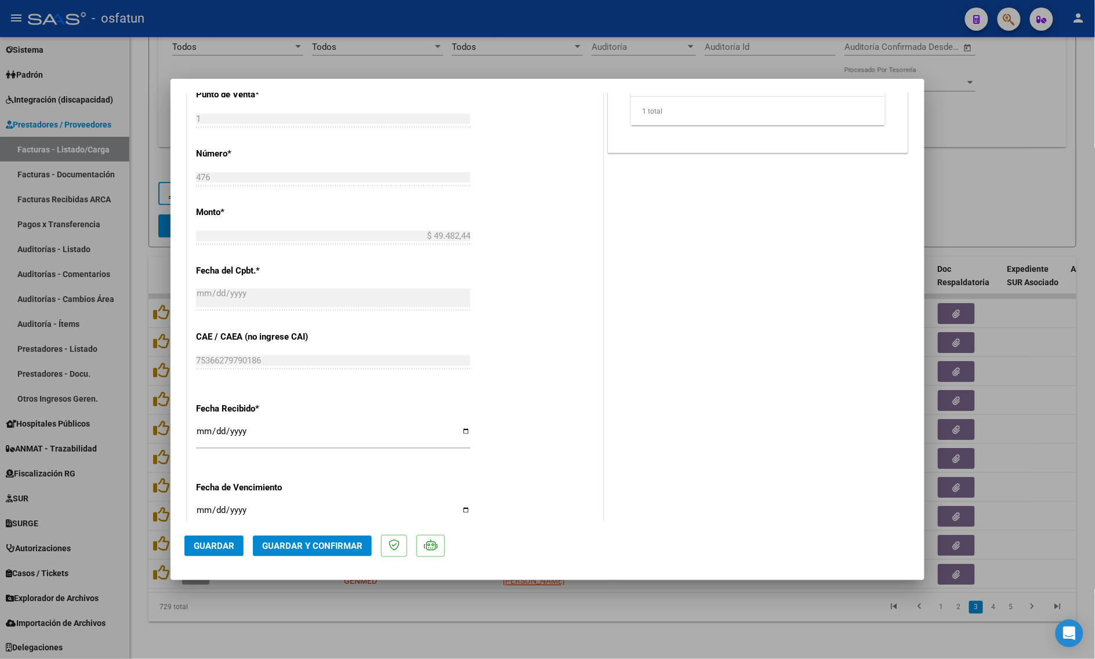
scroll to position [548, 0]
click at [285, 546] on span "Guardar y Confirmar" at bounding box center [312, 546] width 100 height 10
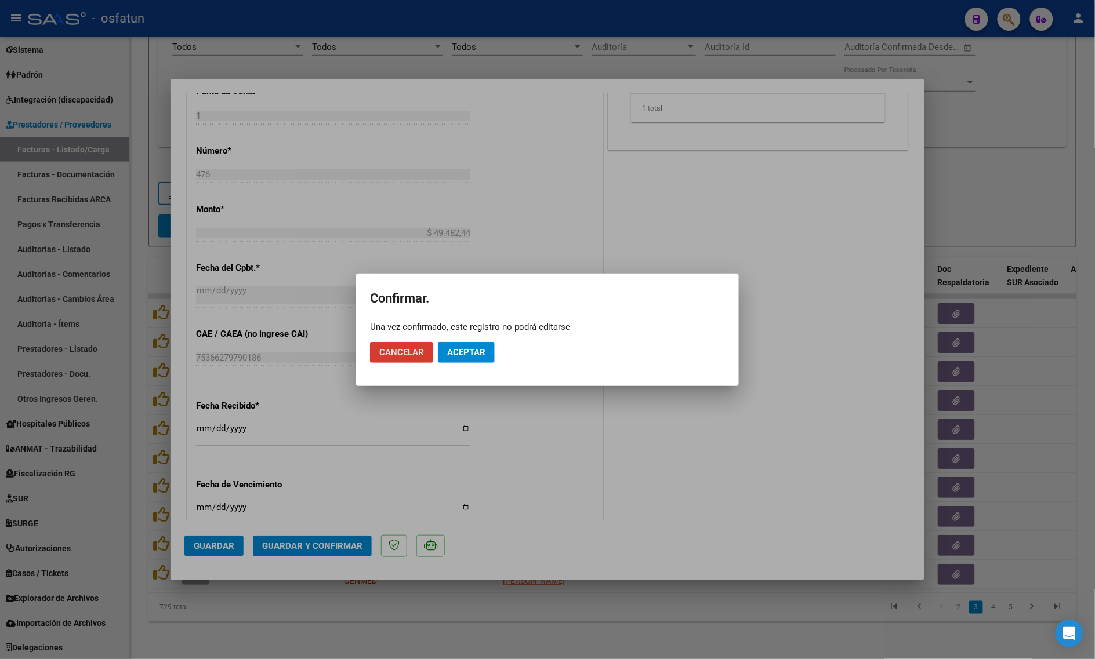
click at [457, 349] on span "Aceptar" at bounding box center [466, 352] width 38 height 10
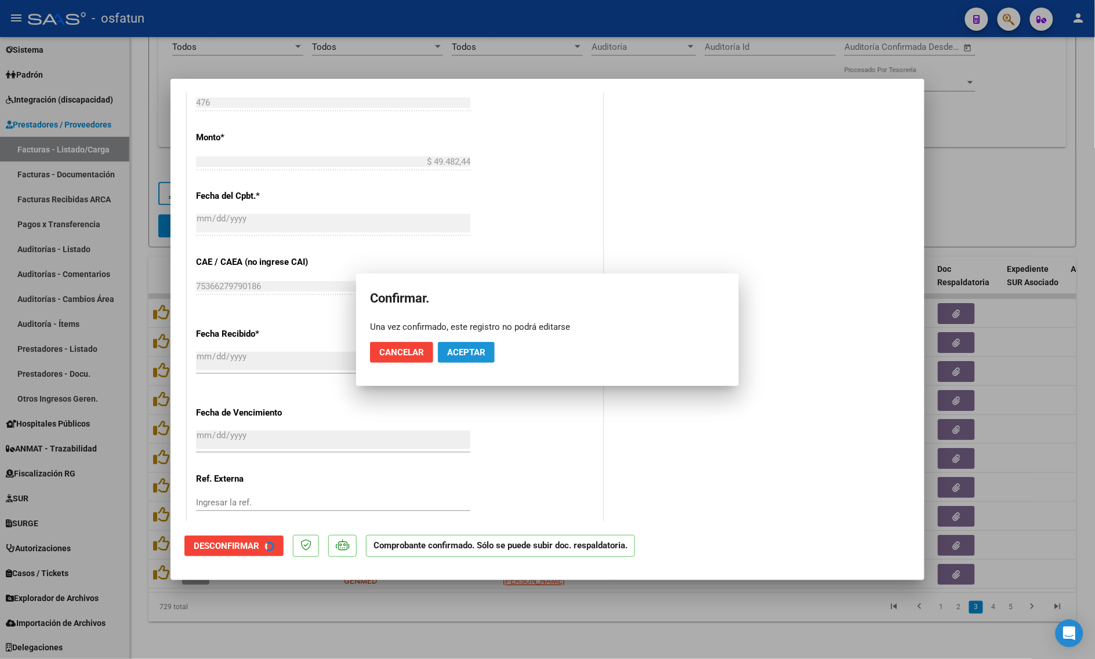
scroll to position [476, 0]
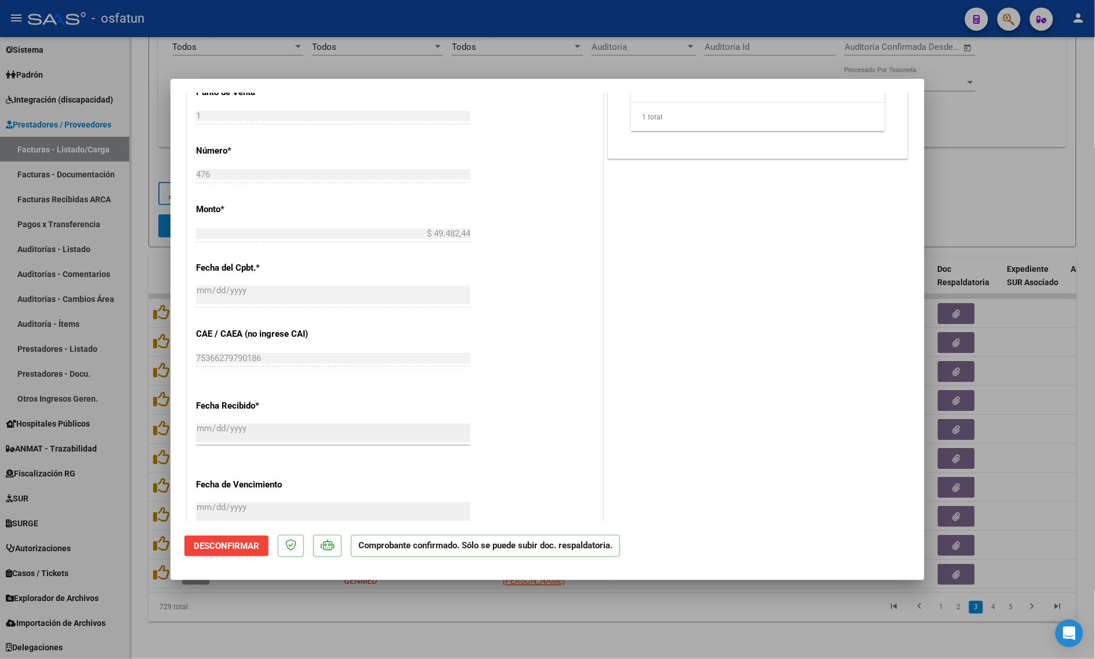
click at [310, 49] on div at bounding box center [547, 329] width 1095 height 659
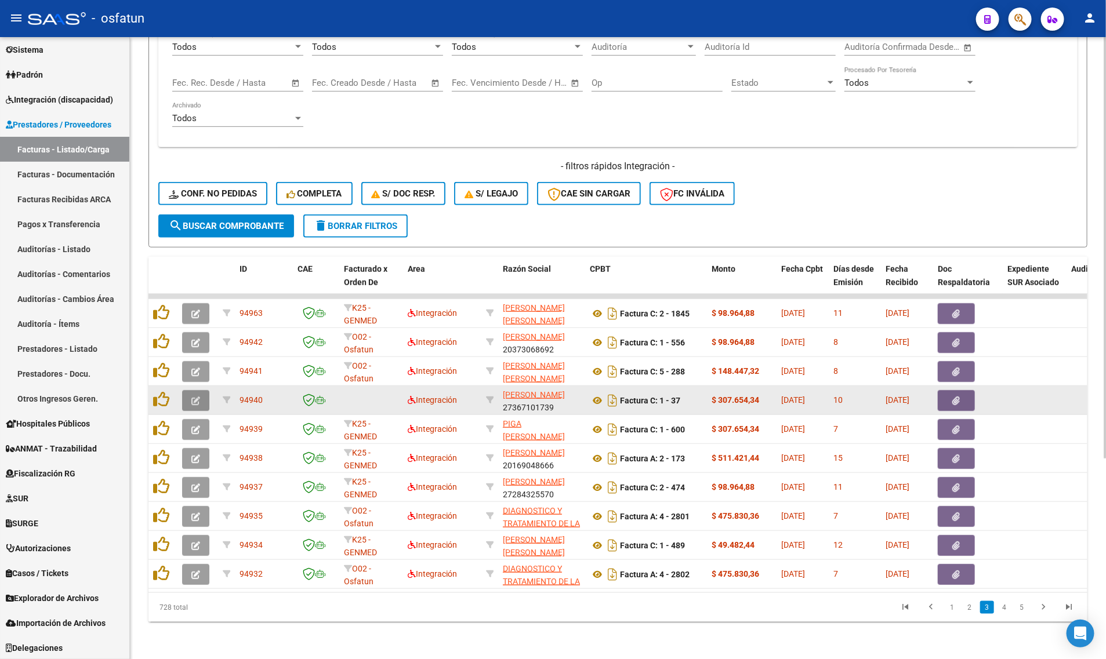
click at [192, 397] on icon "button" at bounding box center [195, 401] width 9 height 9
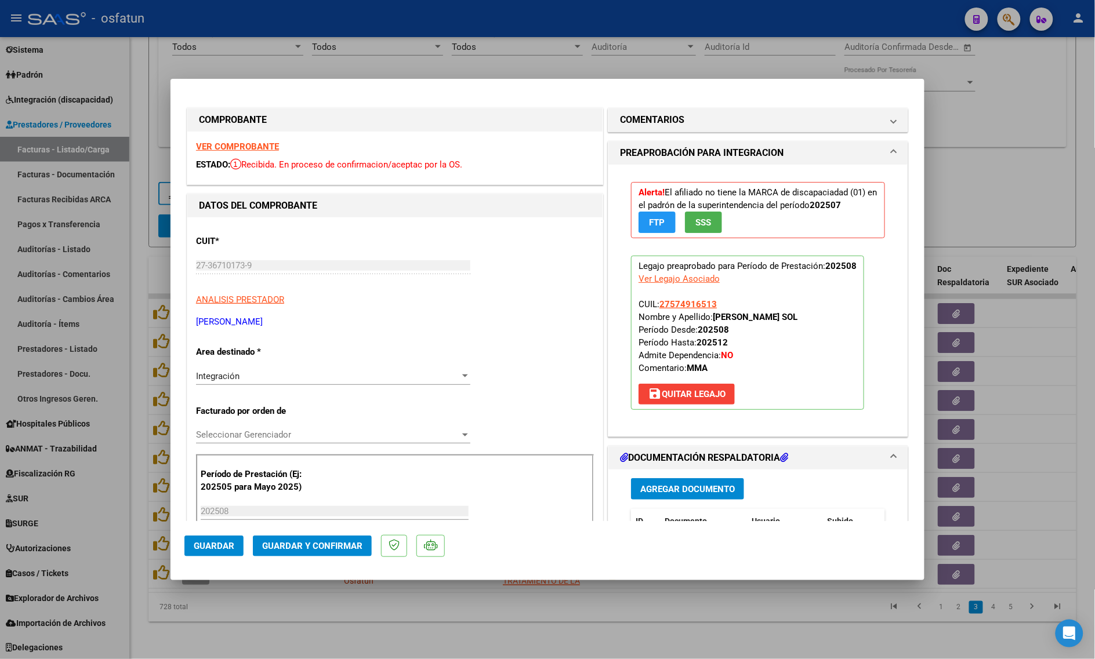
drag, startPoint x: 215, startPoint y: 158, endPoint x: 223, endPoint y: 151, distance: 10.7
click at [217, 158] on div "ESTADO: Recibida. En proceso de confirmacion/aceptac por la OS." at bounding box center [395, 164] width 398 height 13
click at [231, 146] on strong "VER COMPROBANTE" at bounding box center [237, 147] width 83 height 10
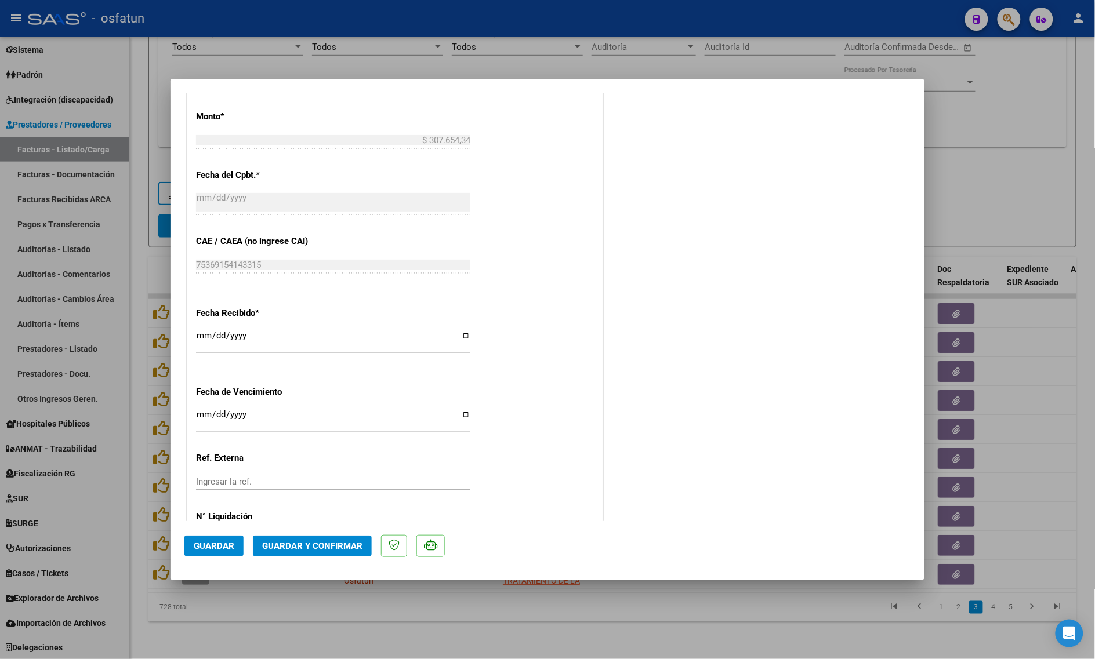
scroll to position [692, 0]
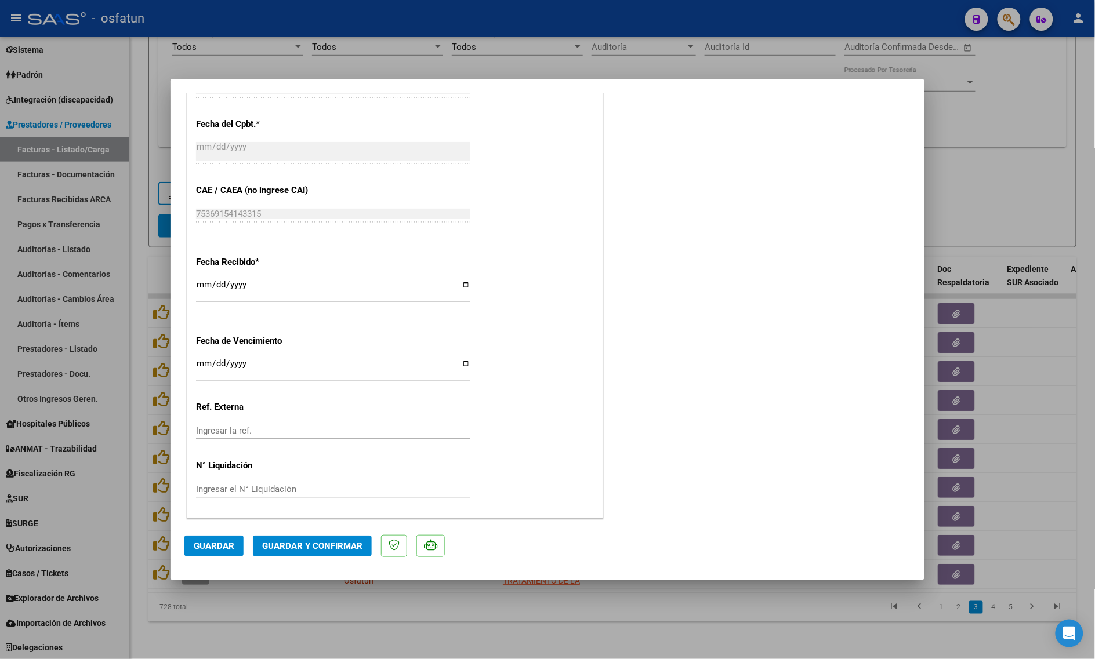
click at [318, 551] on span "Guardar y Confirmar" at bounding box center [312, 546] width 100 height 10
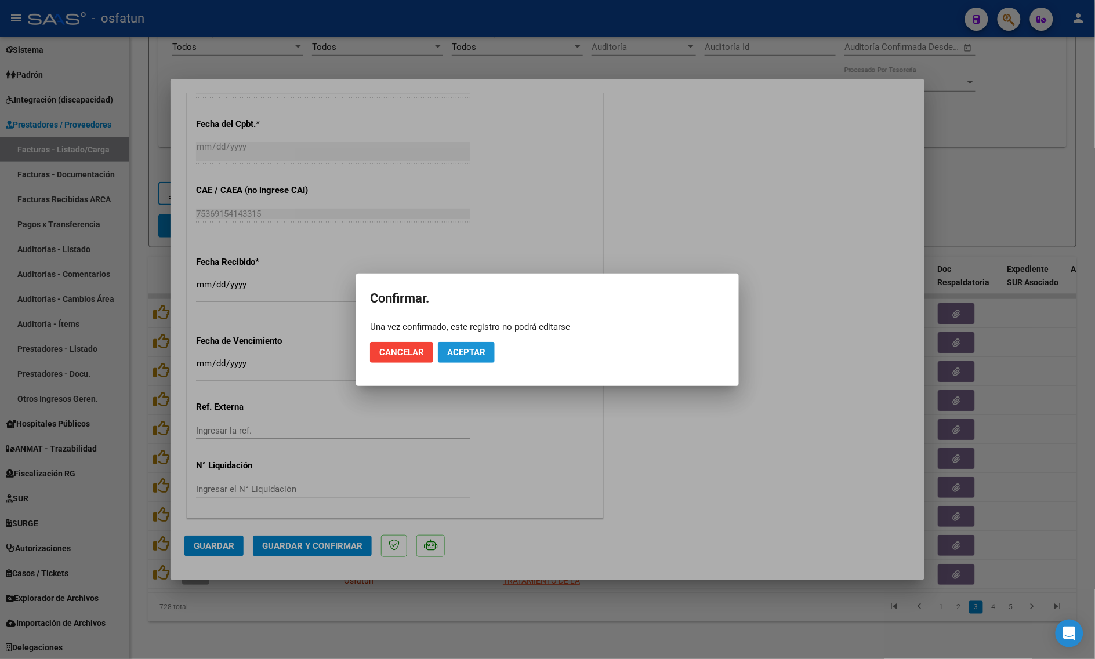
click at [456, 355] on span "Aceptar" at bounding box center [466, 352] width 38 height 10
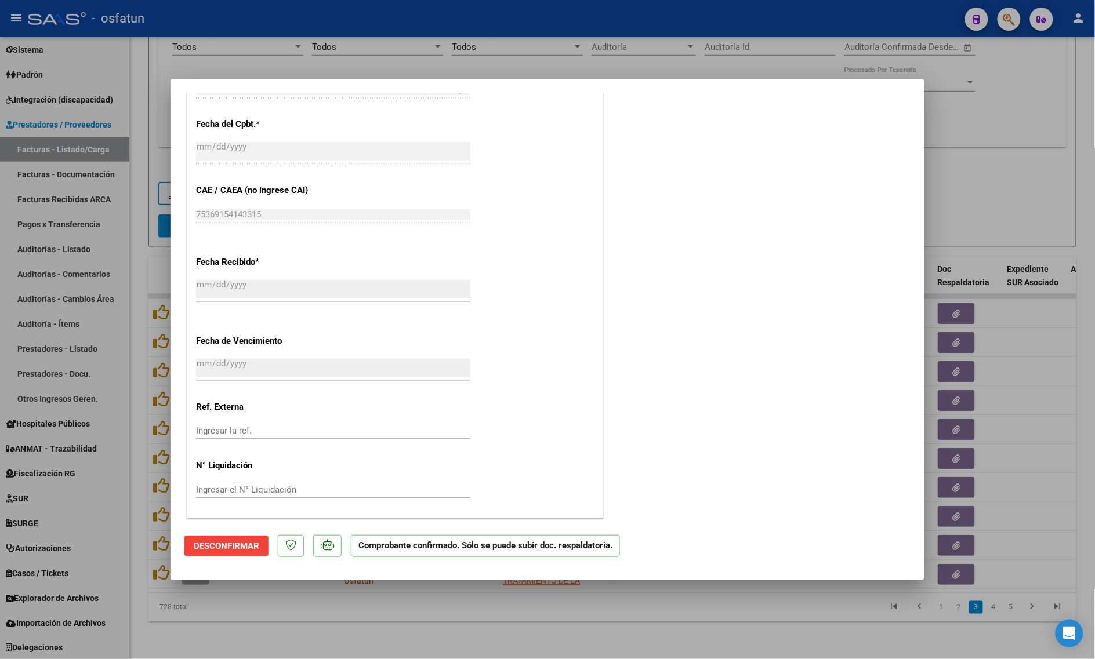
click at [250, 615] on div at bounding box center [547, 329] width 1095 height 659
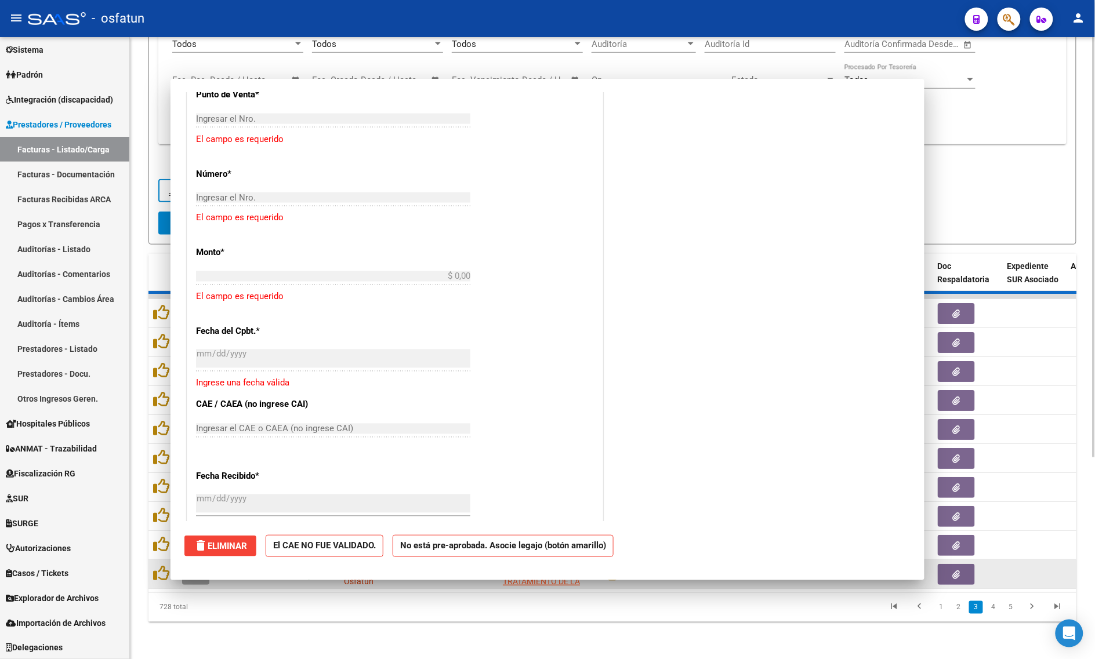
scroll to position [836, 0]
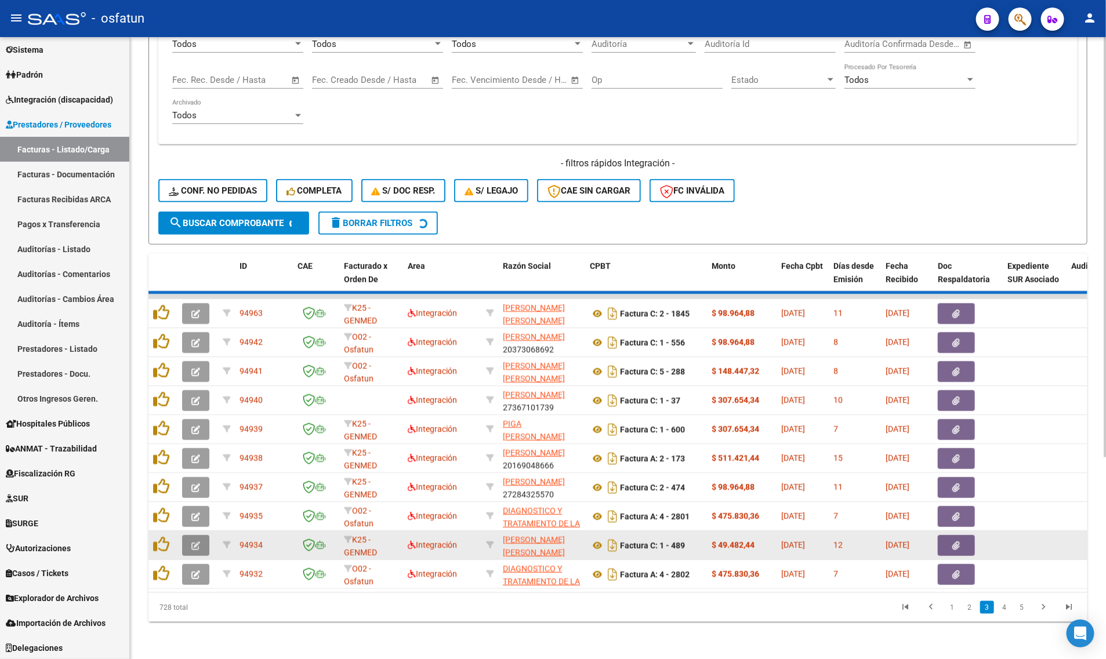
click at [192, 535] on button "button" at bounding box center [195, 545] width 27 height 21
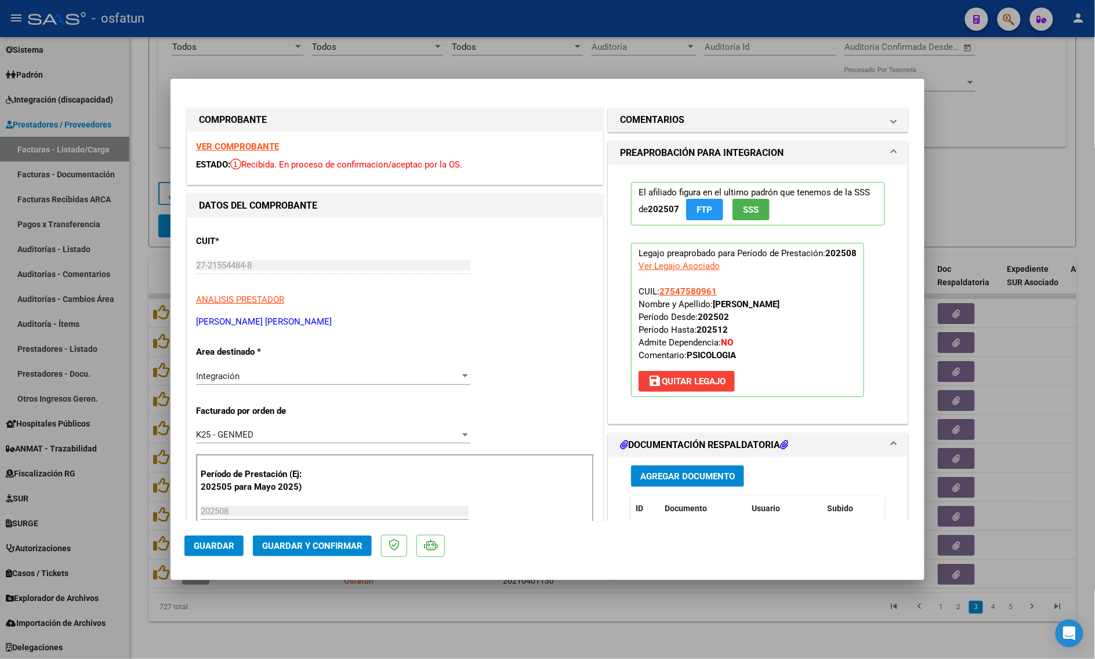
click at [336, 614] on div at bounding box center [547, 329] width 1095 height 659
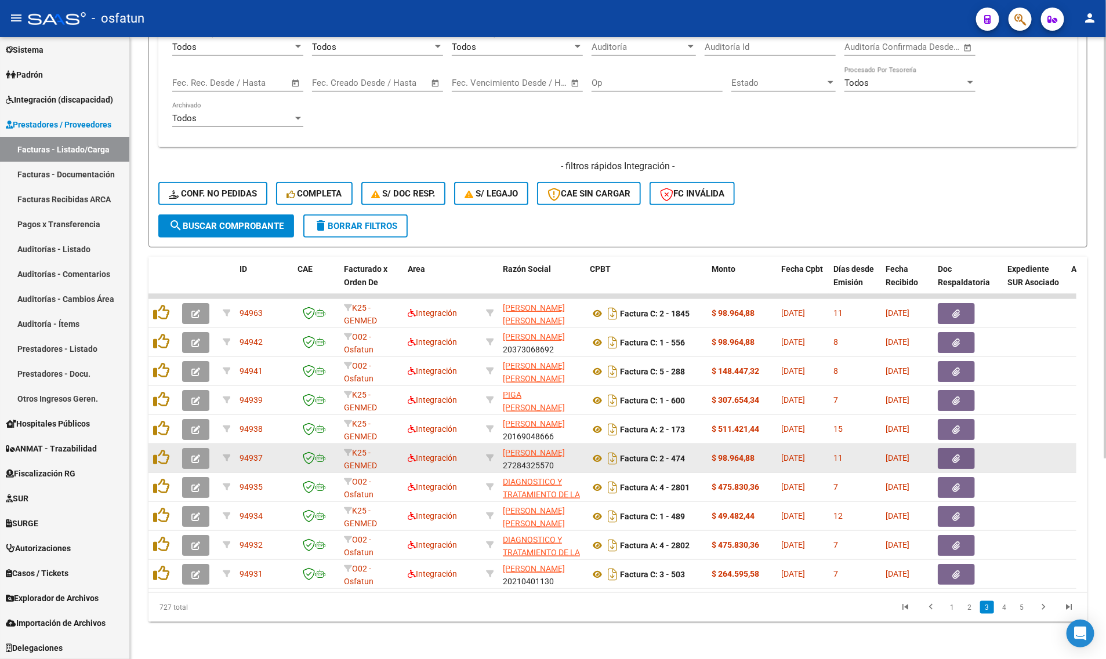
click at [199, 455] on icon "button" at bounding box center [195, 459] width 9 height 9
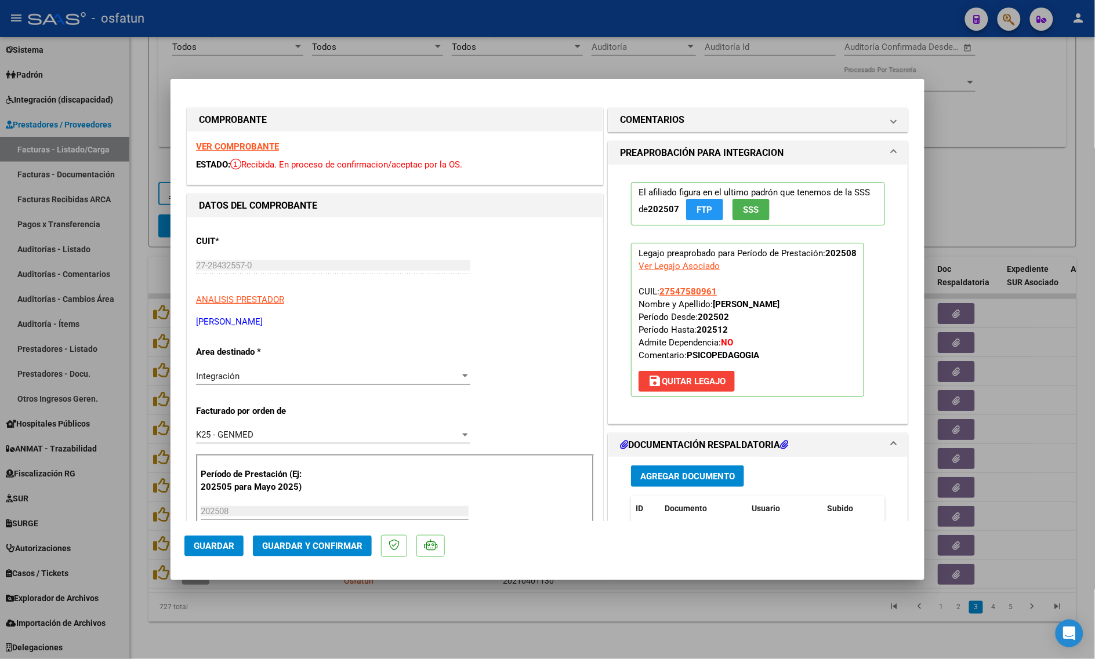
click at [245, 148] on strong "VER COMPROBANTE" at bounding box center [237, 147] width 83 height 10
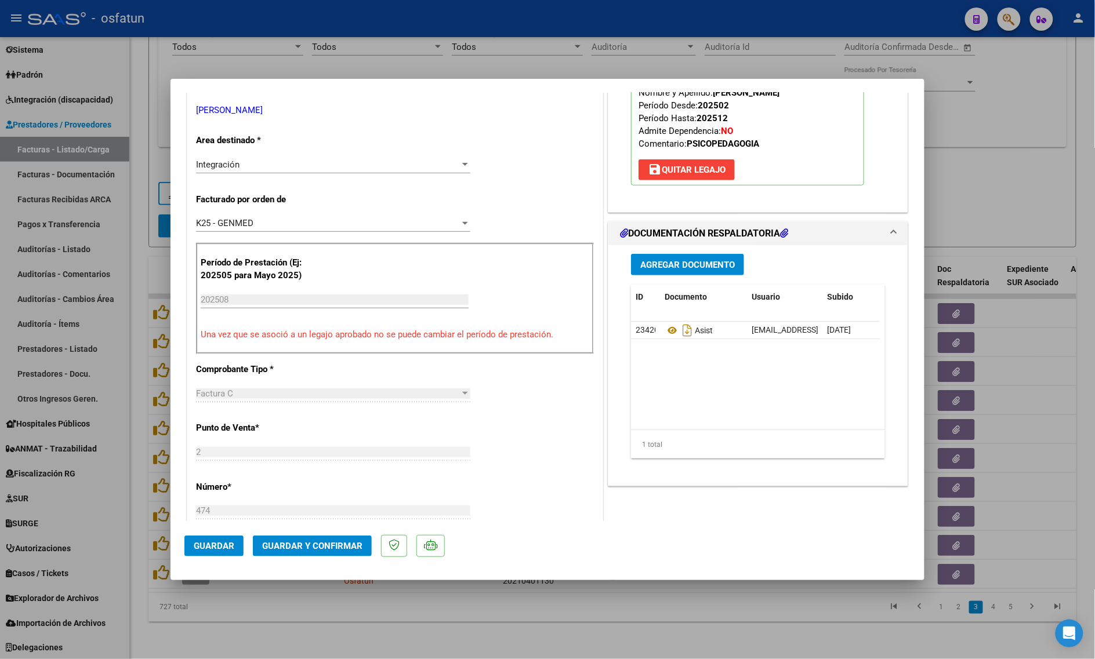
scroll to position [290, 0]
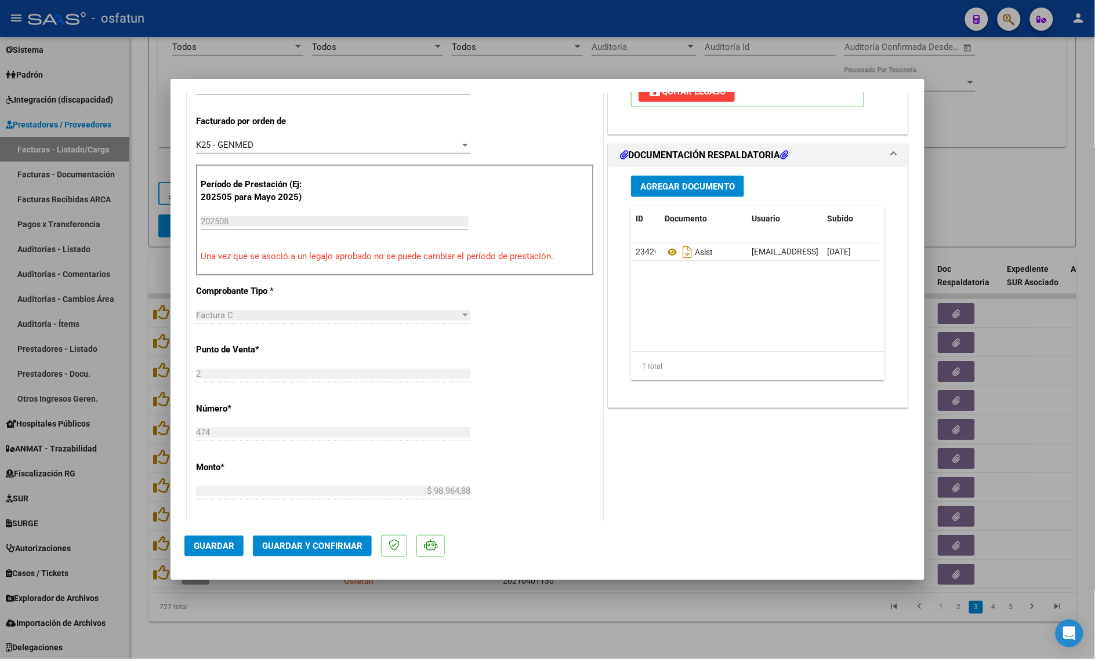
click at [311, 553] on button "Guardar y Confirmar" at bounding box center [312, 546] width 119 height 21
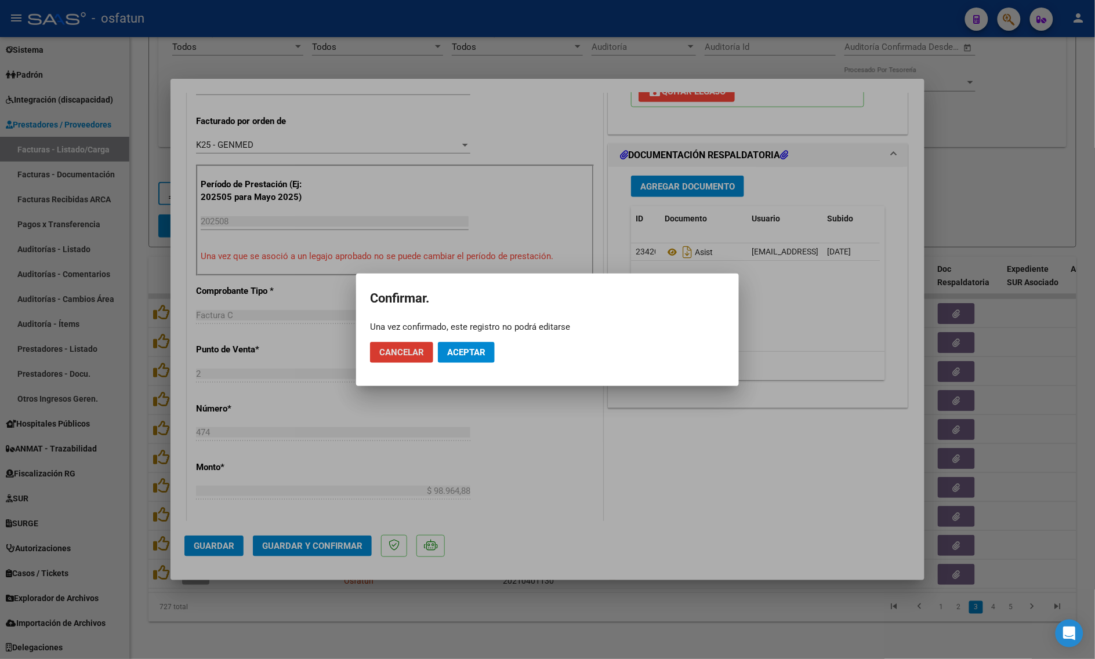
click at [471, 354] on span "Aceptar" at bounding box center [466, 352] width 38 height 10
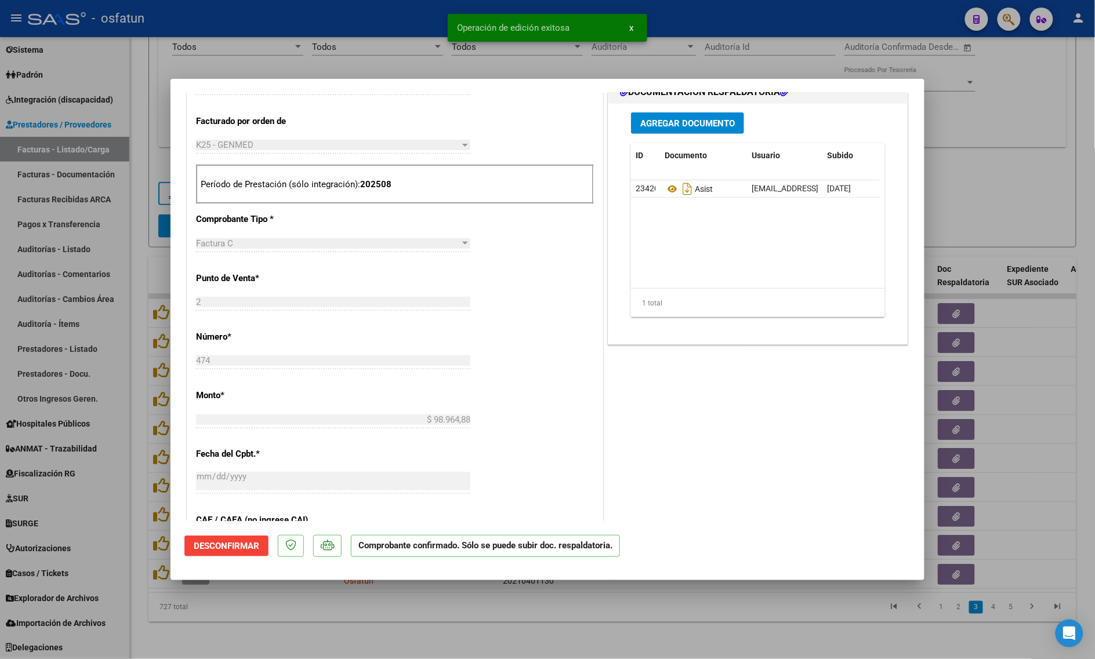
click at [283, 621] on div at bounding box center [547, 329] width 1095 height 659
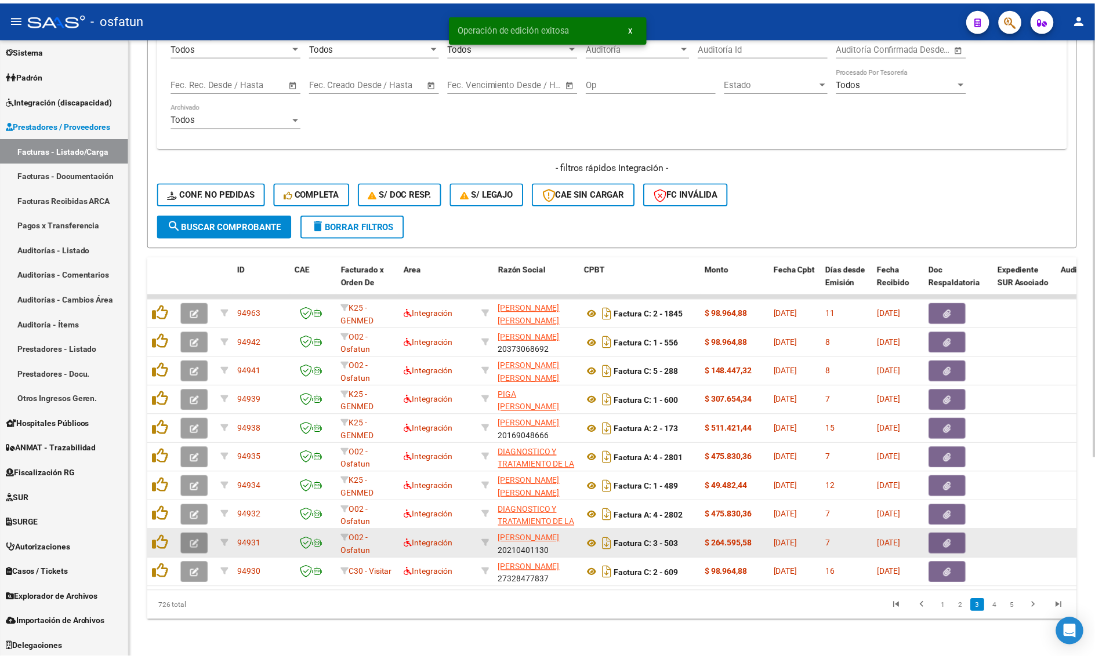
scroll to position [295, 0]
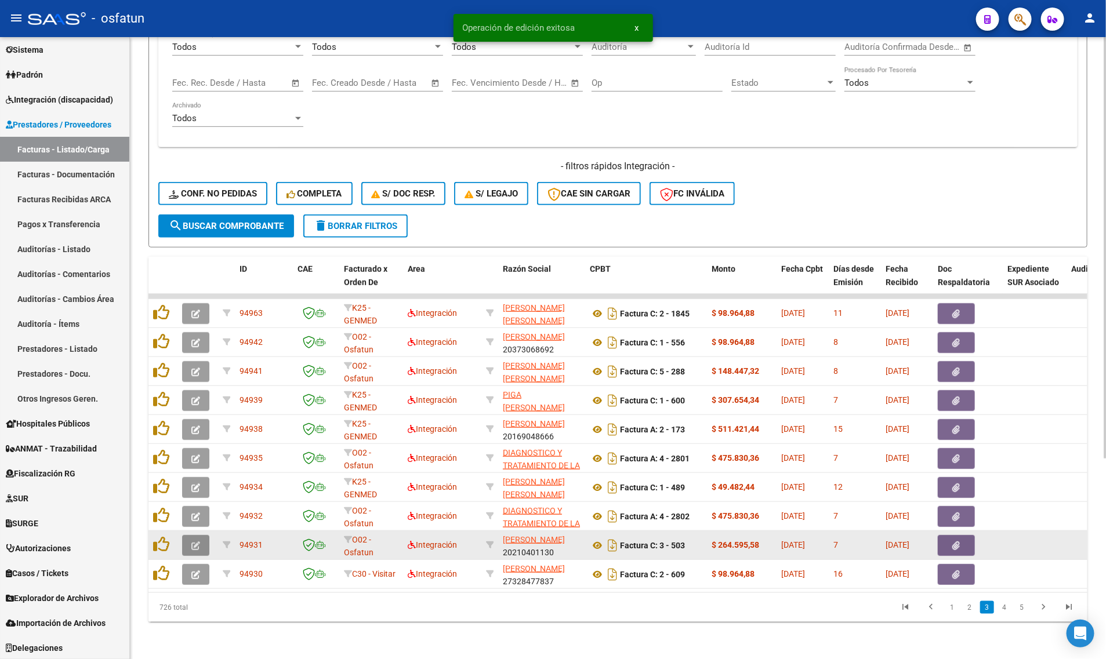
click at [201, 535] on button "button" at bounding box center [195, 545] width 27 height 21
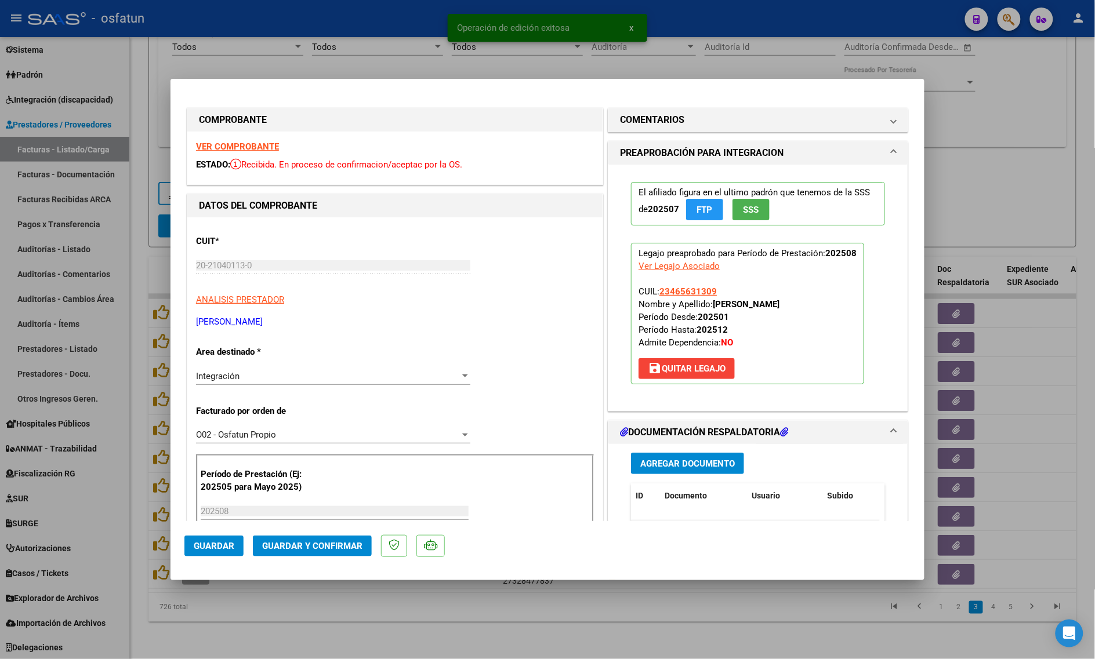
click at [212, 148] on strong "VER COMPROBANTE" at bounding box center [237, 147] width 83 height 10
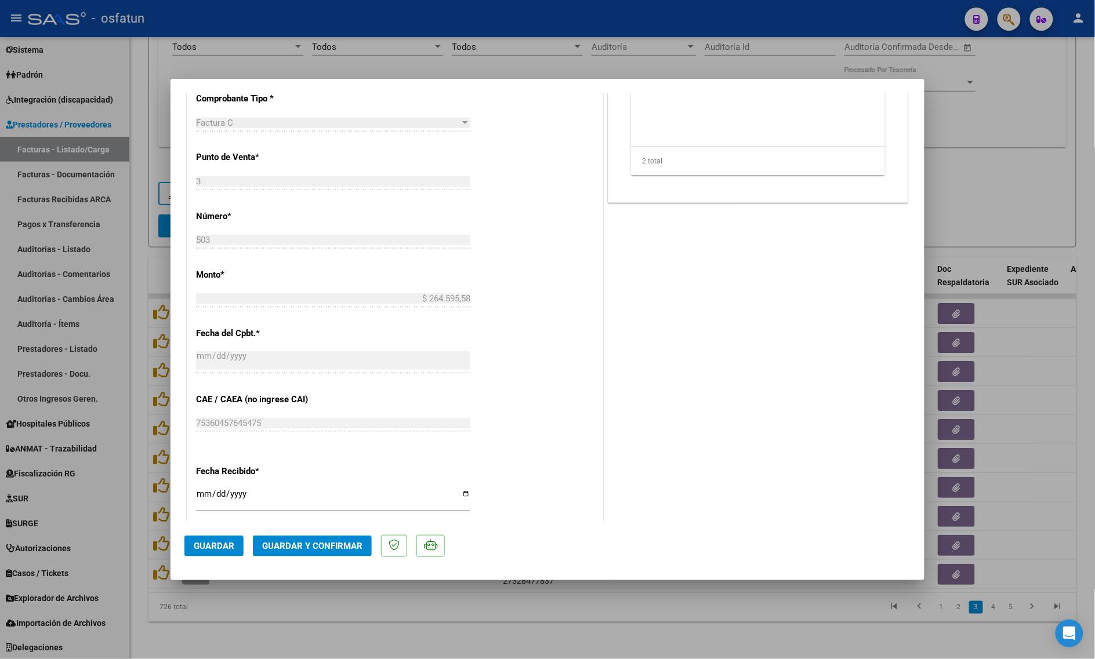
scroll to position [507, 0]
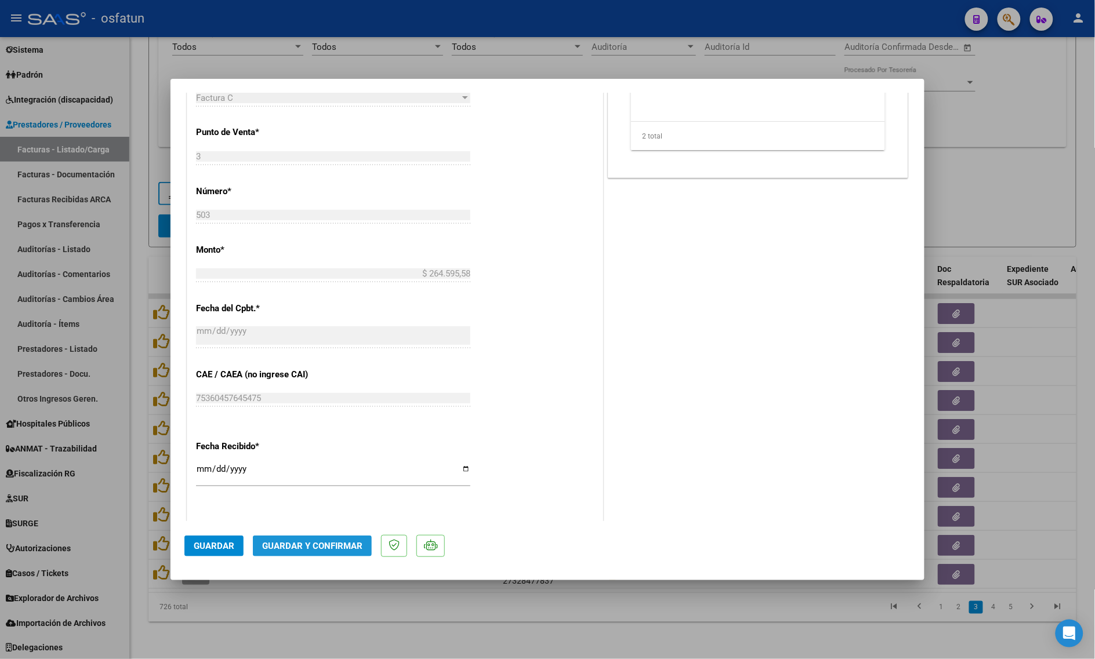
click at [343, 546] on span "Guardar y Confirmar" at bounding box center [312, 546] width 100 height 10
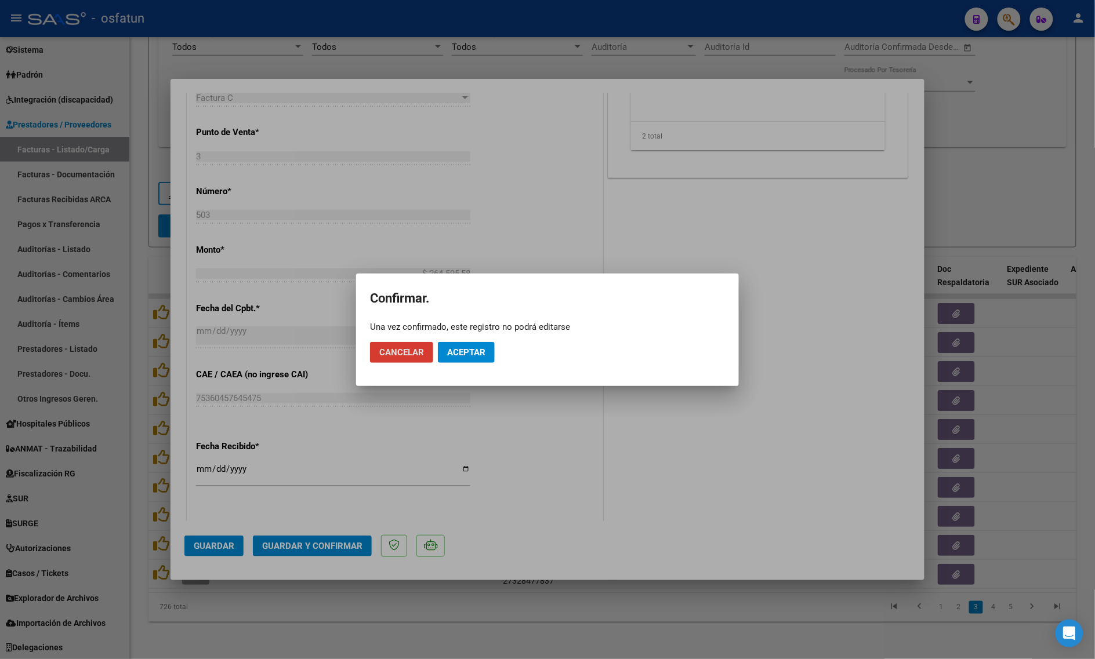
click at [473, 350] on span "Aceptar" at bounding box center [466, 352] width 38 height 10
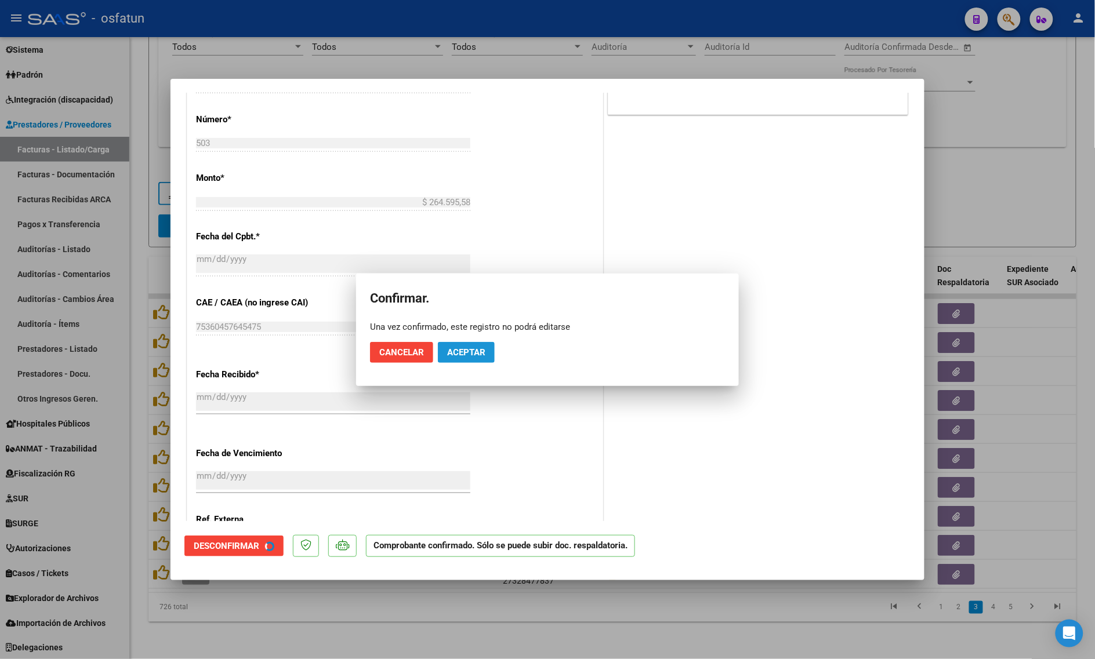
scroll to position [436, 0]
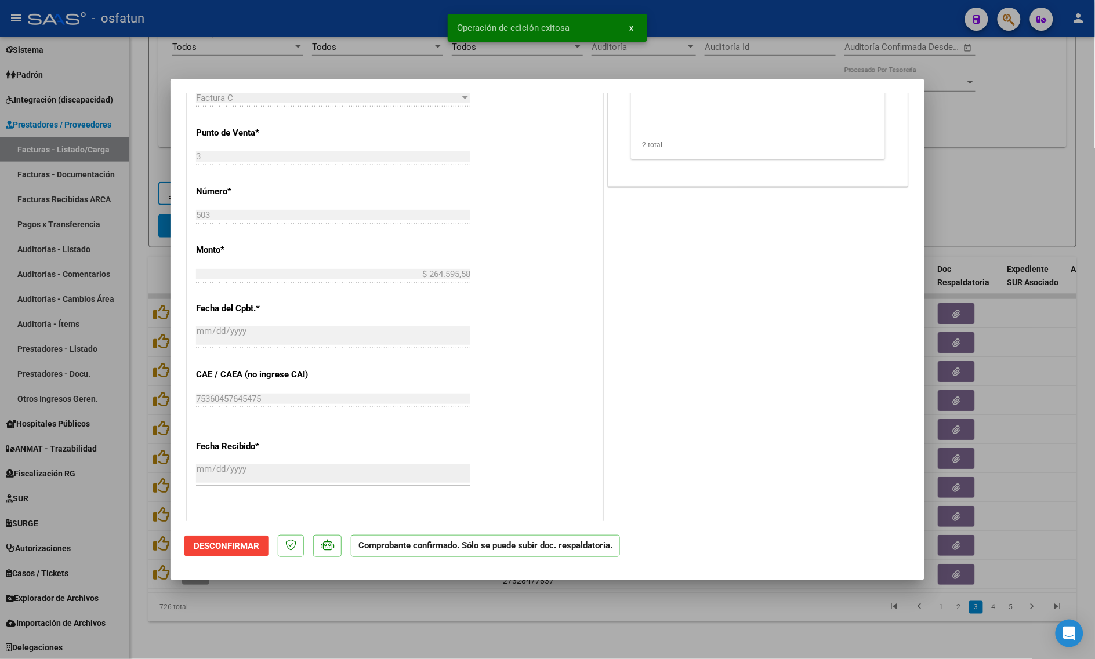
click at [267, 610] on div at bounding box center [547, 329] width 1095 height 659
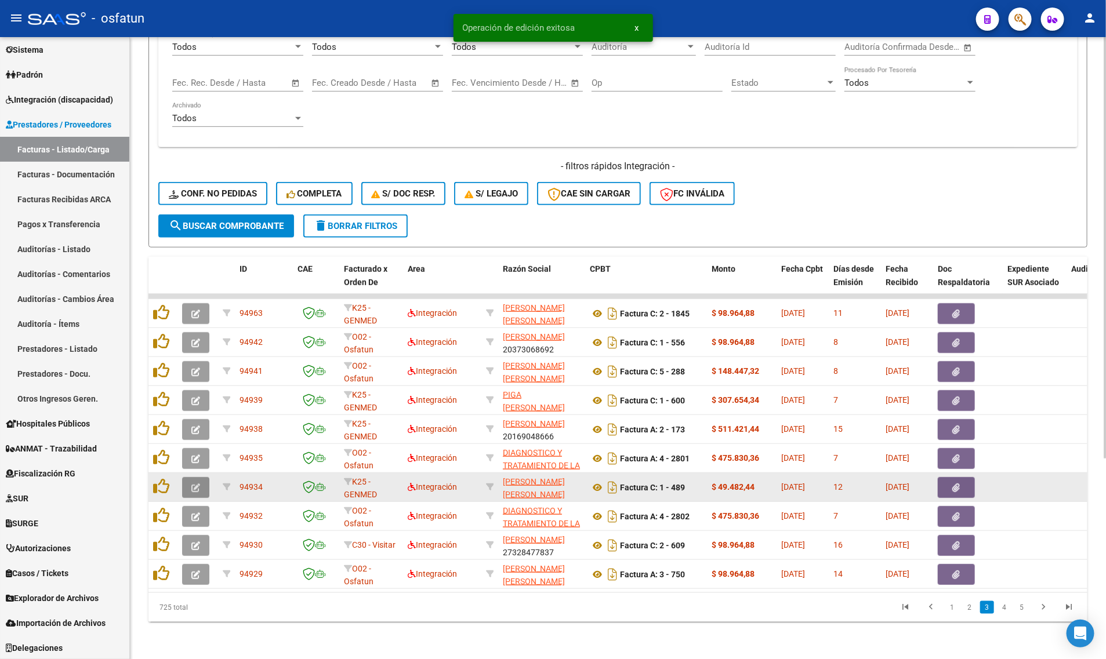
click at [198, 484] on icon "button" at bounding box center [195, 488] width 9 height 9
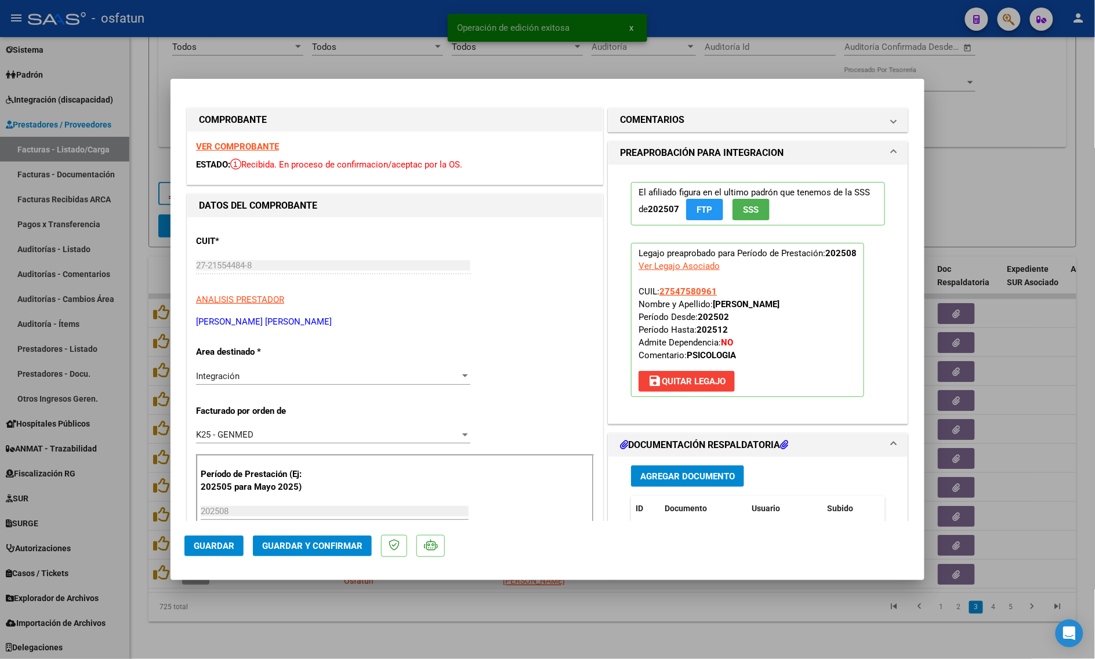
click at [227, 145] on strong "VER COMPROBANTE" at bounding box center [237, 147] width 83 height 10
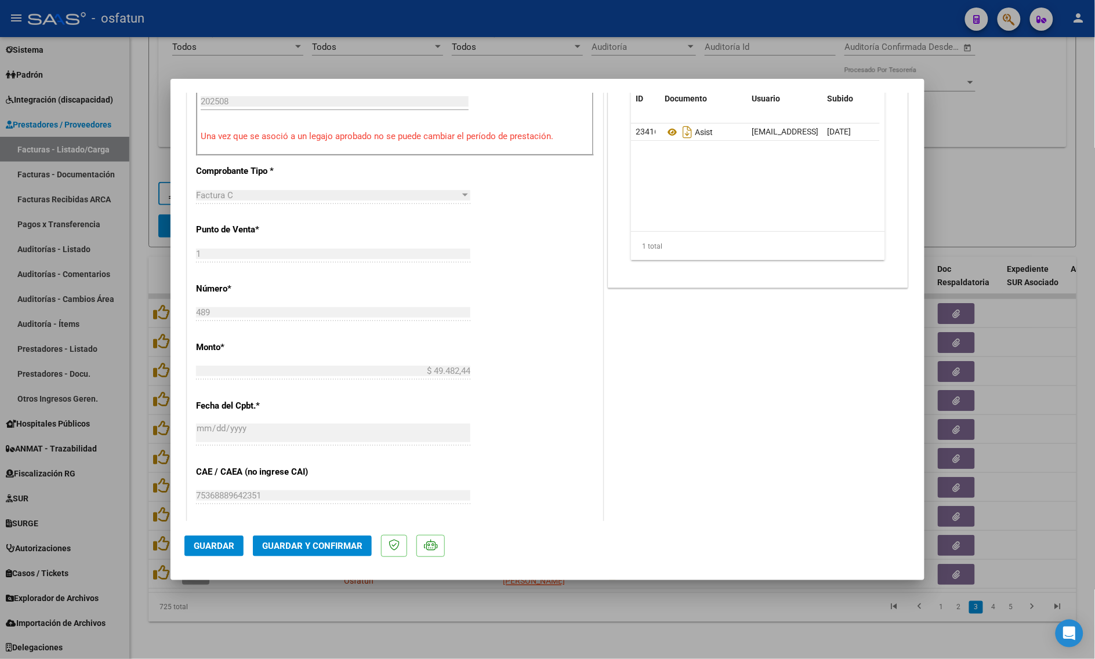
scroll to position [507, 0]
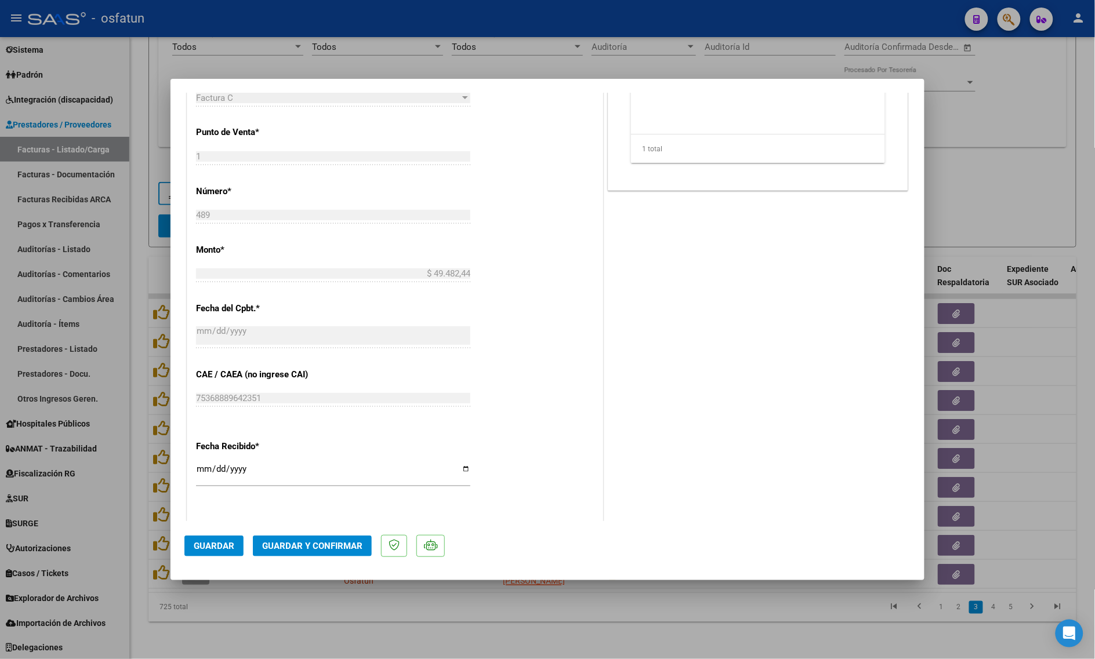
click at [343, 537] on button "Guardar y Confirmar" at bounding box center [312, 546] width 119 height 21
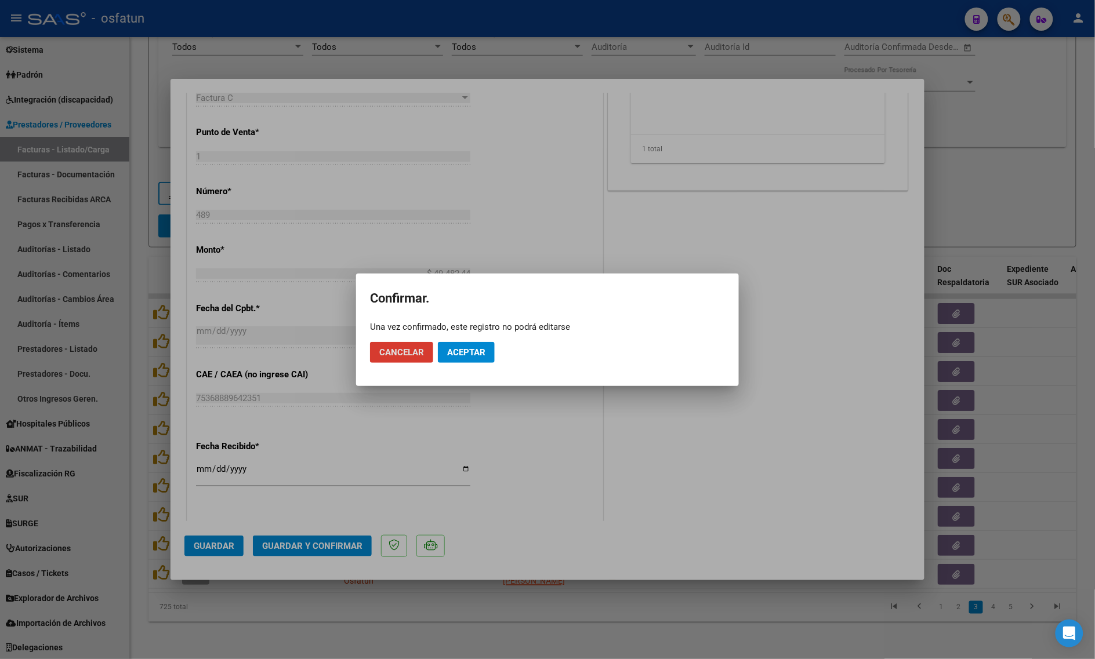
click at [454, 352] on span "Aceptar" at bounding box center [466, 352] width 38 height 10
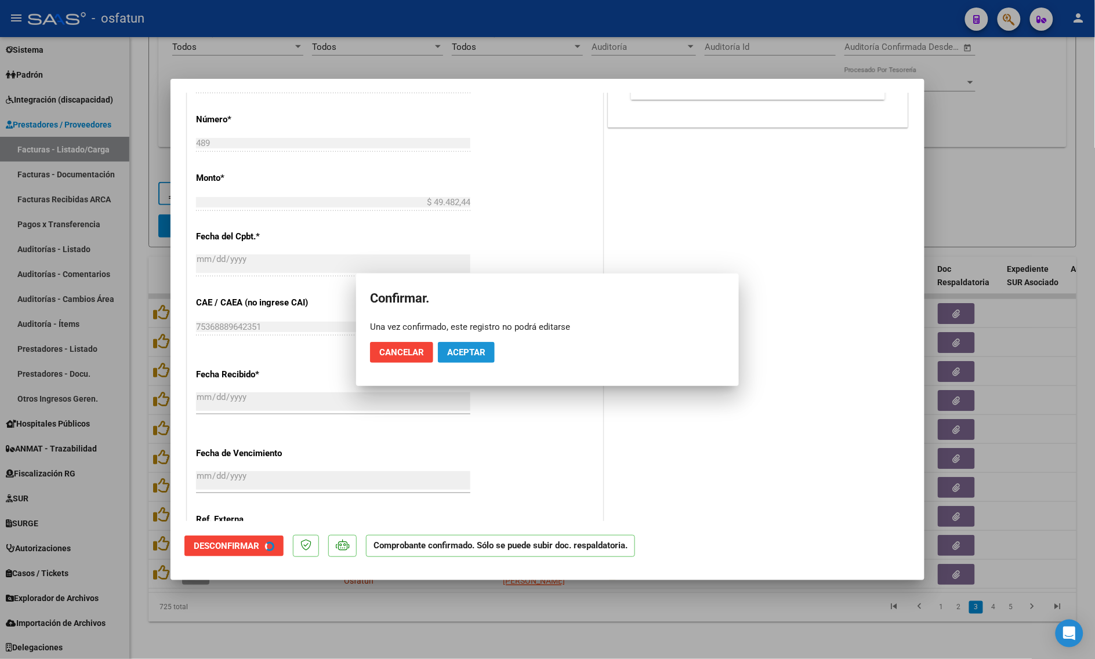
scroll to position [436, 0]
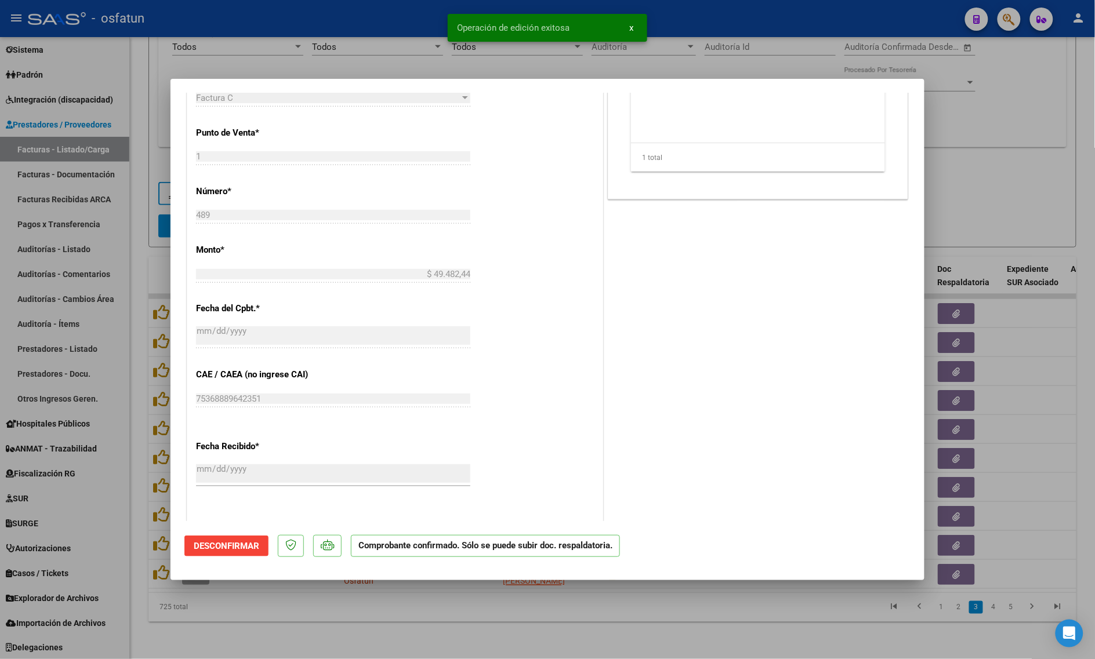
click at [223, 630] on div at bounding box center [547, 329] width 1095 height 659
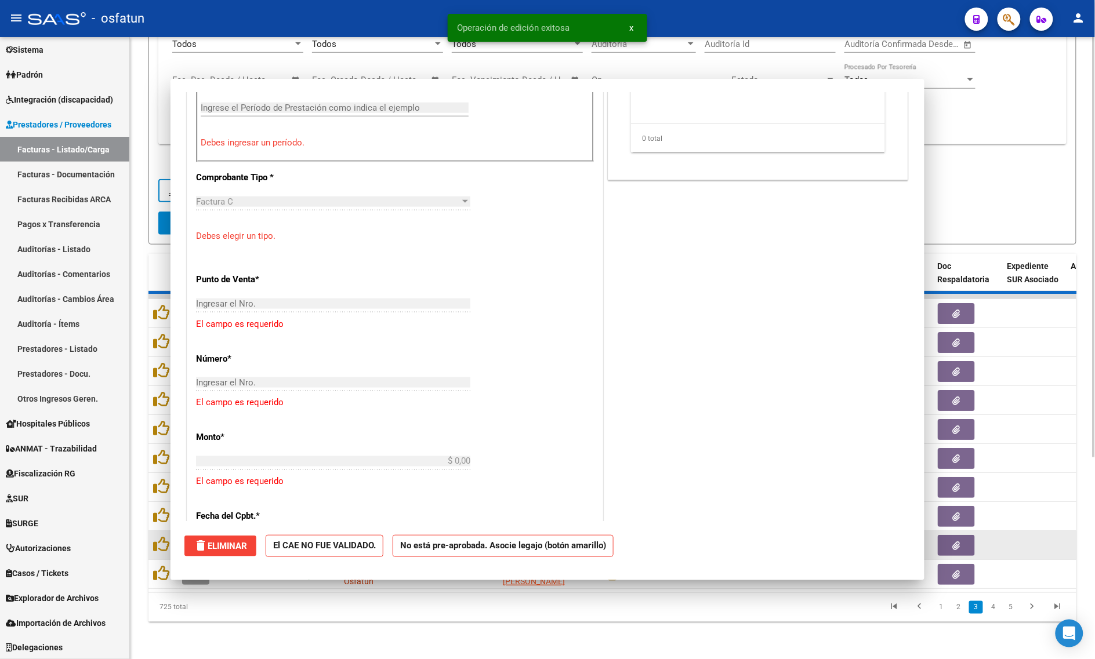
scroll to position [651, 0]
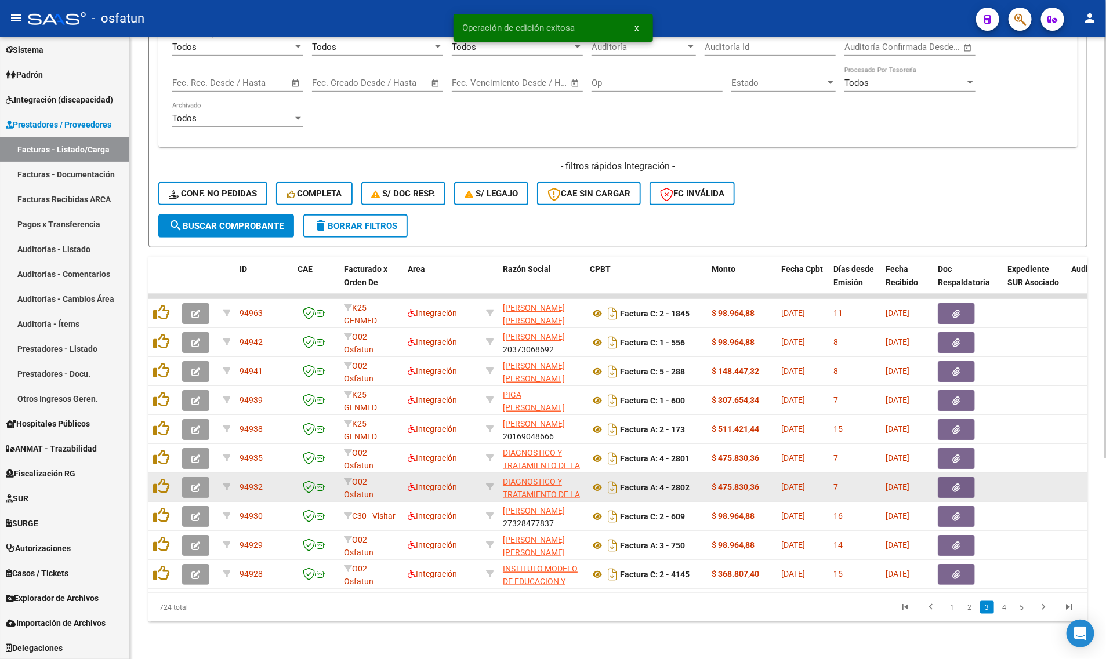
click at [197, 483] on button "button" at bounding box center [195, 487] width 27 height 21
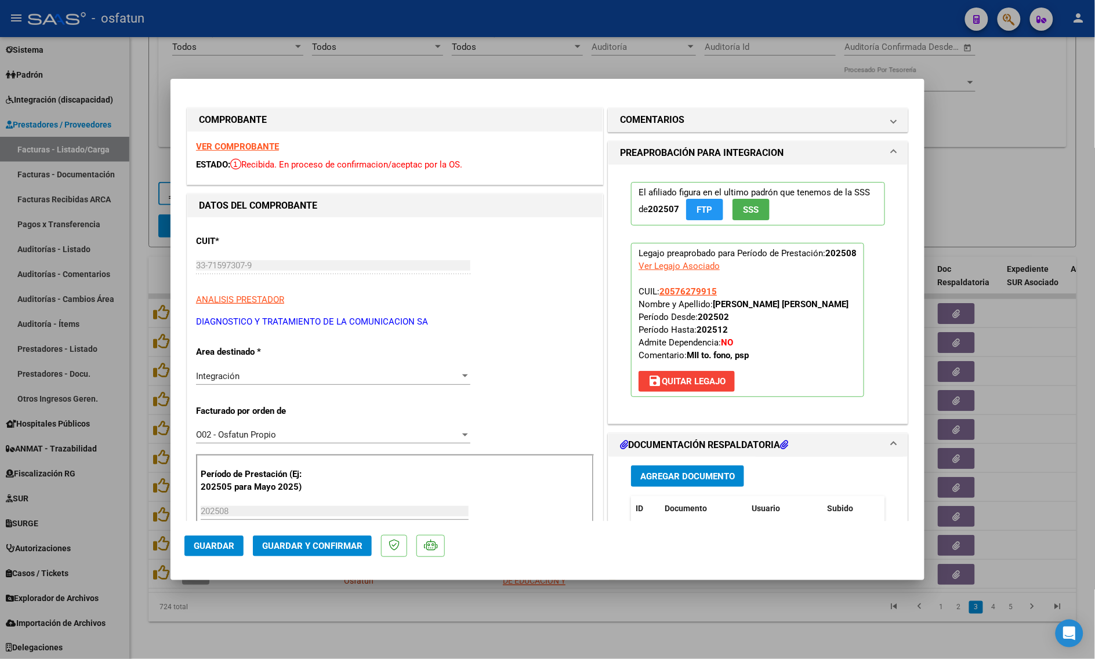
click at [238, 148] on strong "VER COMPROBANTE" at bounding box center [237, 147] width 83 height 10
click at [376, 630] on div at bounding box center [547, 329] width 1095 height 659
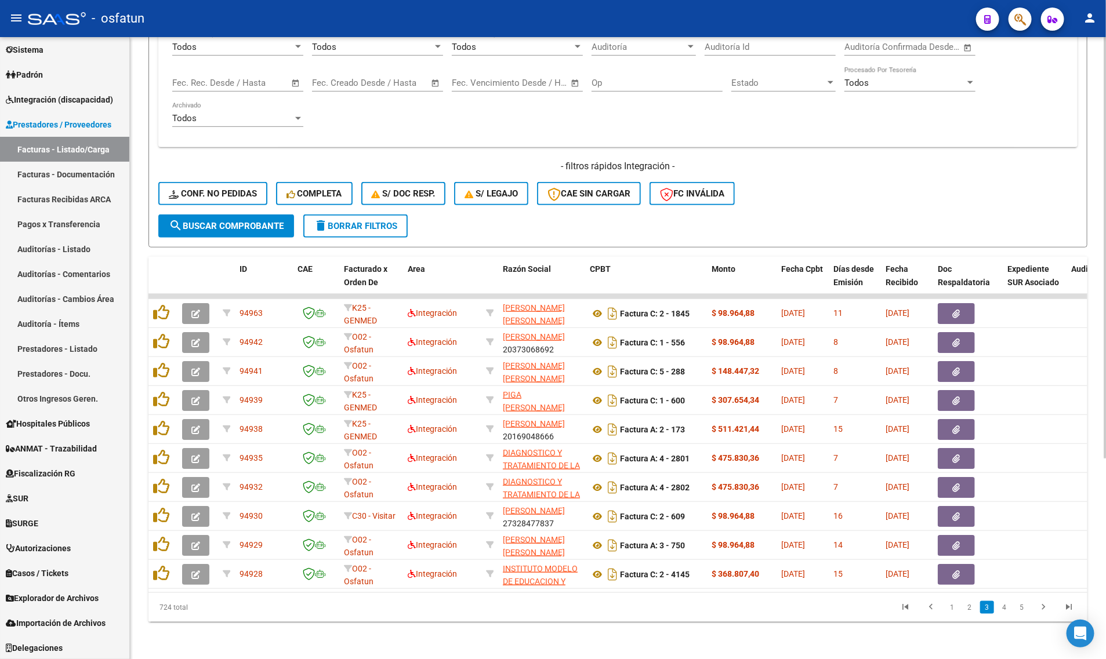
click at [277, 623] on div "Video tutorial PRESTADORES -> Listado de CPBTs Emitidos por Prestadores / Prove…" at bounding box center [618, 204] width 976 height 909
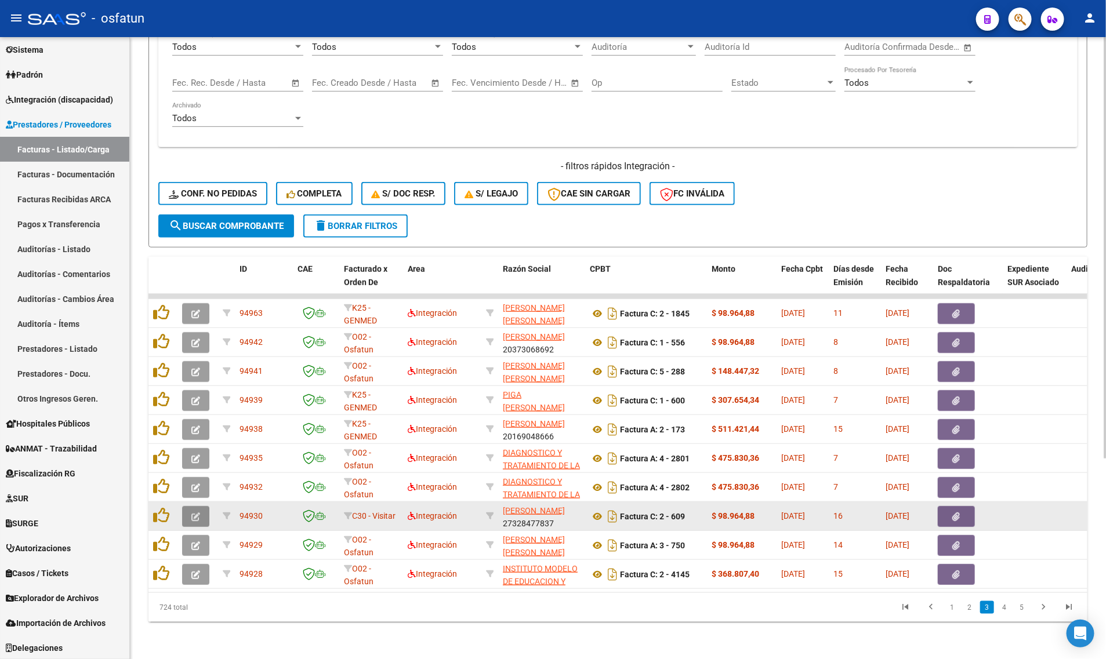
click at [193, 513] on icon "button" at bounding box center [195, 517] width 9 height 9
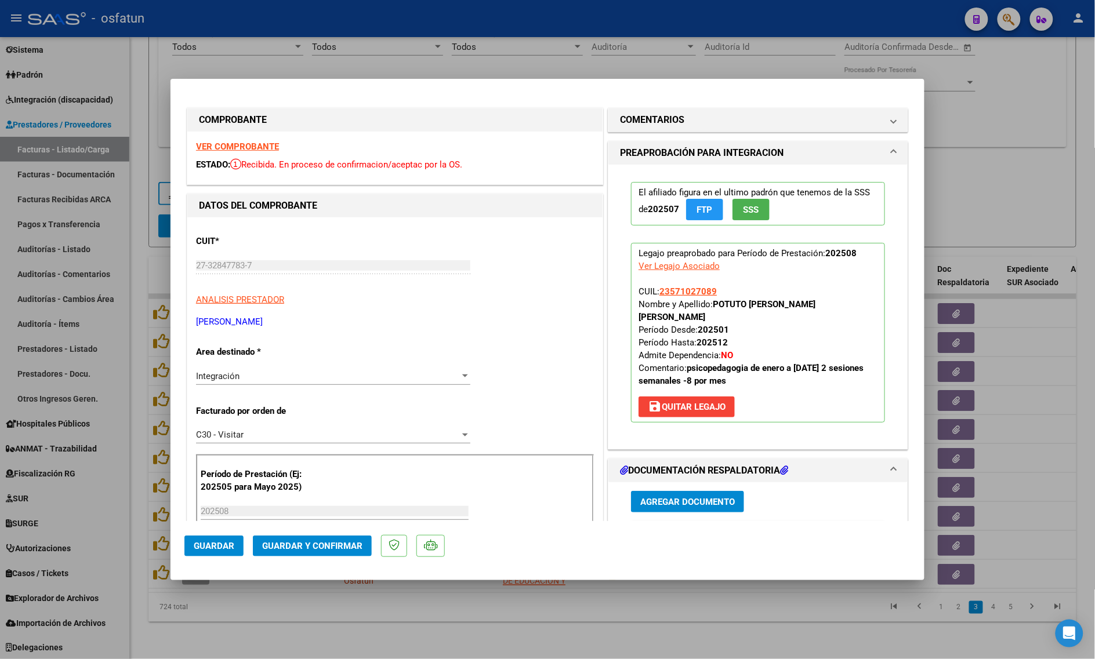
click at [248, 146] on strong "VER COMPROBANTE" at bounding box center [237, 147] width 83 height 10
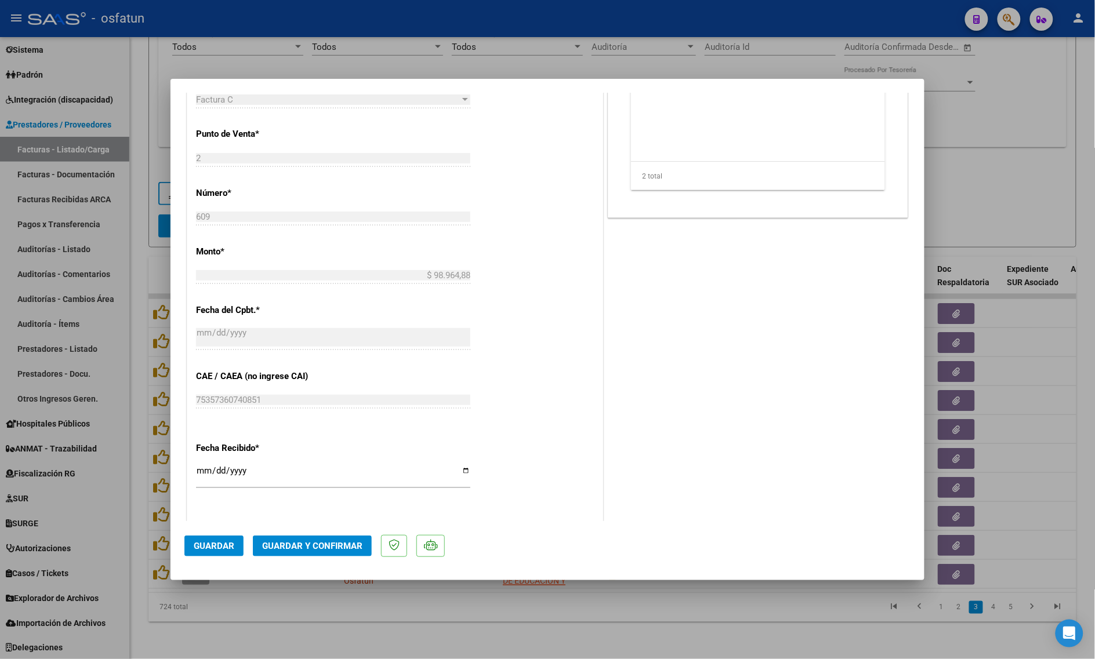
scroll to position [507, 0]
click at [275, 547] on span "Guardar y Confirmar" at bounding box center [312, 546] width 100 height 10
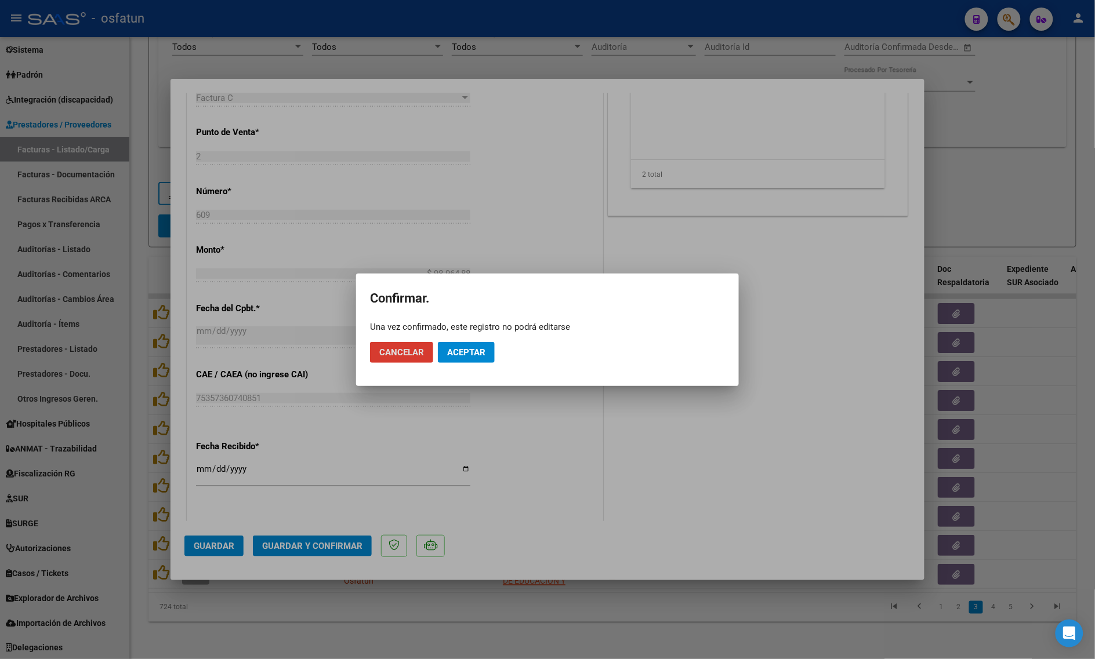
click at [457, 357] on button "Aceptar" at bounding box center [466, 352] width 57 height 21
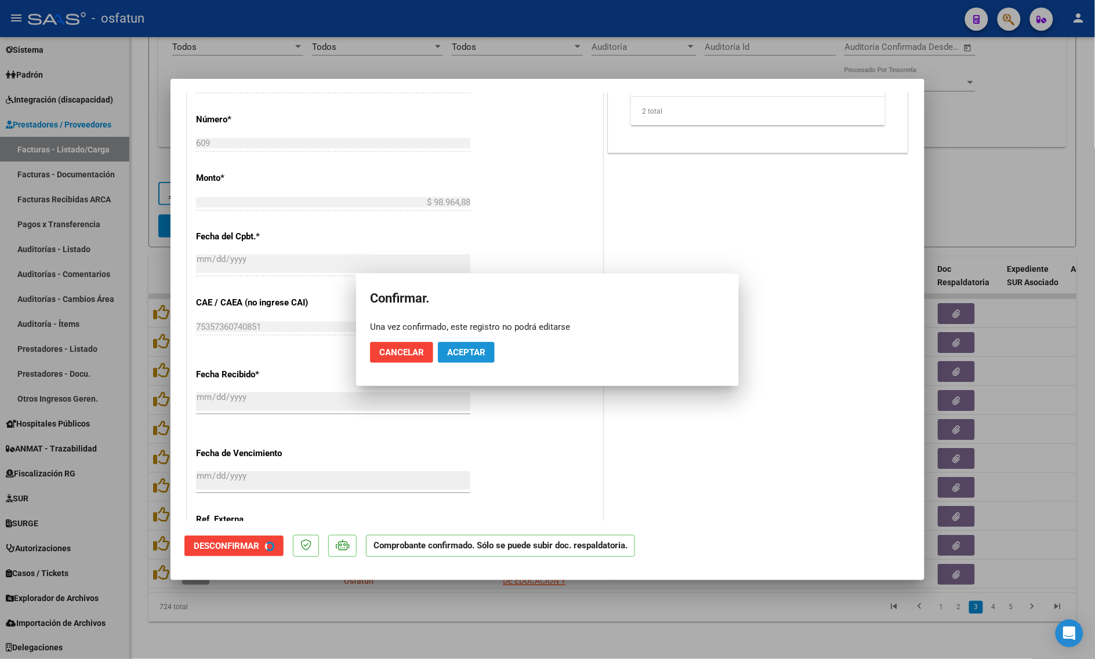
scroll to position [436, 0]
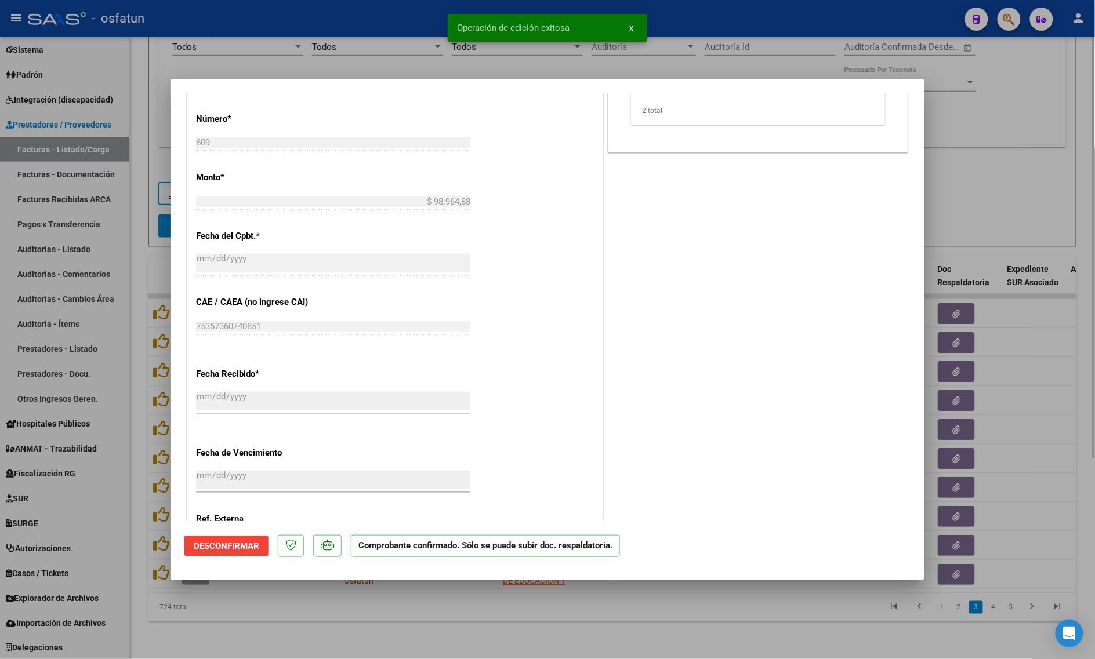
click at [240, 639] on div at bounding box center [547, 329] width 1095 height 659
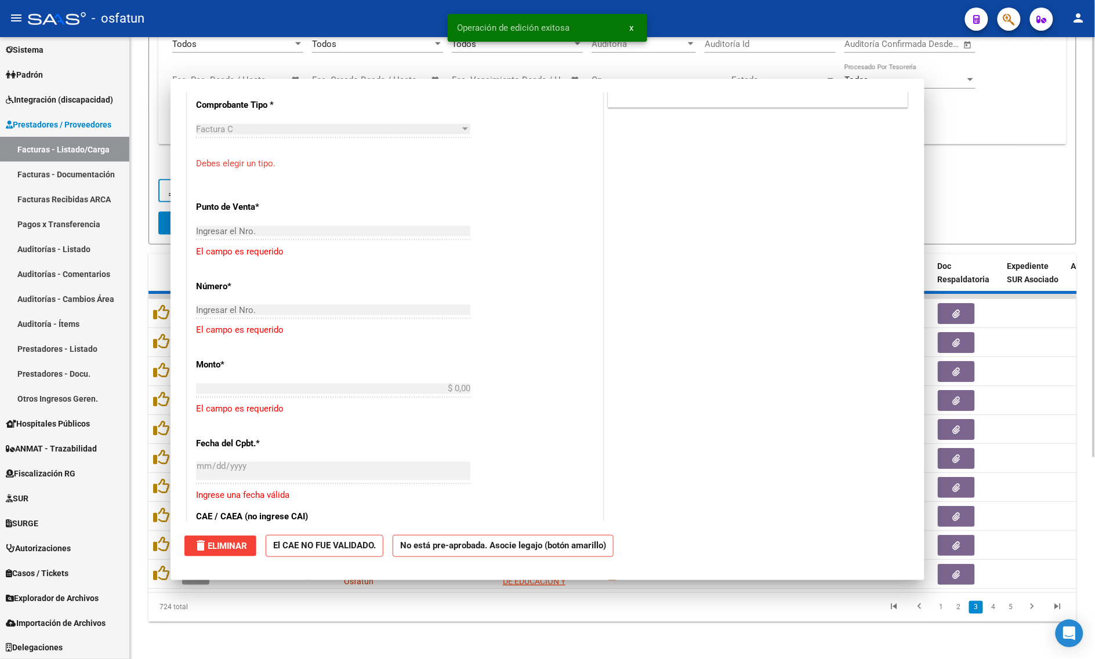
scroll to position [723, 0]
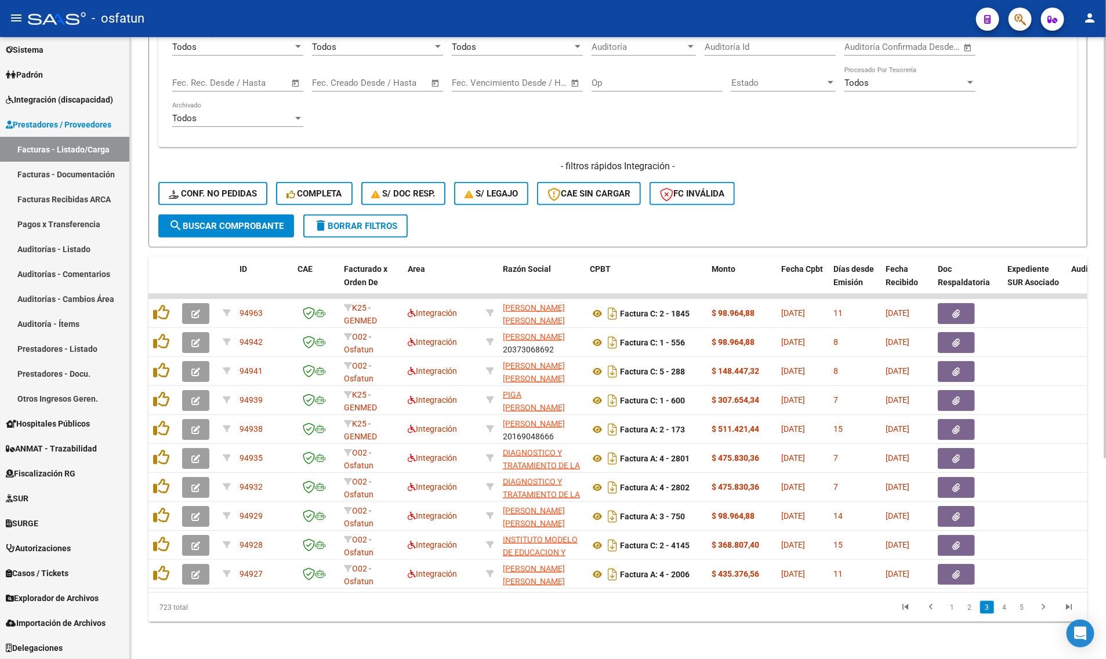
click at [208, 628] on div "Video tutorial PRESTADORES -> Listado de CPBTs Emitidos por Prestadores / Prove…" at bounding box center [618, 204] width 976 height 909
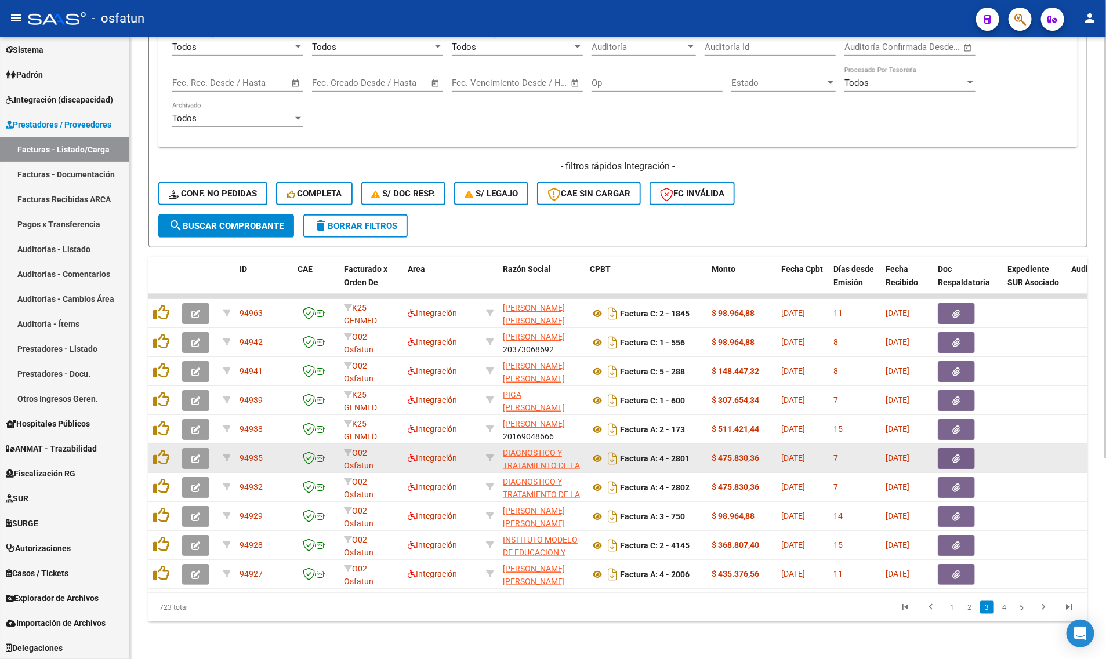
click at [198, 456] on button "button" at bounding box center [195, 458] width 27 height 21
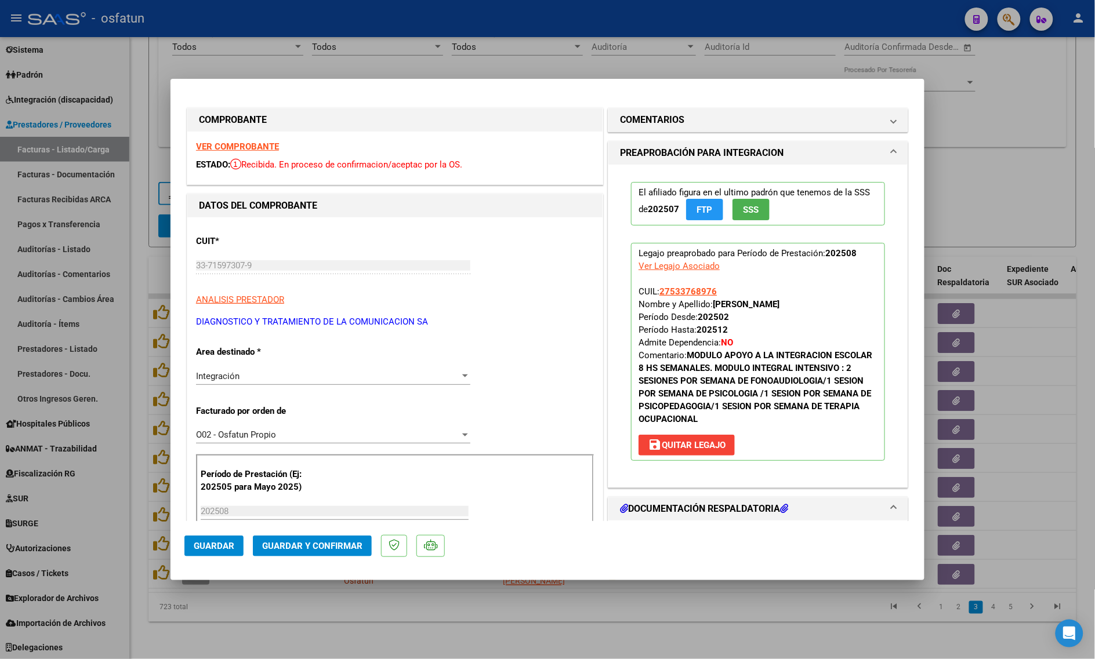
click at [179, 632] on div at bounding box center [547, 329] width 1095 height 659
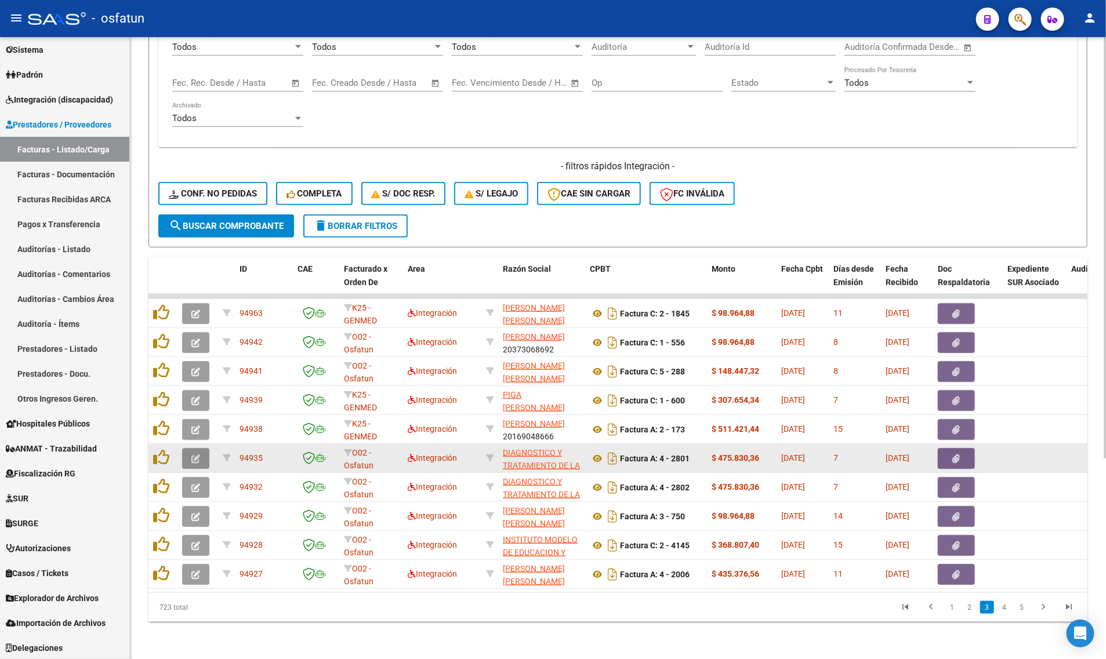
click at [195, 455] on icon "button" at bounding box center [195, 459] width 9 height 9
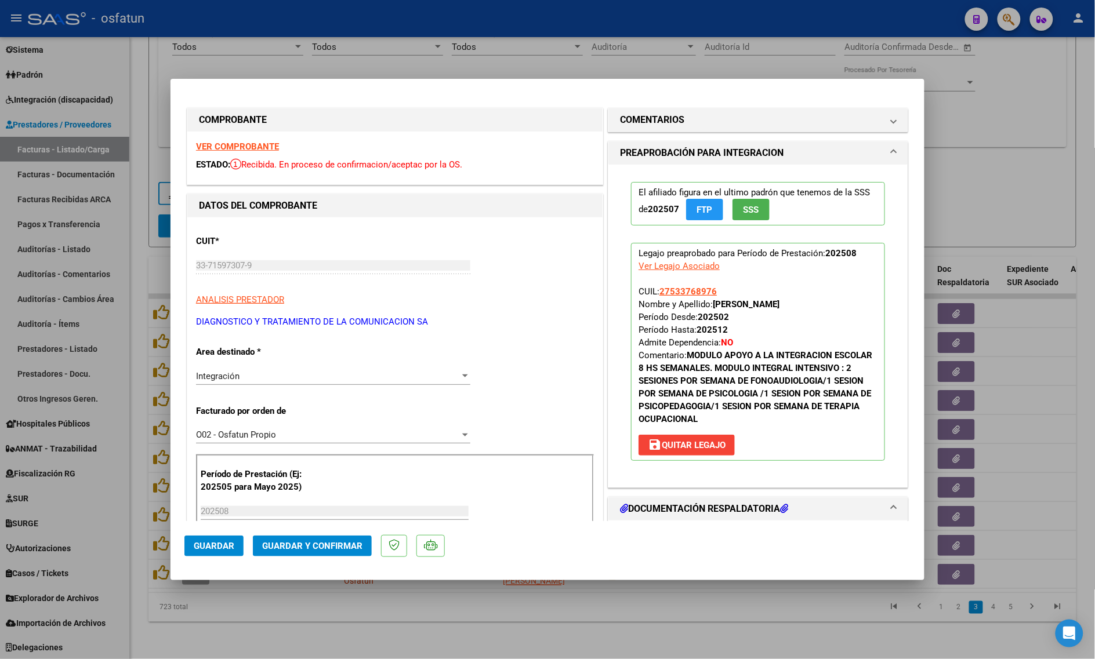
click at [220, 146] on strong "VER COMPROBANTE" at bounding box center [237, 147] width 83 height 10
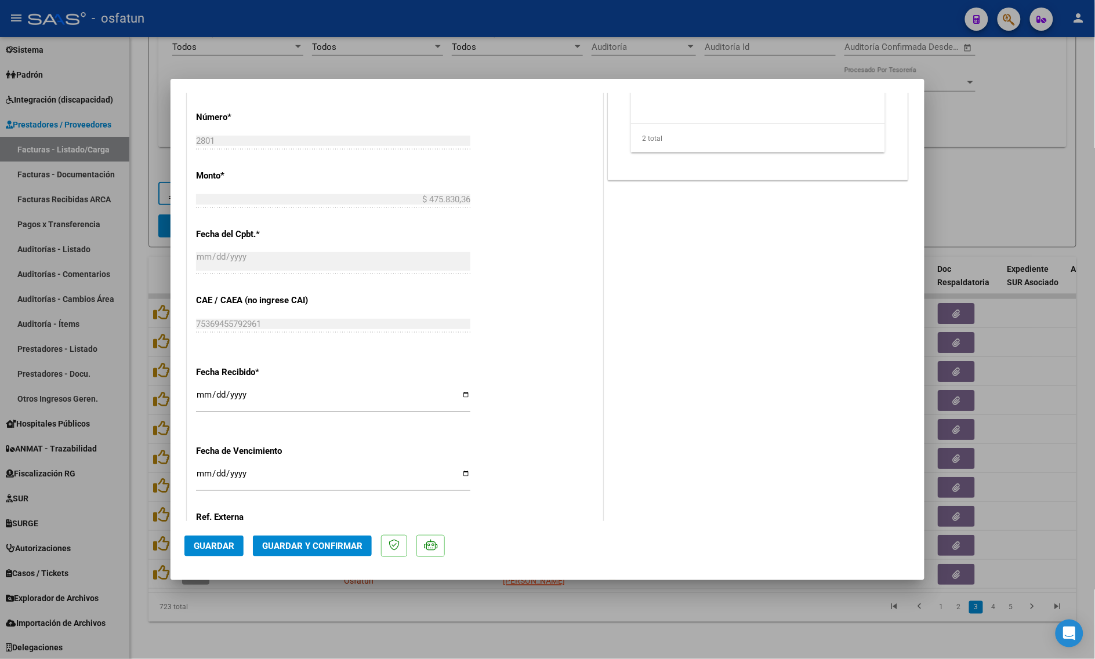
scroll to position [692, 0]
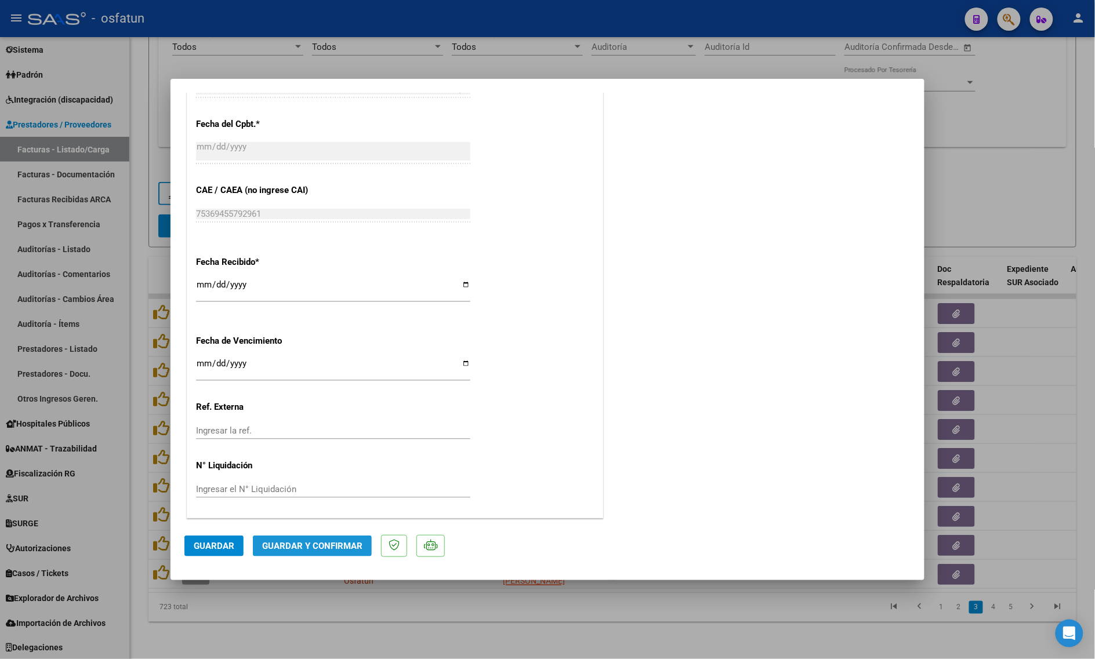
click at [314, 545] on span "Guardar y Confirmar" at bounding box center [312, 546] width 100 height 10
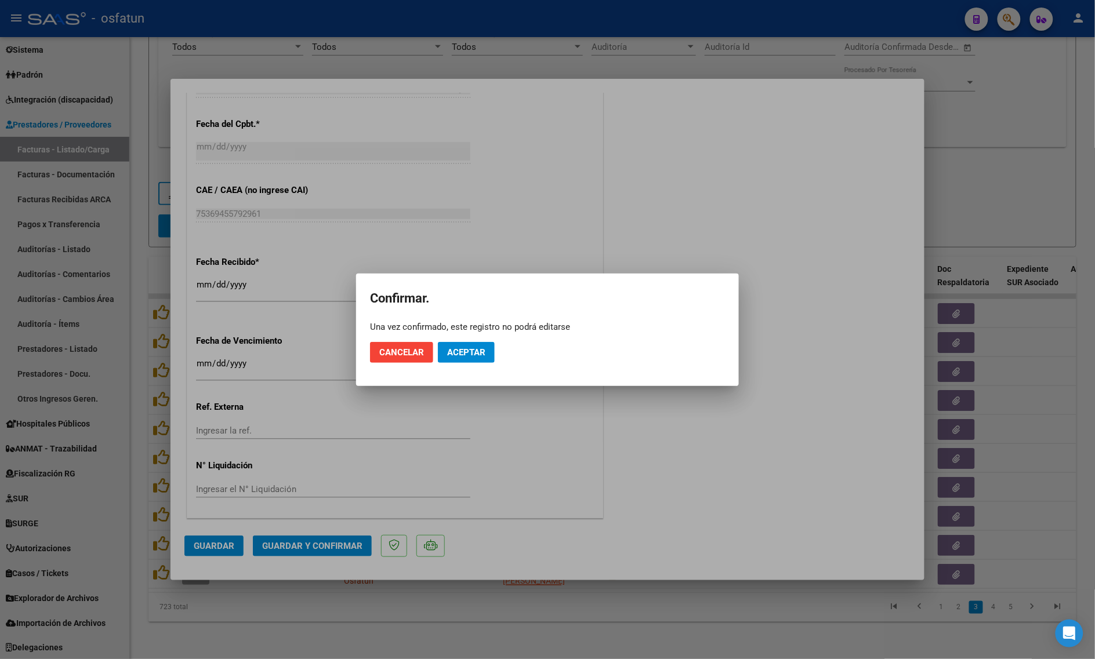
click at [468, 364] on mat-dialog-actions "Cancelar Aceptar" at bounding box center [547, 352] width 355 height 39
click at [474, 352] on span "Aceptar" at bounding box center [466, 352] width 38 height 10
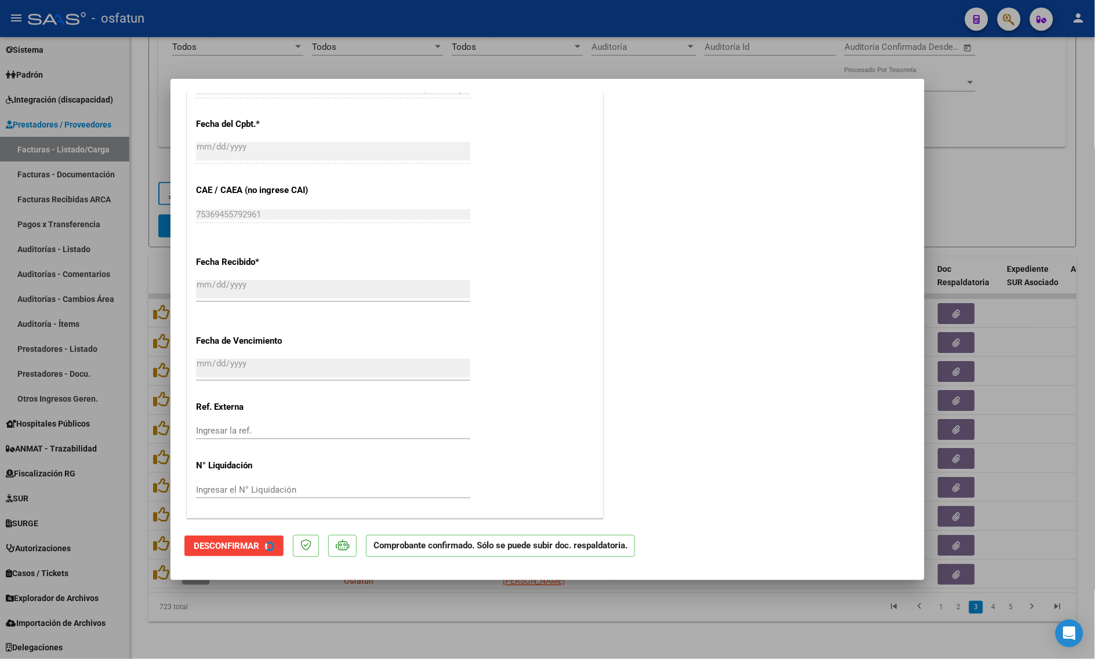
scroll to position [621, 0]
click at [297, 623] on div at bounding box center [547, 329] width 1095 height 659
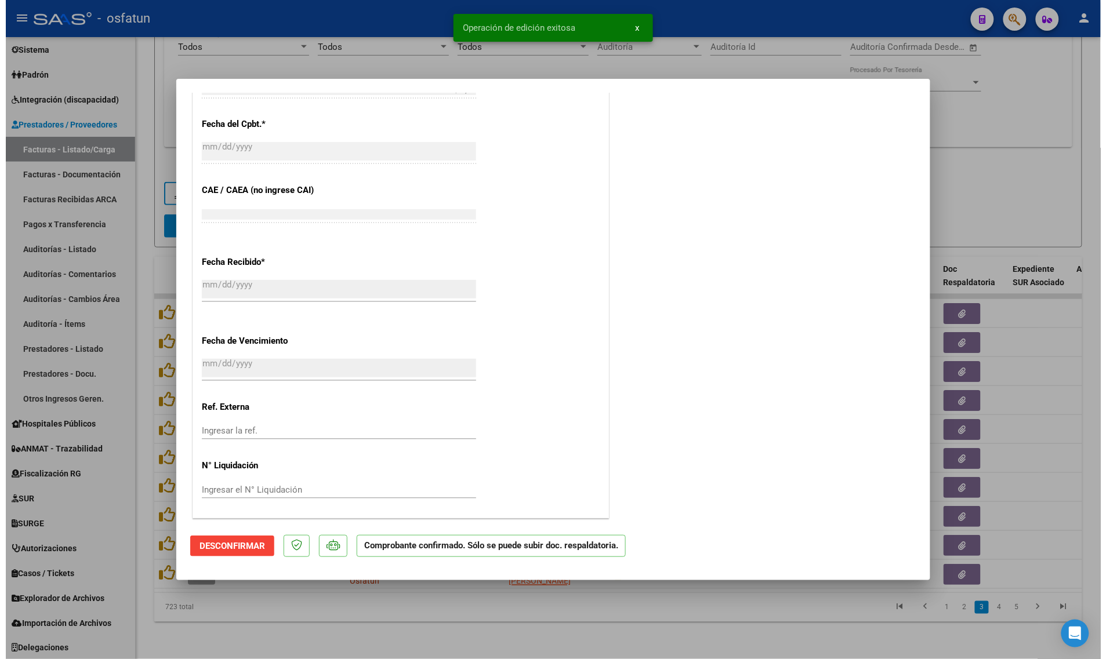
scroll to position [836, 0]
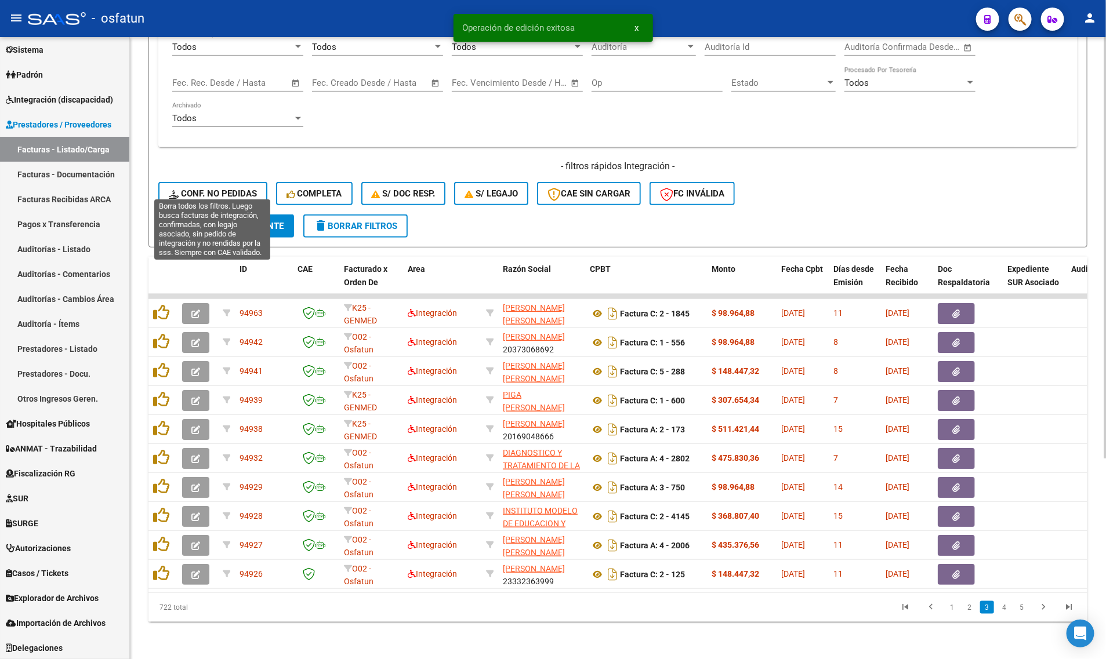
drag, startPoint x: 199, startPoint y: 174, endPoint x: 200, endPoint y: 184, distance: 9.9
click at [199, 182] on button "Conf. no pedidas" at bounding box center [212, 193] width 109 height 23
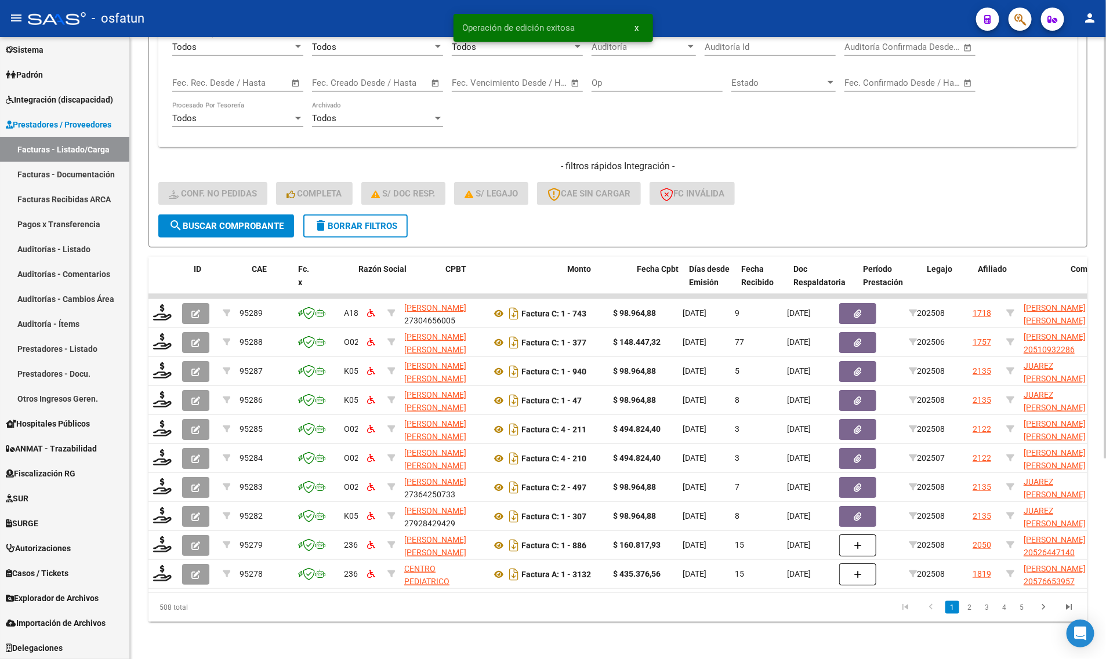
scroll to position [0, 917]
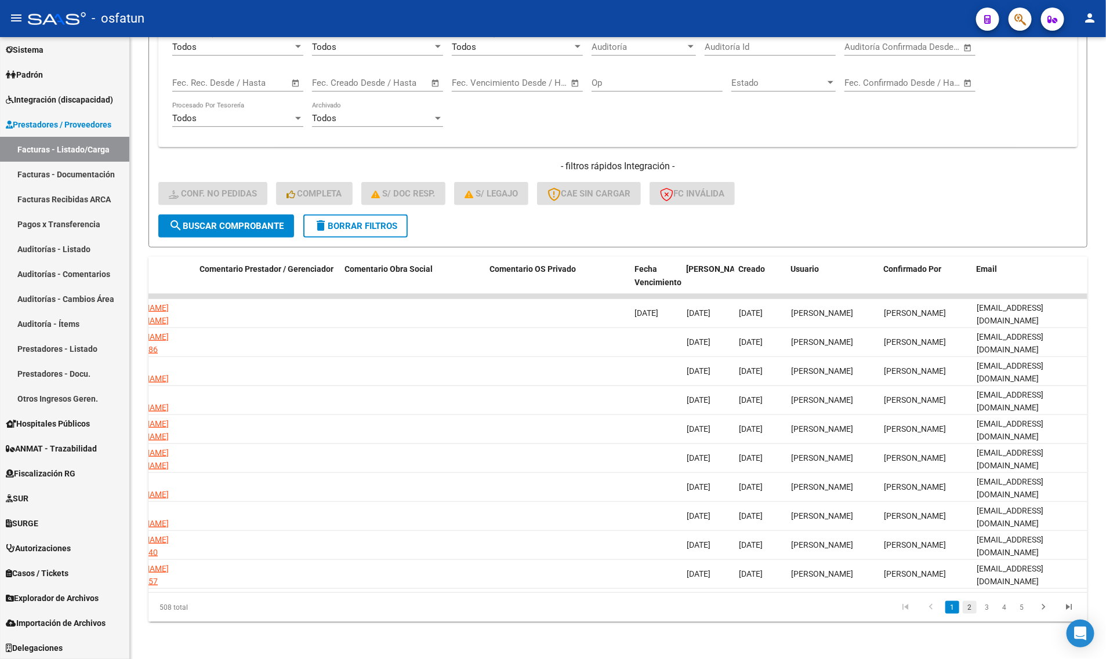
click at [972, 610] on link "2" at bounding box center [970, 607] width 14 height 13
click at [988, 613] on link "3" at bounding box center [987, 607] width 14 height 13
click at [999, 611] on link "4" at bounding box center [1004, 607] width 14 height 13
click at [972, 610] on link "3" at bounding box center [970, 607] width 14 height 13
click at [1006, 606] on link "4" at bounding box center [1004, 607] width 14 height 13
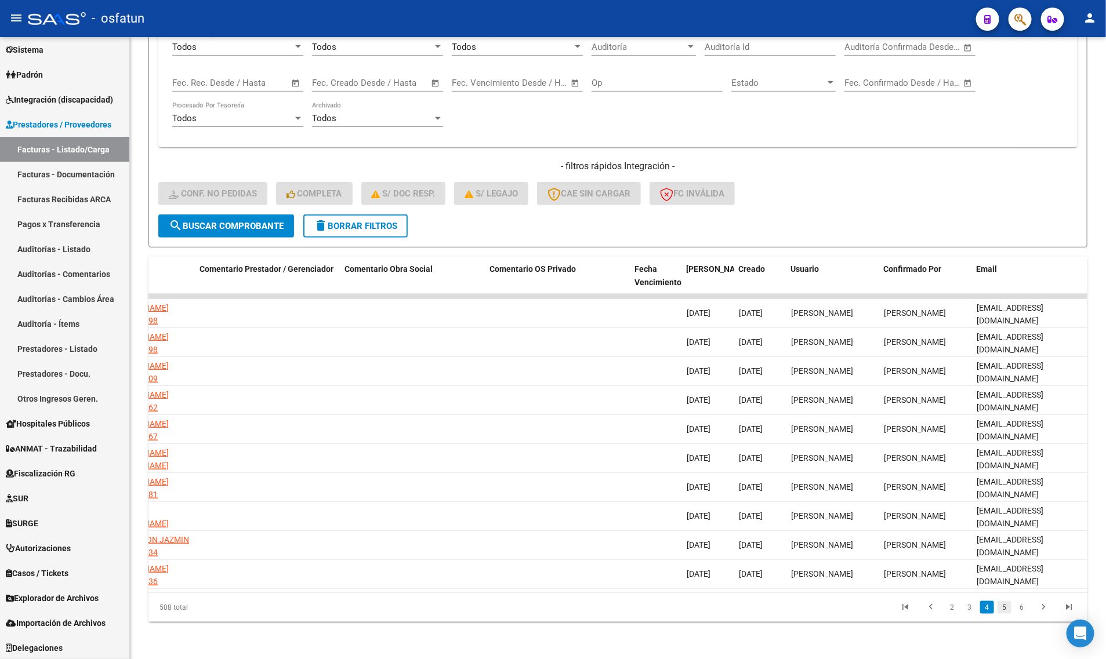
click at [1004, 606] on link "5" at bounding box center [1004, 607] width 14 height 13
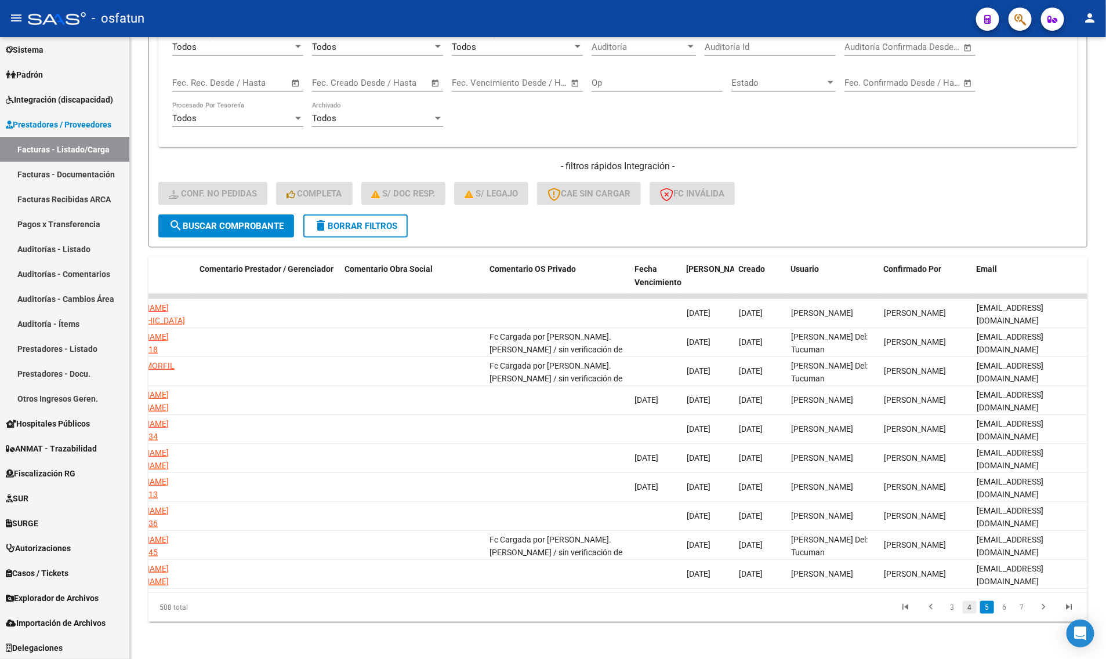
click at [968, 602] on link "4" at bounding box center [970, 607] width 14 height 13
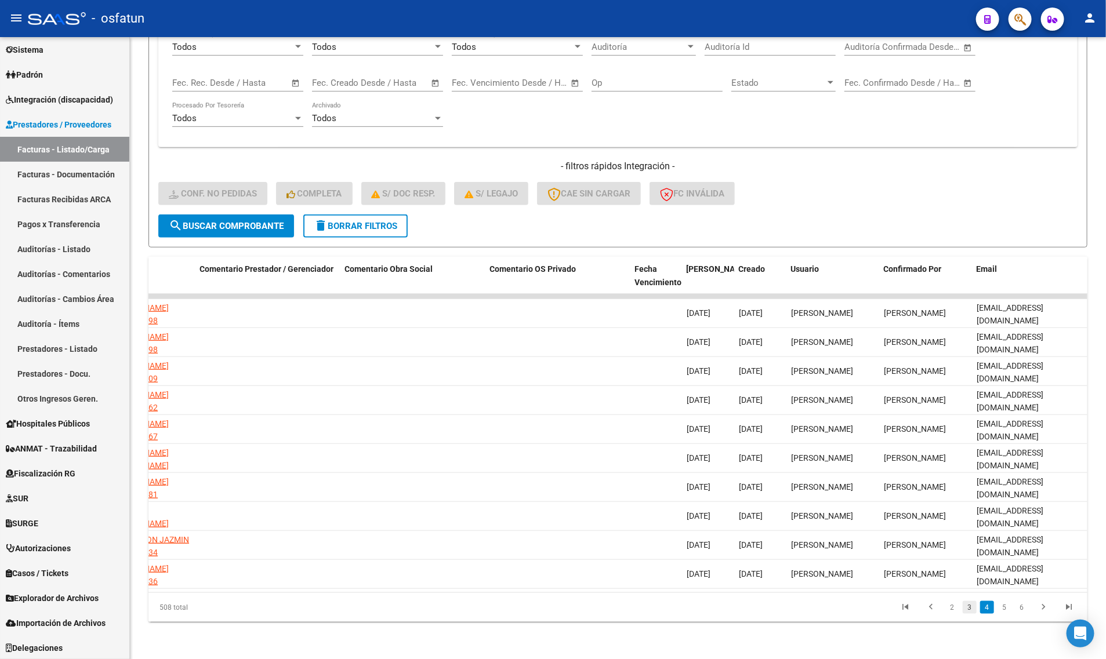
click at [967, 610] on link "3" at bounding box center [970, 607] width 14 height 13
click at [956, 611] on link "1" at bounding box center [952, 607] width 14 height 13
click at [935, 610] on icon "go to previous page" at bounding box center [930, 609] width 15 height 14
click at [333, 221] on span "delete Borrar Filtros" at bounding box center [356, 226] width 84 height 10
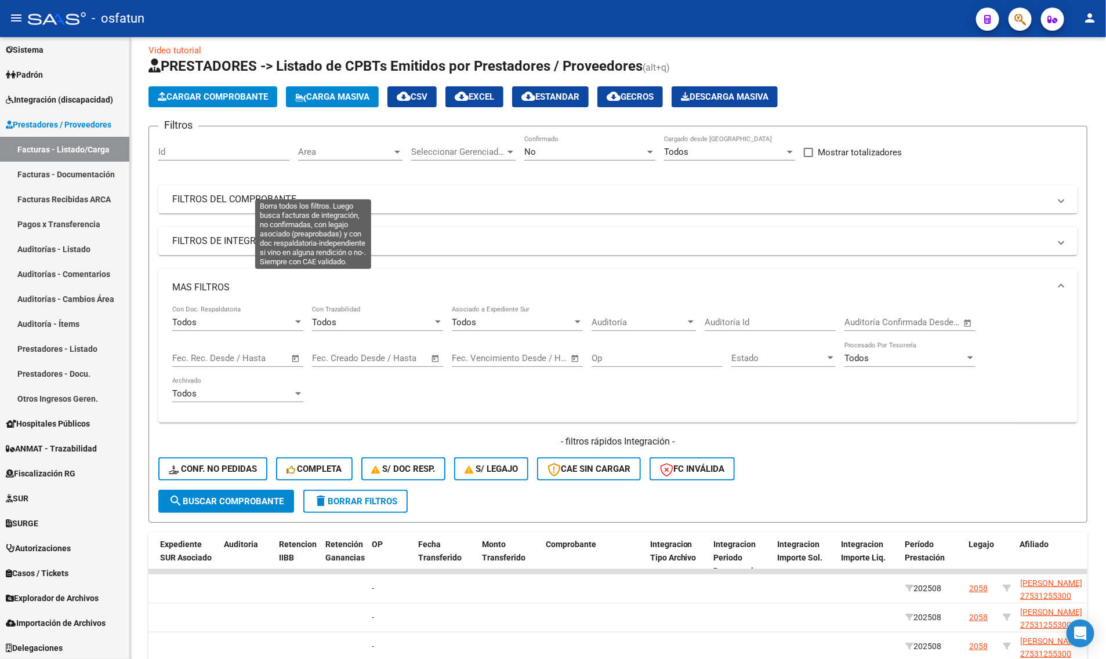
scroll to position [295, 0]
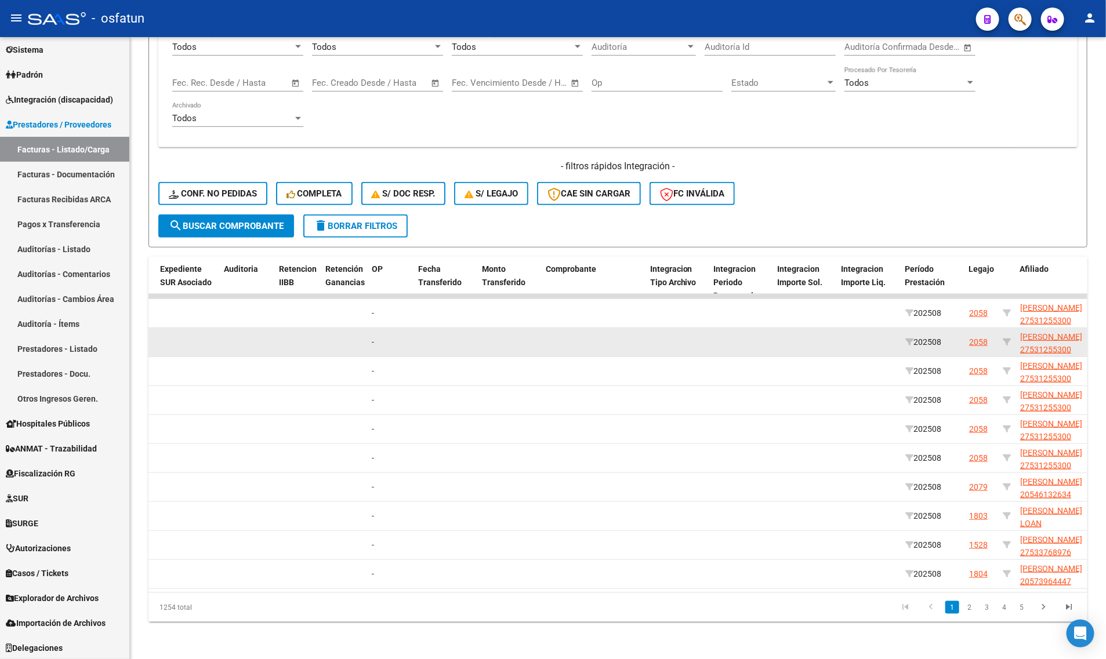
click at [207, 345] on datatable-body-cell at bounding box center [187, 342] width 64 height 28
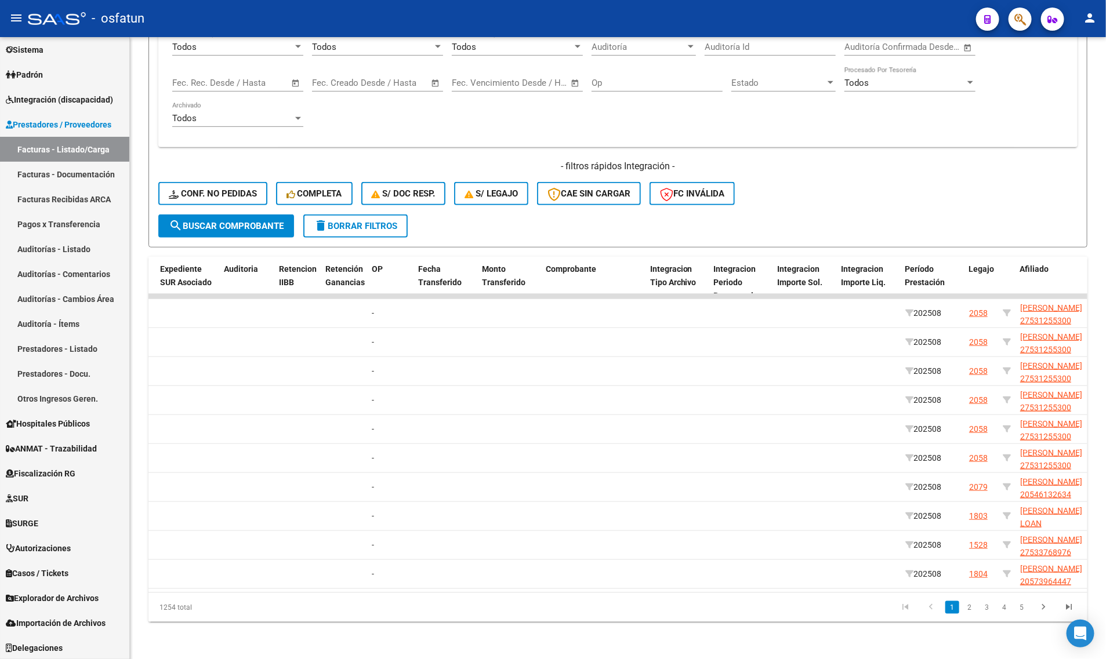
click at [381, 221] on span "delete Borrar Filtros" at bounding box center [356, 226] width 84 height 10
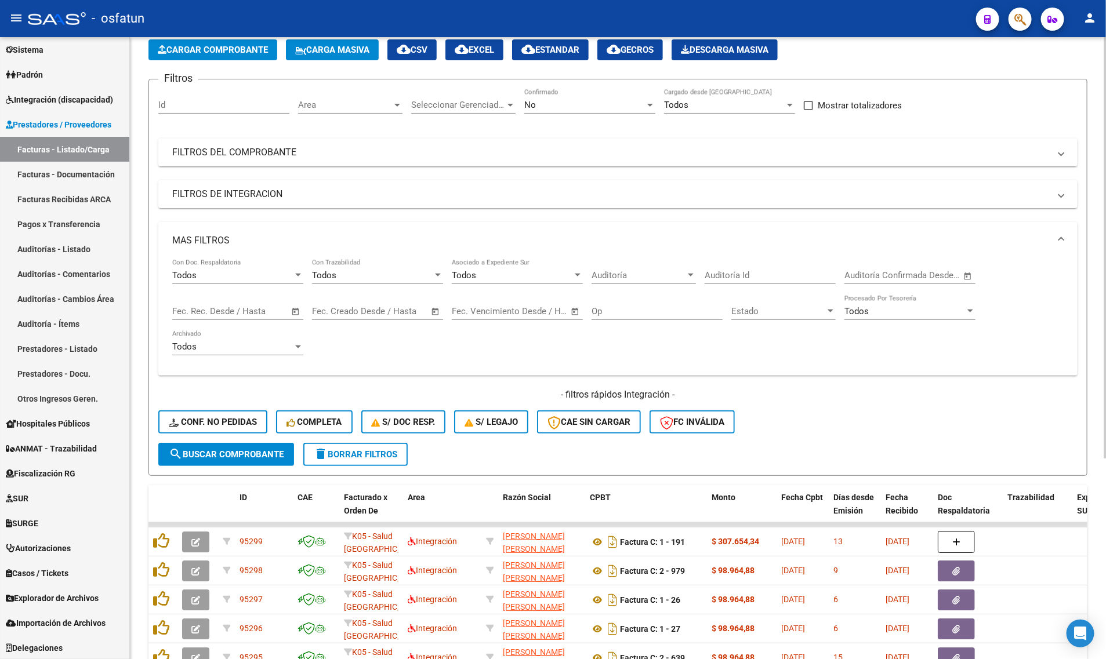
scroll to position [0, 0]
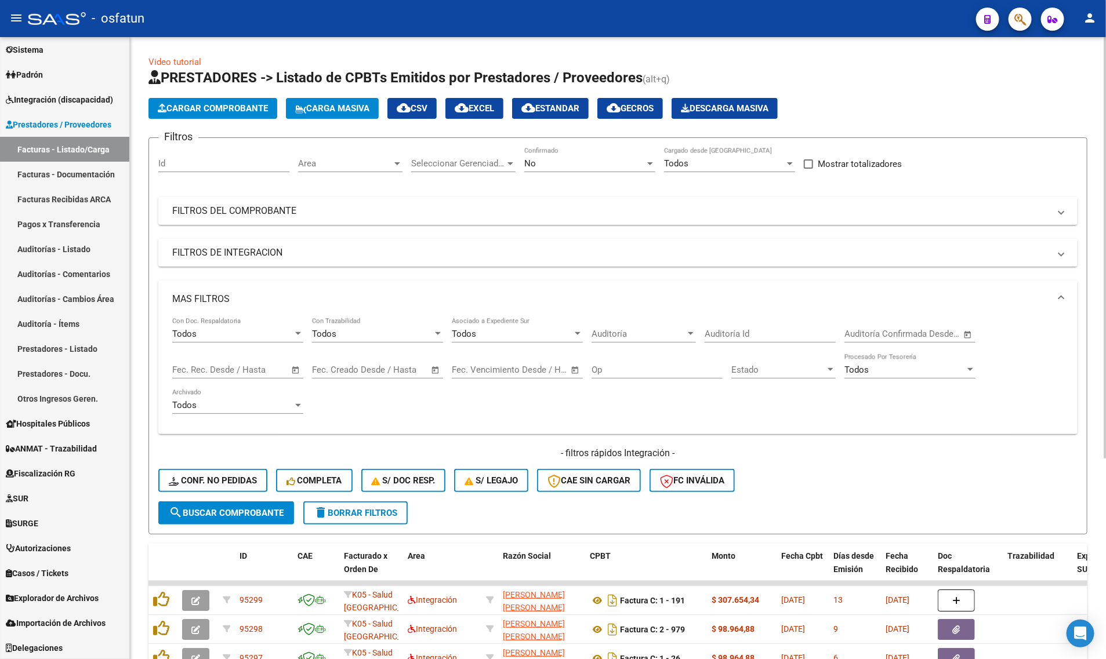
click at [346, 165] on span "Area" at bounding box center [345, 163] width 94 height 10
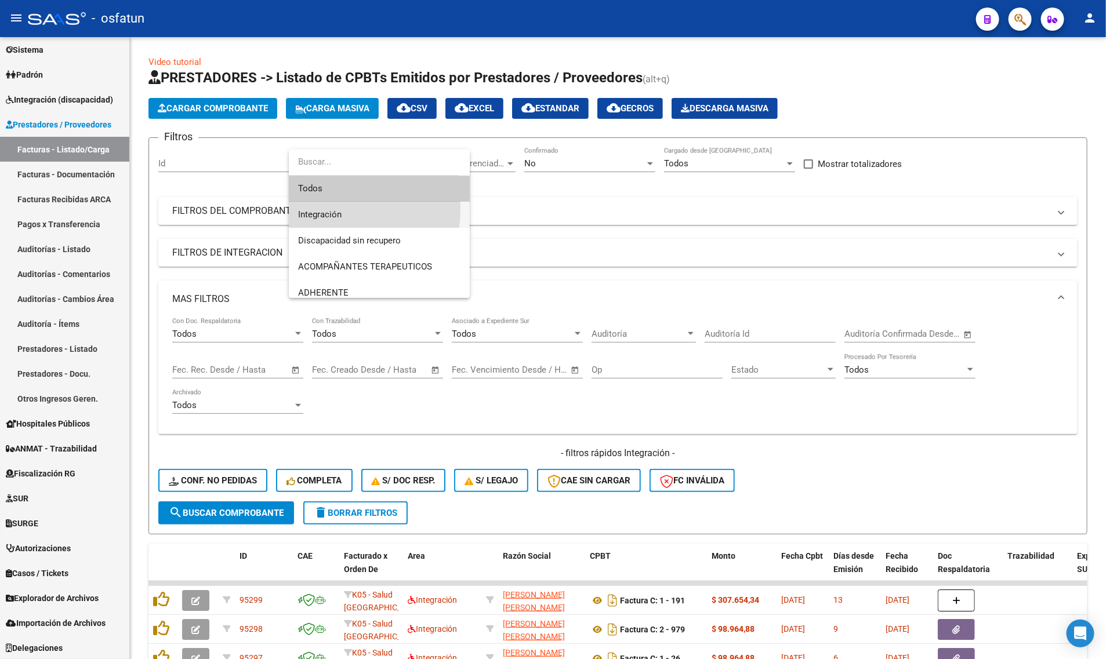
click at [317, 209] on span "Integración" at bounding box center [379, 215] width 162 height 26
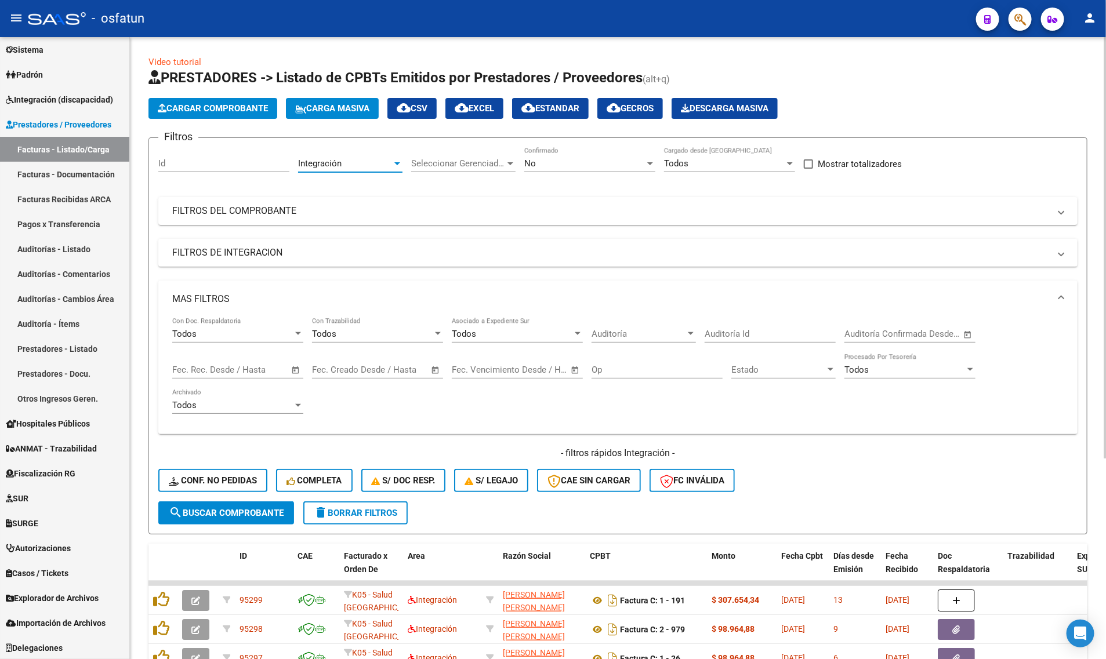
click at [238, 520] on button "search Buscar Comprobante" at bounding box center [226, 513] width 136 height 23
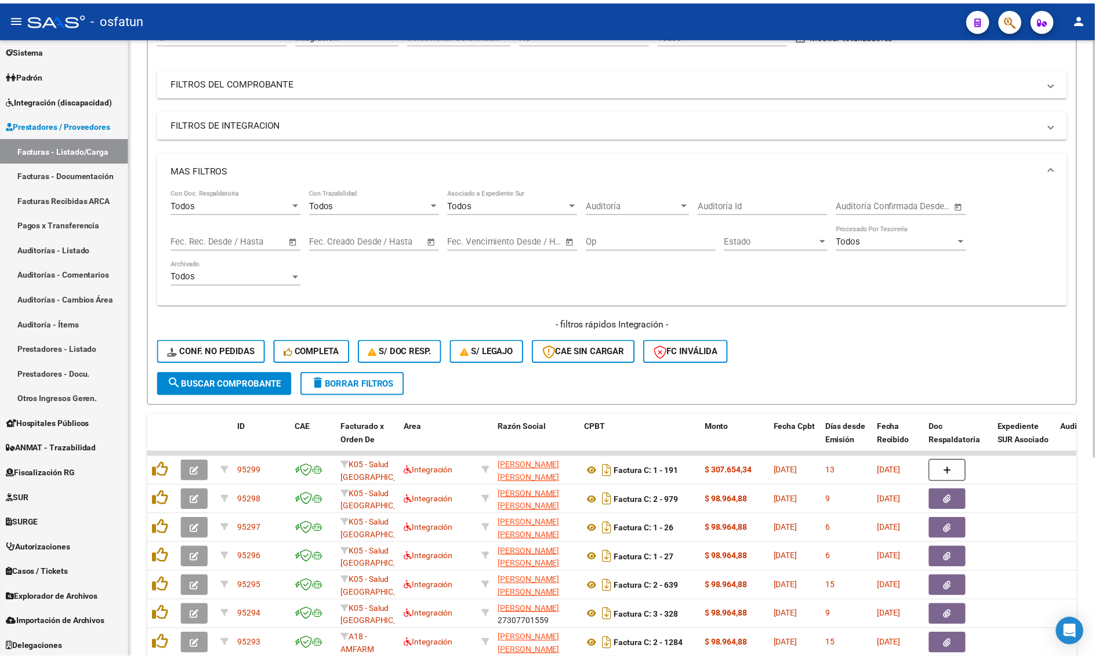
scroll to position [290, 0]
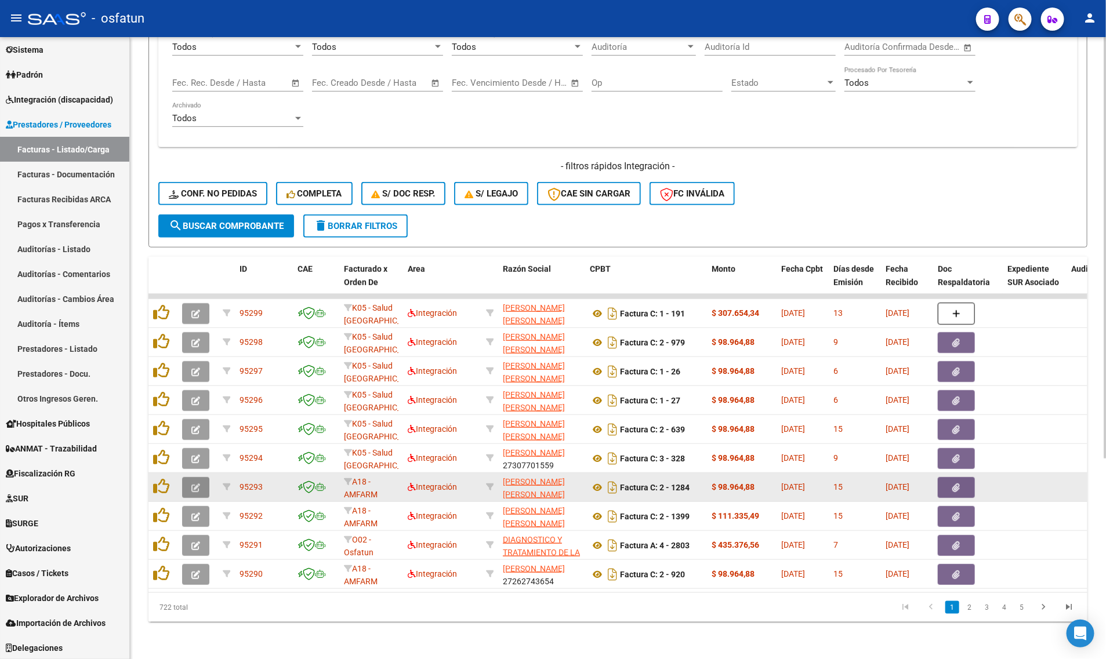
click at [190, 477] on button "button" at bounding box center [195, 487] width 27 height 21
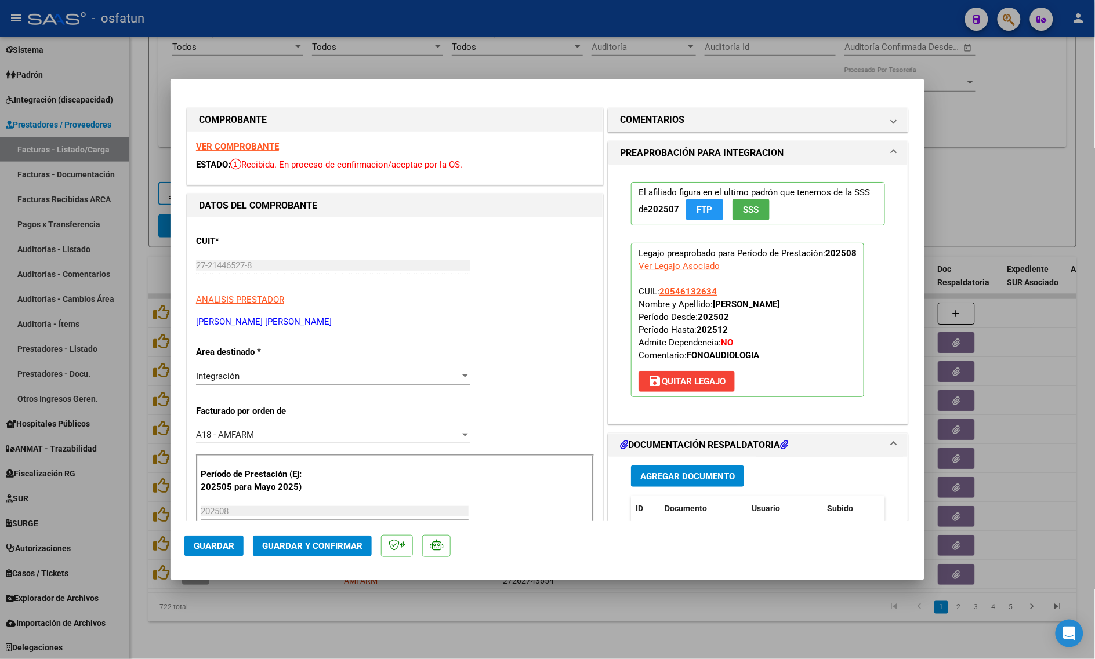
click at [224, 146] on strong "VER COMPROBANTE" at bounding box center [237, 147] width 83 height 10
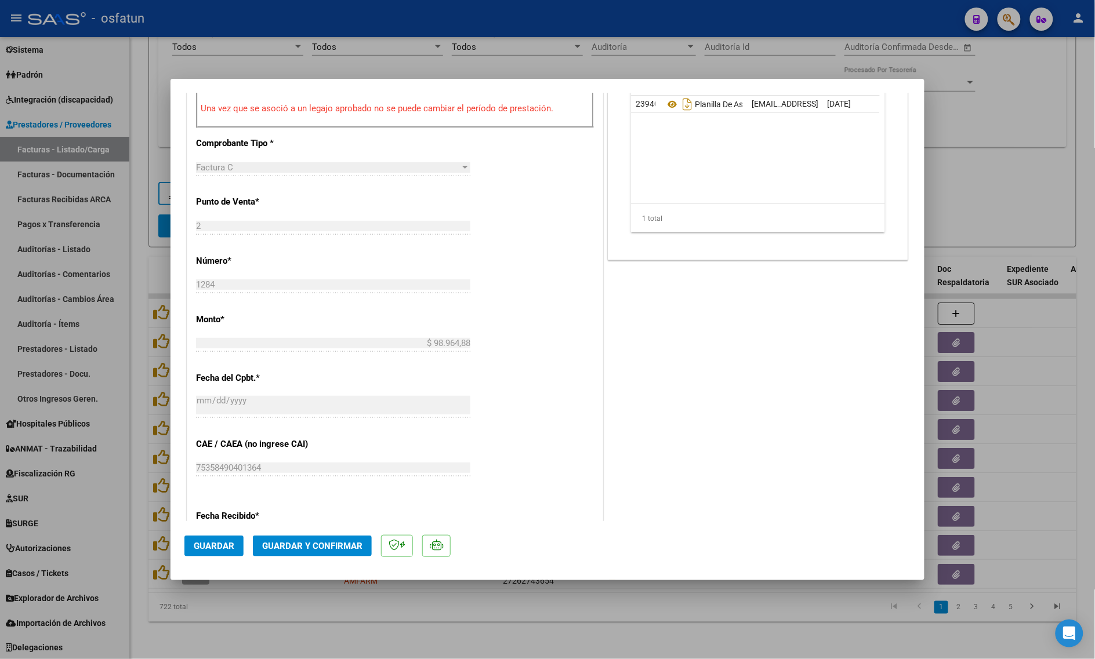
scroll to position [402, 0]
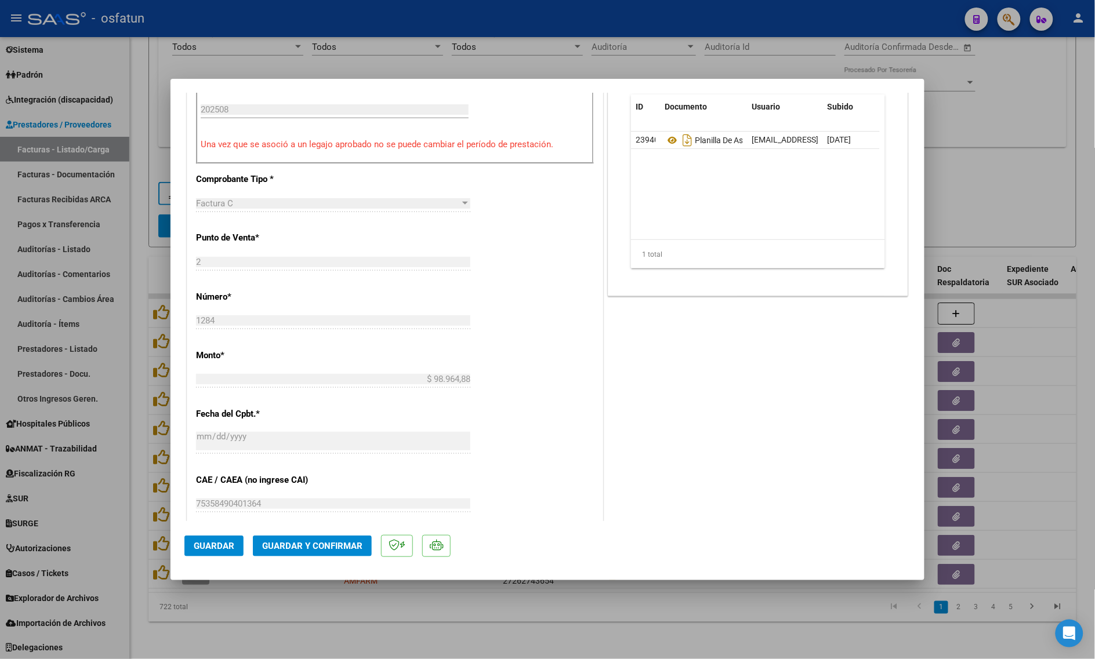
click at [282, 546] on span "Guardar y Confirmar" at bounding box center [312, 546] width 100 height 10
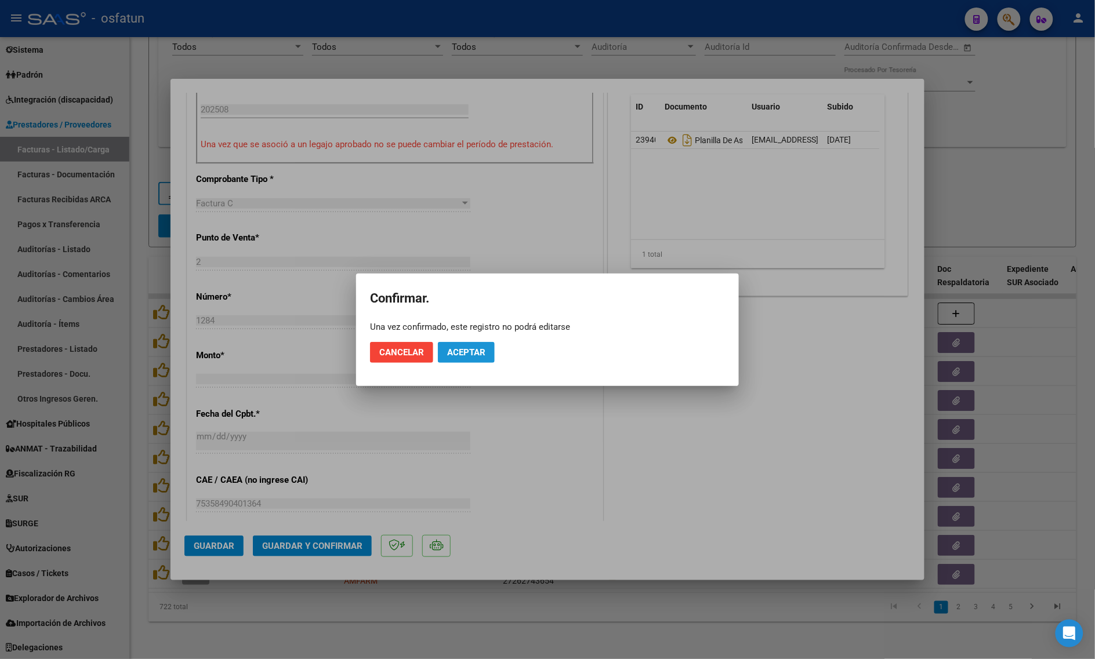
click at [463, 354] on span "Aceptar" at bounding box center [466, 352] width 38 height 10
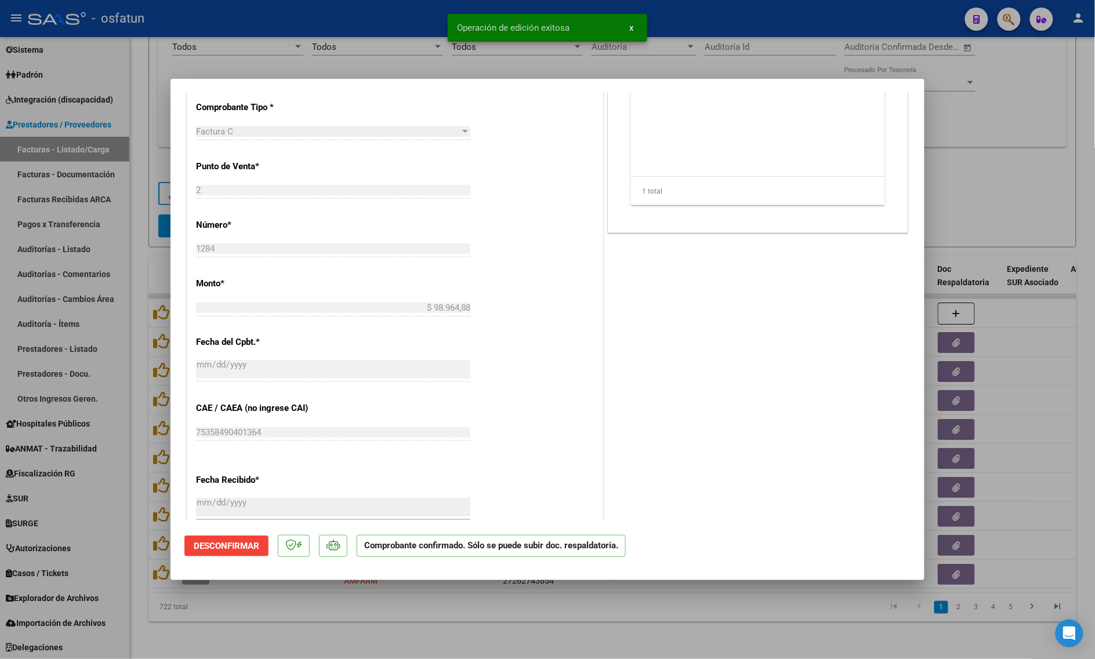
click at [291, 621] on div at bounding box center [547, 329] width 1095 height 659
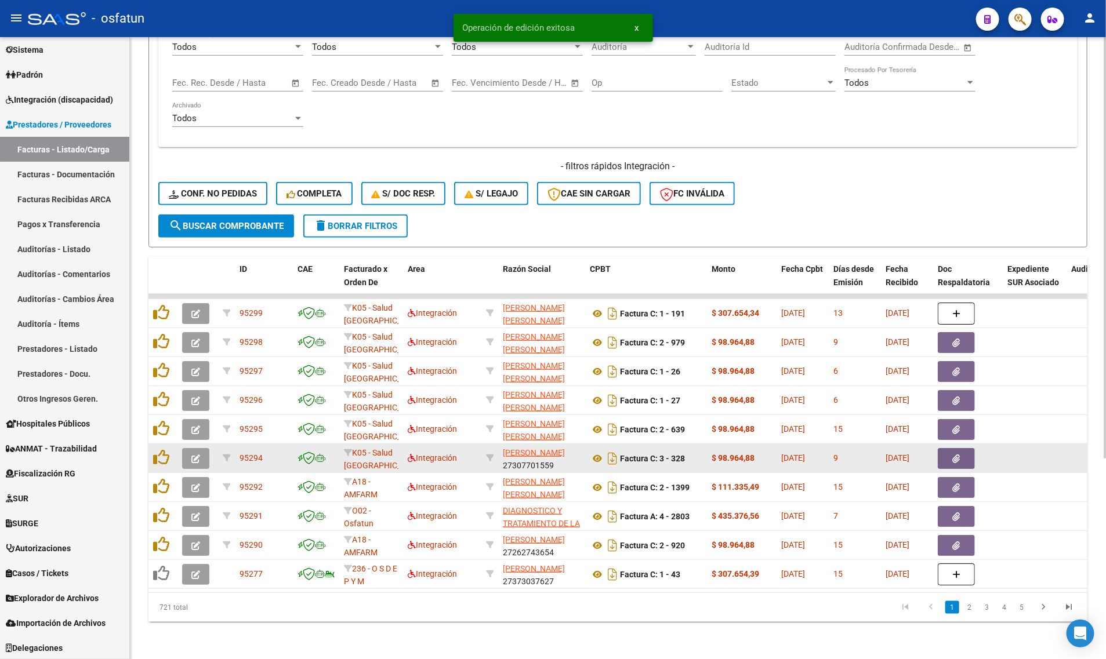
click at [190, 448] on button "button" at bounding box center [195, 458] width 27 height 21
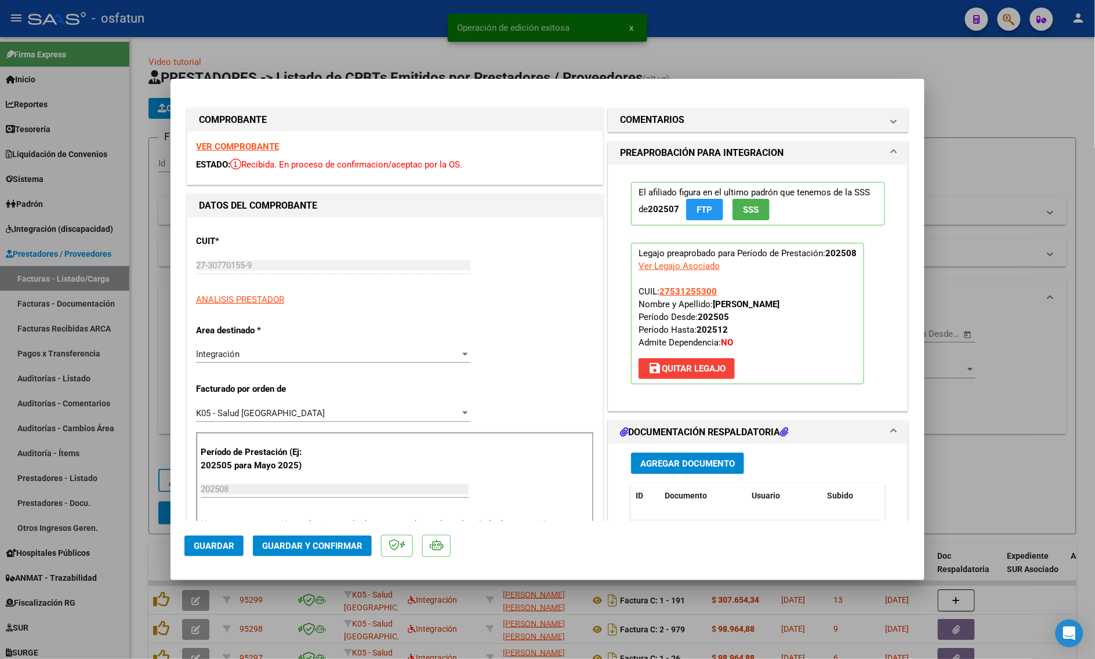
scroll to position [290, 0]
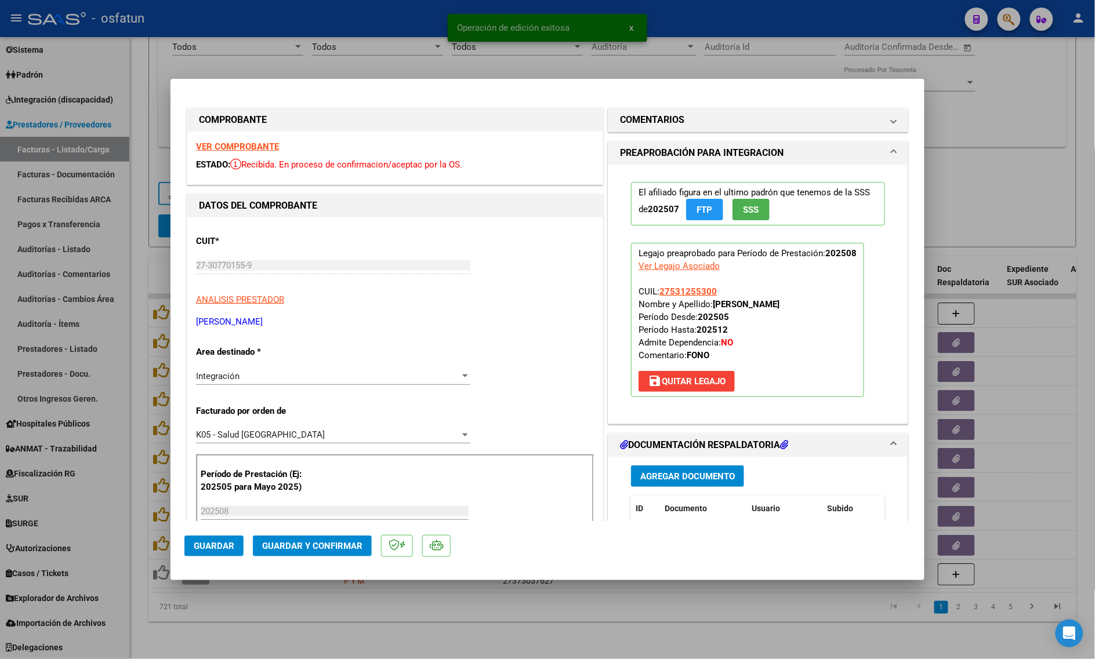
click at [244, 144] on strong "VER COMPROBANTE" at bounding box center [237, 147] width 83 height 10
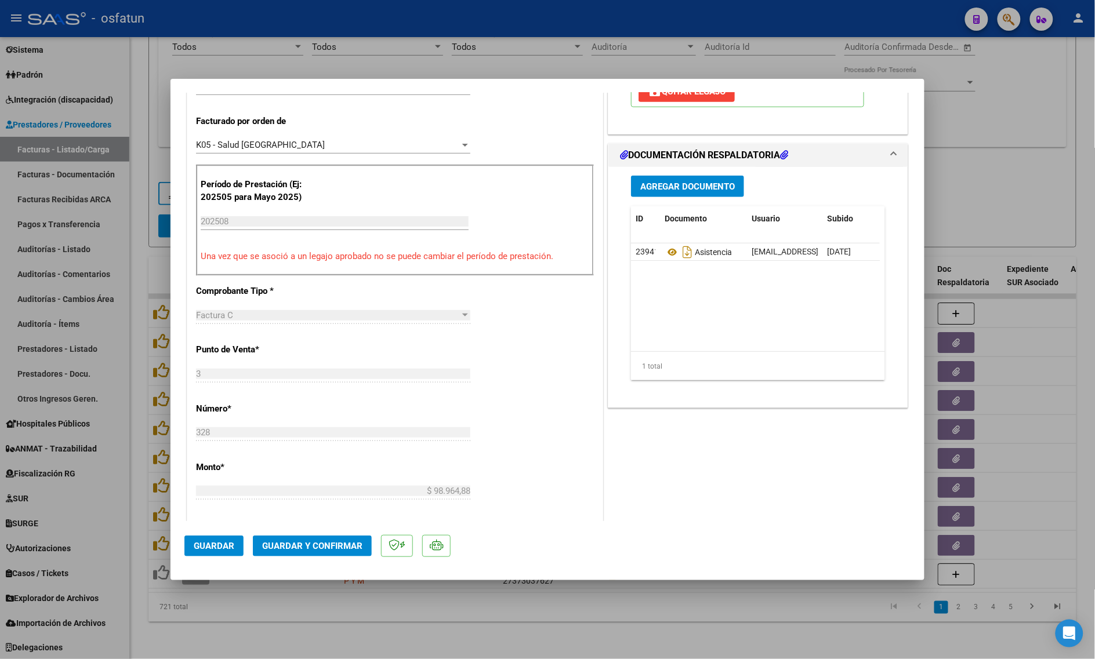
scroll to position [507, 0]
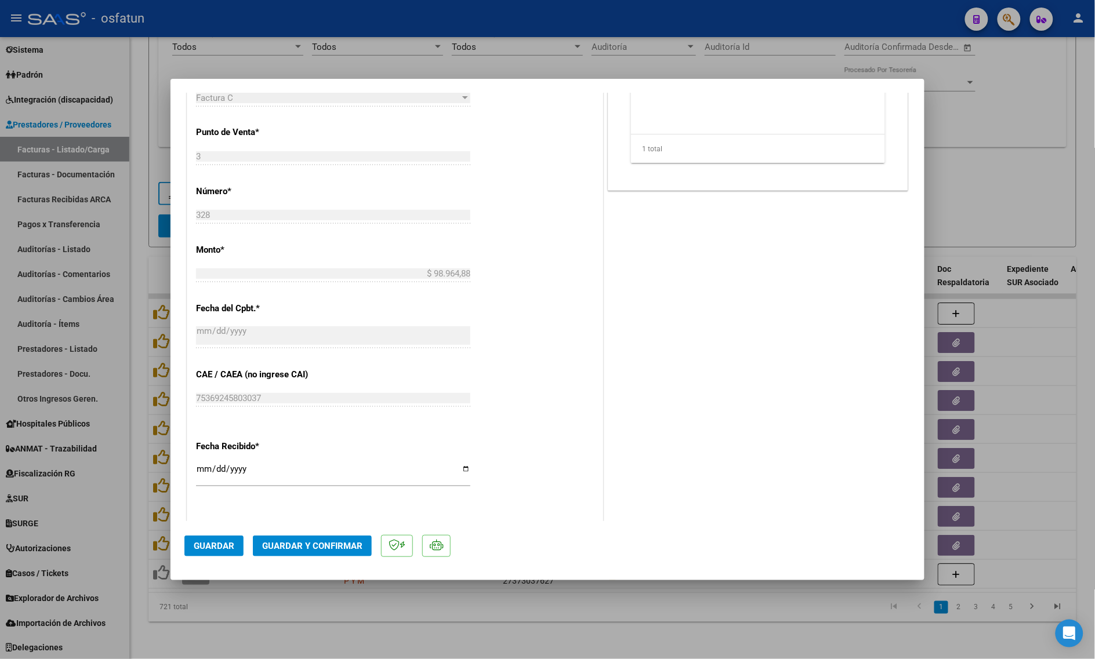
click at [304, 551] on span "Guardar y Confirmar" at bounding box center [312, 546] width 100 height 10
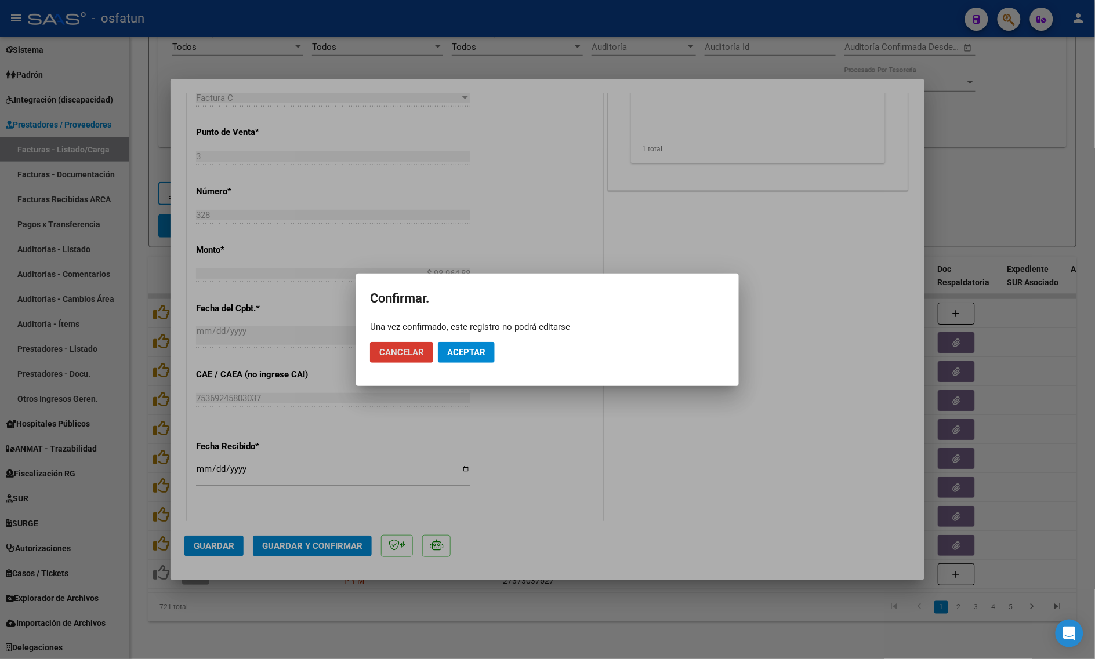
click at [474, 358] on button "Aceptar" at bounding box center [466, 352] width 57 height 21
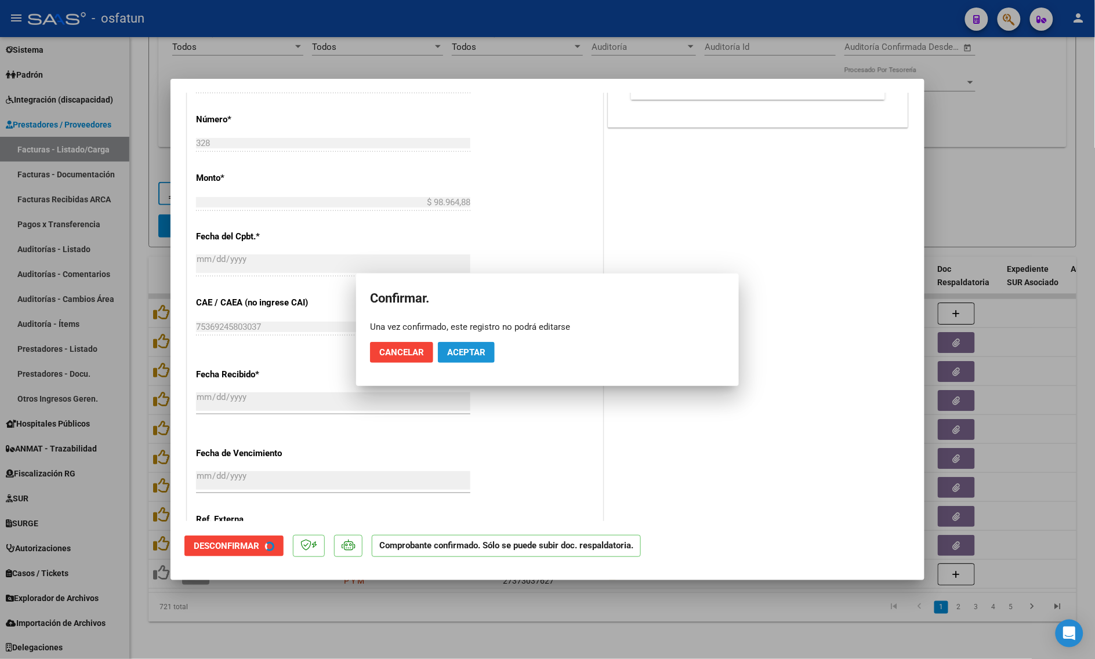
scroll to position [436, 0]
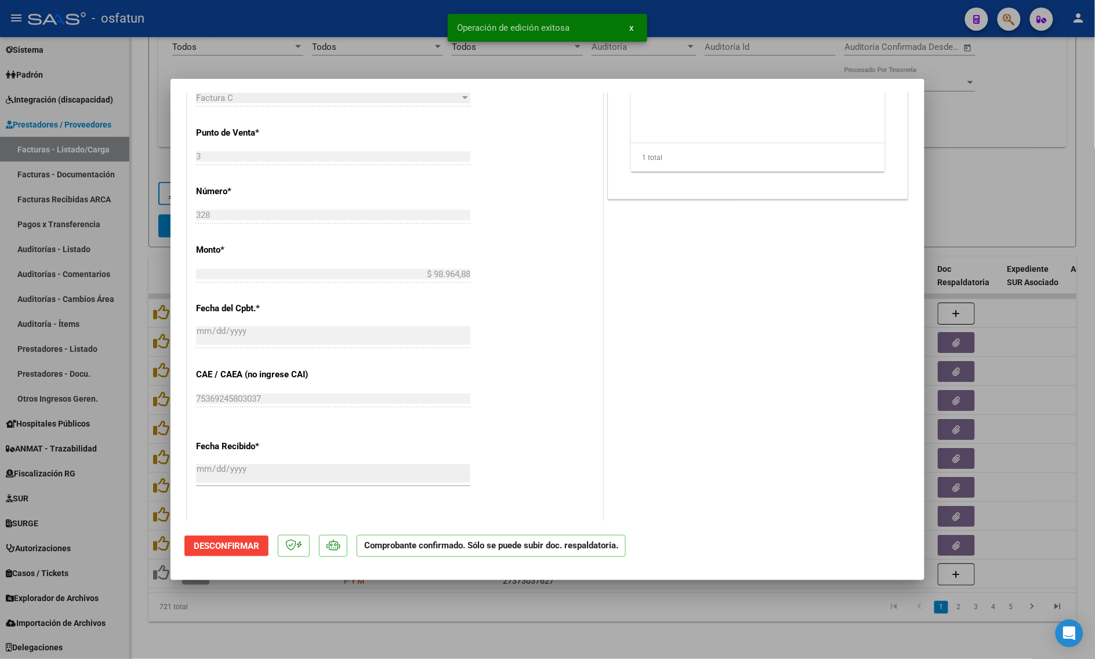
click at [239, 626] on div at bounding box center [547, 329] width 1095 height 659
type input "$ 0,00"
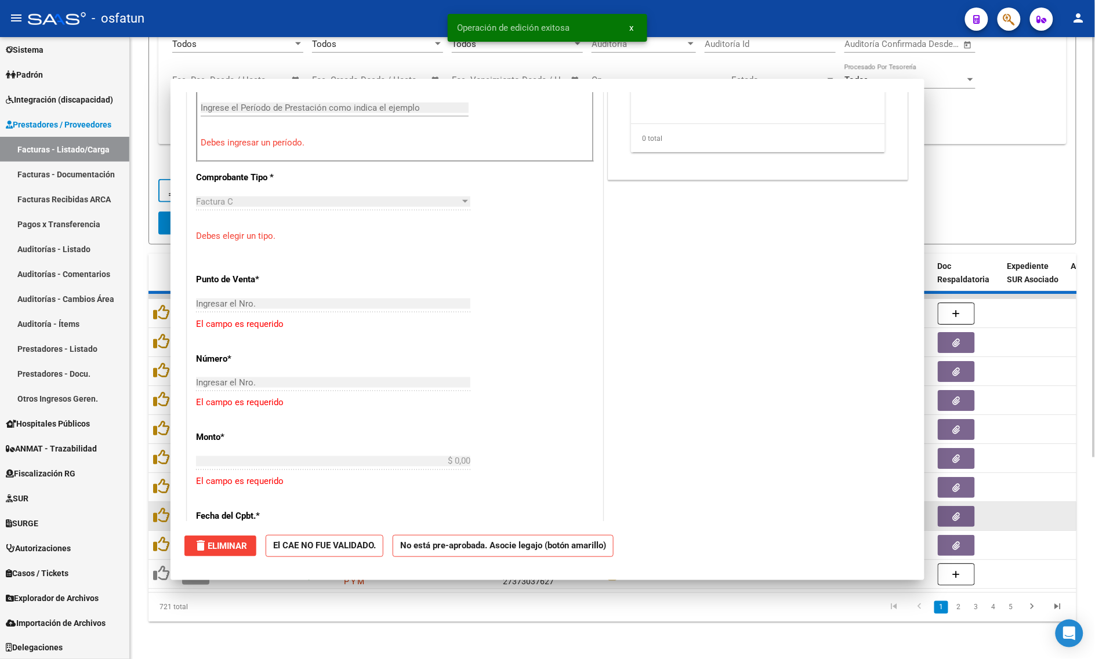
scroll to position [0, 0]
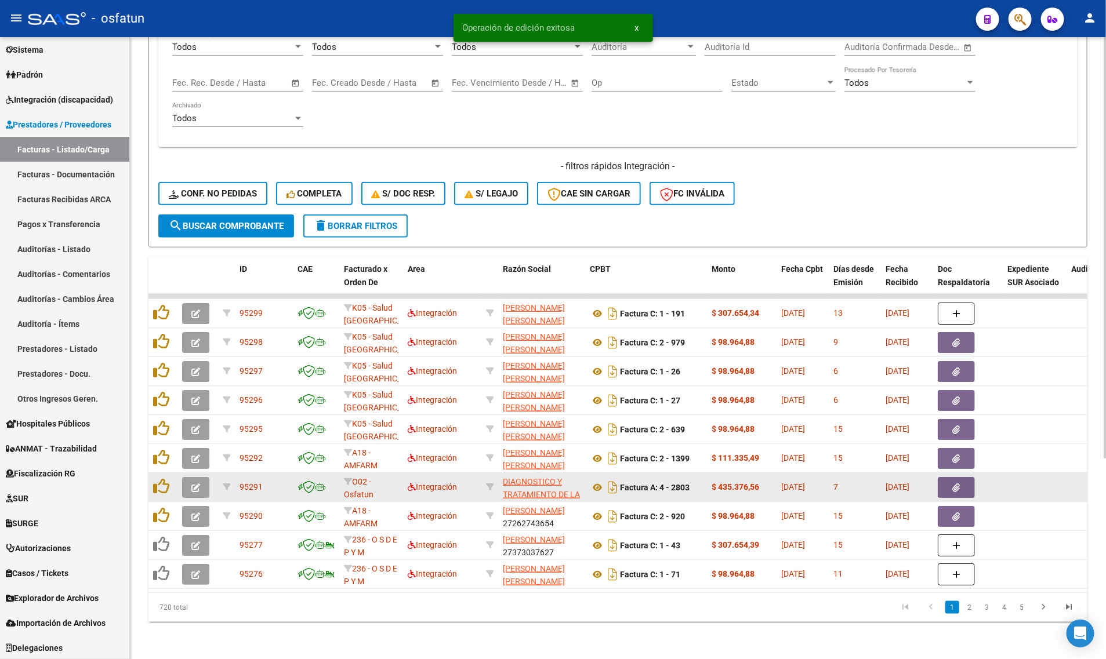
click at [193, 484] on icon "button" at bounding box center [195, 488] width 9 height 9
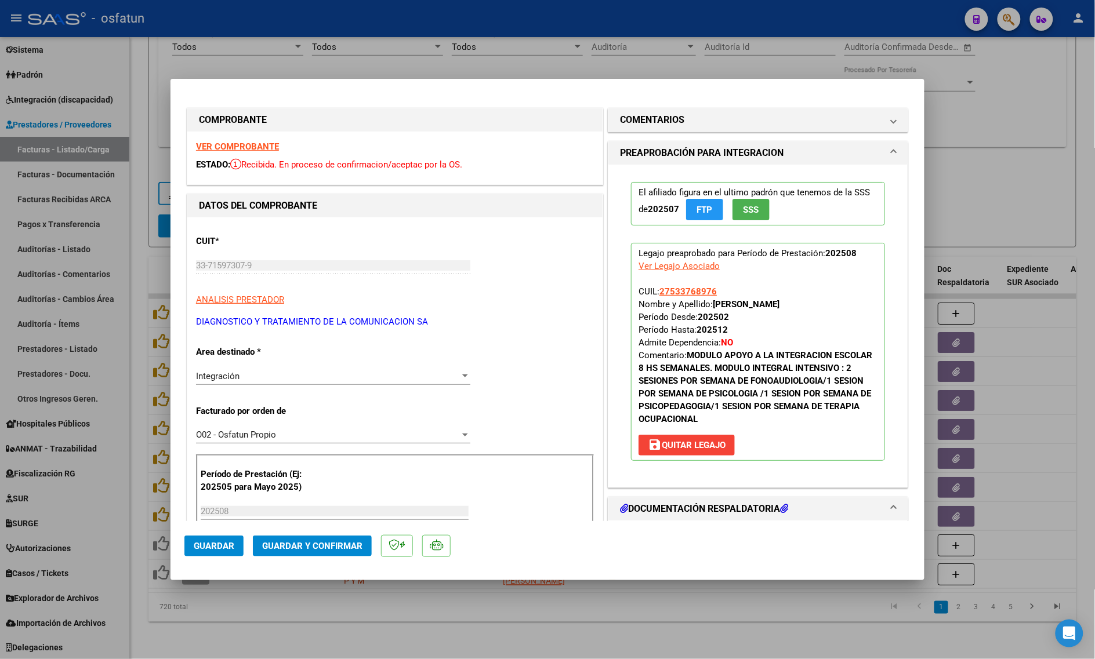
click at [411, 645] on div at bounding box center [547, 329] width 1095 height 659
type input "$ 0,00"
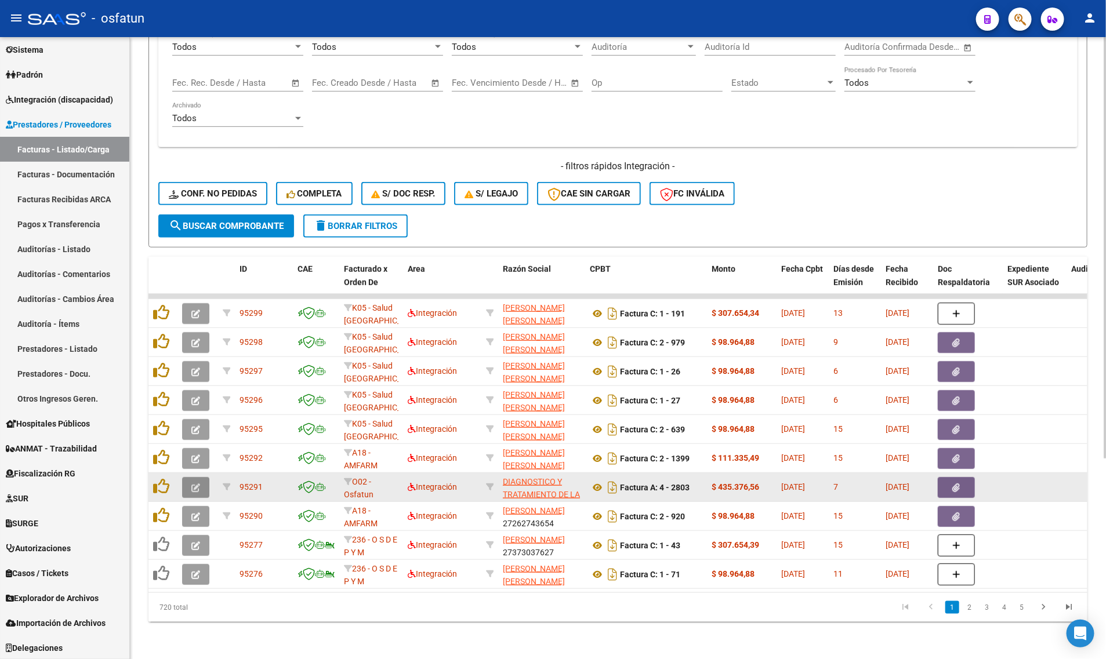
click at [196, 484] on icon "button" at bounding box center [195, 488] width 9 height 9
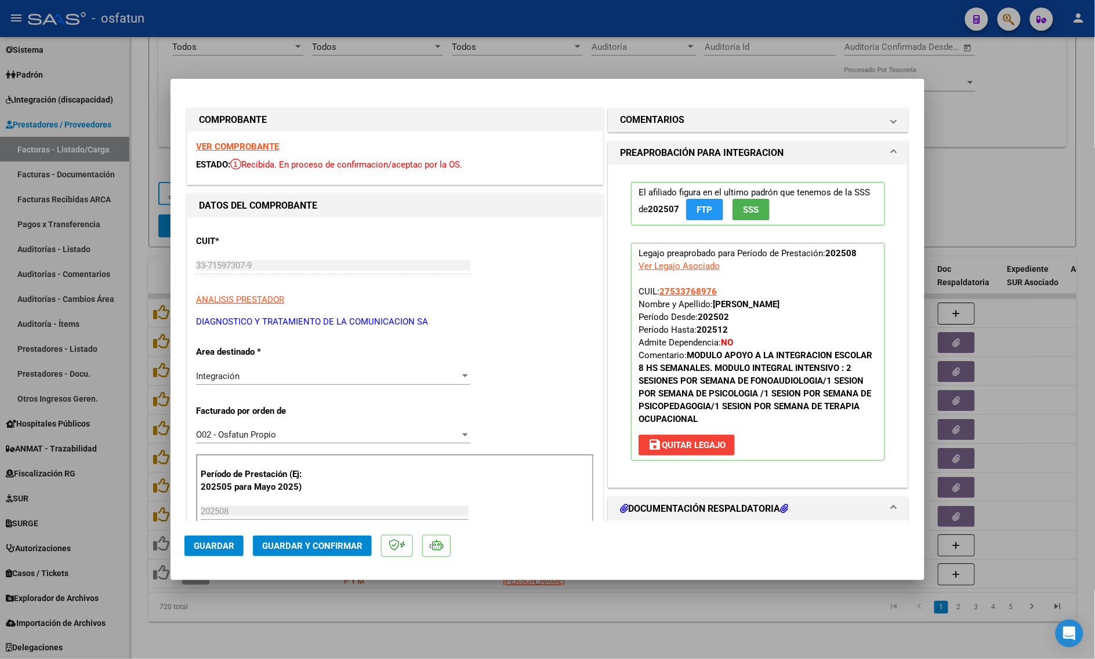
click at [250, 148] on strong "VER COMPROBANTE" at bounding box center [237, 147] width 83 height 10
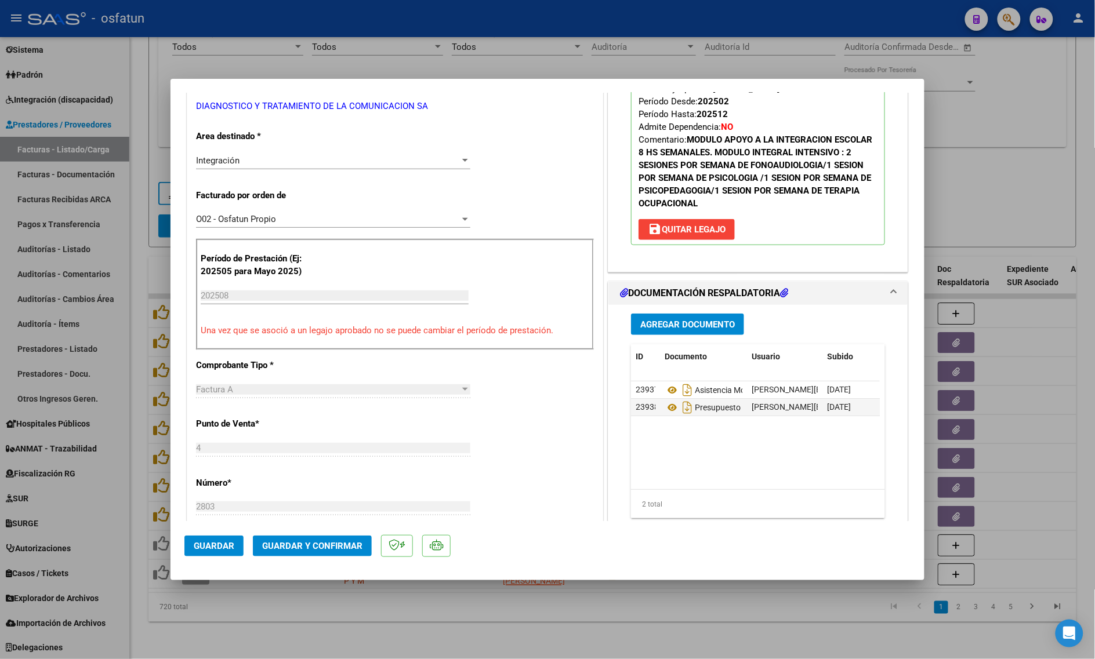
scroll to position [362, 0]
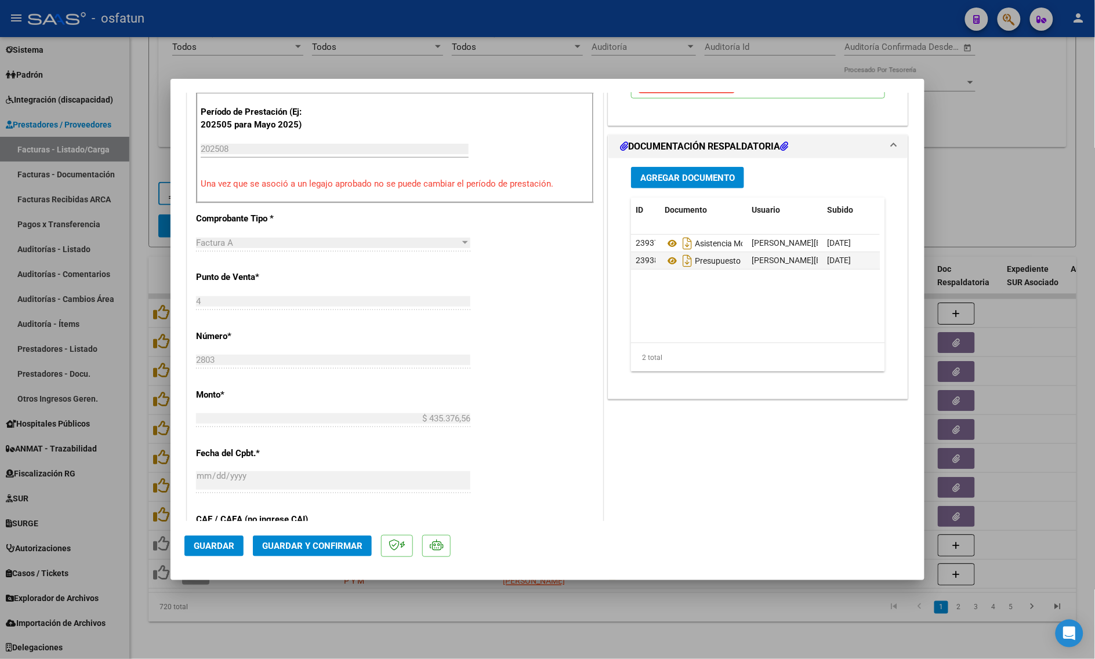
click at [335, 544] on span "Guardar y Confirmar" at bounding box center [312, 546] width 100 height 10
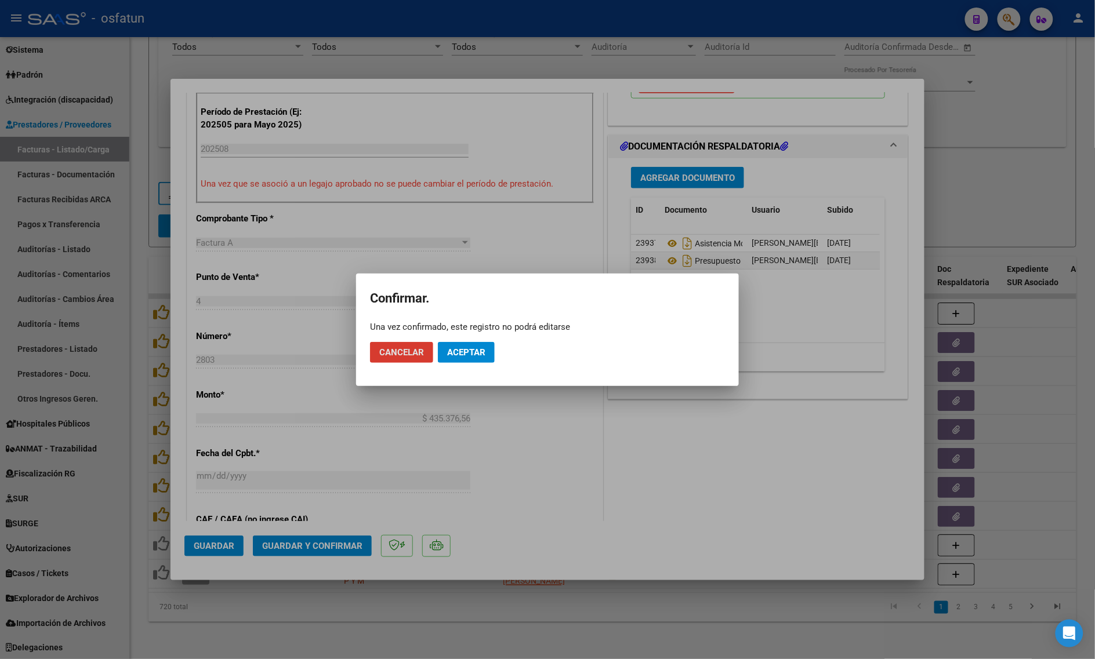
click at [474, 338] on mat-dialog-actions "Cancelar Aceptar" at bounding box center [547, 352] width 355 height 39
click at [471, 355] on span "Aceptar" at bounding box center [466, 352] width 38 height 10
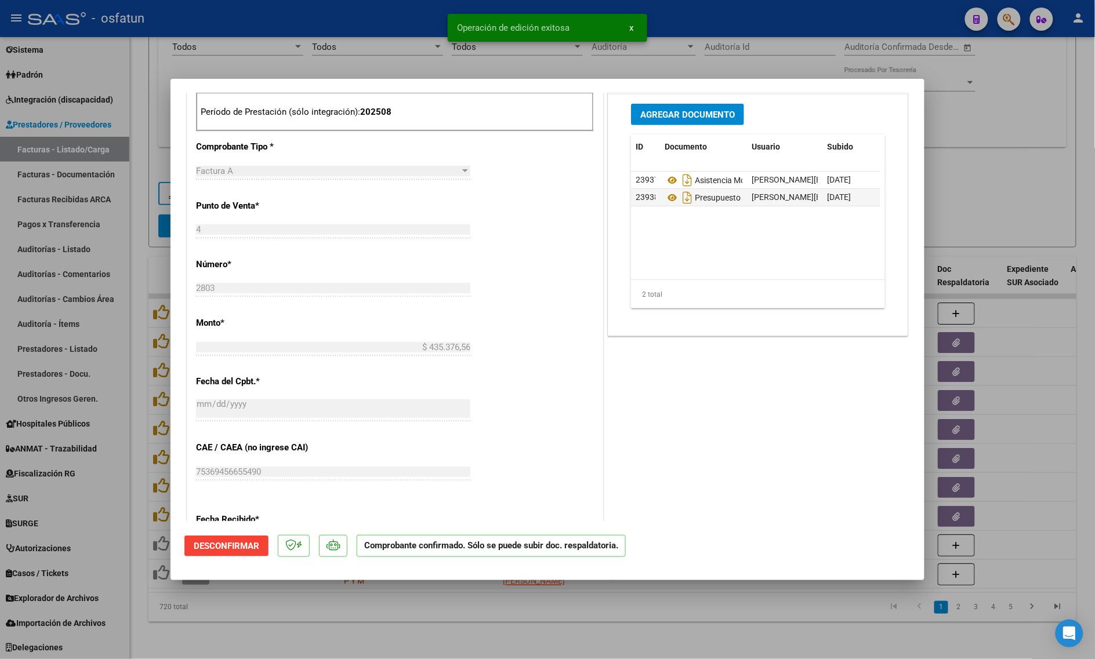
click at [319, 650] on div at bounding box center [547, 329] width 1095 height 659
type input "$ 0,00"
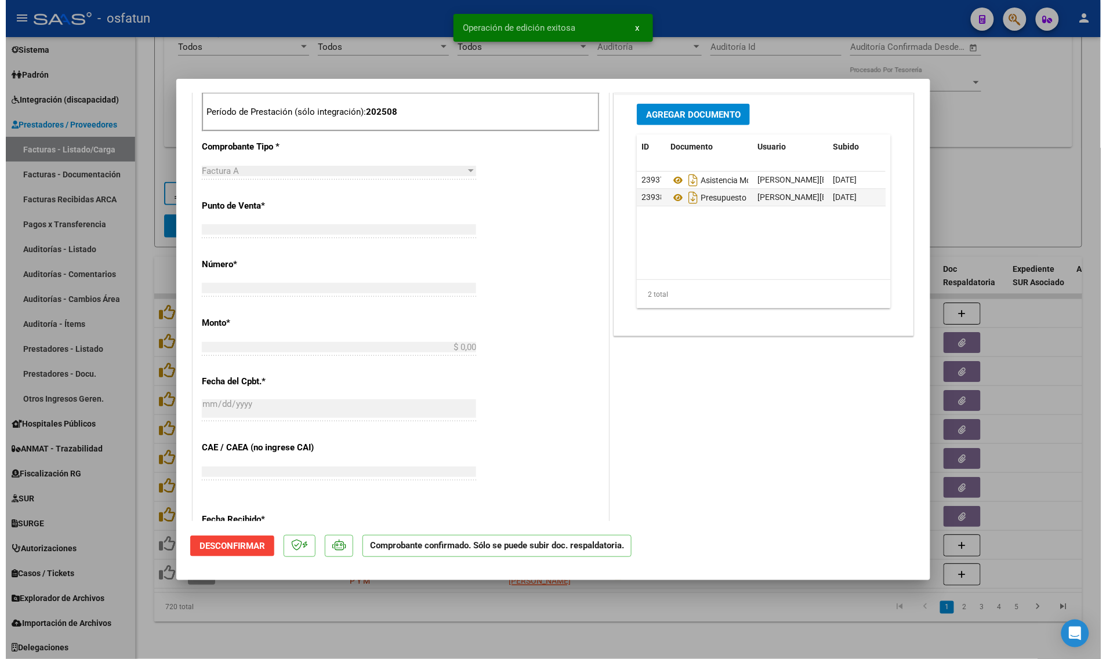
scroll to position [383, 0]
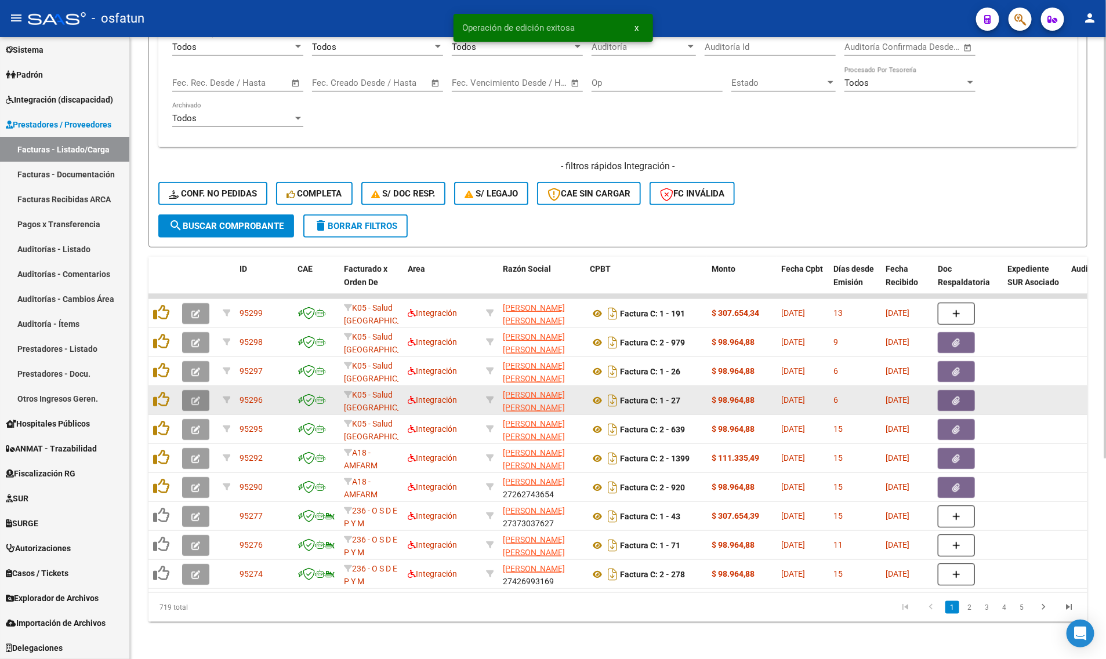
click at [193, 397] on icon "button" at bounding box center [195, 401] width 9 height 9
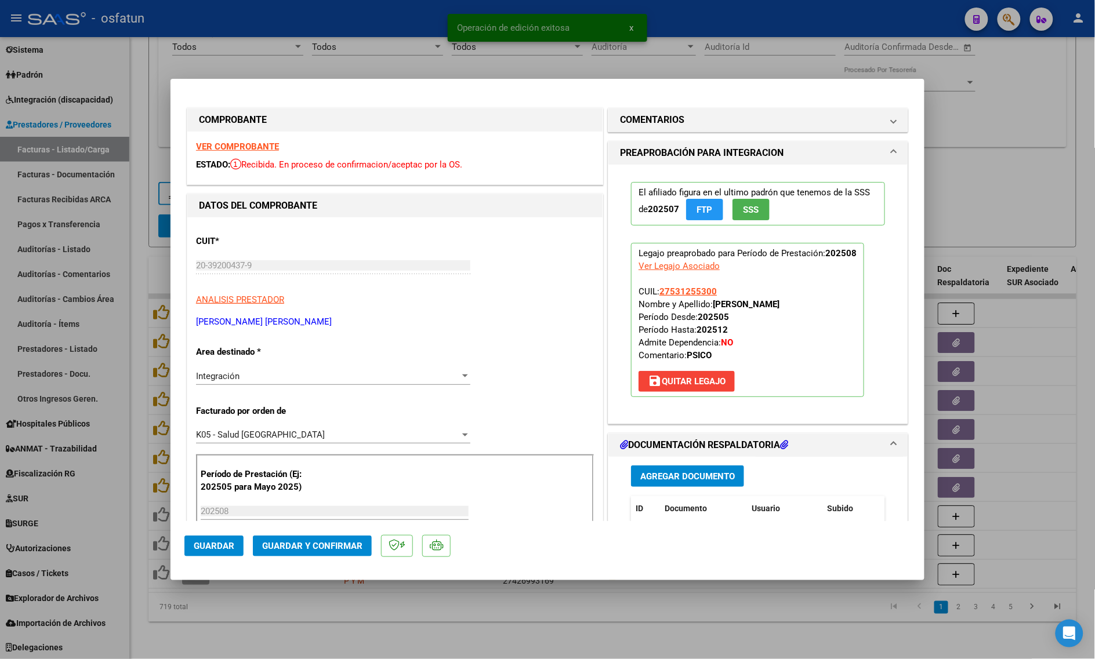
click at [248, 142] on strong "VER COMPROBANTE" at bounding box center [237, 147] width 83 height 10
click at [175, 70] on div at bounding box center [547, 329] width 1095 height 659
click at [175, 70] on div "Fecha inicio – Fecha fin Fec. Rec. Desde / Hasta" at bounding box center [230, 79] width 117 height 25
type input "$ 0,00"
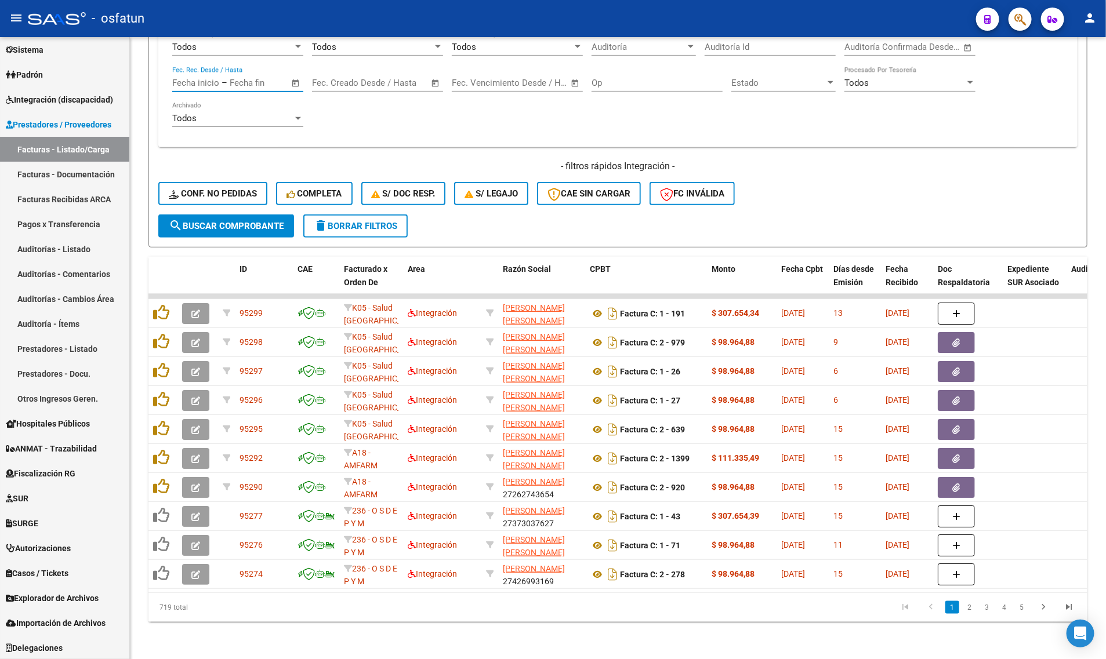
click at [1091, 19] on mat-icon "person" at bounding box center [1090, 18] width 14 height 14
click at [1062, 80] on button "exit_to_app Salir" at bounding box center [1066, 77] width 71 height 28
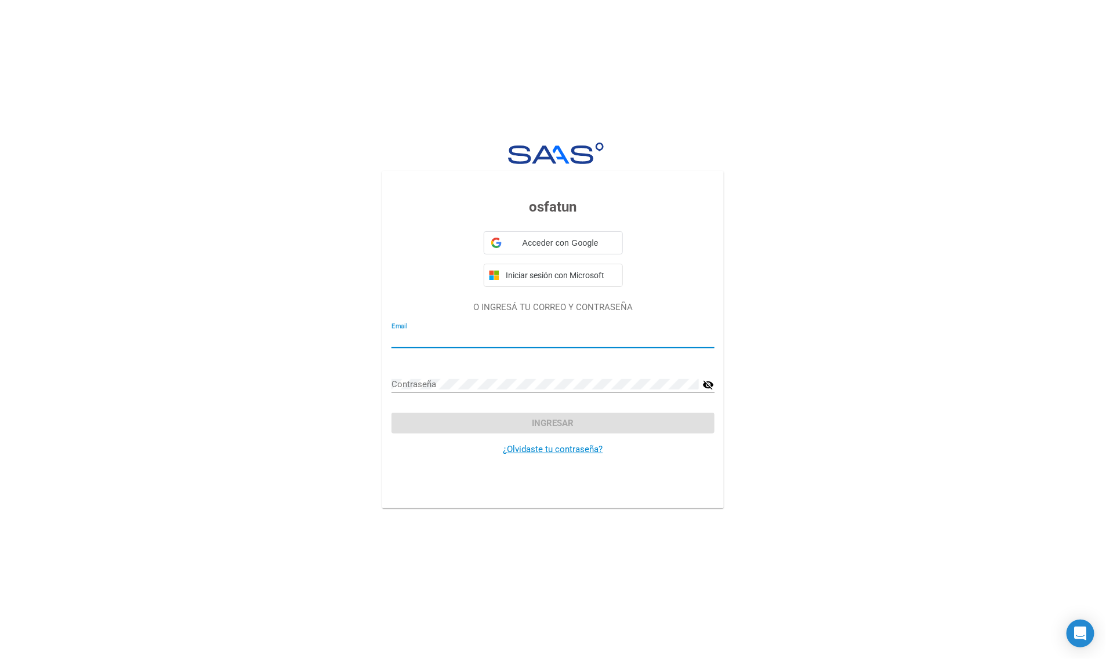
type input "yaninasandoval@osfatun.org.ar"
